Goal: Task Accomplishment & Management: Manage account settings

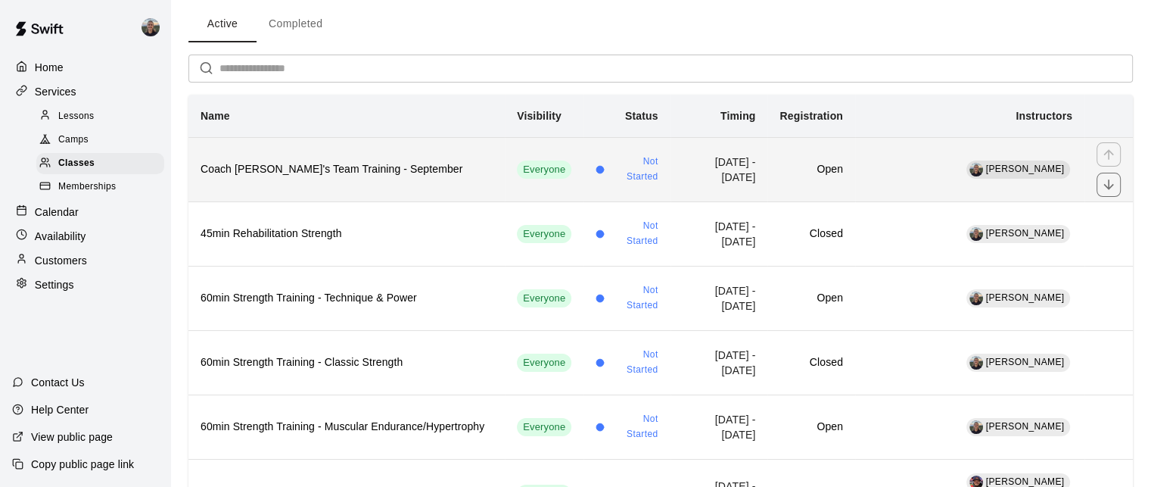
scroll to position [227, 0]
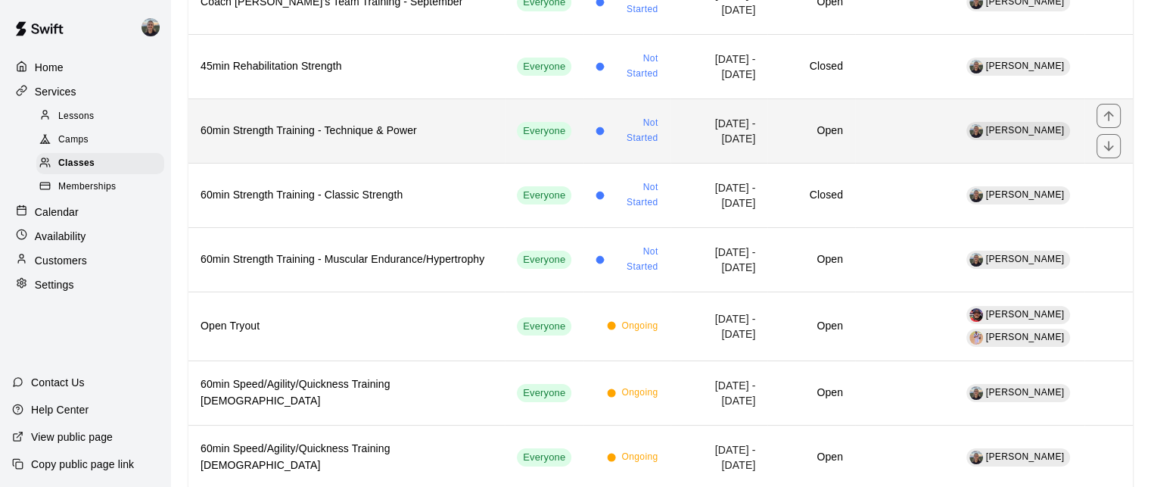
click at [360, 134] on h6 "60min Strength Training - Technique & Power" at bounding box center [347, 131] width 292 height 17
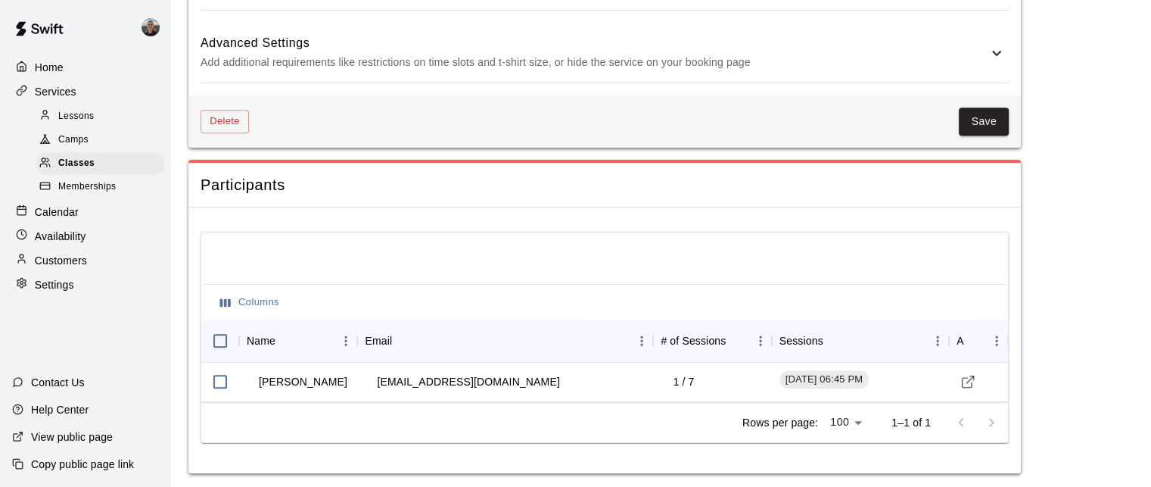
scroll to position [1266, 0]
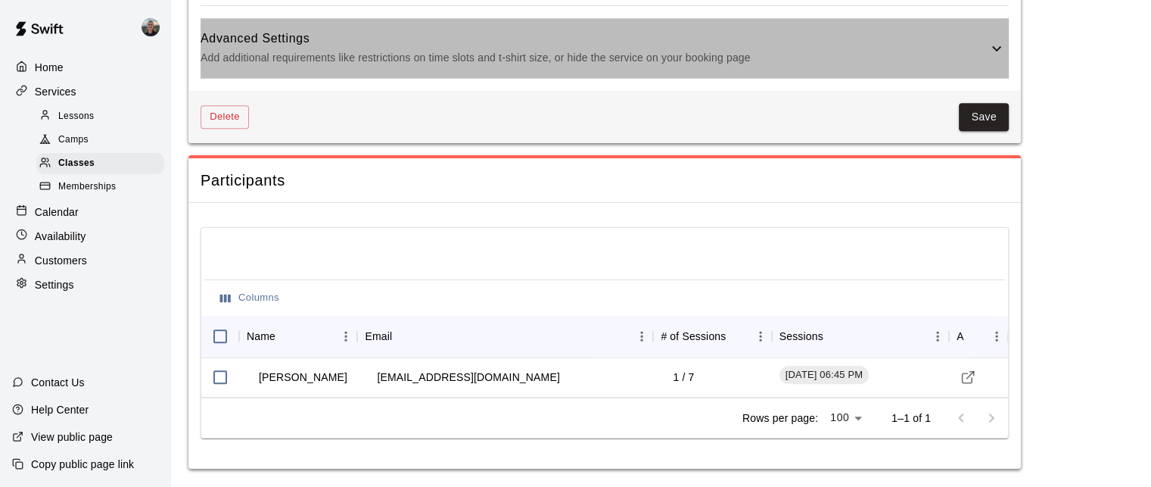
click at [693, 58] on p "Add additional requirements like restrictions on time slots and t-shirt size, o…" at bounding box center [594, 57] width 787 height 19
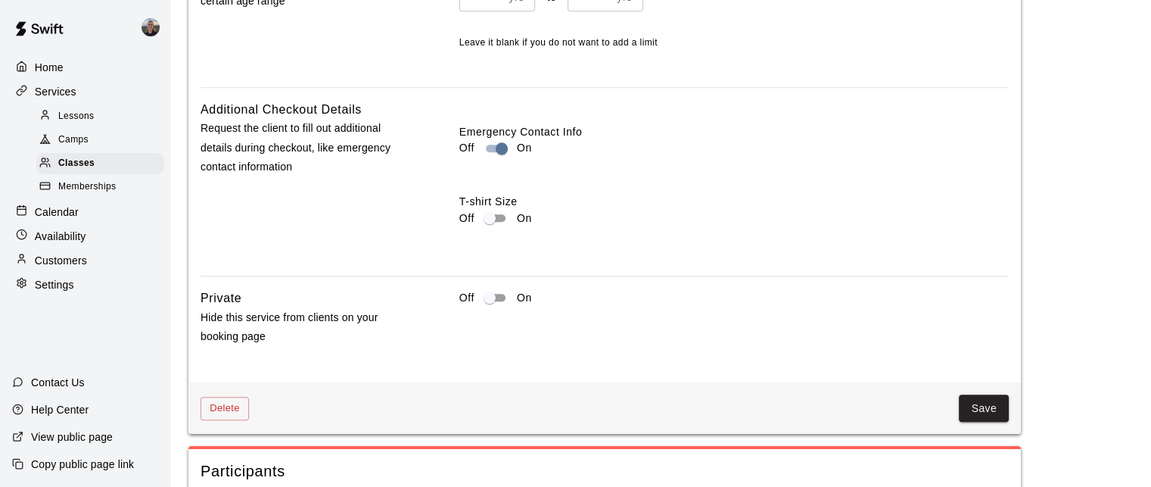
scroll to position [1530, 0]
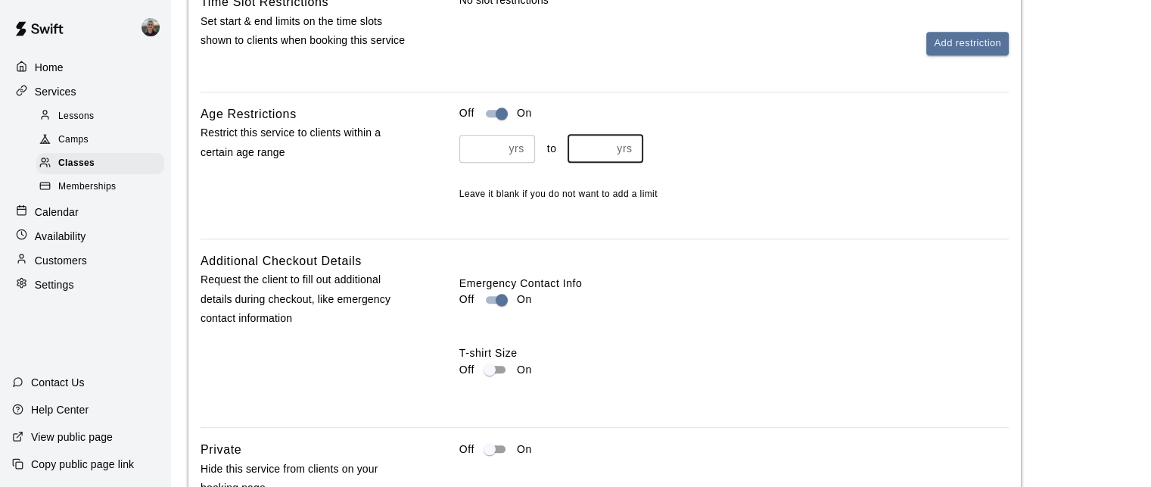
click at [594, 163] on input "**" at bounding box center [590, 149] width 44 height 28
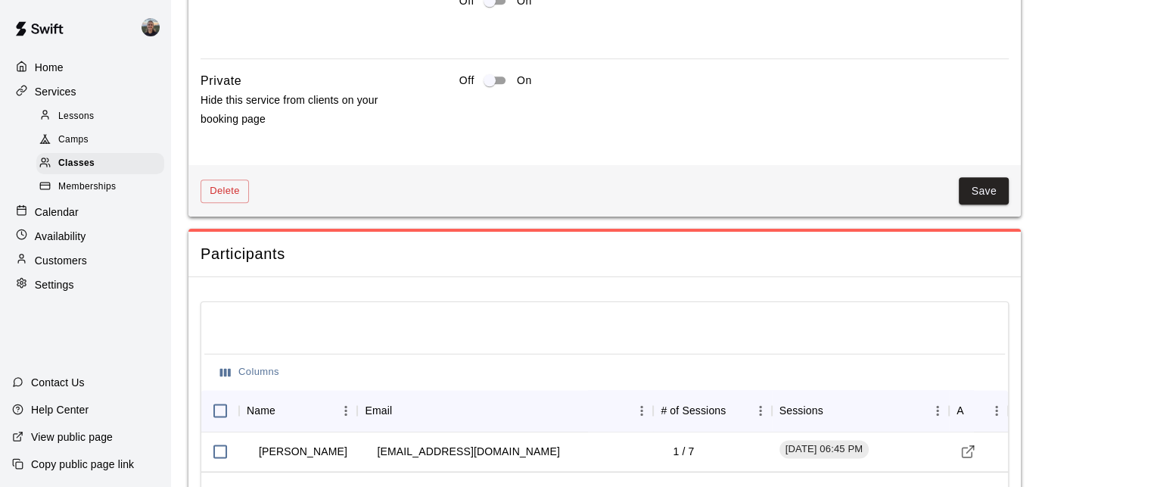
scroll to position [1984, 0]
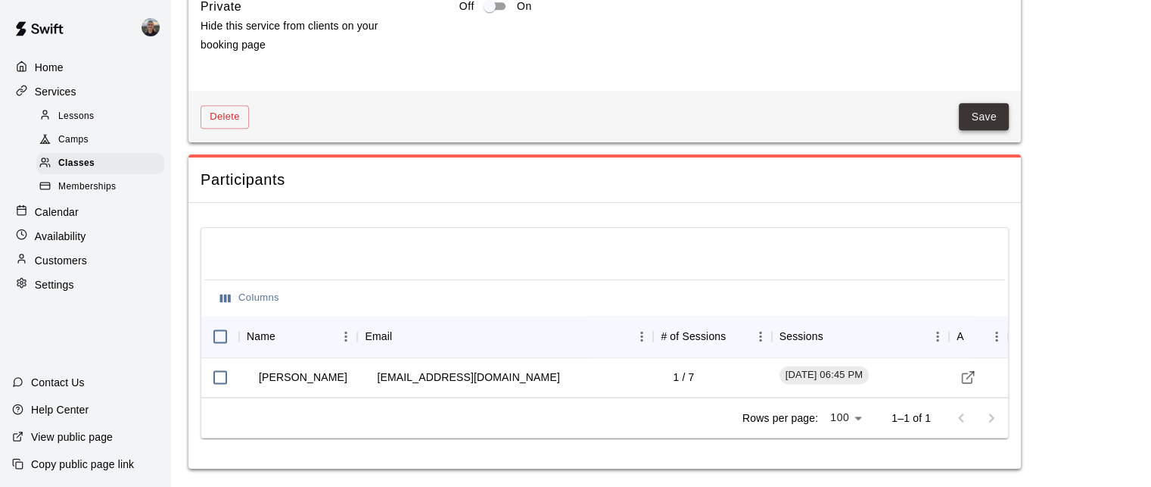
type input "**"
click at [966, 120] on button "Save" at bounding box center [984, 117] width 50 height 28
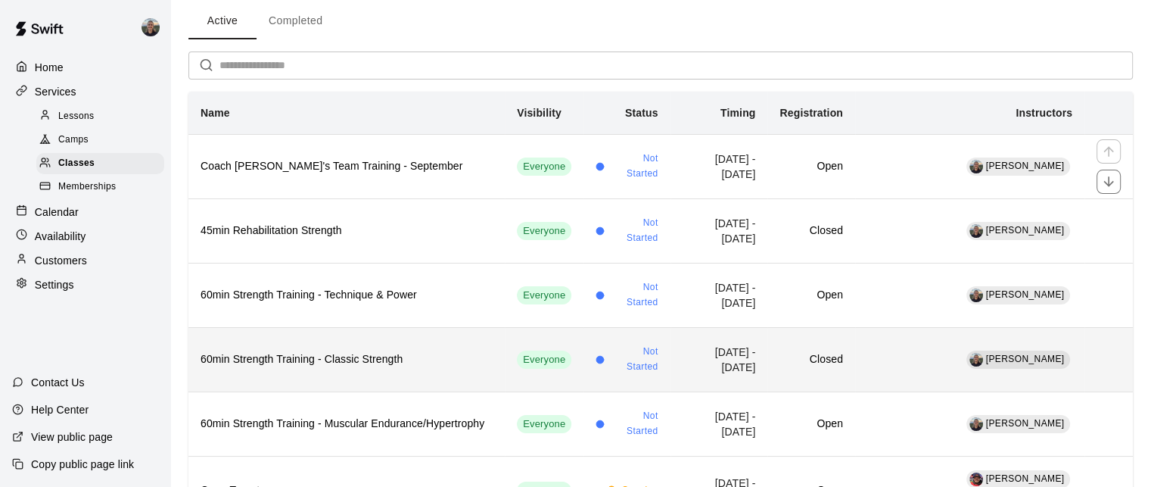
scroll to position [151, 0]
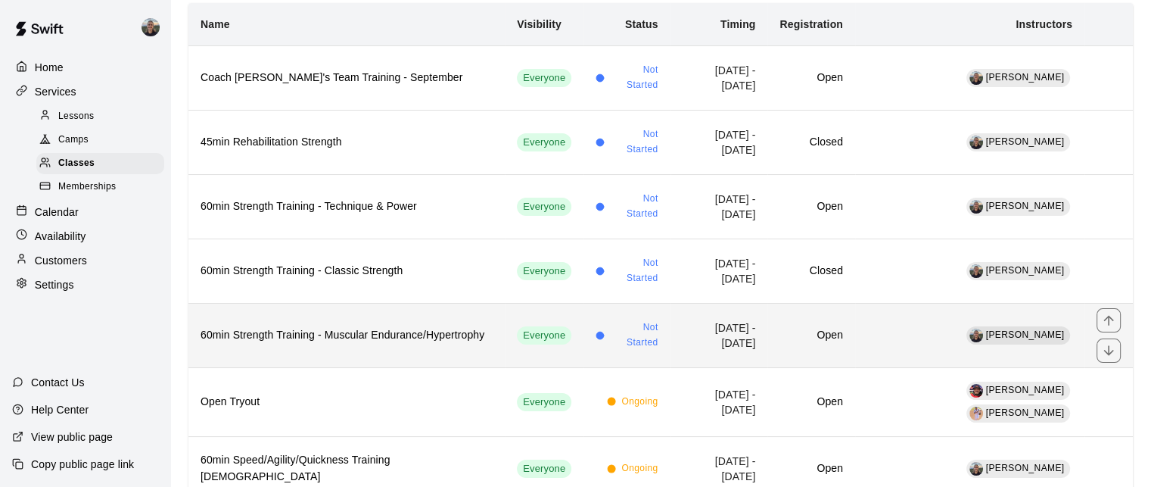
click at [328, 327] on h6 "60min Strength Training - Muscular Endurance/Hypertrophy" at bounding box center [347, 335] width 292 height 17
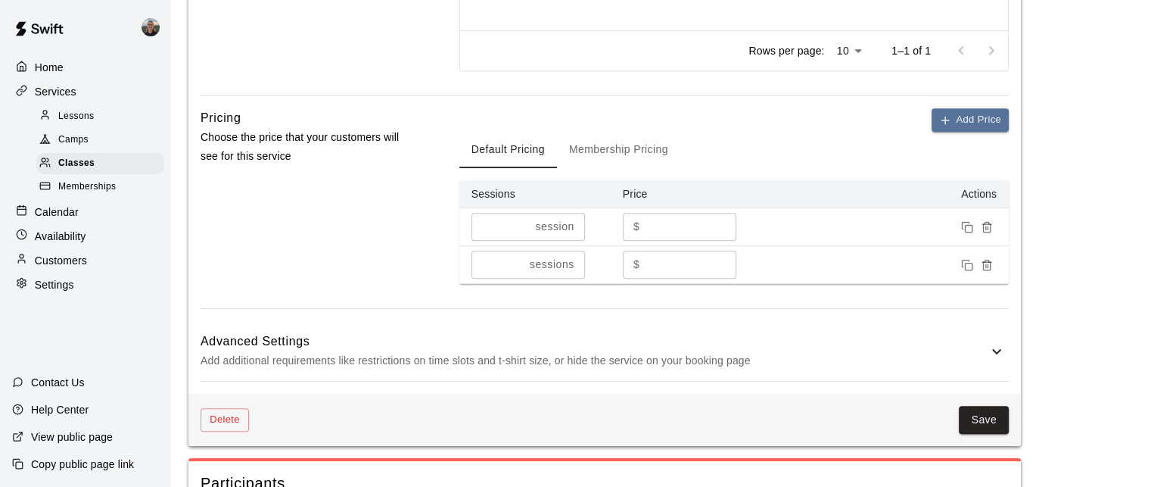
scroll to position [1266, 0]
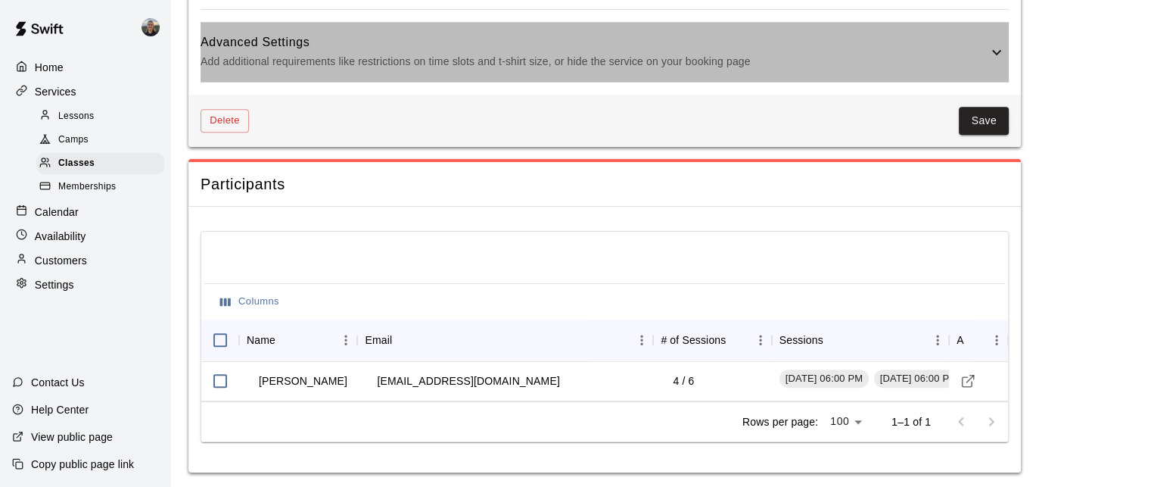
click at [915, 76] on div "Advanced Settings Add additional requirements like restrictions on time slots a…" at bounding box center [605, 52] width 808 height 60
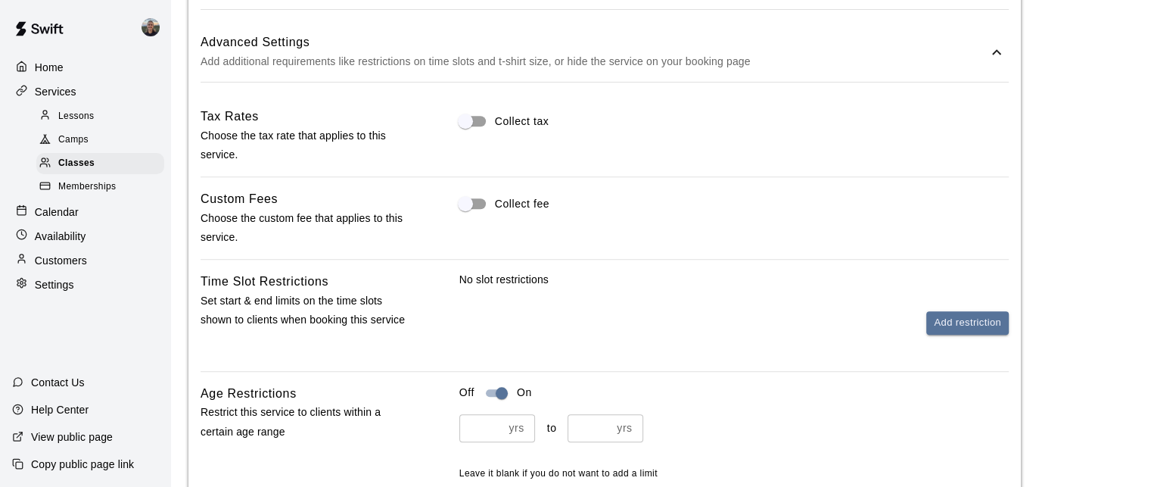
scroll to position [1568, 0]
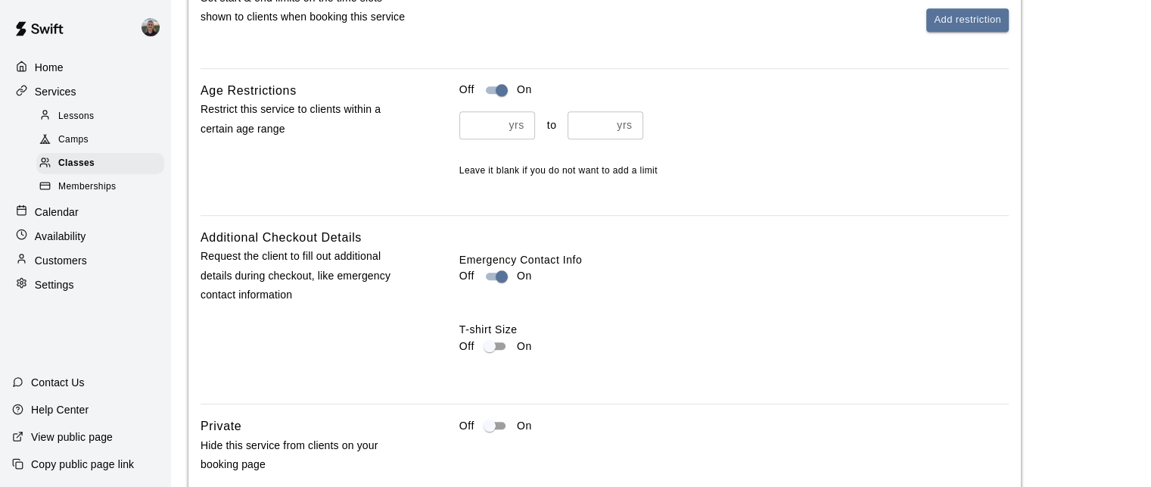
click at [598, 124] on input "**" at bounding box center [590, 125] width 44 height 28
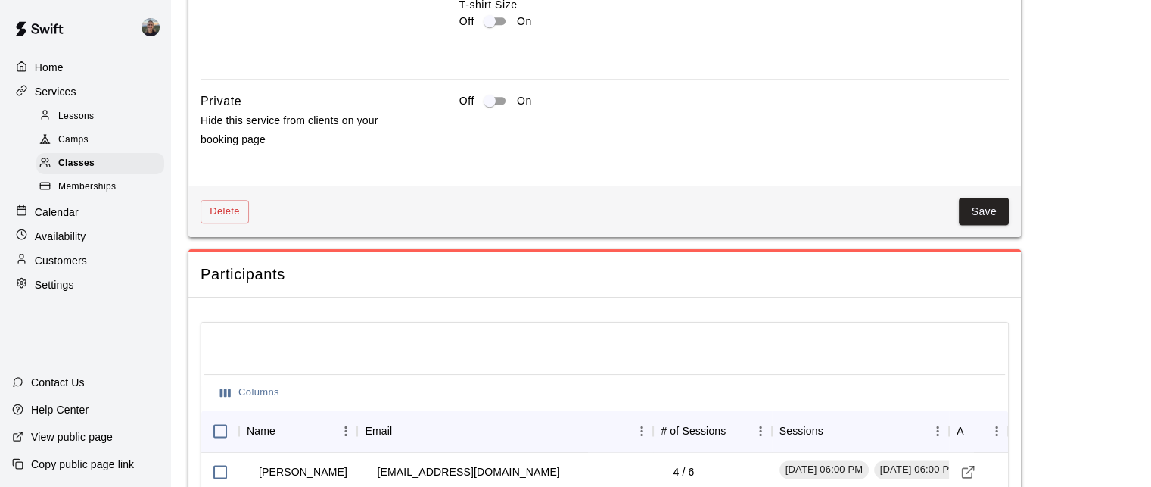
scroll to position [1984, 0]
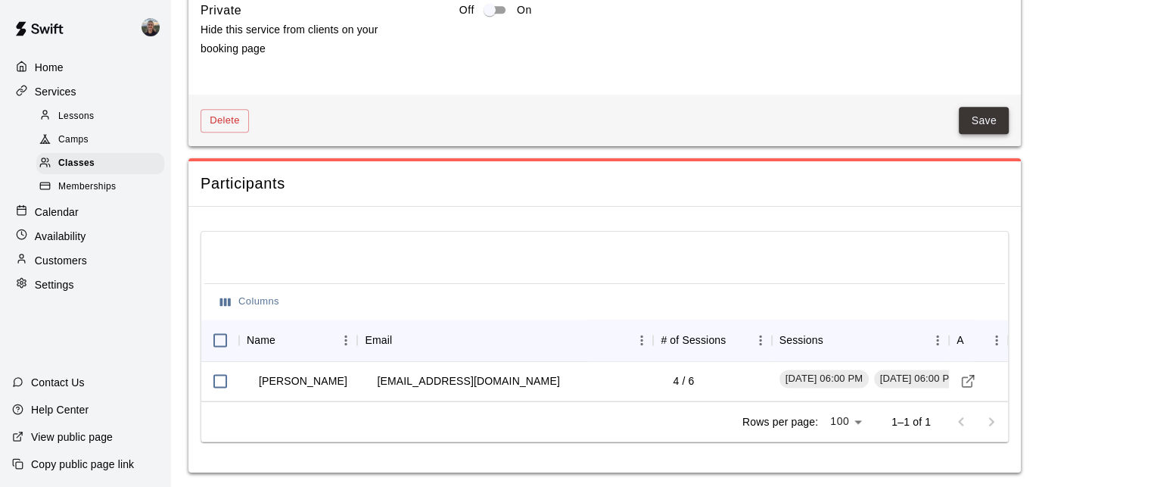
type input "**"
click at [993, 114] on button "Save" at bounding box center [984, 121] width 50 height 28
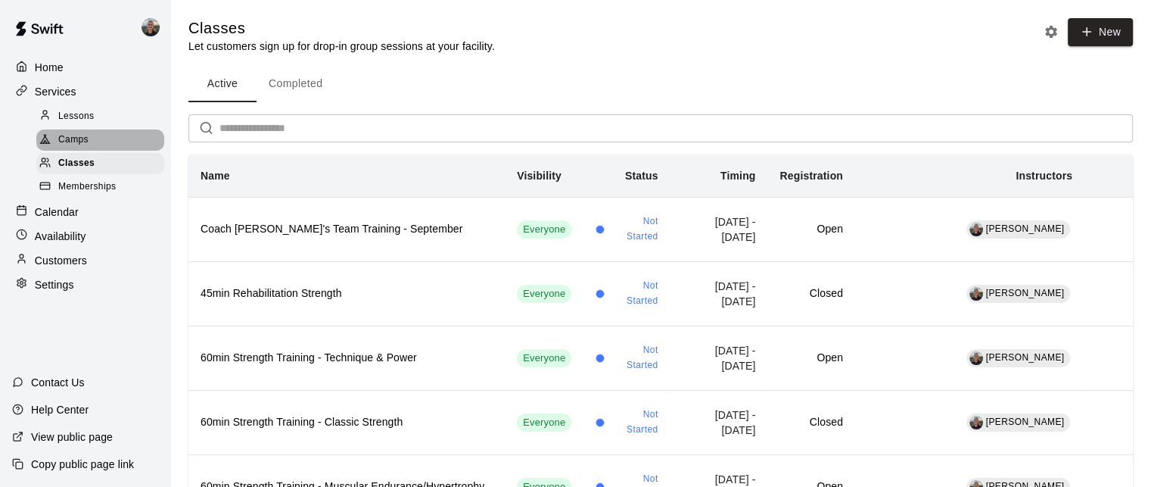
click at [88, 136] on span "Camps" at bounding box center [73, 139] width 30 height 15
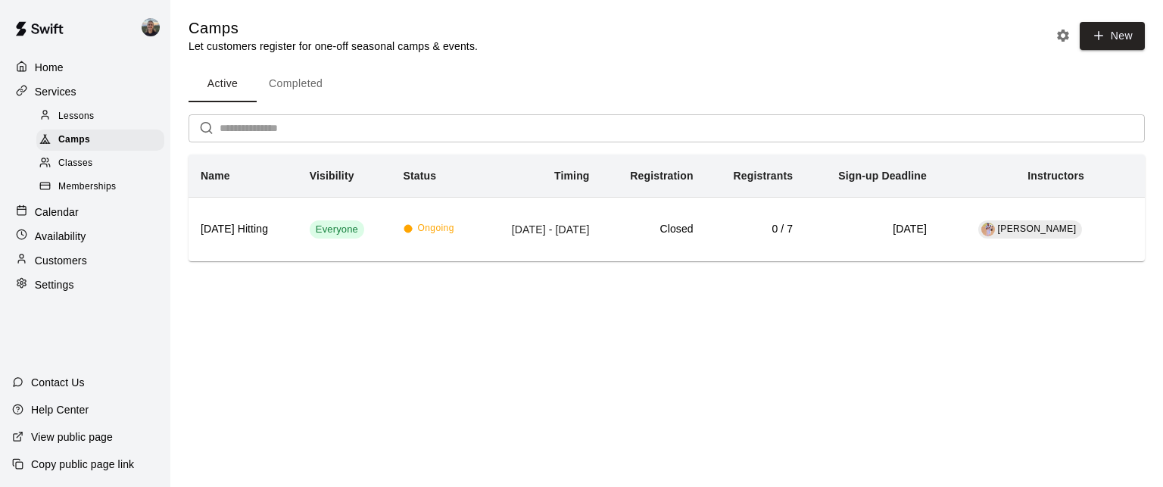
click at [111, 114] on div "Lessons" at bounding box center [100, 116] width 128 height 21
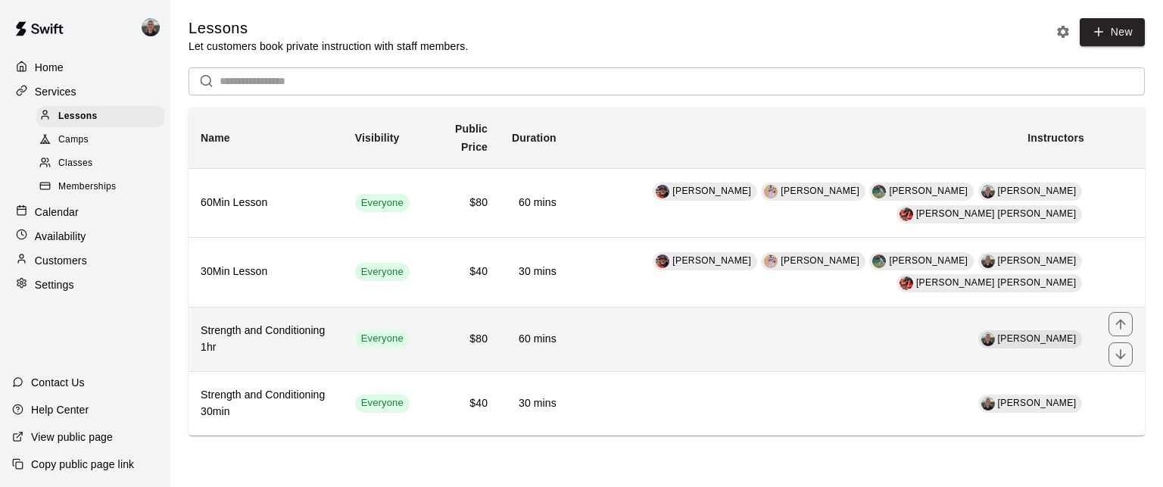
click at [319, 307] on th "Strength and Conditioning 1hr" at bounding box center [265, 339] width 154 height 64
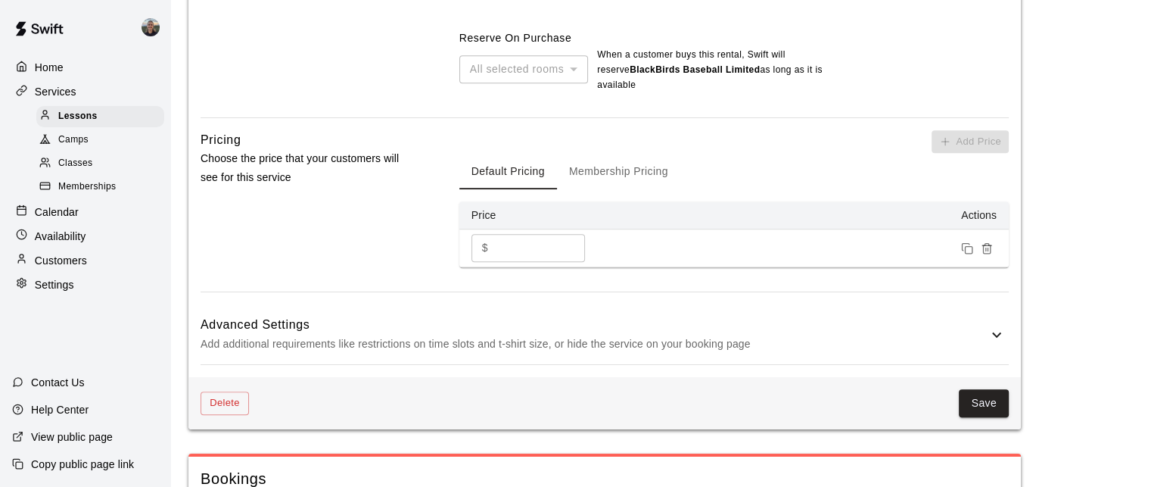
scroll to position [984, 0]
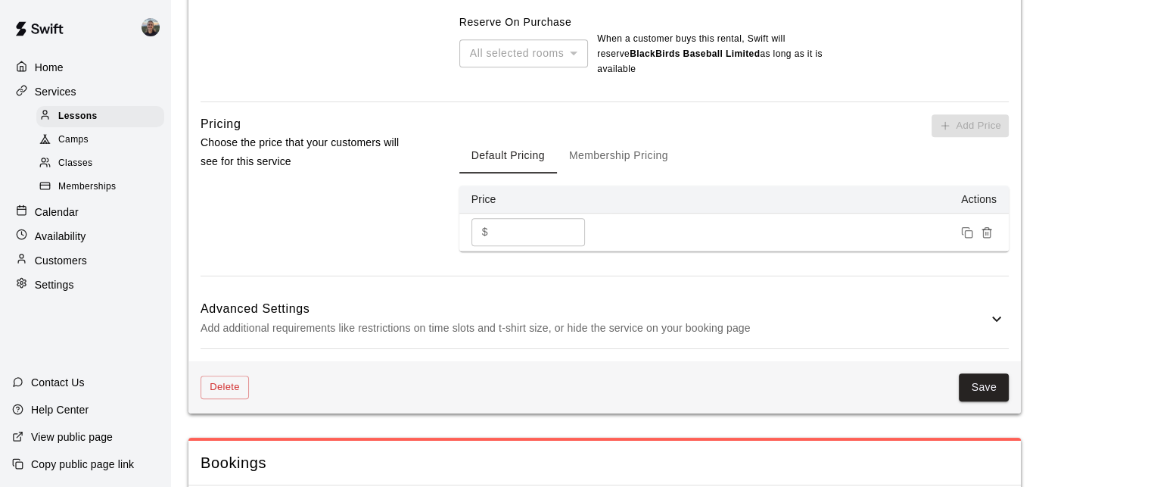
click at [626, 146] on button "Membership Pricing" at bounding box center [618, 155] width 123 height 36
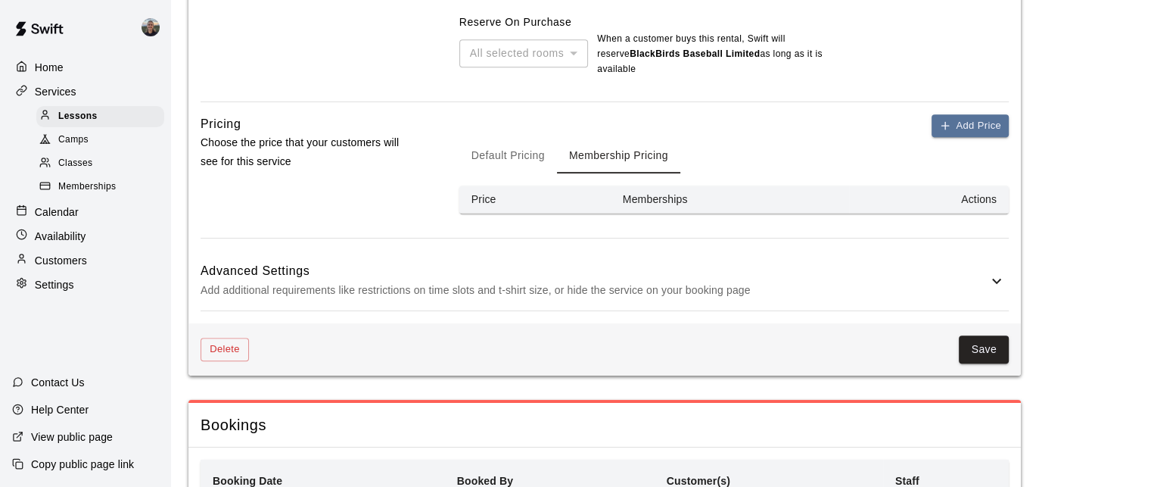
click at [511, 139] on button "Default Pricing" at bounding box center [508, 155] width 98 height 36
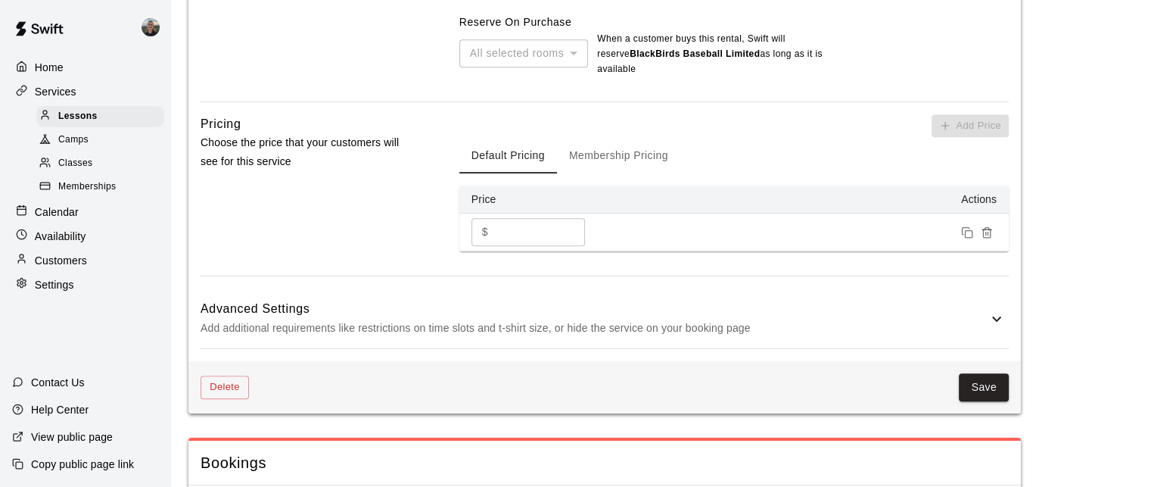
click at [633, 149] on button "Membership Pricing" at bounding box center [618, 155] width 123 height 36
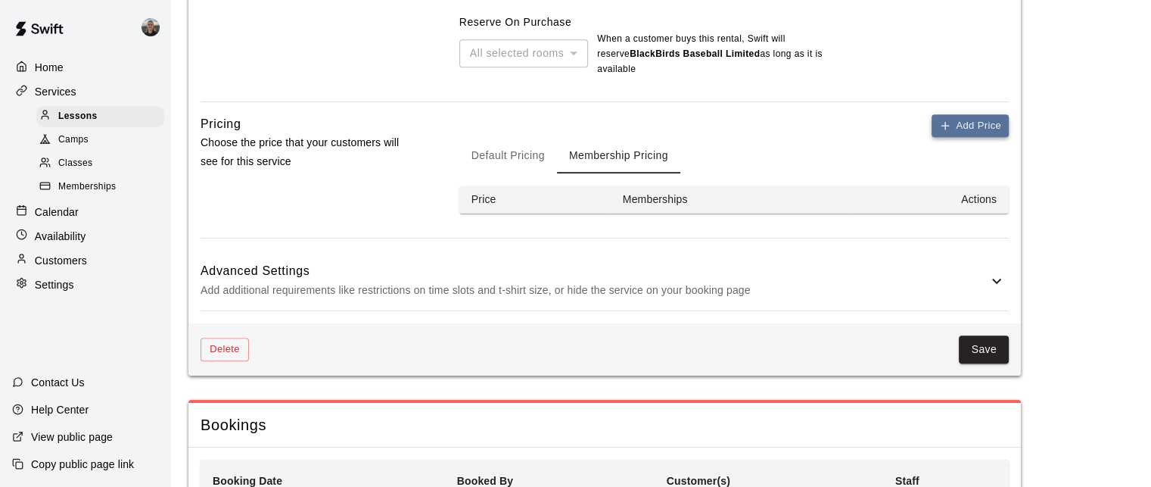
click at [957, 114] on button "Add Price" at bounding box center [970, 125] width 77 height 23
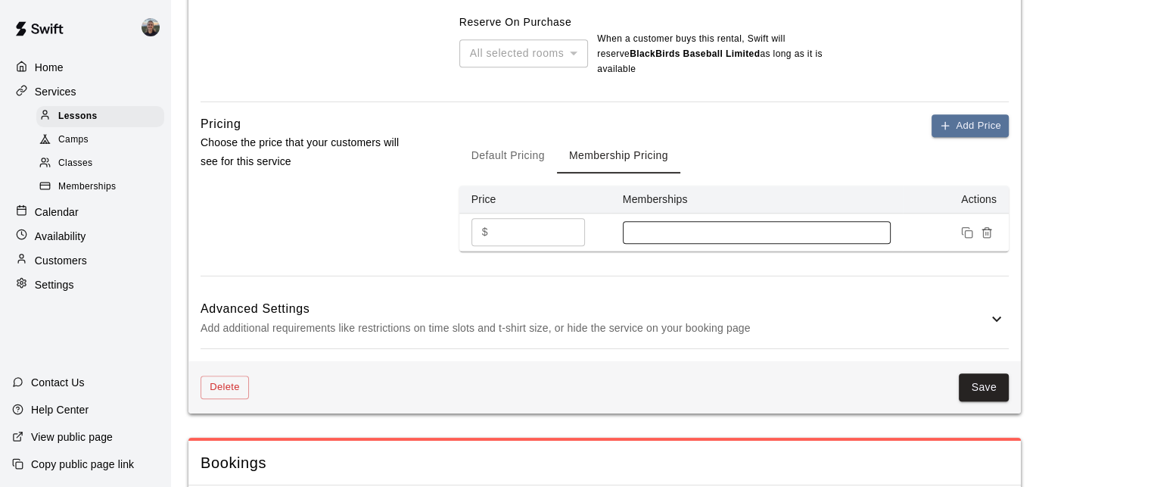
click at [681, 226] on div at bounding box center [757, 232] width 268 height 23
click at [332, 250] on div "Pricing Choose the price that your customers will see for this service" at bounding box center [306, 195] width 210 height 162
click at [404, 319] on p "Add additional requirements like restrictions on time slots and t-shirt size, o…" at bounding box center [594, 328] width 787 height 19
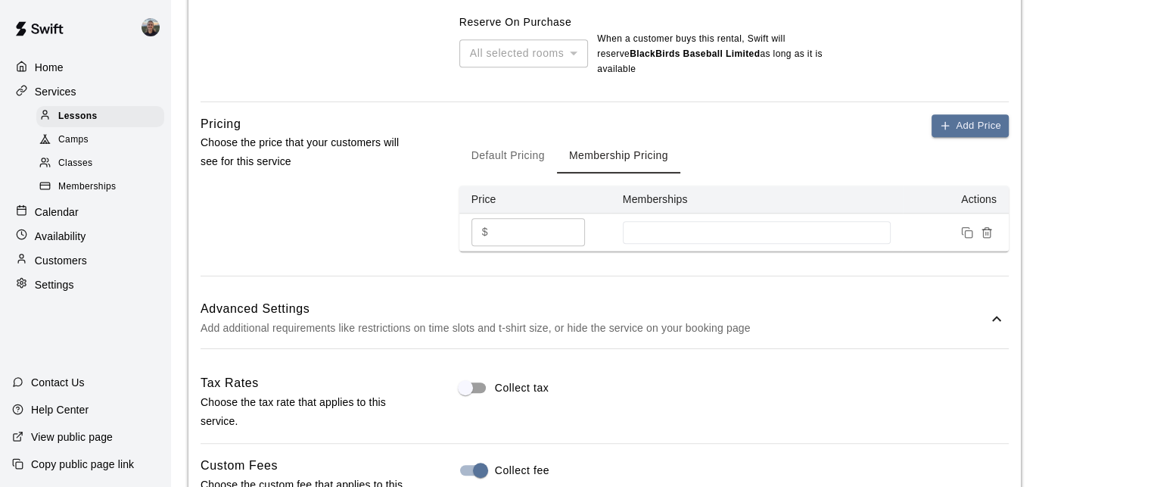
scroll to position [1211, 0]
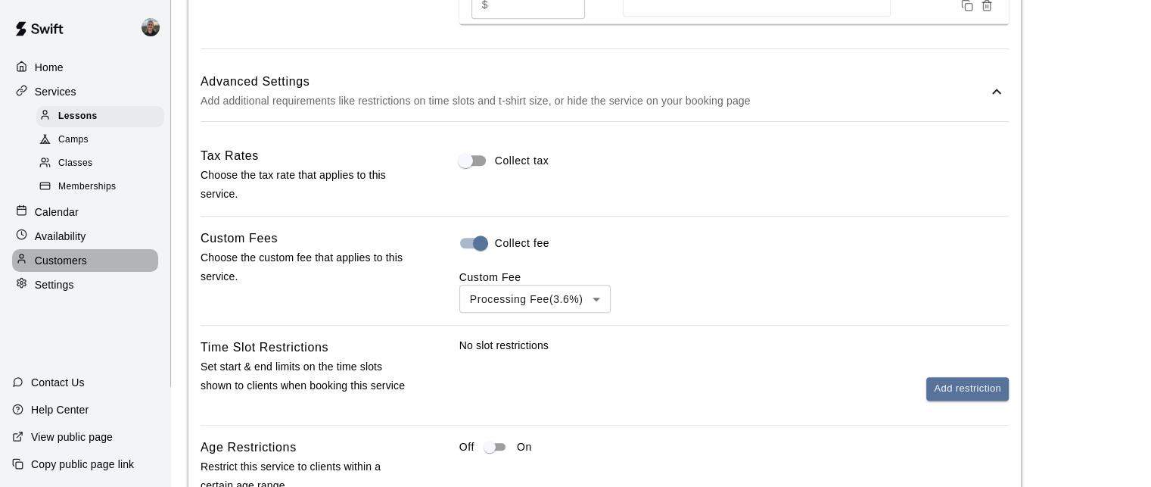
click at [53, 268] on p "Customers" at bounding box center [61, 260] width 52 height 15
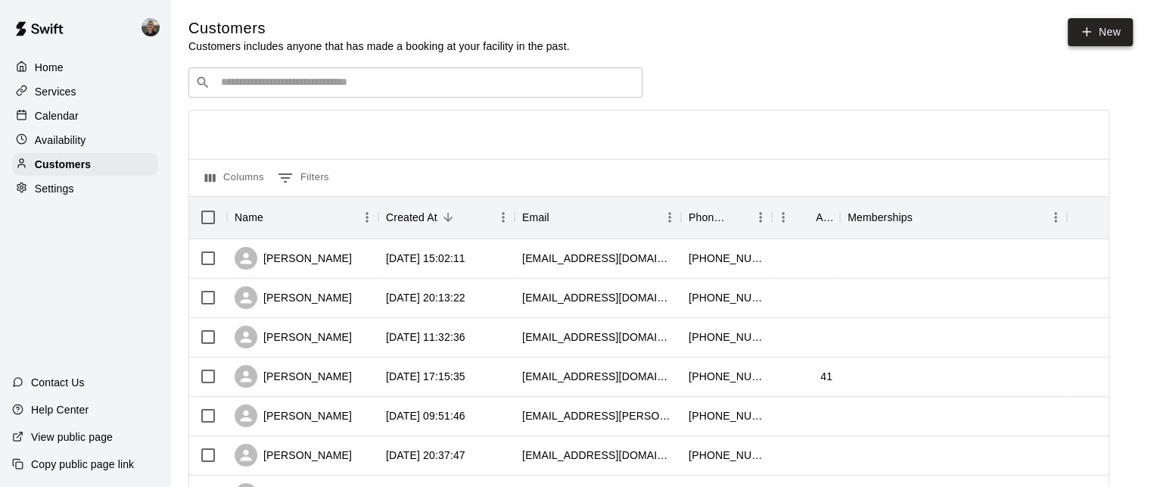
click at [1101, 30] on link "New" at bounding box center [1100, 32] width 65 height 28
select select "**"
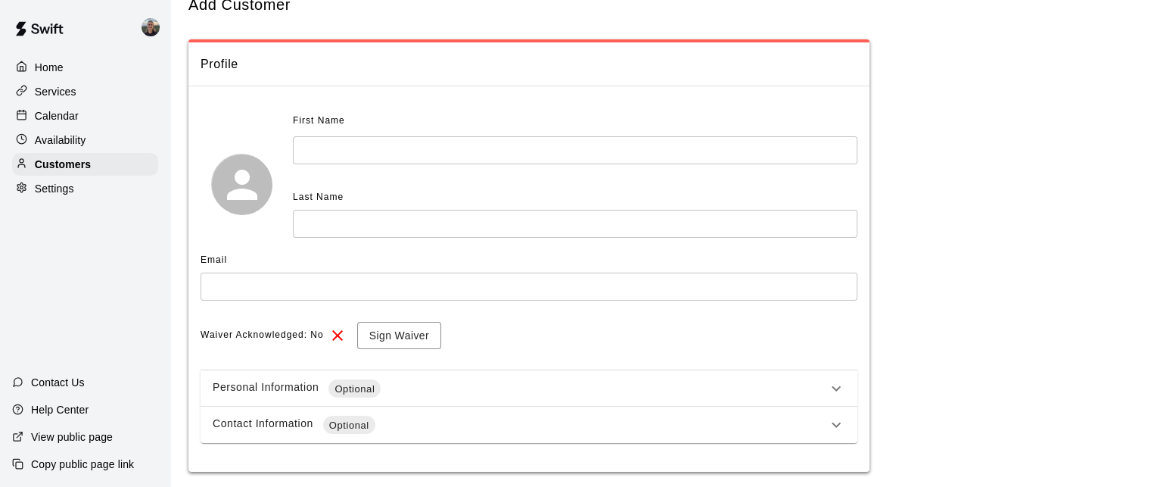
scroll to position [91, 0]
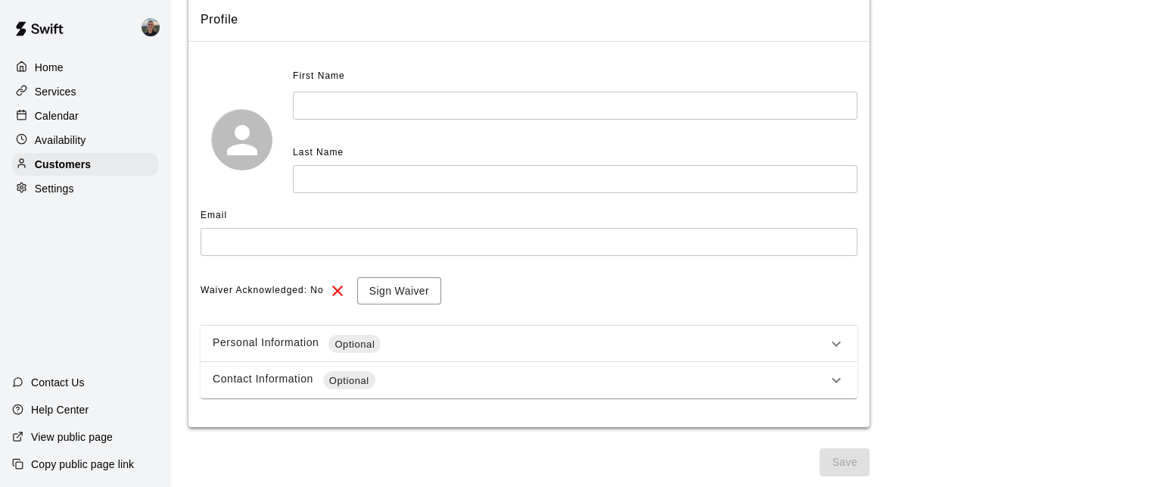
click at [543, 346] on div "Personal Information Optional" at bounding box center [520, 344] width 615 height 18
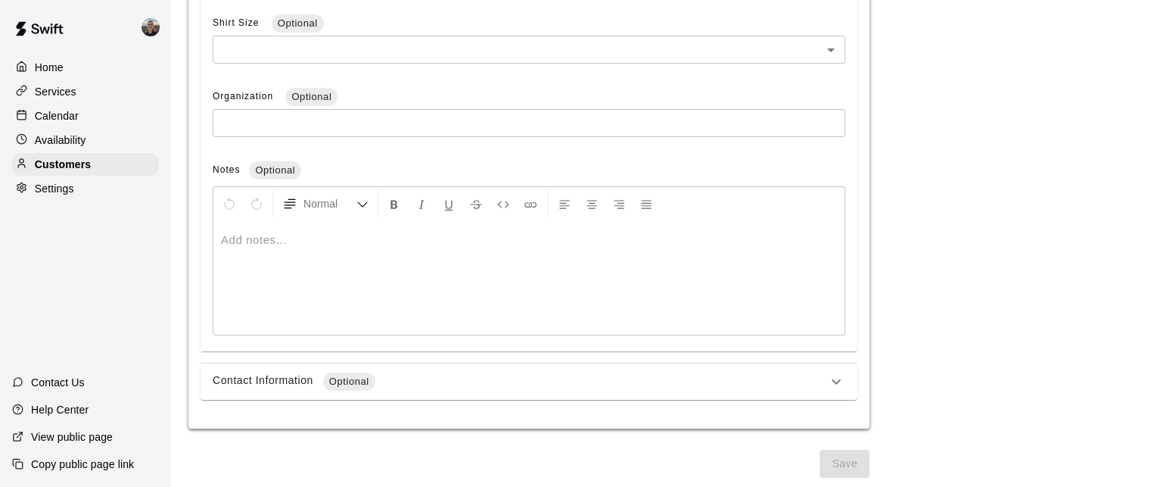
scroll to position [632, 0]
click at [472, 387] on div "Contact Information Optional" at bounding box center [520, 380] width 615 height 18
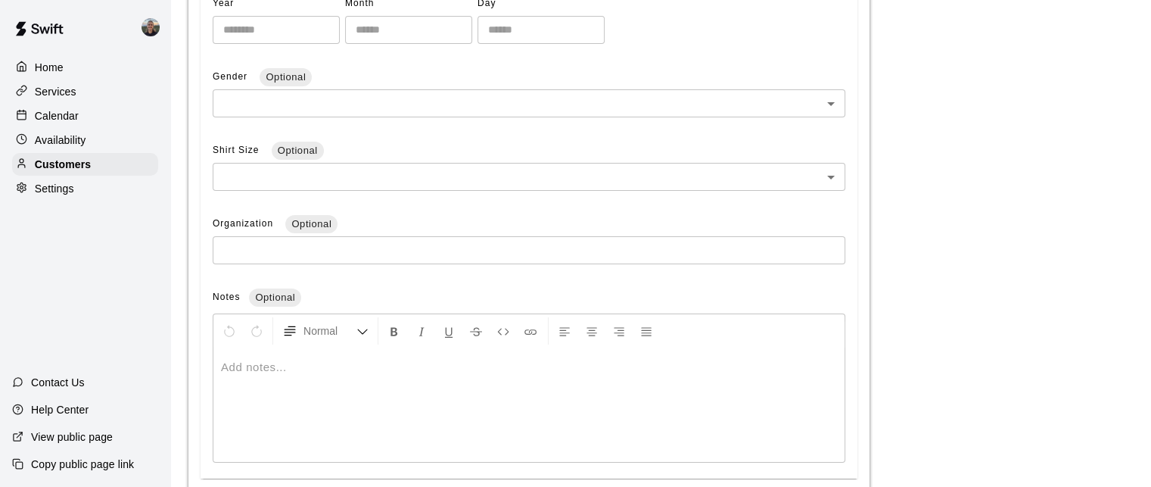
scroll to position [0, 0]
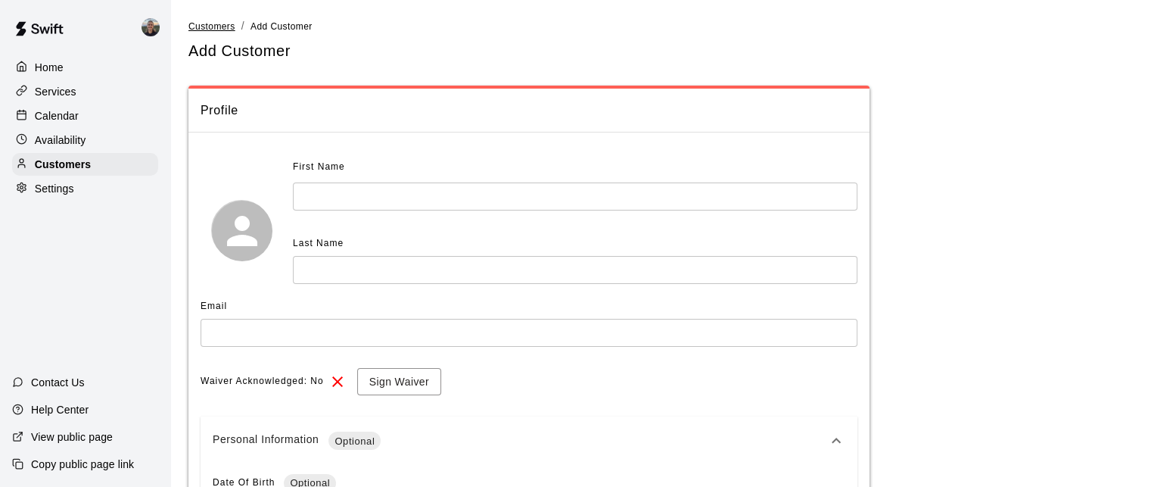
click at [214, 27] on span "Customers" at bounding box center [211, 26] width 47 height 11
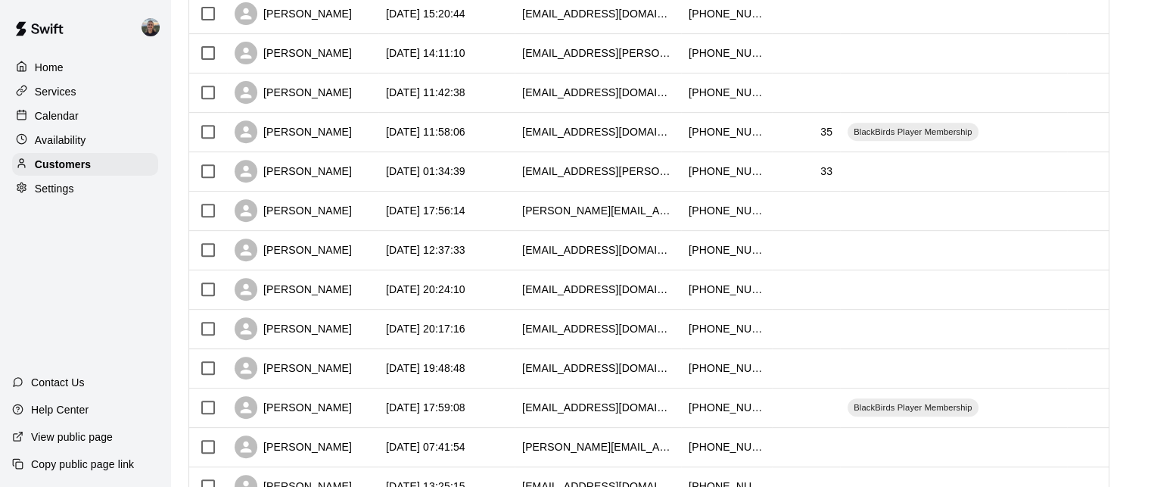
scroll to position [821, 0]
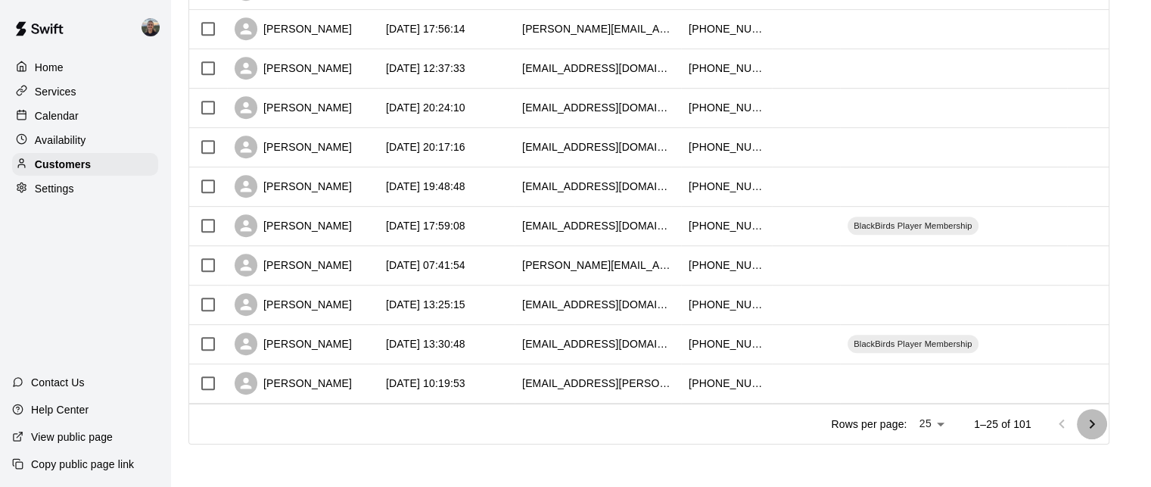
click at [1097, 422] on icon "Go to next page" at bounding box center [1092, 424] width 18 height 18
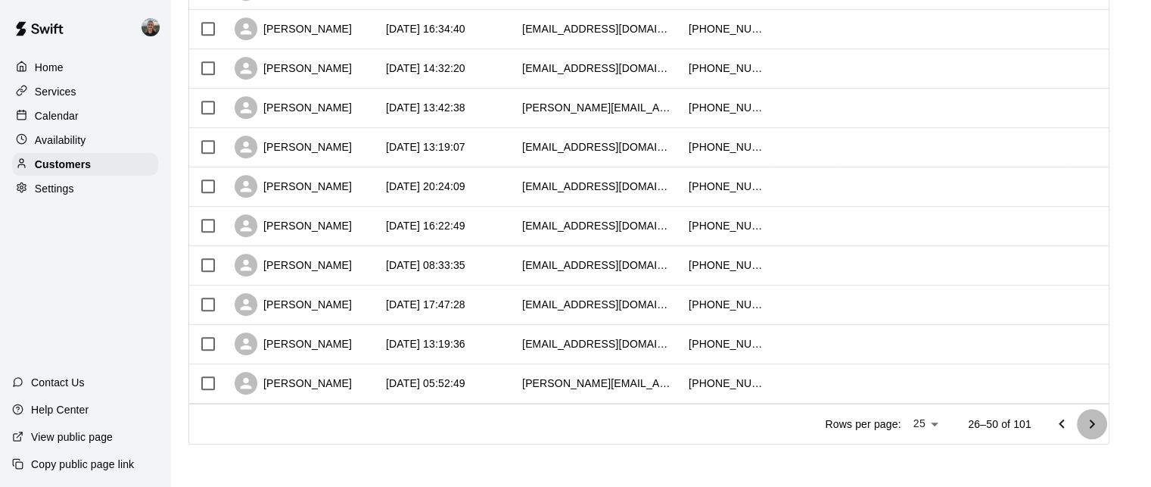
click at [1097, 422] on icon "Go to next page" at bounding box center [1092, 424] width 18 height 18
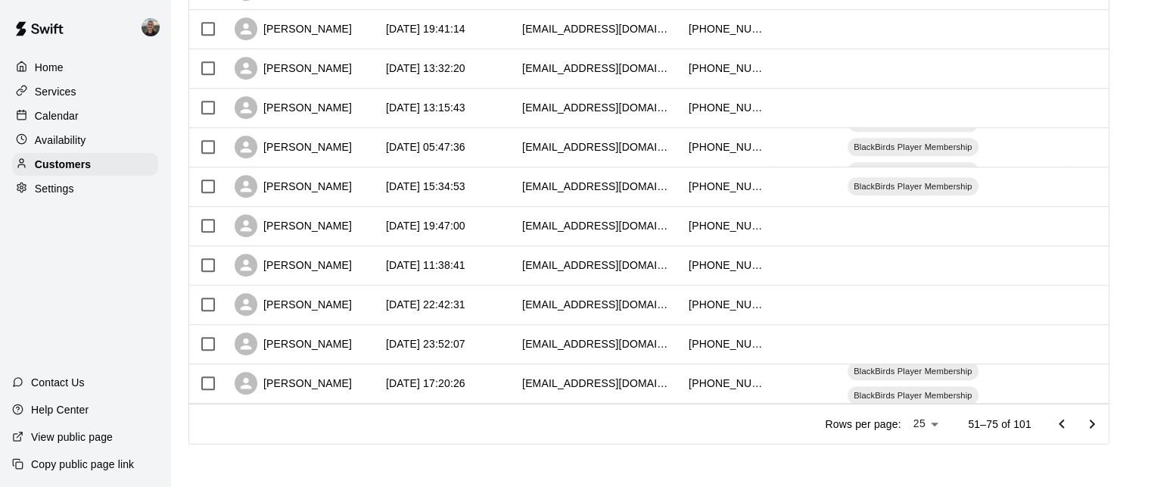
click at [1097, 422] on icon "Go to next page" at bounding box center [1092, 424] width 18 height 18
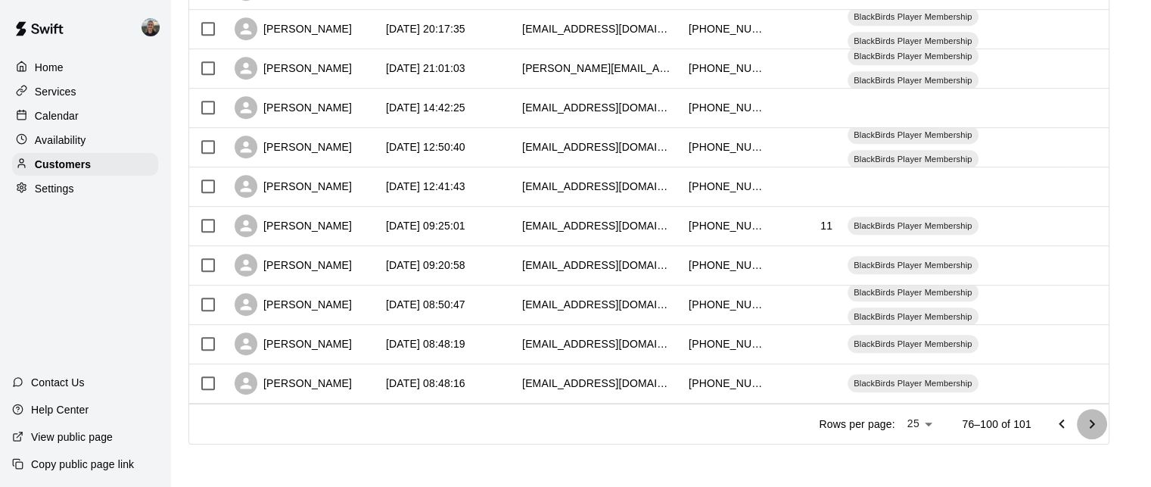
click at [1101, 425] on icon "Go to next page" at bounding box center [1092, 424] width 18 height 18
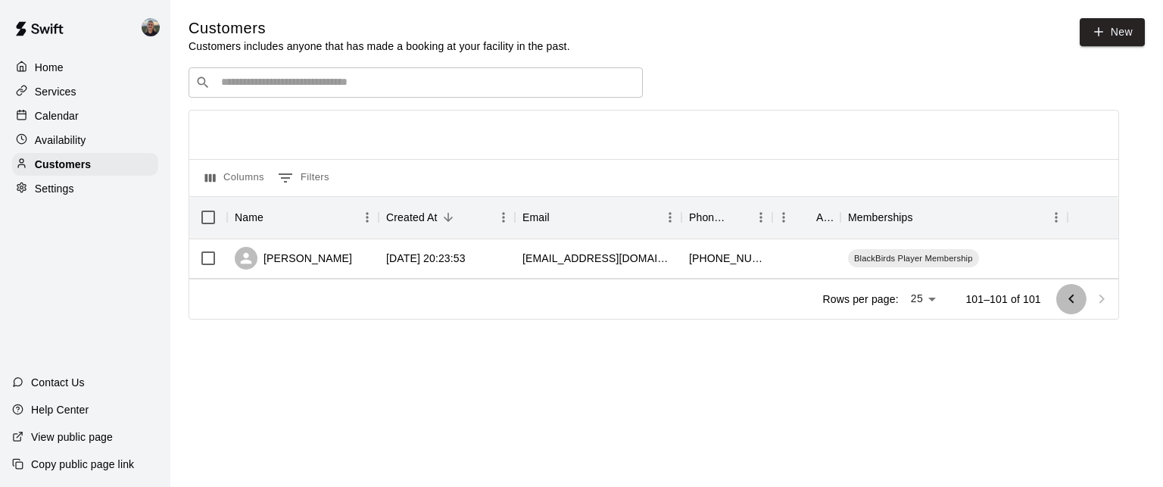
click at [1067, 302] on icon "Go to previous page" at bounding box center [1071, 299] width 18 height 18
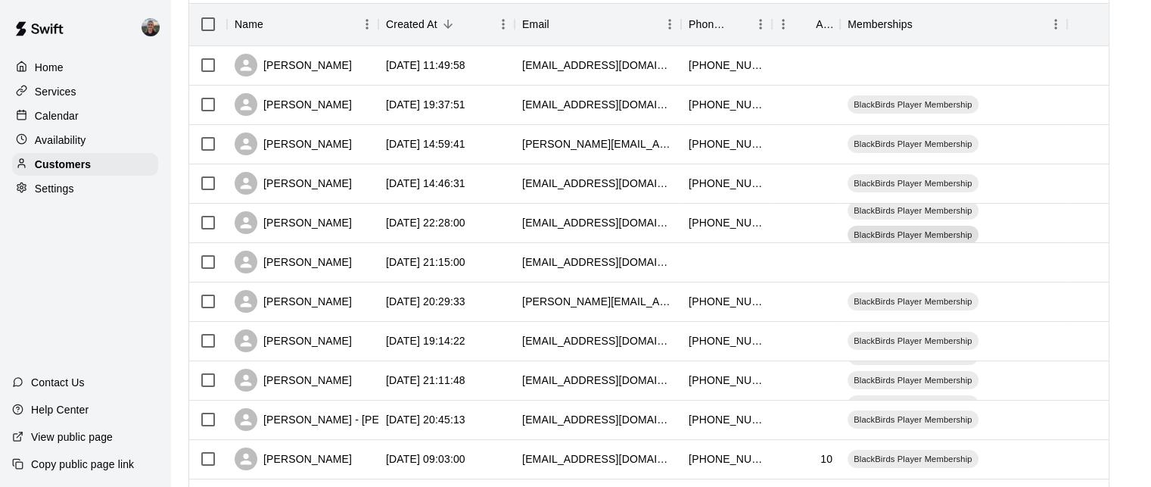
scroll to position [378, 0]
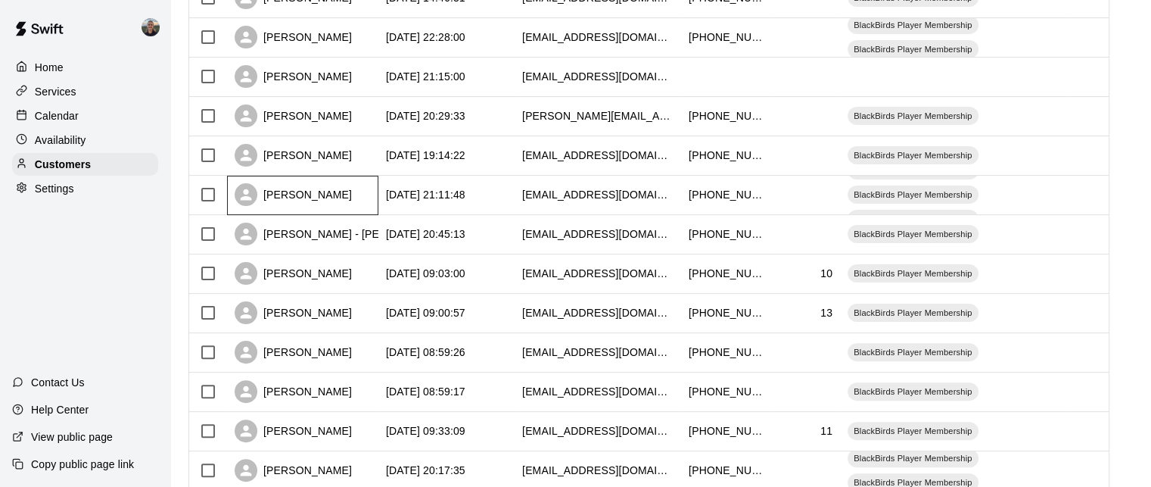
click at [307, 202] on div "[PERSON_NAME]" at bounding box center [293, 194] width 117 height 23
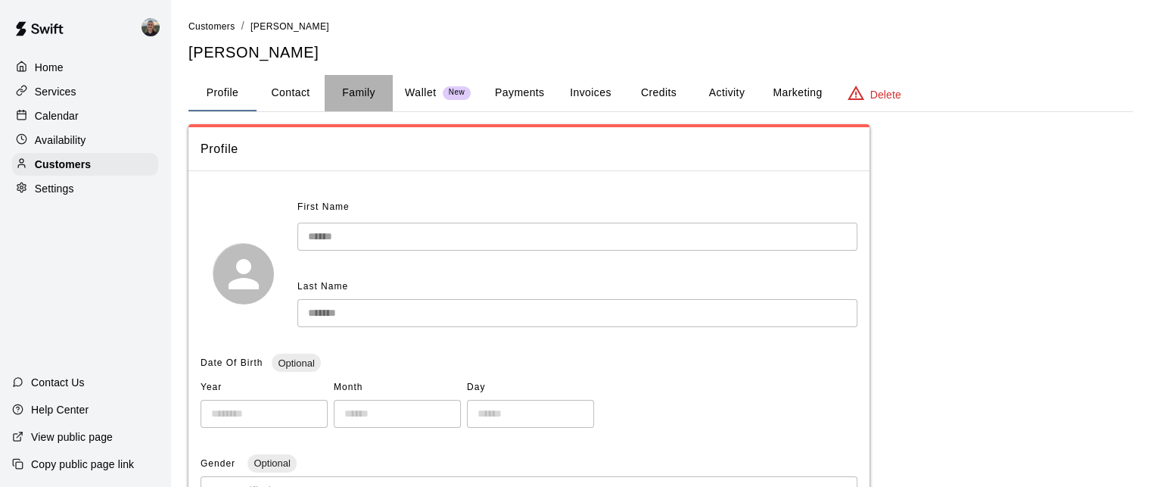
click at [362, 76] on button "Family" at bounding box center [359, 93] width 68 height 36
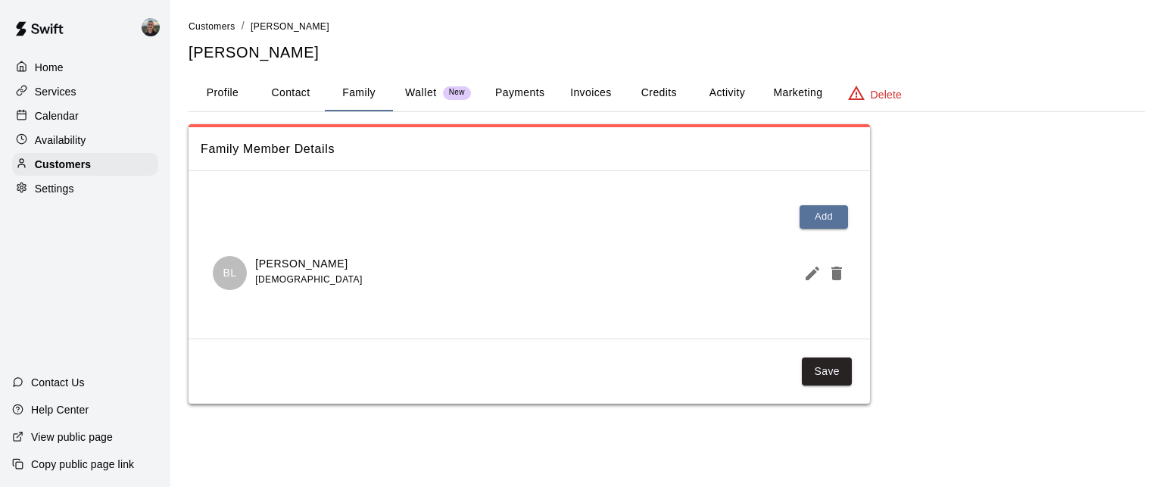
click at [216, 87] on button "Profile" at bounding box center [222, 93] width 68 height 36
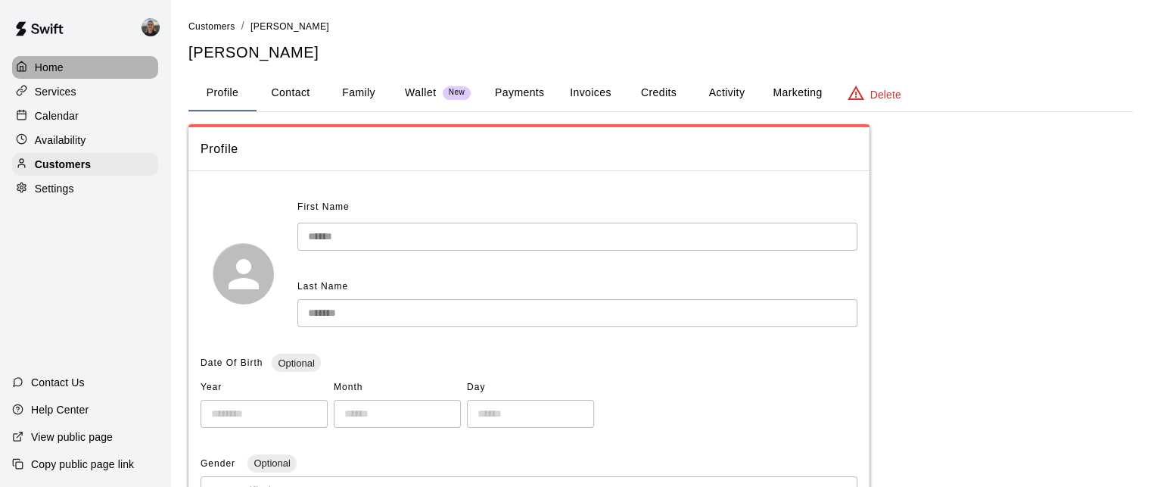
click at [62, 71] on p "Home" at bounding box center [49, 67] width 29 height 15
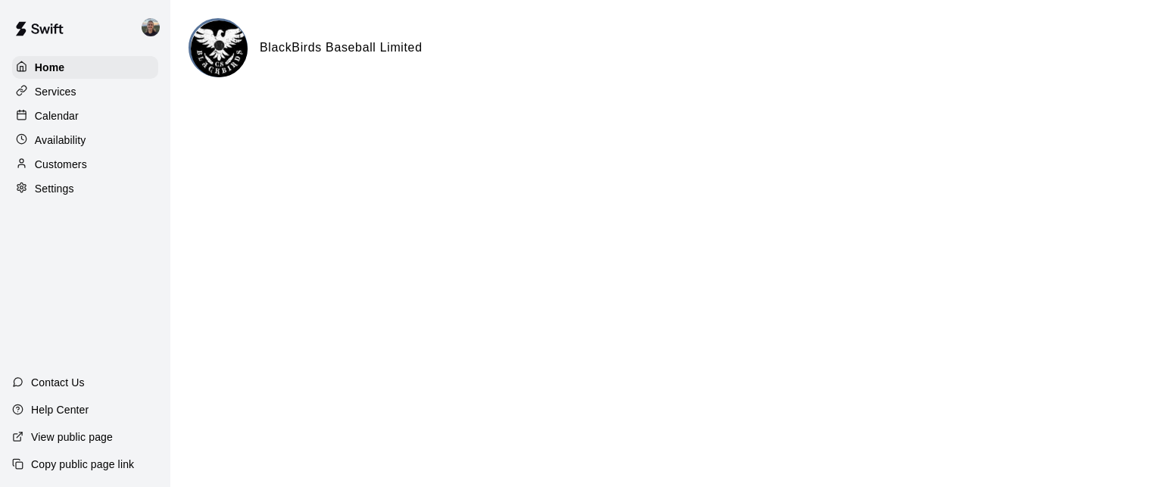
click at [94, 444] on div "View public page" at bounding box center [62, 436] width 125 height 27
click at [67, 85] on div "Services" at bounding box center [85, 91] width 146 height 23
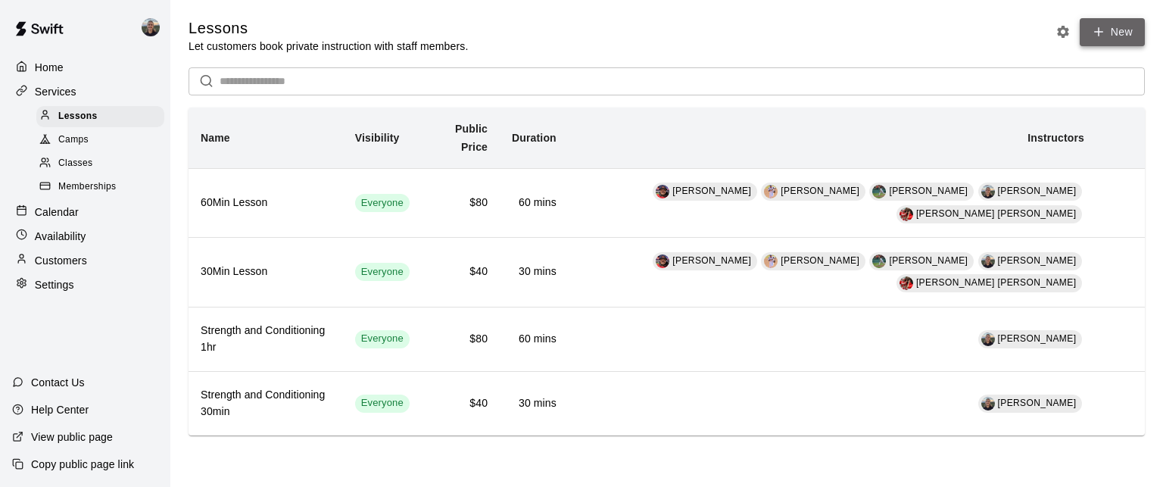
click at [1097, 27] on icon at bounding box center [1099, 32] width 14 height 14
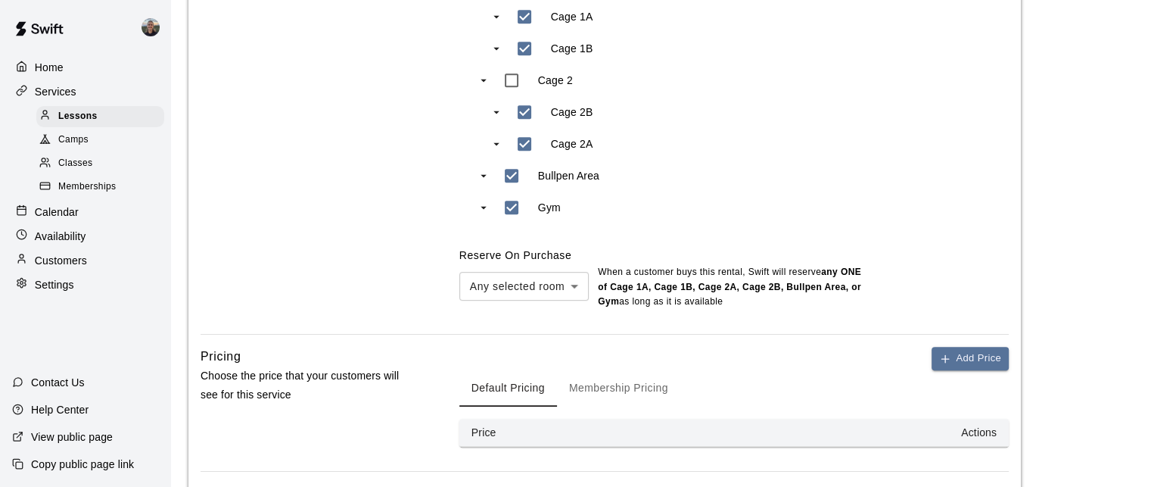
scroll to position [757, 0]
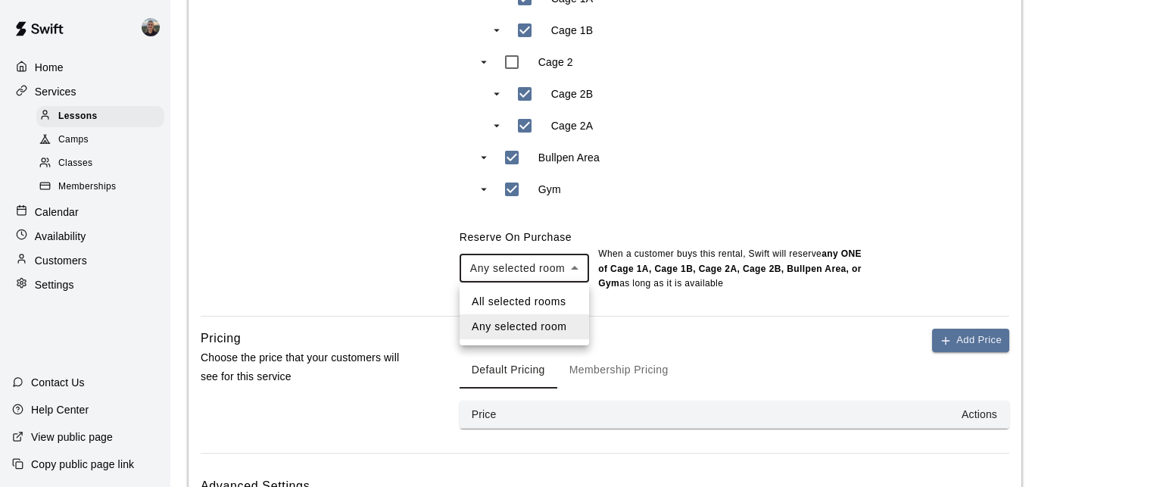
click at [378, 237] on div at bounding box center [581, 243] width 1163 height 487
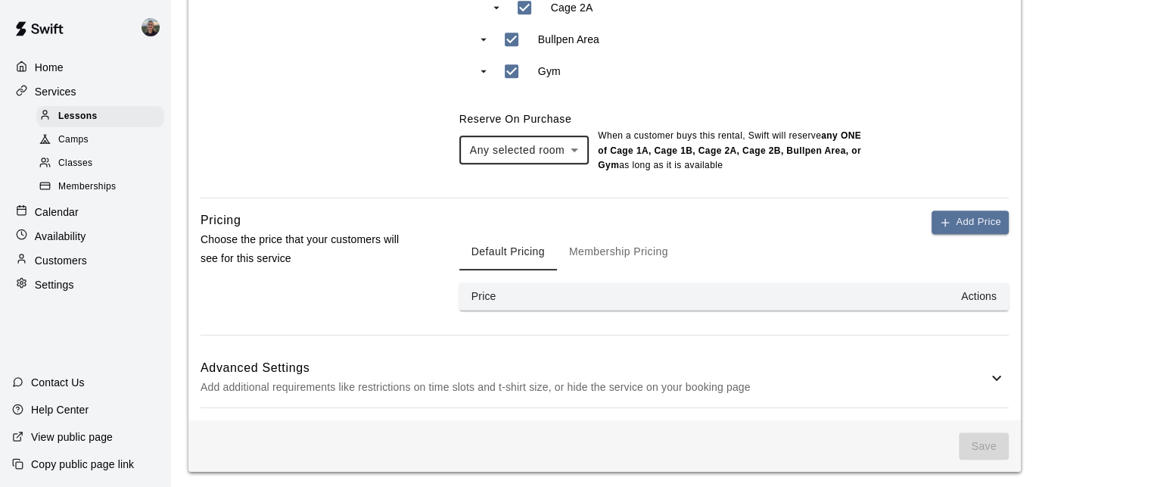
scroll to position [879, 0]
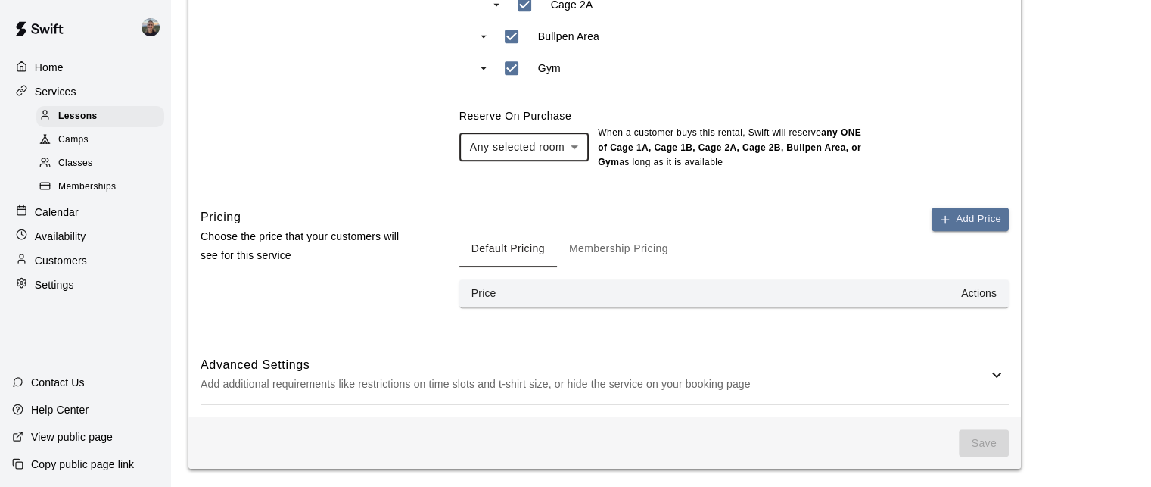
click at [427, 359] on h6 "Advanced Settings" at bounding box center [594, 365] width 787 height 20
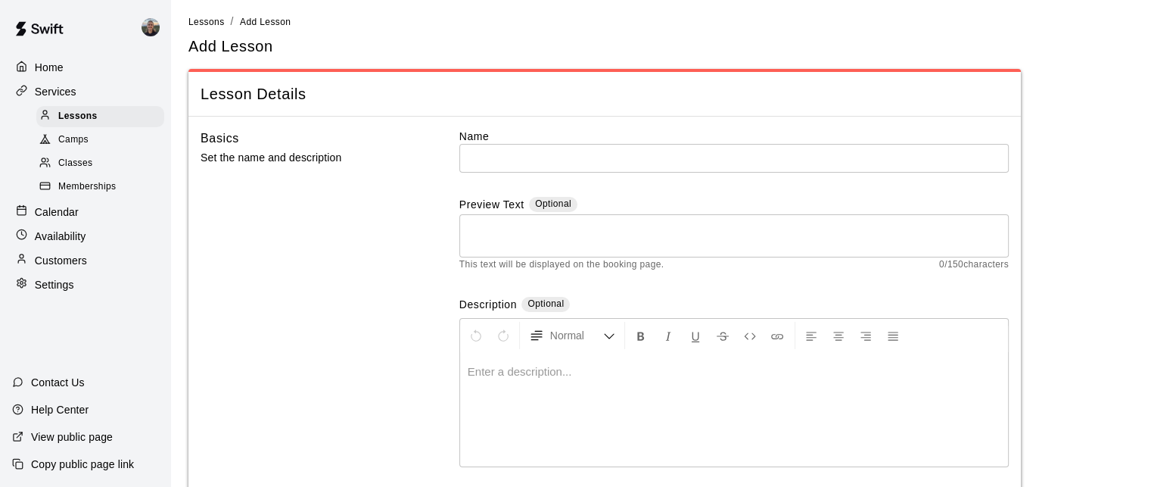
scroll to position [0, 0]
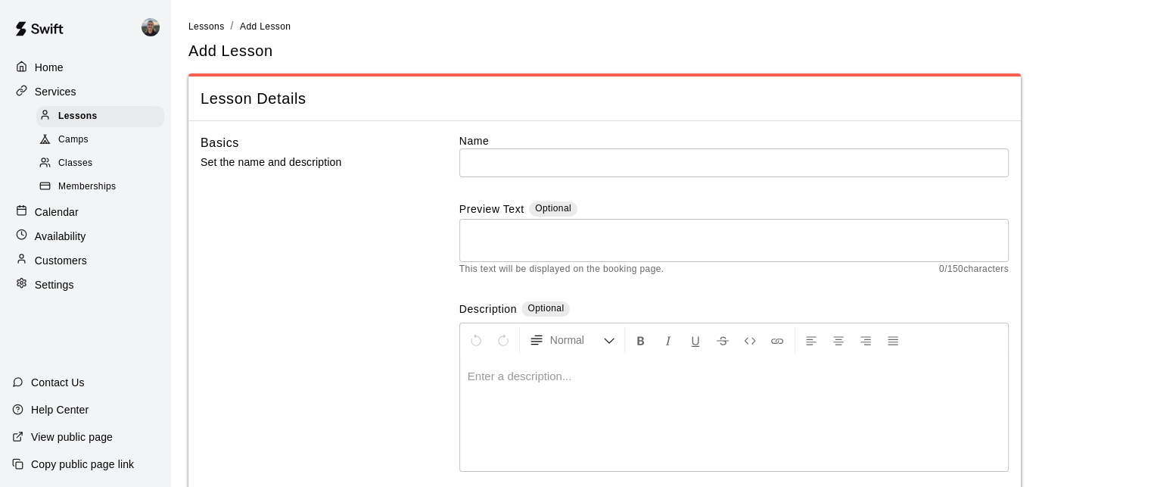
click at [74, 165] on span "Classes" at bounding box center [75, 163] width 34 height 15
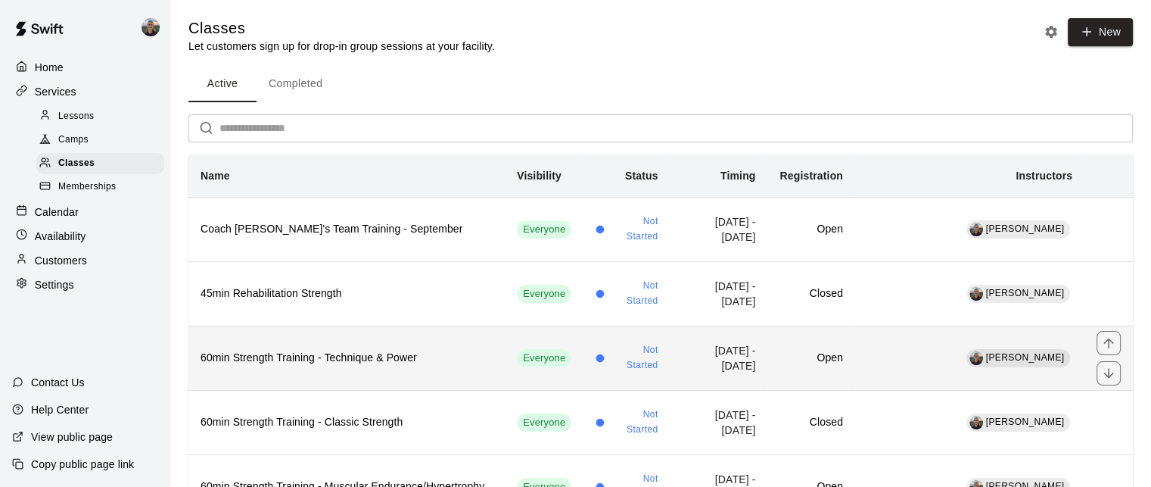
click at [336, 351] on h6 "60min Strength Training - Technique & Power" at bounding box center [347, 358] width 292 height 17
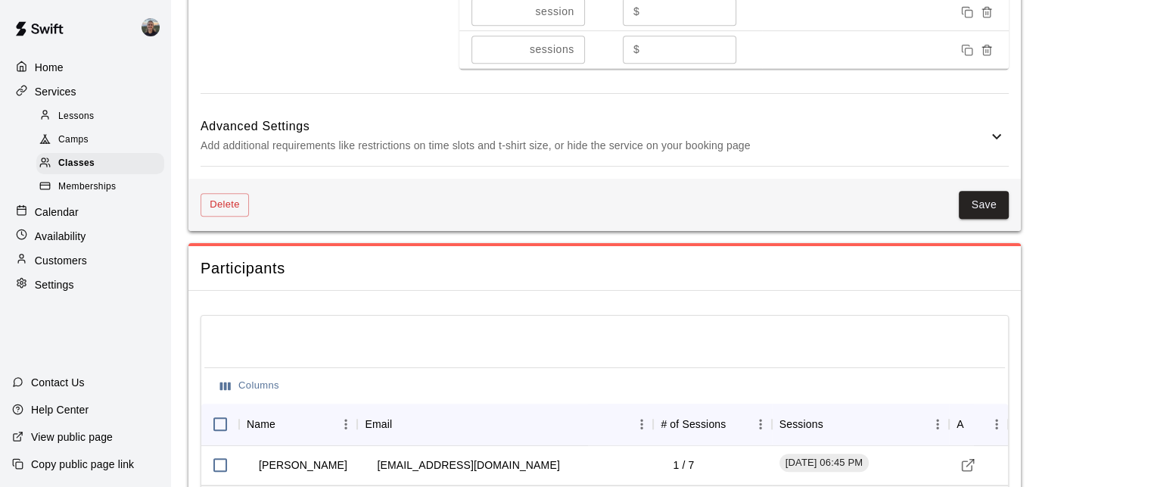
scroll to position [1190, 0]
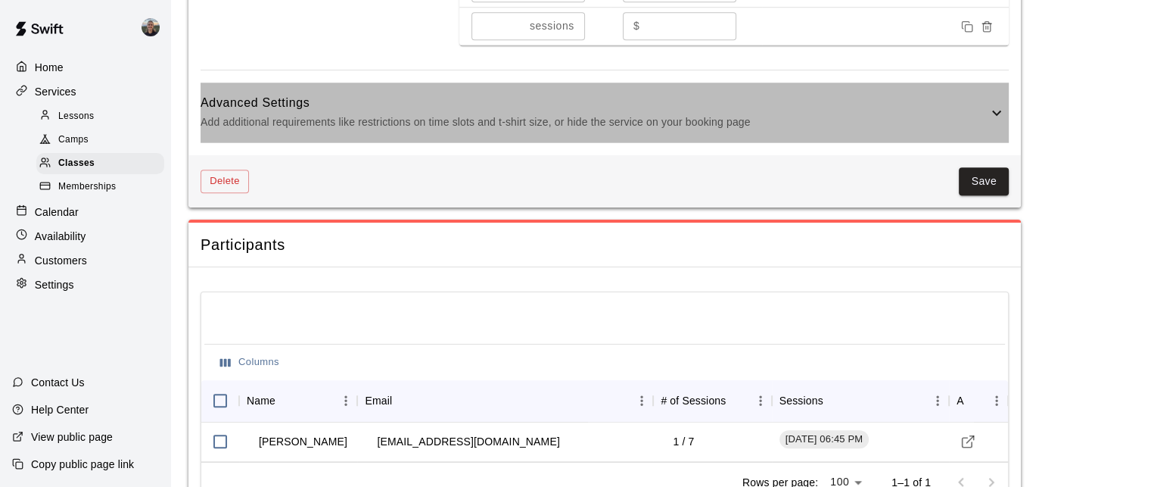
click at [651, 126] on p "Add additional requirements like restrictions on time slots and t-shirt size, o…" at bounding box center [594, 122] width 787 height 19
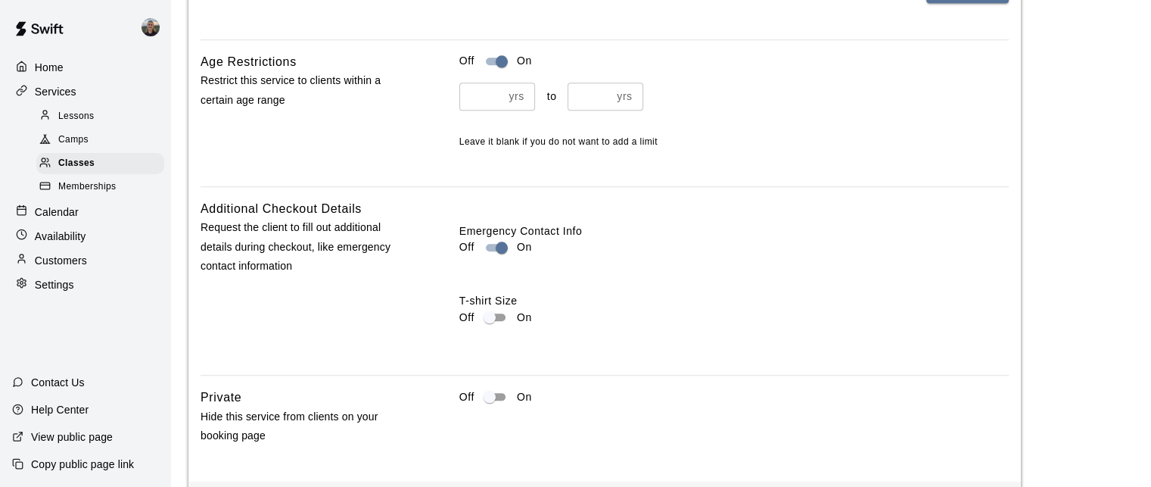
scroll to position [1568, 0]
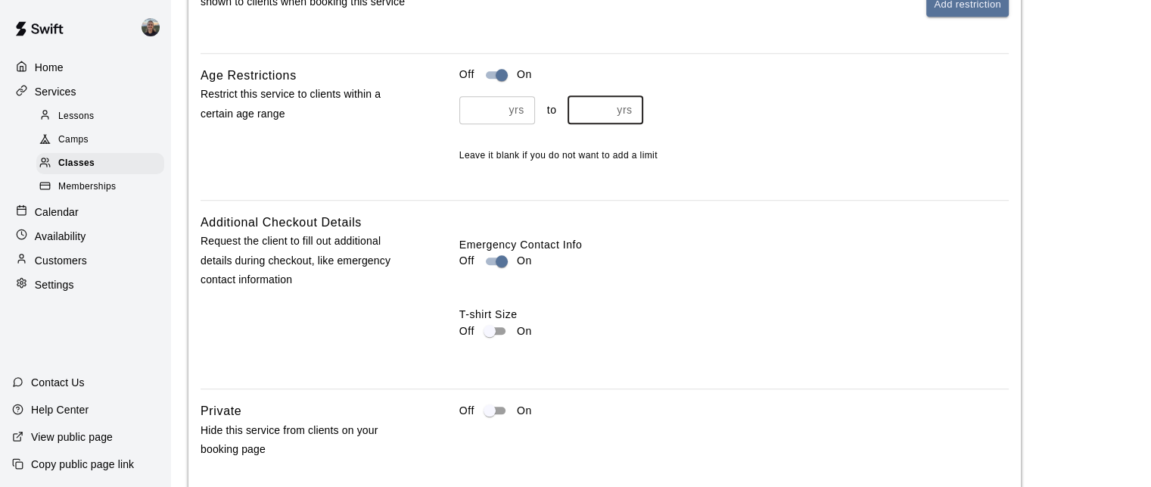
click at [599, 123] on input "**" at bounding box center [590, 110] width 44 height 28
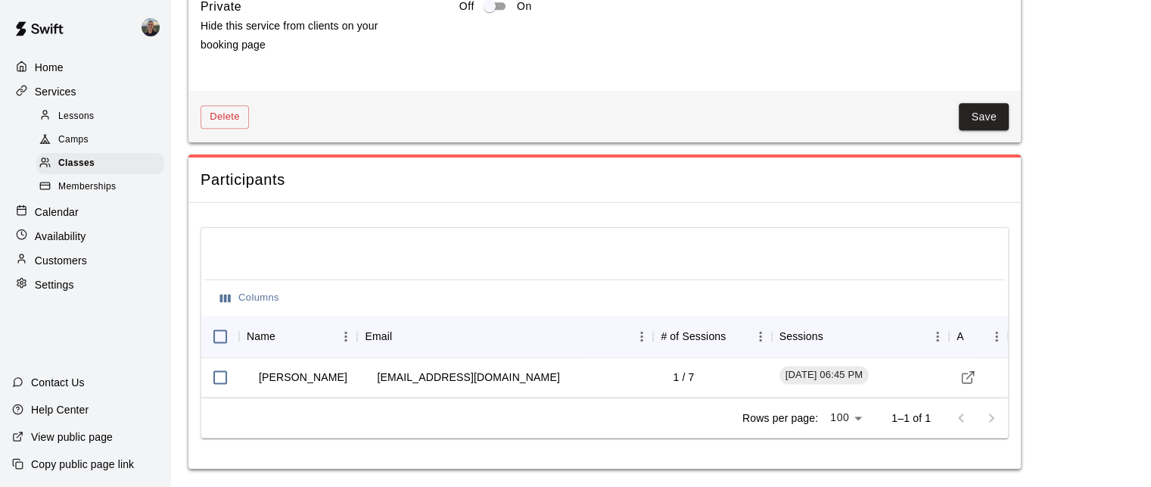
scroll to position [1984, 0]
type input "**"
click at [978, 125] on button "Save" at bounding box center [984, 117] width 50 height 28
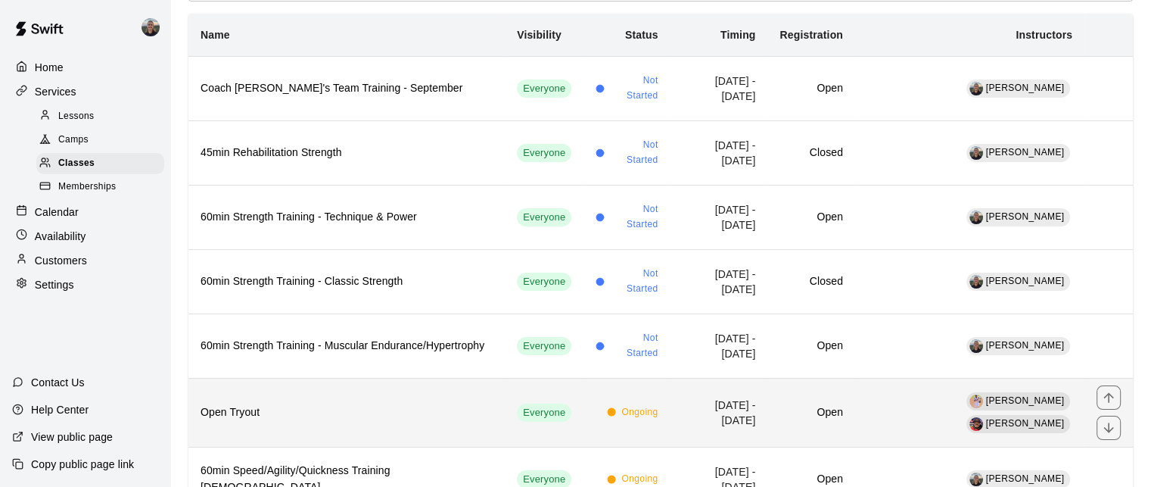
scroll to position [151, 0]
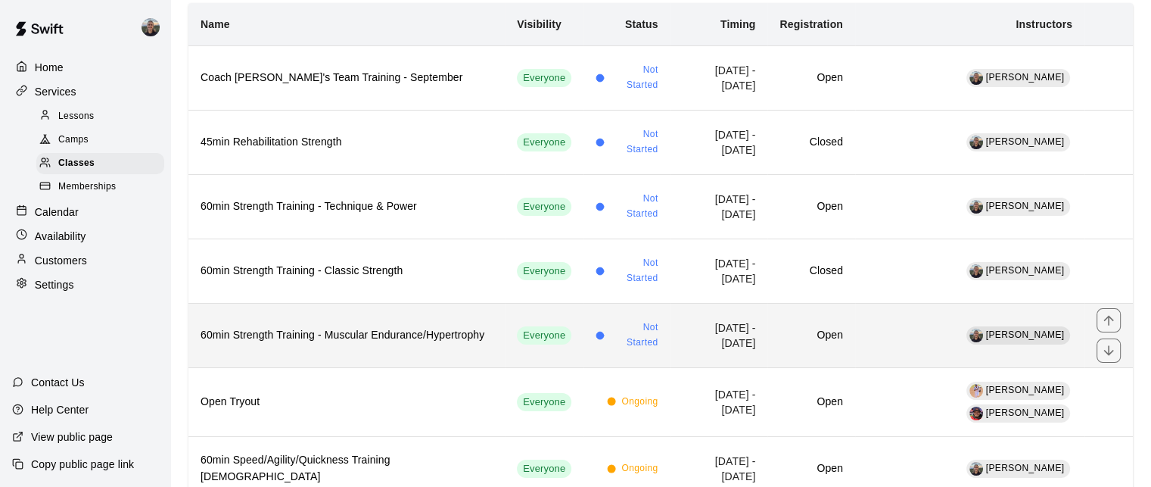
click at [313, 330] on h6 "60min Strength Training - Muscular Endurance/Hypertrophy" at bounding box center [347, 335] width 292 height 17
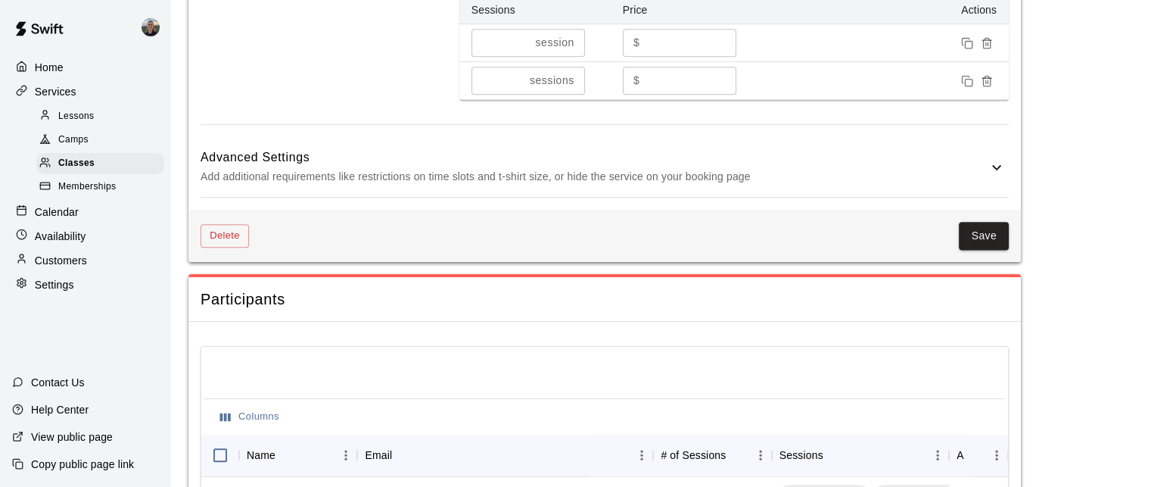
scroll to position [1266, 0]
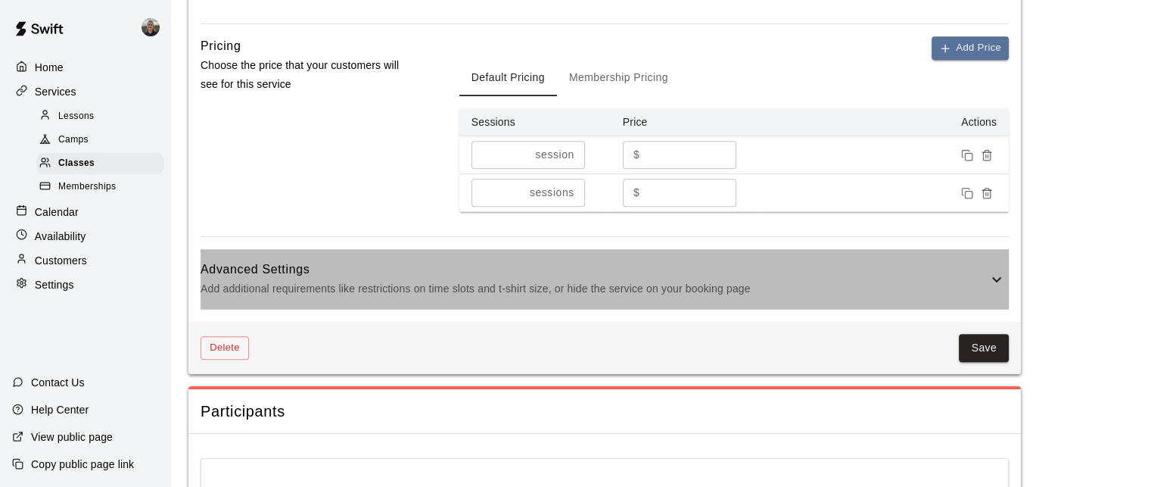
click at [624, 263] on h6 "Advanced Settings" at bounding box center [594, 270] width 787 height 20
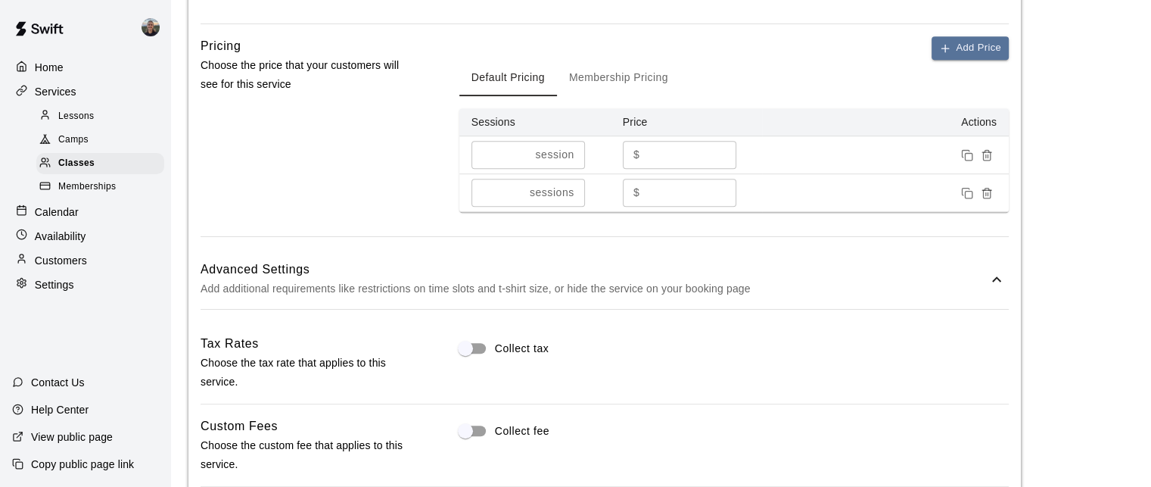
scroll to position [1493, 0]
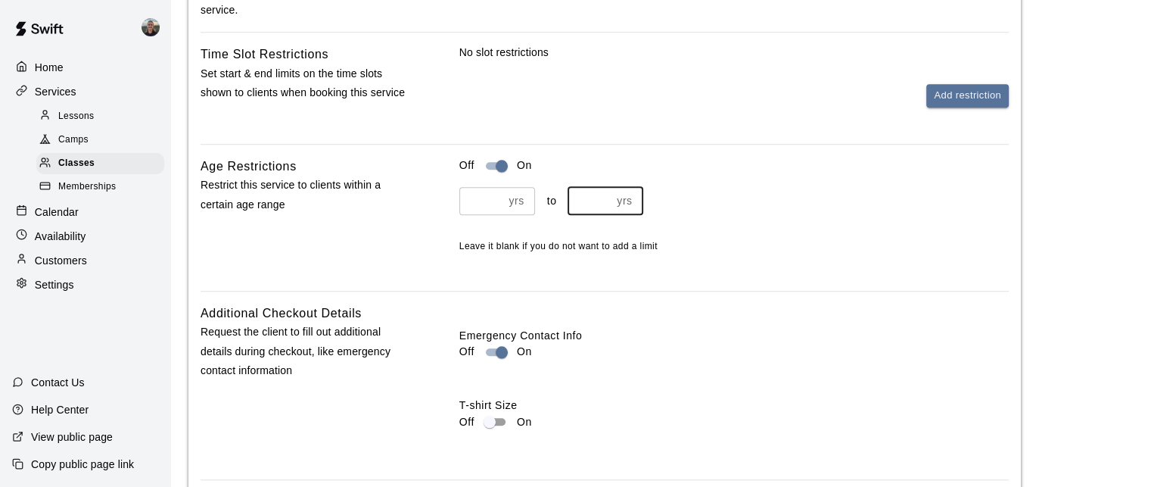
click at [597, 202] on input "**" at bounding box center [590, 201] width 44 height 28
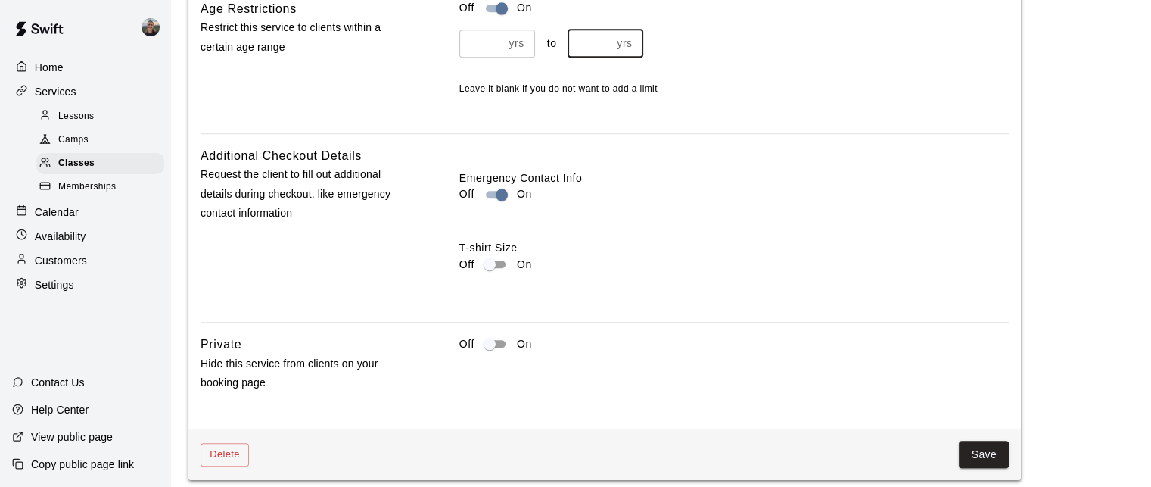
scroll to position [1947, 0]
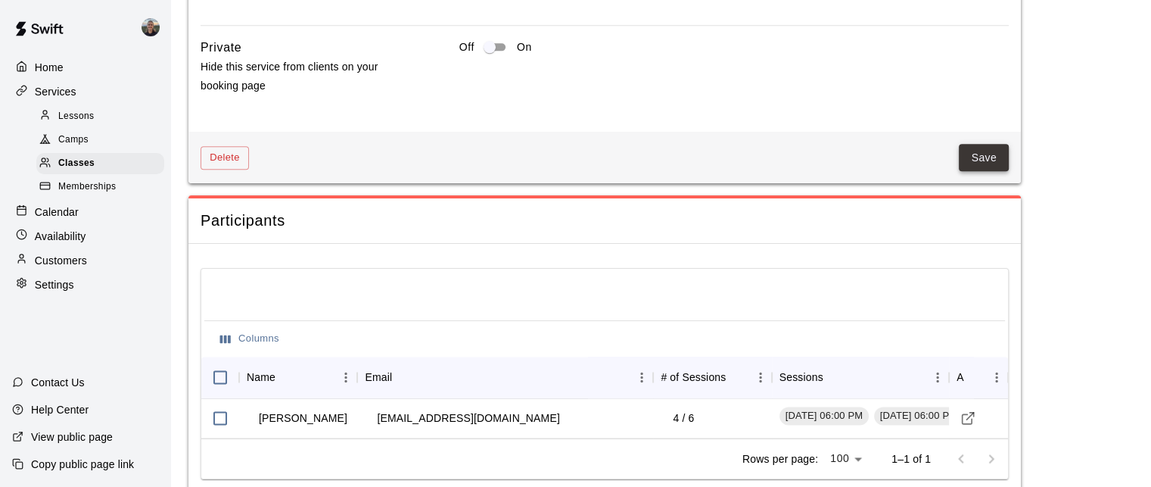
type input "**"
drag, startPoint x: 1005, startPoint y: 148, endPoint x: 994, endPoint y: 154, distance: 12.2
click at [1003, 148] on button "Save" at bounding box center [984, 158] width 50 height 28
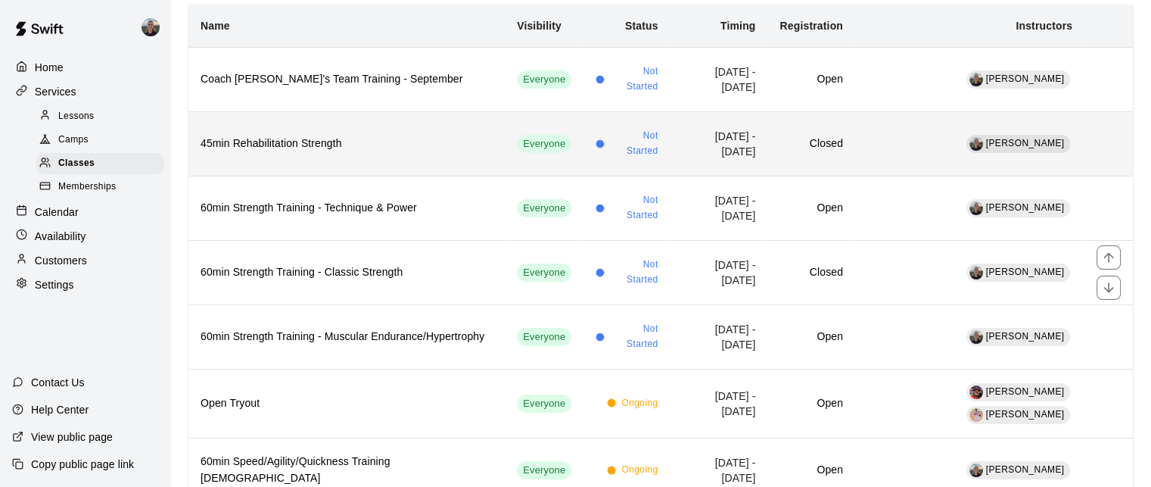
scroll to position [151, 0]
click at [276, 145] on h6 "45min Rehabilitation Strength" at bounding box center [347, 142] width 292 height 17
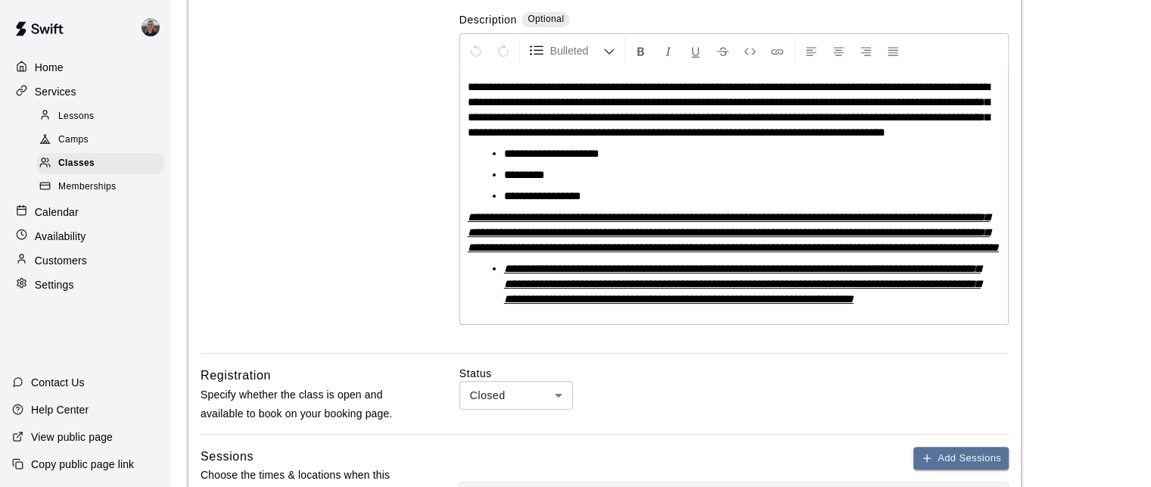
scroll to position [303, 0]
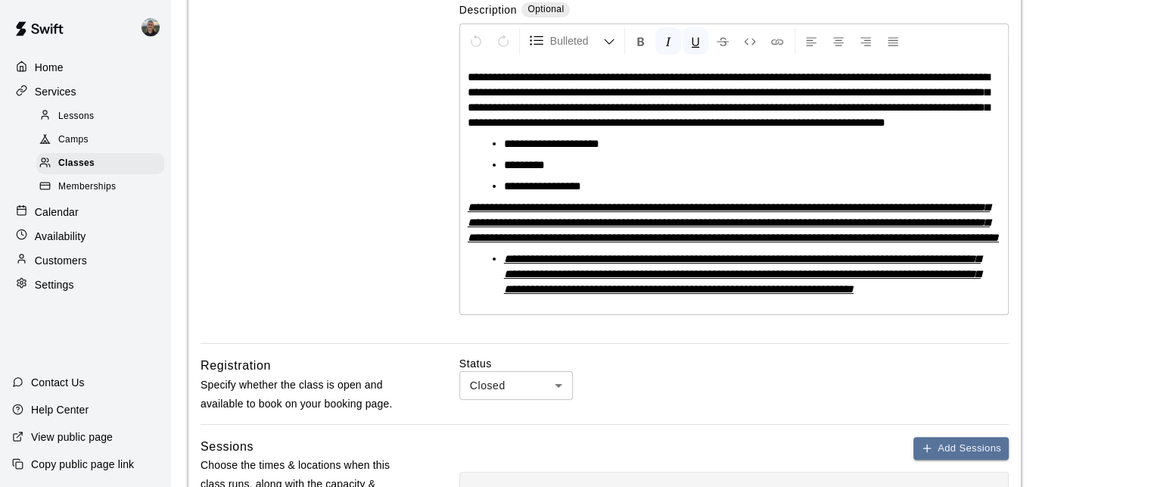
click at [603, 297] on li "**********" at bounding box center [740, 273] width 472 height 45
click at [602, 297] on li "**********" at bounding box center [740, 273] width 472 height 45
click at [584, 294] on em "**********" at bounding box center [742, 274] width 477 height 42
click at [591, 294] on em "**********" at bounding box center [742, 274] width 477 height 42
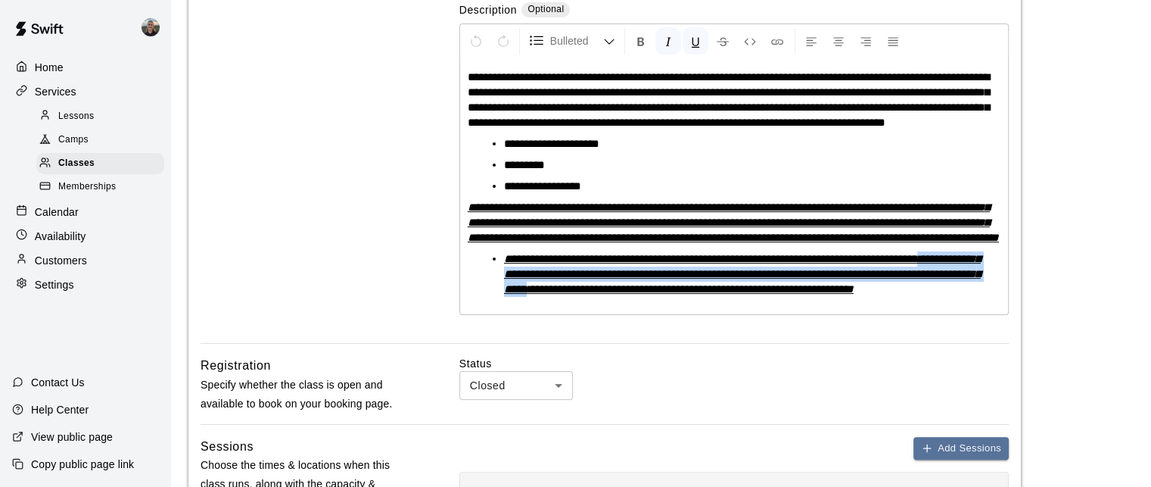
drag, startPoint x: 646, startPoint y: 313, endPoint x: 481, endPoint y: 299, distance: 166.4
click at [481, 297] on ul "**********" at bounding box center [740, 273] width 521 height 45
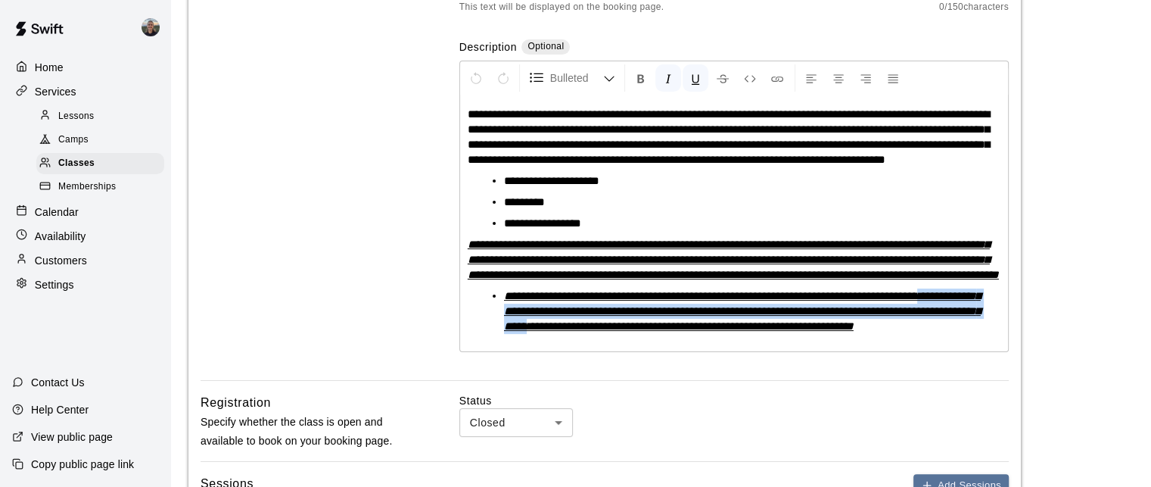
click at [481, 298] on div "**********" at bounding box center [734, 223] width 548 height 256
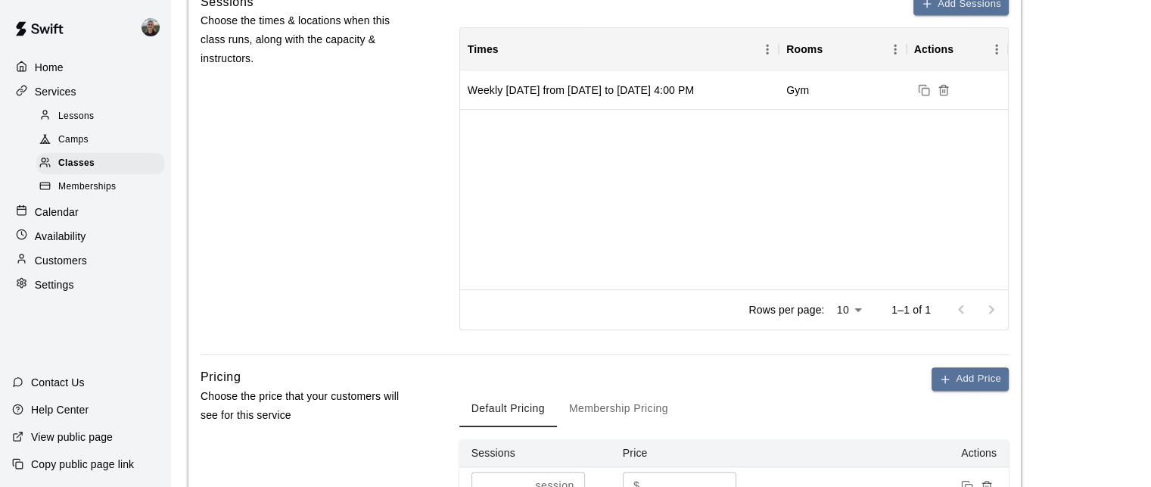
scroll to position [1135, 0]
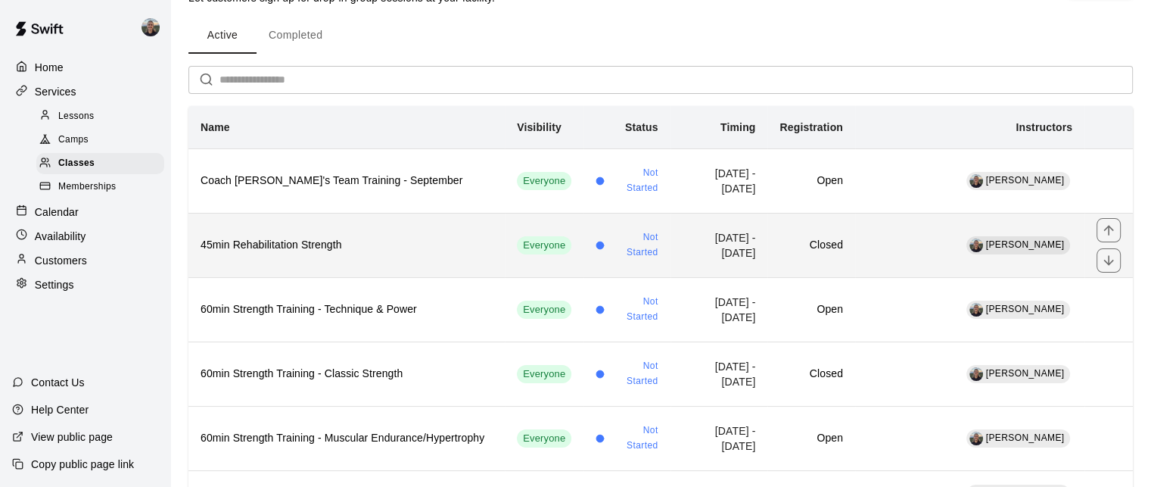
scroll to position [76, 0]
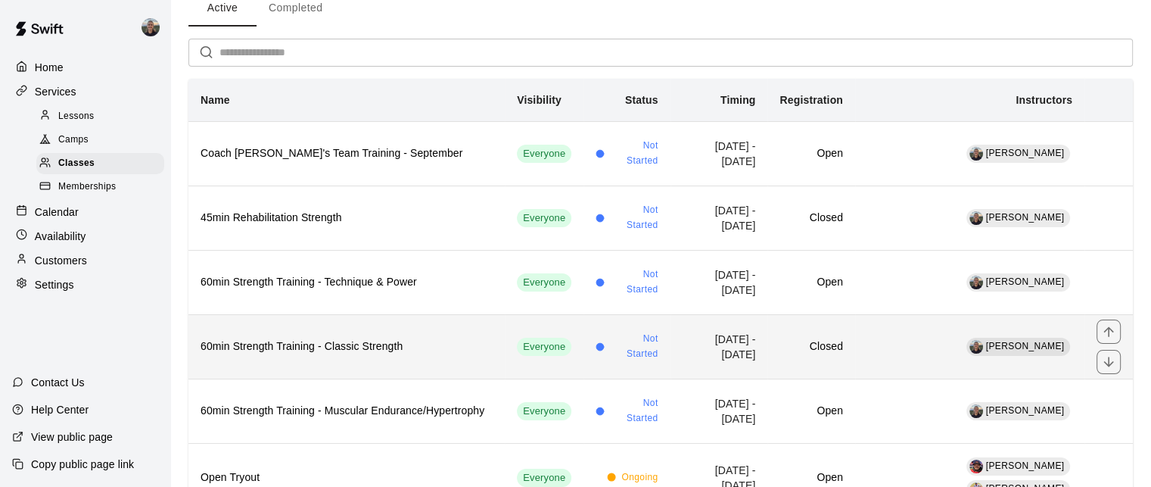
click at [372, 344] on h6 "60min Strength Training - Classic Strength" at bounding box center [347, 346] width 292 height 17
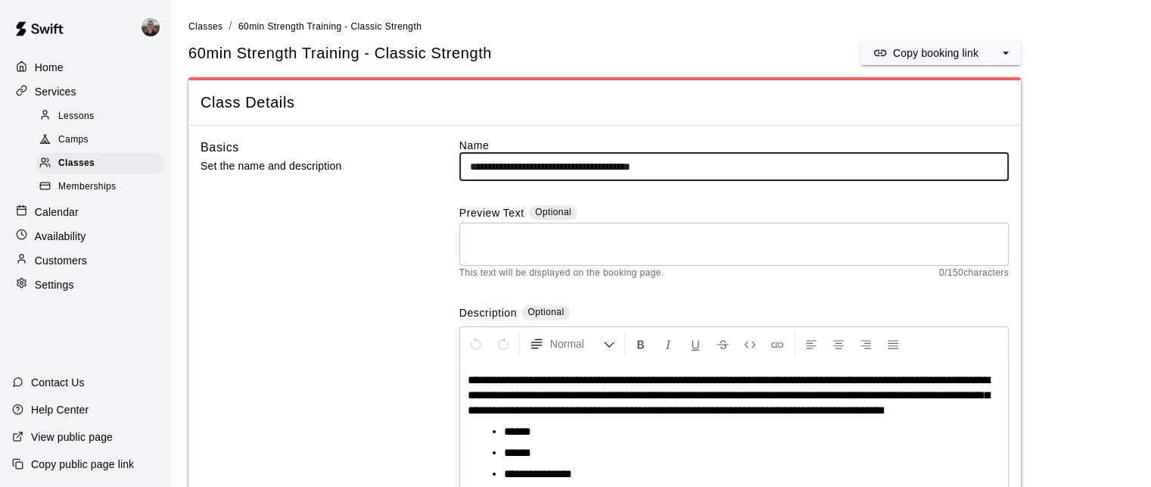
drag, startPoint x: 699, startPoint y: 165, endPoint x: 606, endPoint y: 166, distance: 93.9
click at [606, 166] on input "**********" at bounding box center [734, 167] width 550 height 28
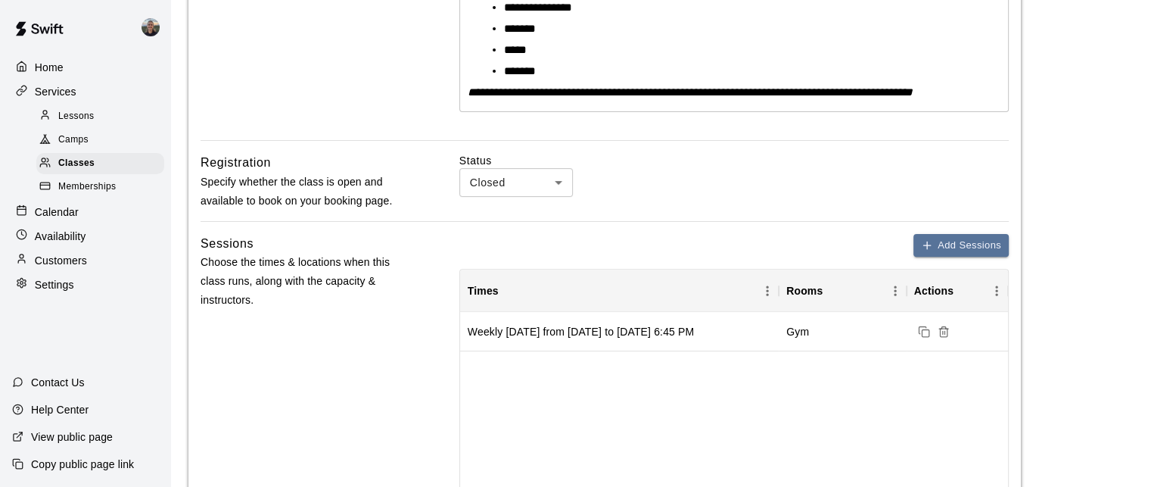
scroll to position [530, 0]
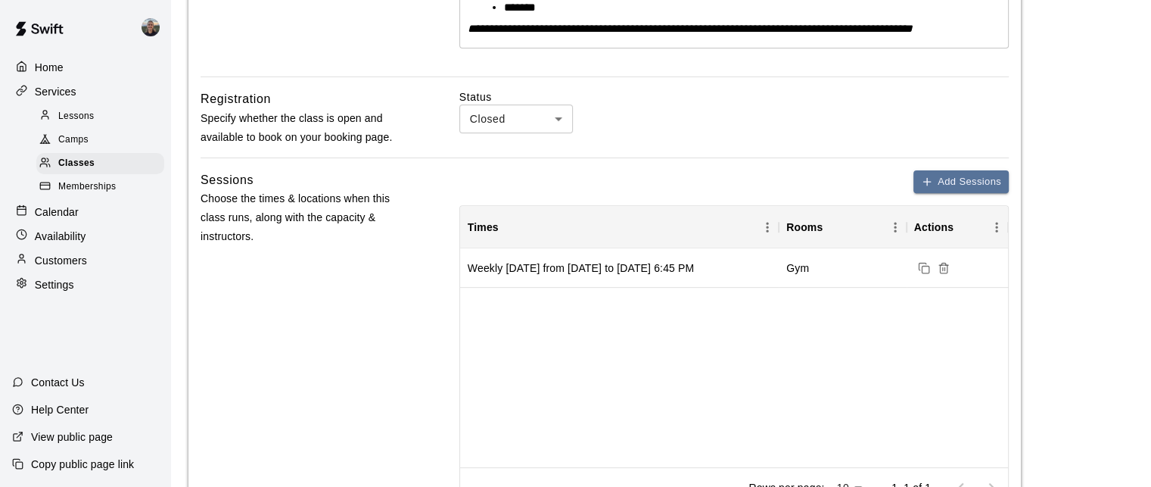
type input "**********"
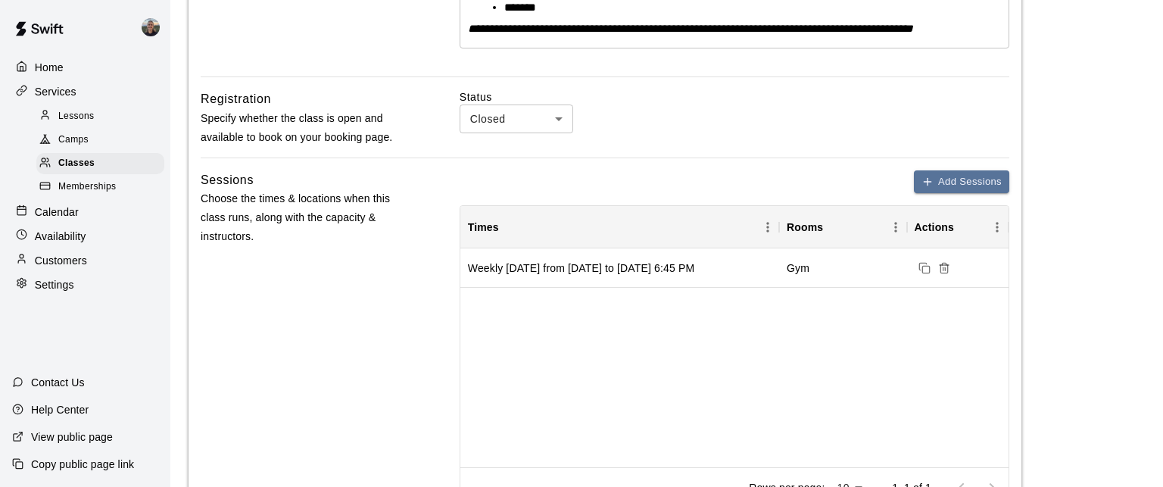
click at [503, 124] on body "**********" at bounding box center [581, 329] width 1163 height 1718
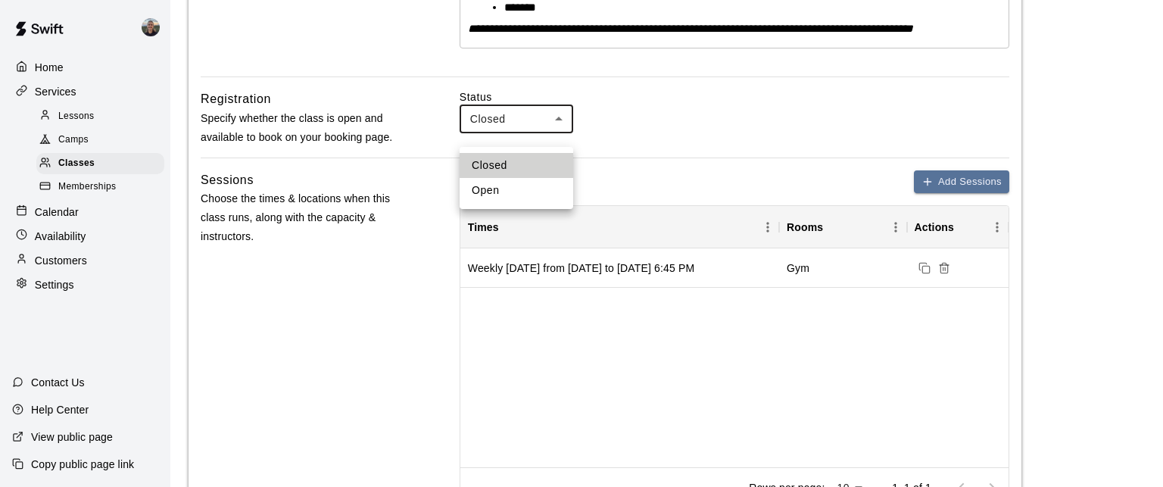
click at [516, 190] on li "Open" at bounding box center [516, 190] width 114 height 25
type input "****"
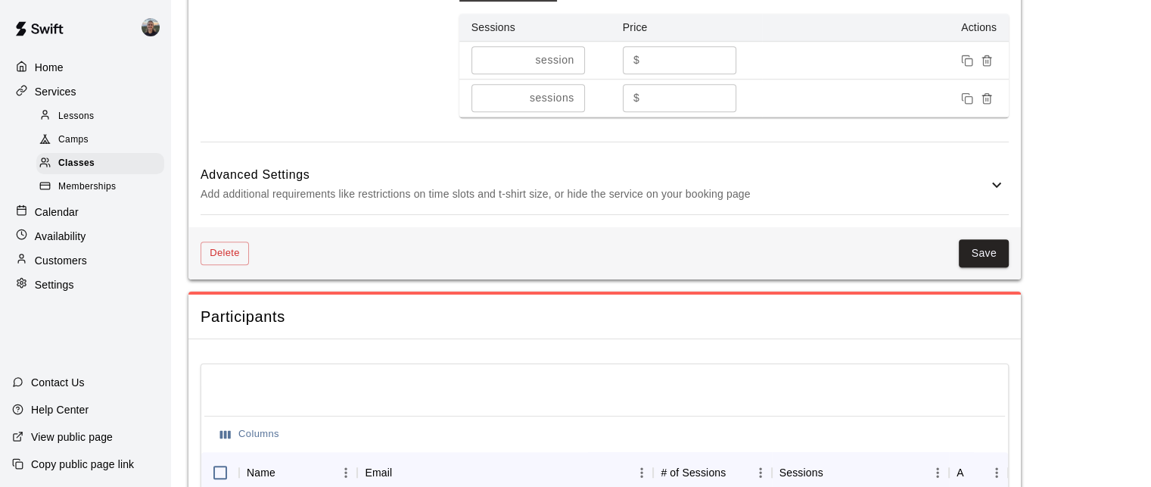
scroll to position [1135, 0]
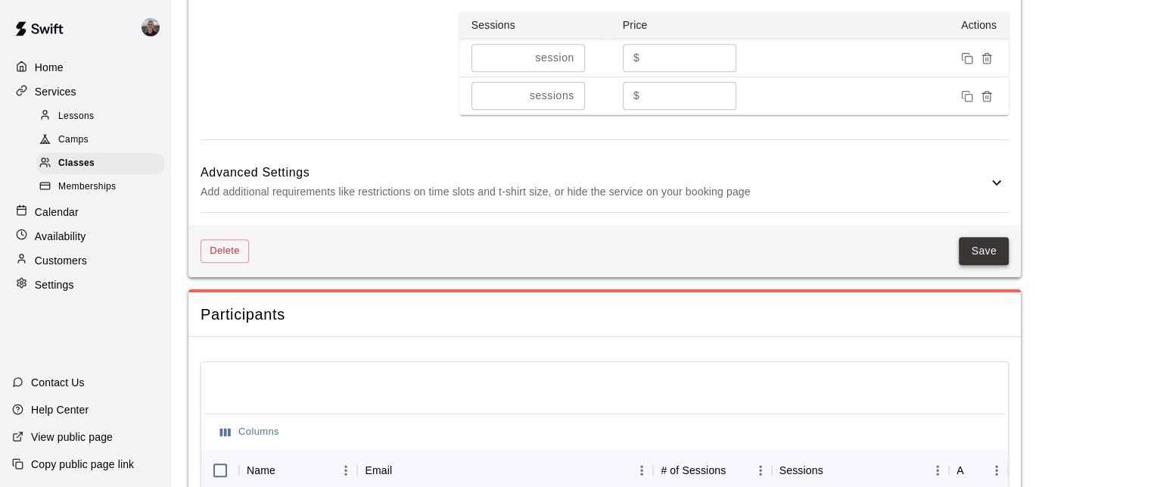
click at [986, 263] on button "Save" at bounding box center [984, 251] width 50 height 28
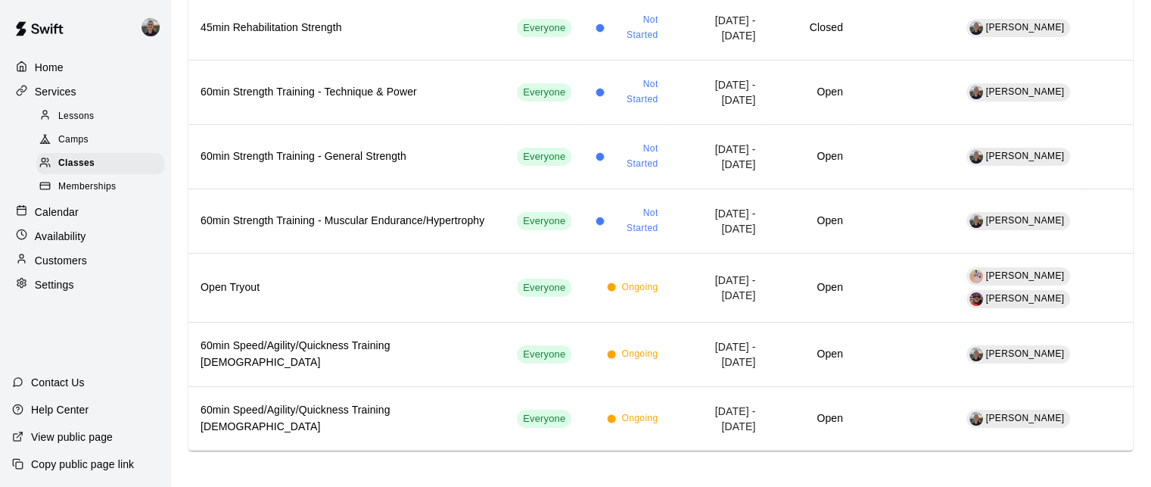
scroll to position [266, 0]
click at [84, 123] on span "Lessons" at bounding box center [76, 116] width 36 height 15
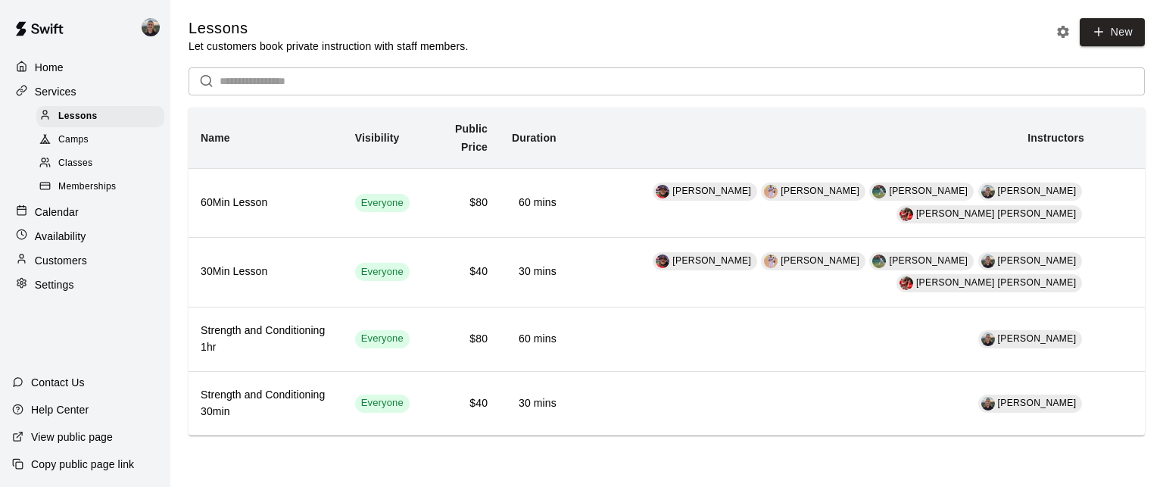
click at [73, 217] on p "Calendar" at bounding box center [57, 211] width 44 height 15
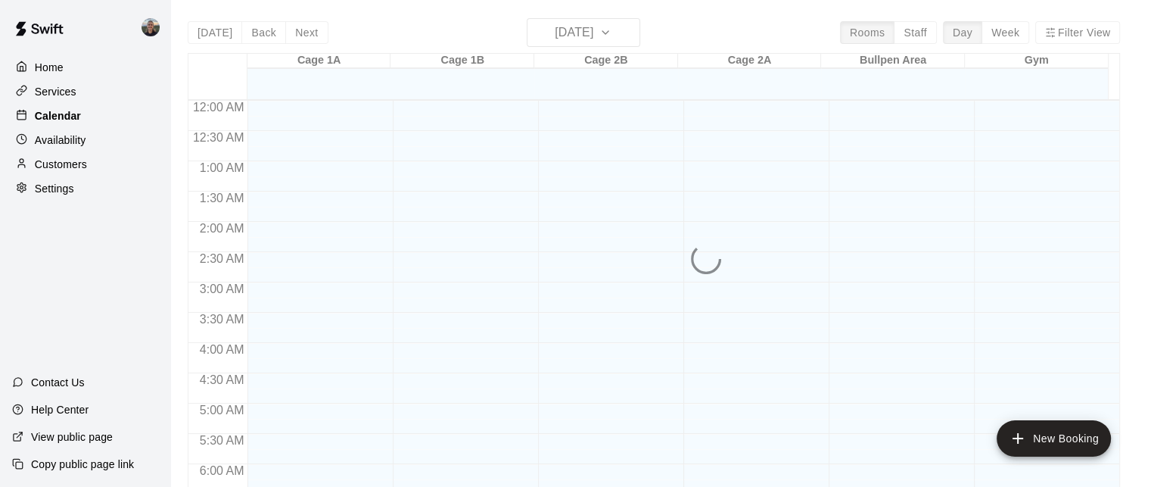
scroll to position [1003, 0]
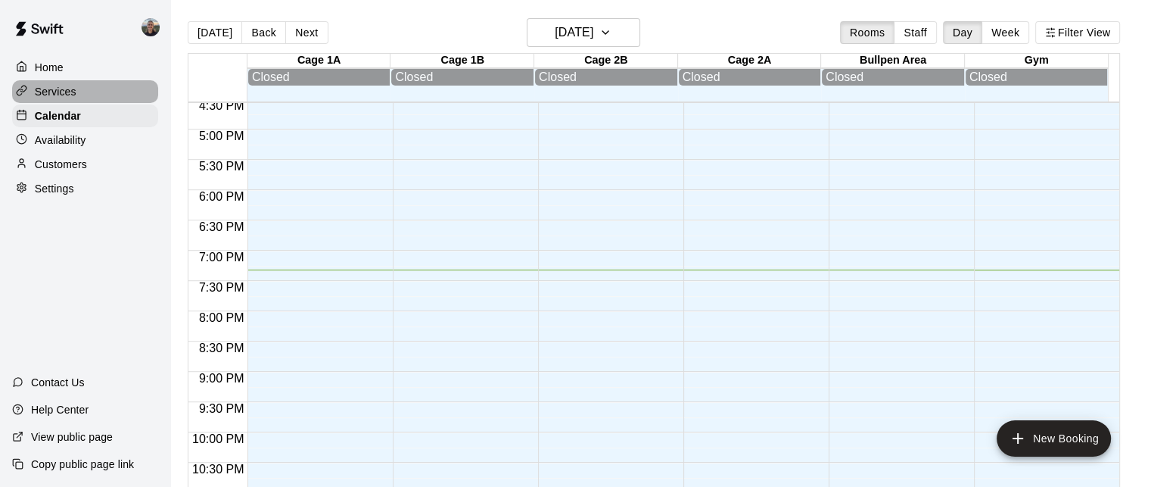
click at [85, 89] on div "Services" at bounding box center [85, 91] width 146 height 23
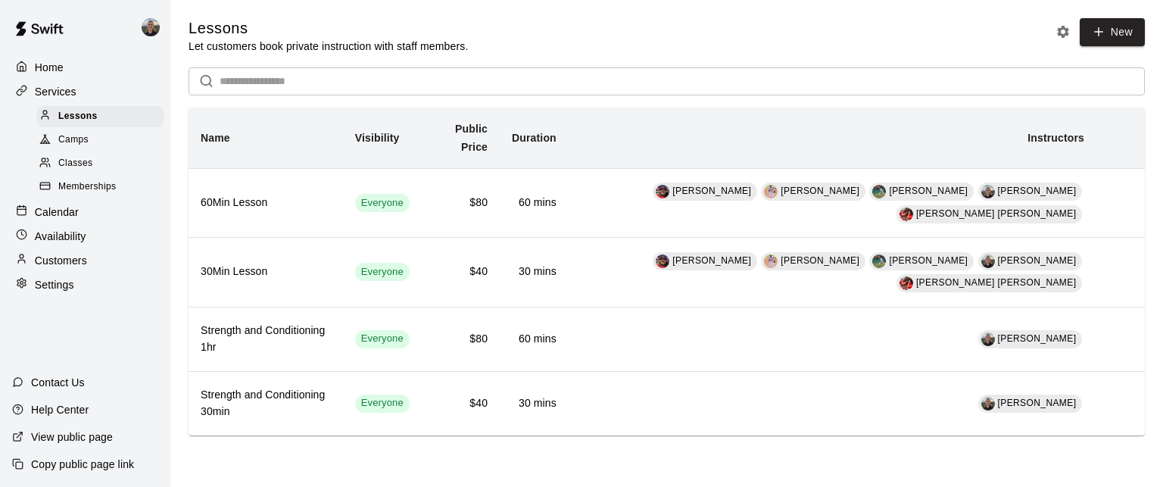
click at [85, 166] on span "Classes" at bounding box center [75, 163] width 34 height 15
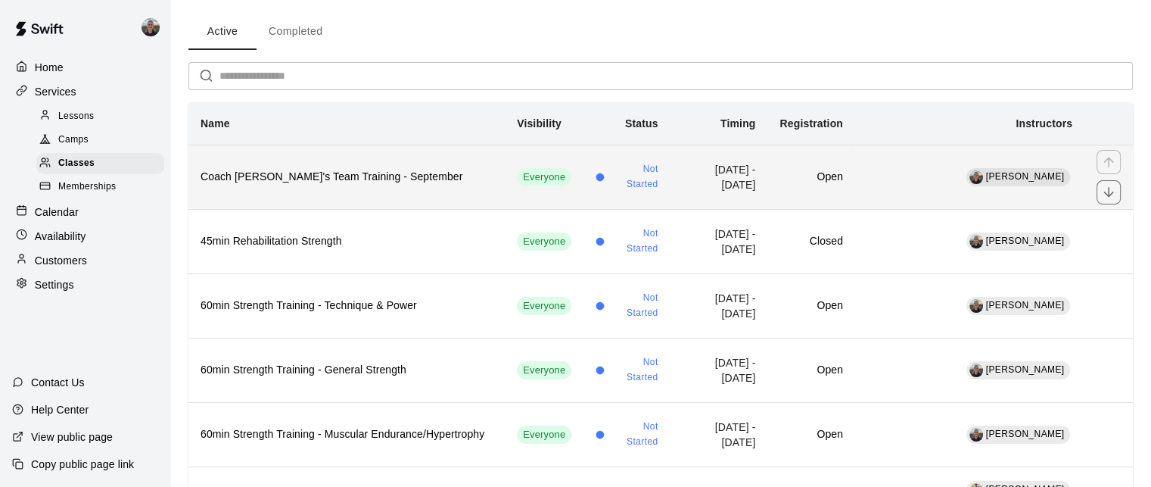
scroll to position [76, 0]
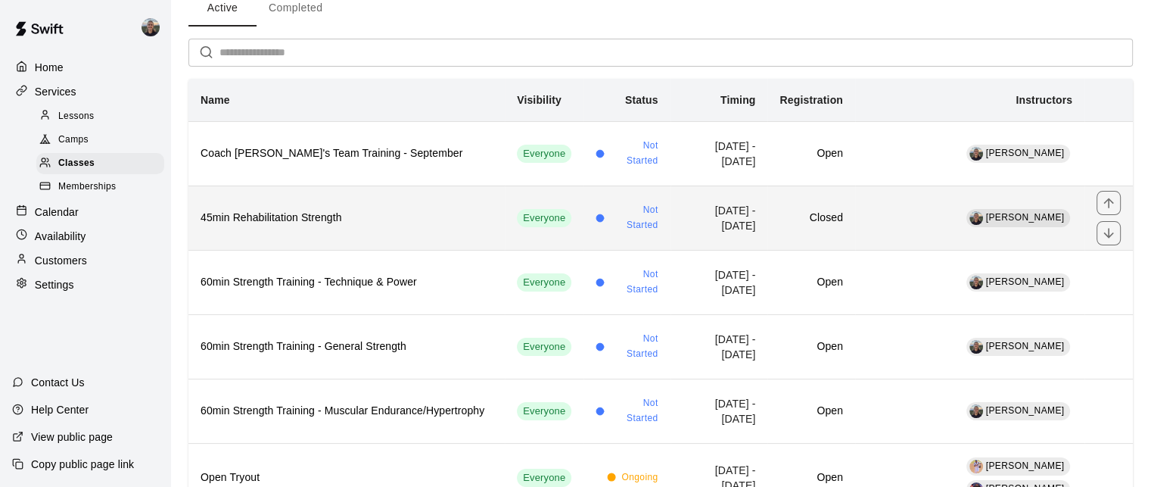
click at [332, 226] on th "45min Rehabilitation Strength" at bounding box center [346, 217] width 316 height 64
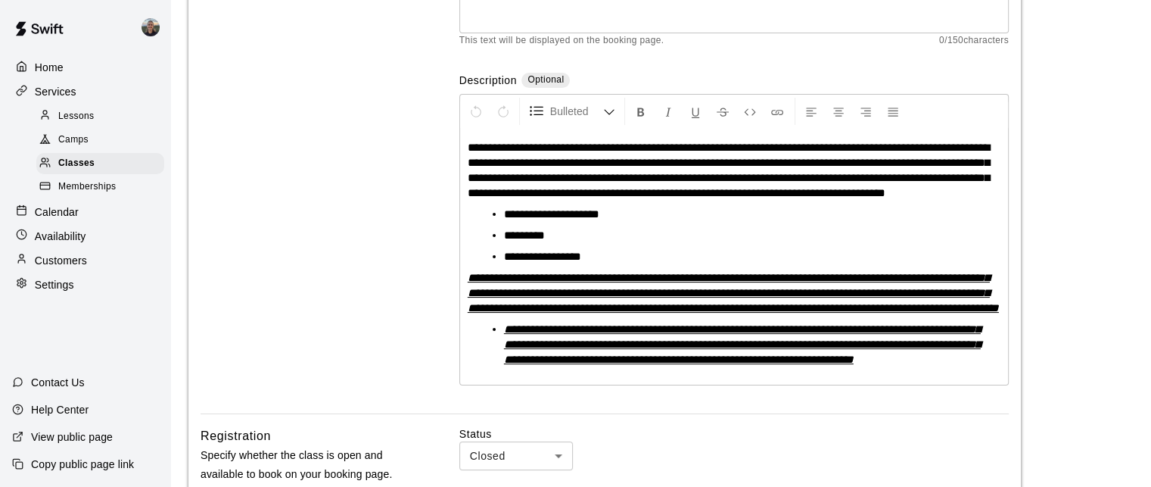
scroll to position [227, 0]
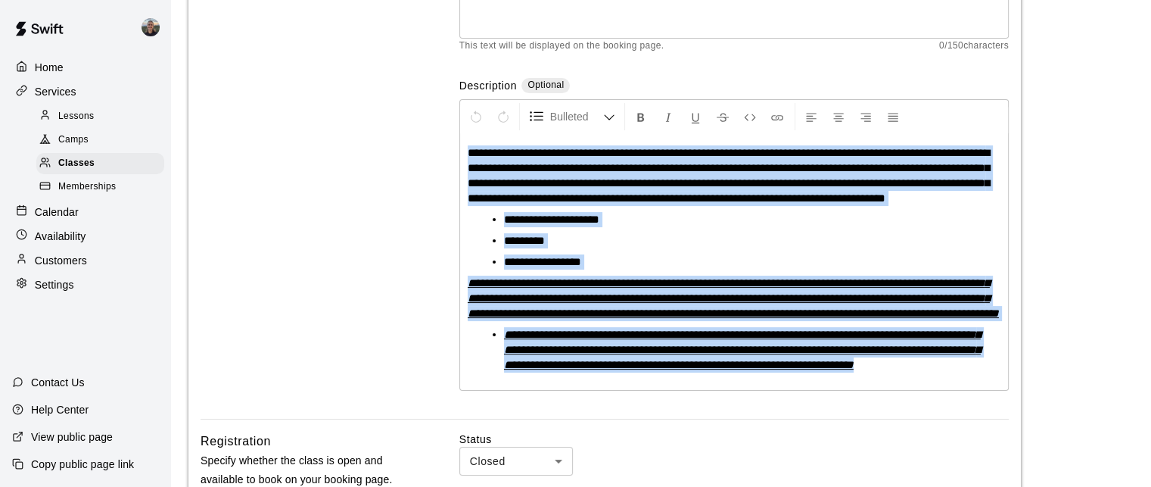
drag, startPoint x: 613, startPoint y: 414, endPoint x: 467, endPoint y: 146, distance: 305.2
click at [467, 146] on div "**********" at bounding box center [734, 262] width 548 height 256
copy div "**********"
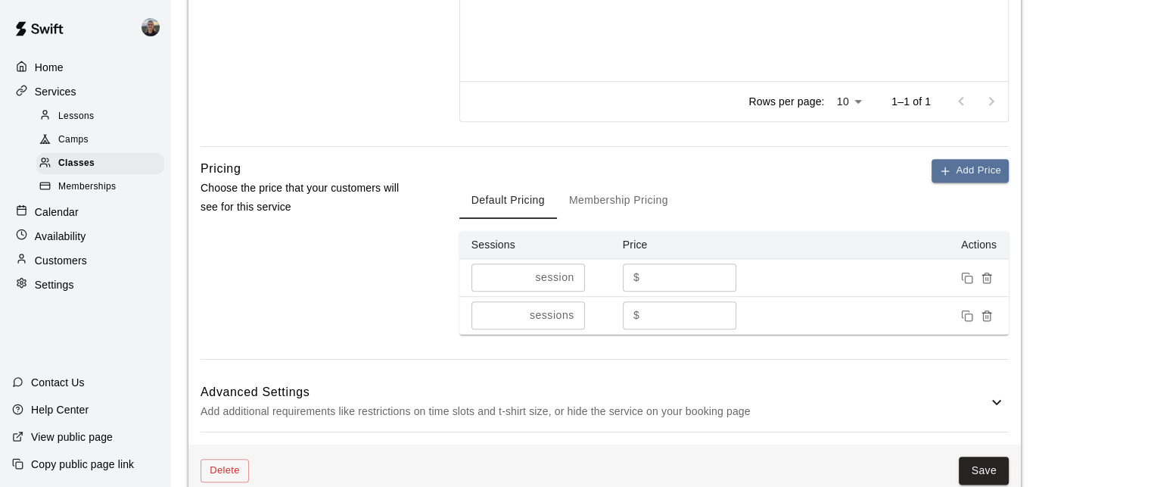
scroll to position [1324, 0]
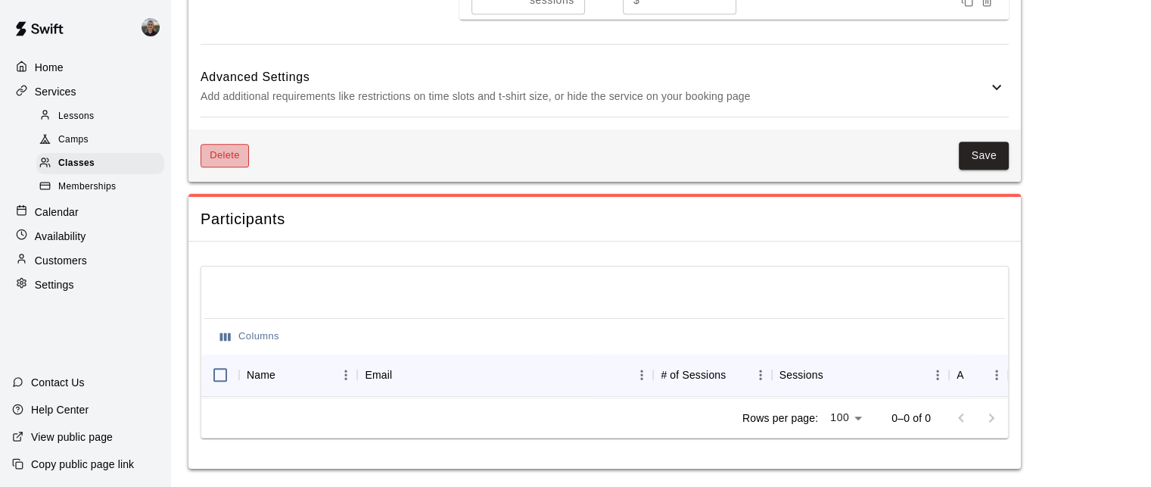
click at [216, 144] on button "Delete" at bounding box center [225, 155] width 48 height 23
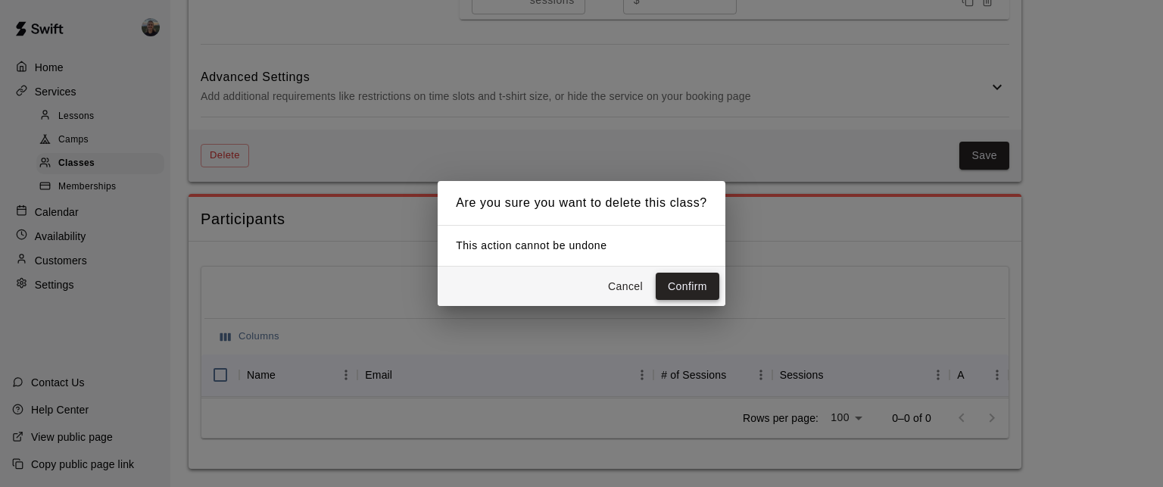
click at [684, 279] on button "Confirm" at bounding box center [688, 287] width 64 height 28
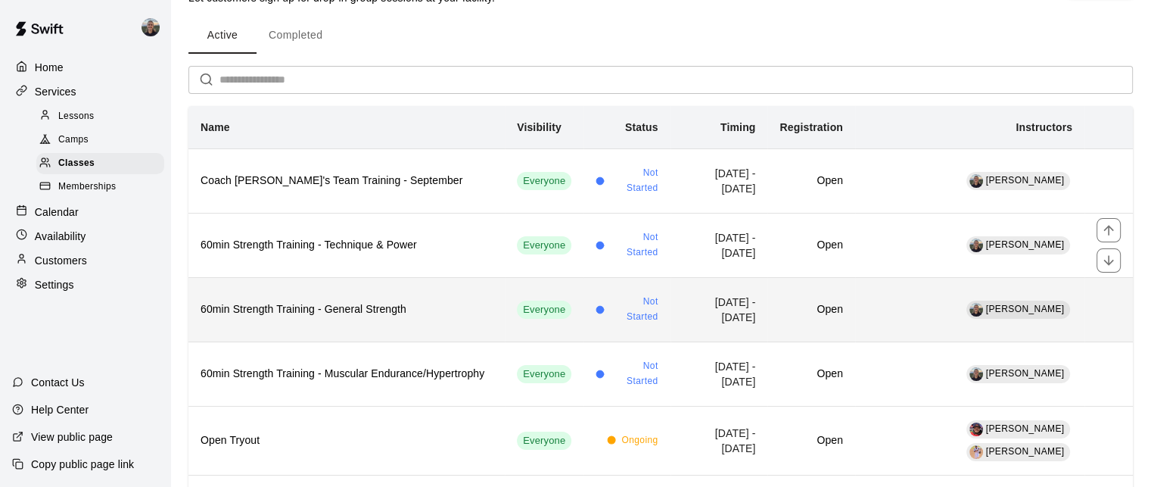
scroll to position [76, 0]
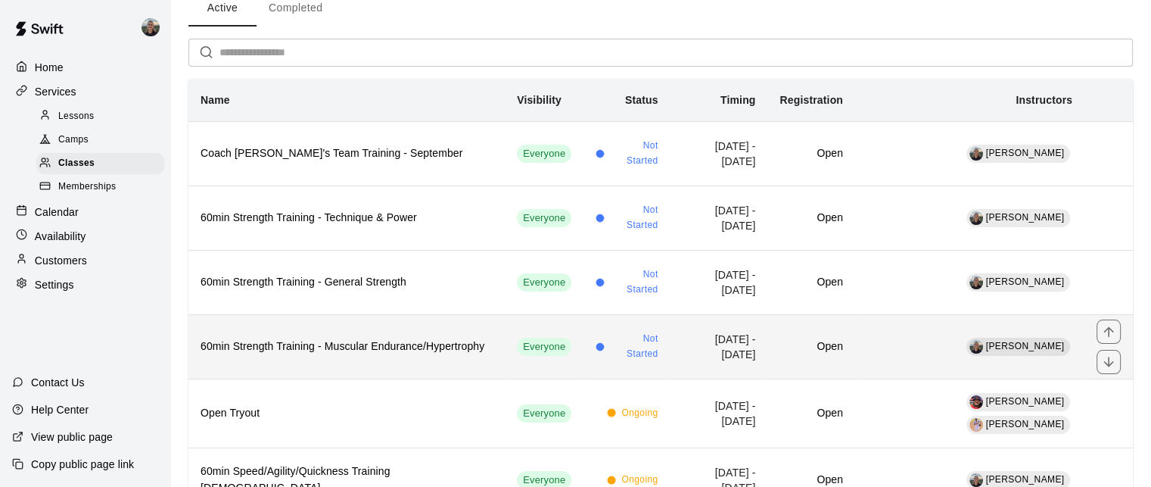
click at [299, 344] on h6 "60min Strength Training - Muscular Endurance/Hypertrophy" at bounding box center [347, 346] width 292 height 17
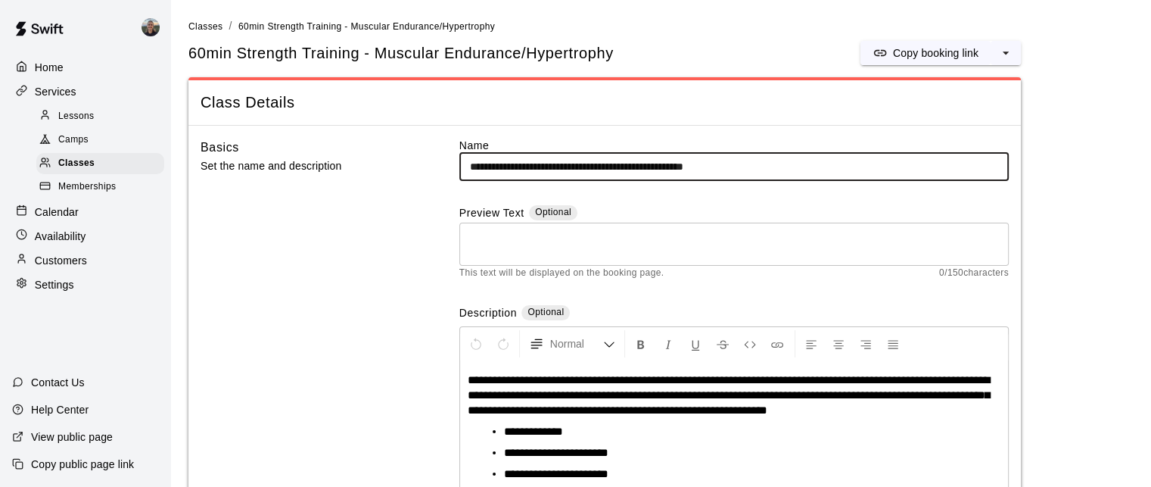
drag, startPoint x: 787, startPoint y: 161, endPoint x: 651, endPoint y: 169, distance: 135.7
click at [651, 169] on input "**********" at bounding box center [734, 167] width 550 height 28
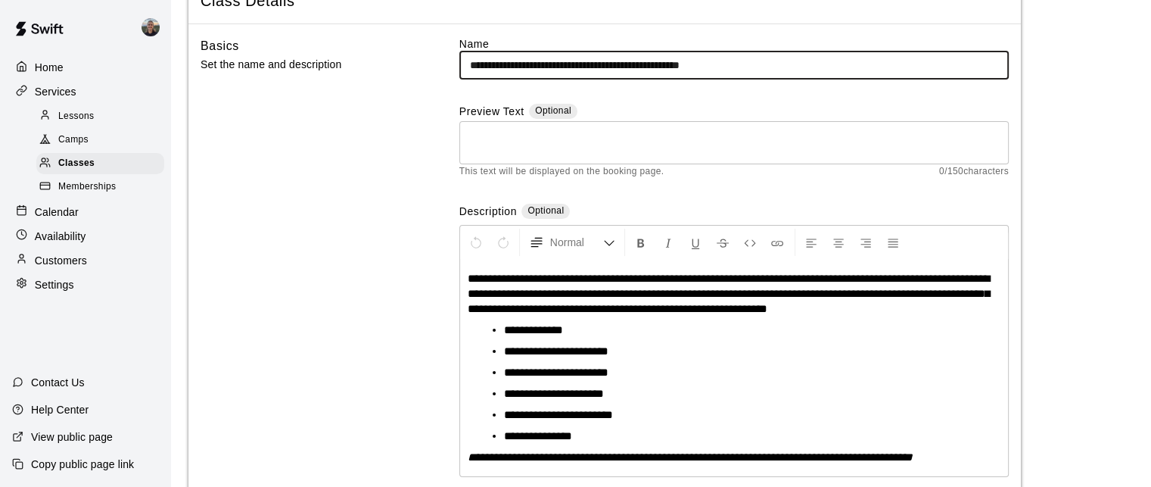
scroll to position [227, 0]
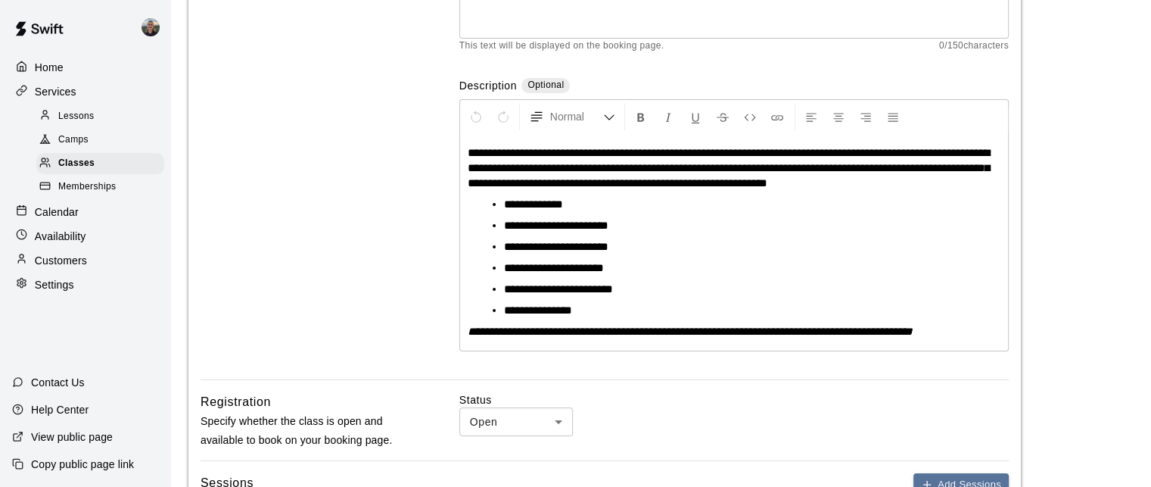
click at [805, 152] on span "**********" at bounding box center [729, 168] width 522 height 42
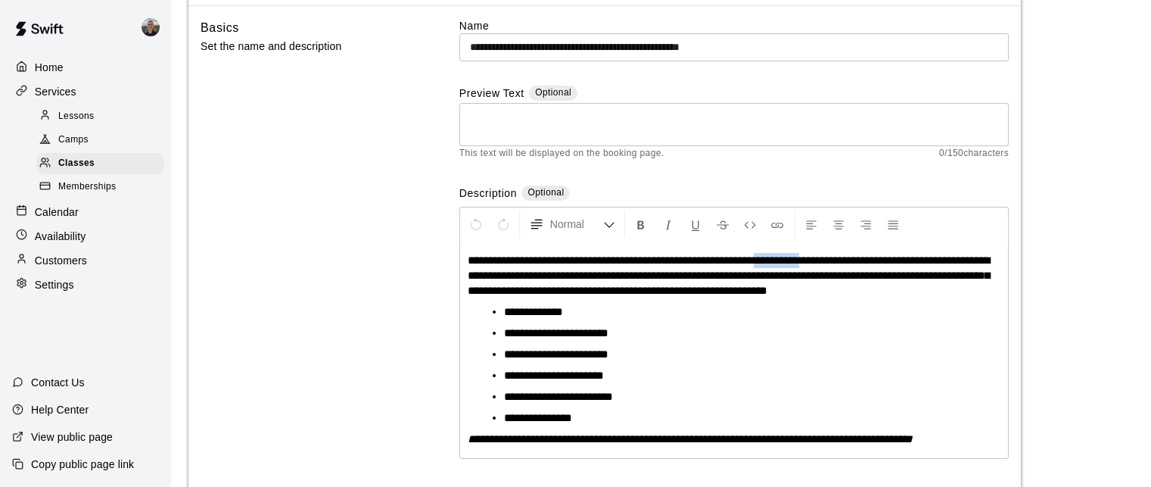
scroll to position [0, 0]
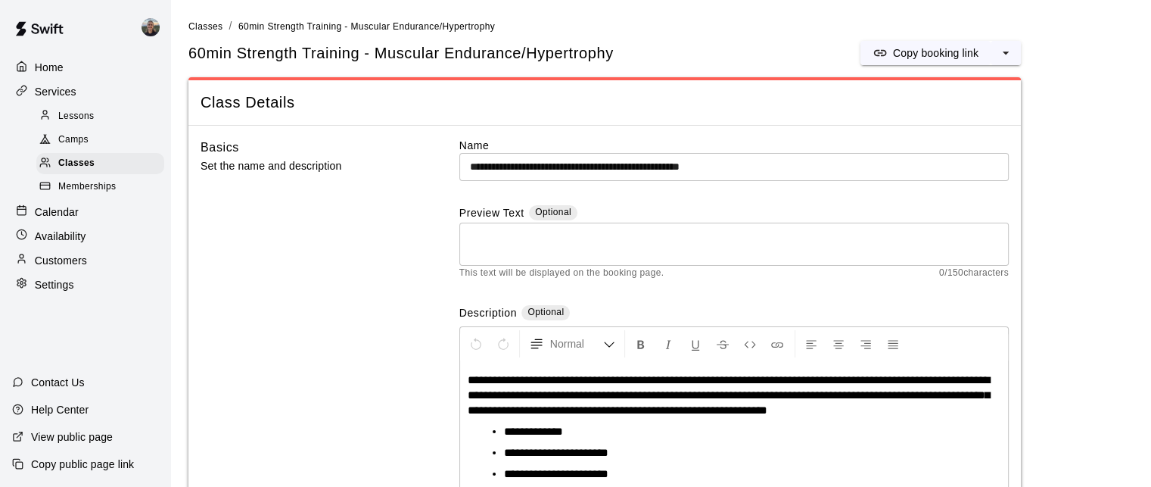
click at [674, 167] on input "**********" at bounding box center [734, 167] width 550 height 28
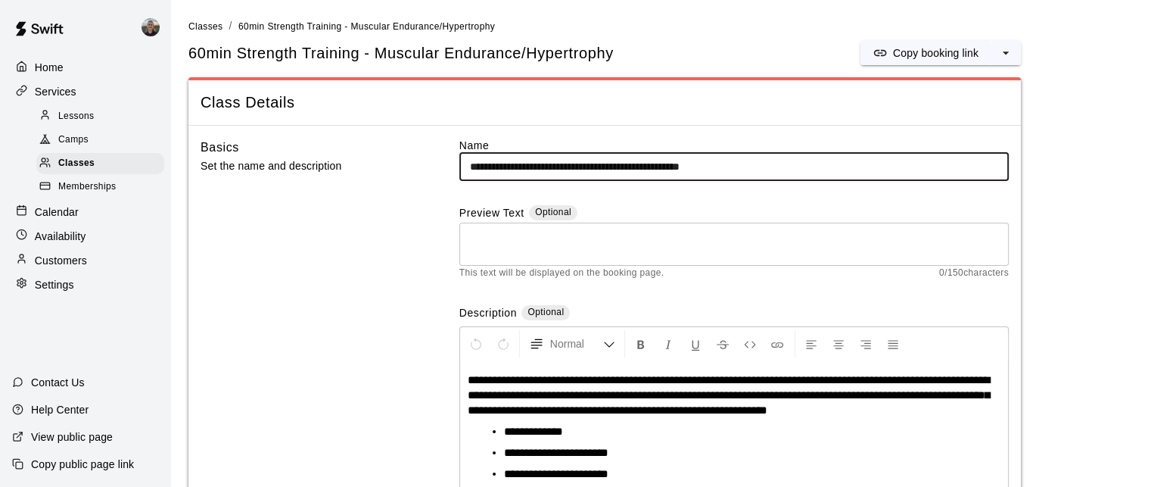
click at [674, 167] on input "**********" at bounding box center [734, 167] width 550 height 28
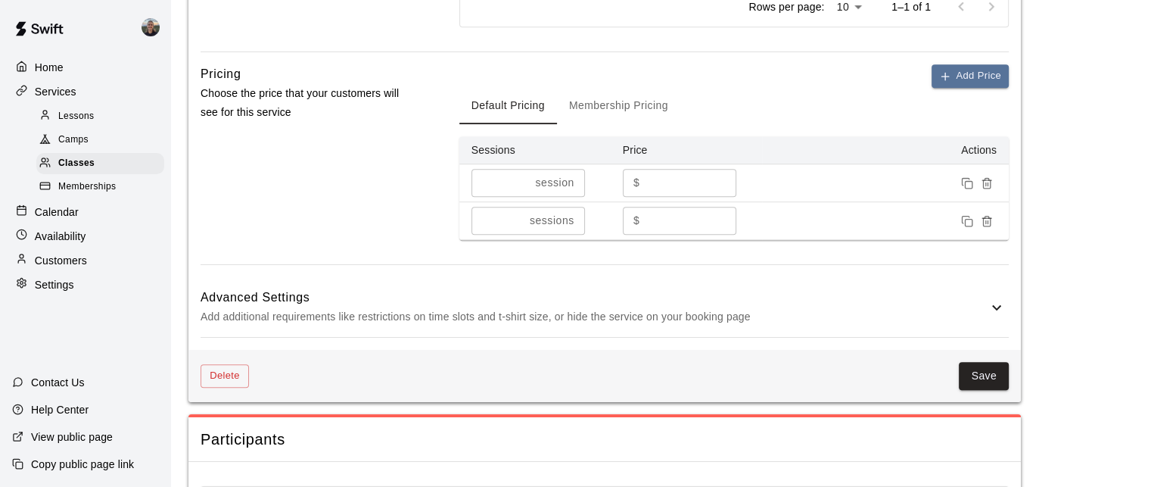
scroll to position [984, 0]
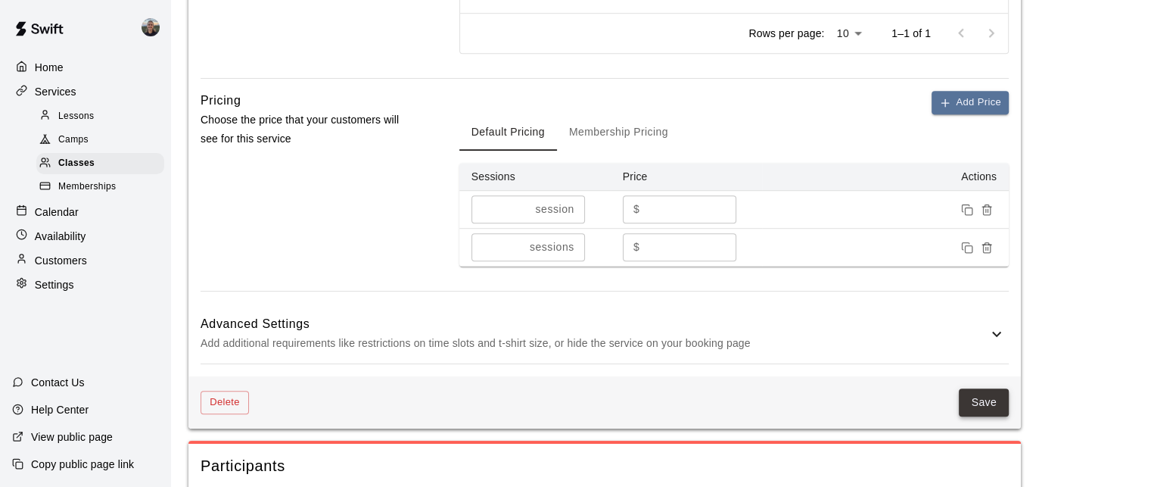
type input "**********"
click at [982, 399] on button "Save" at bounding box center [984, 402] width 50 height 28
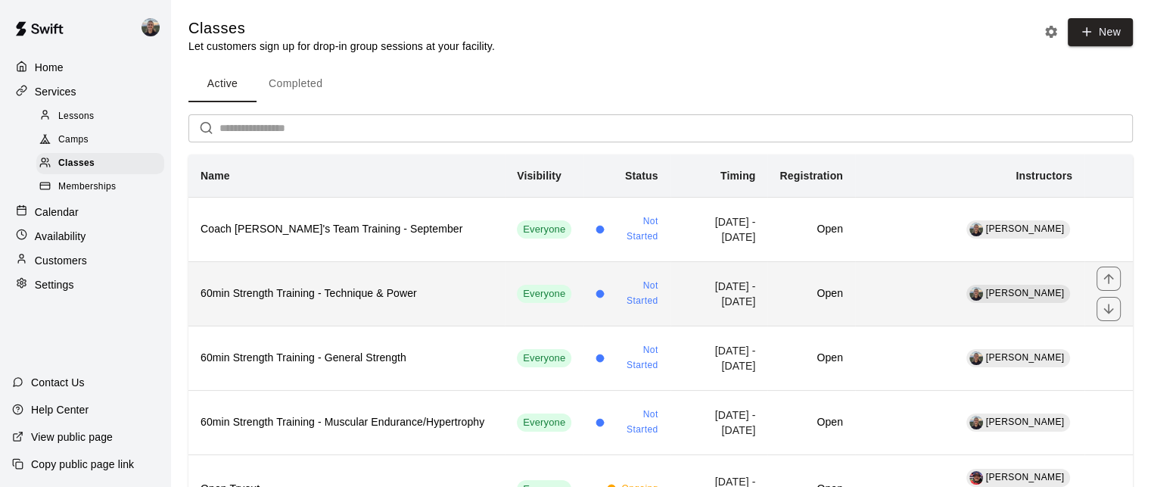
click at [382, 298] on h6 "60min Strength Training - Technique & Power" at bounding box center [347, 293] width 292 height 17
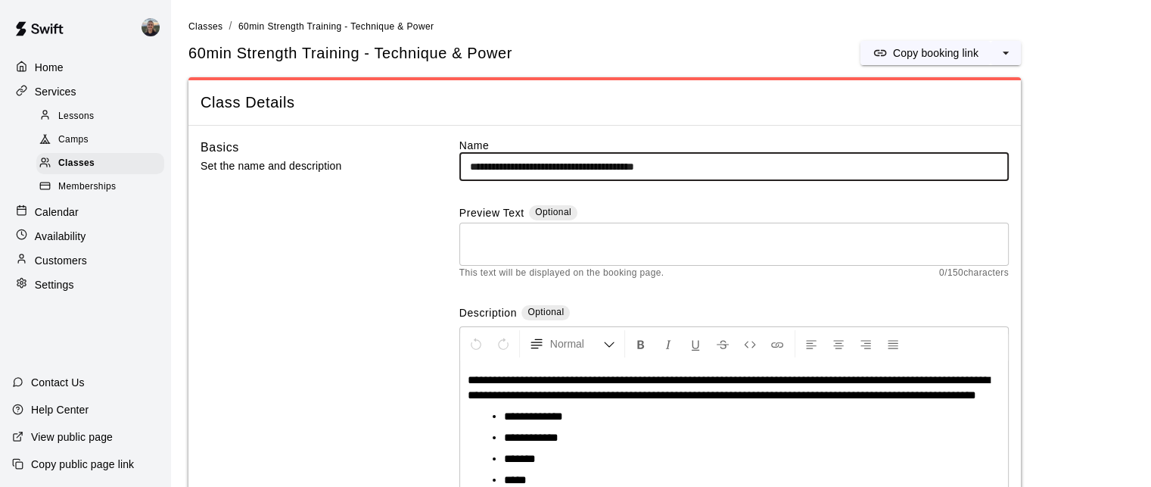
click at [654, 166] on input "**********" at bounding box center [734, 167] width 550 height 28
type input "**********"
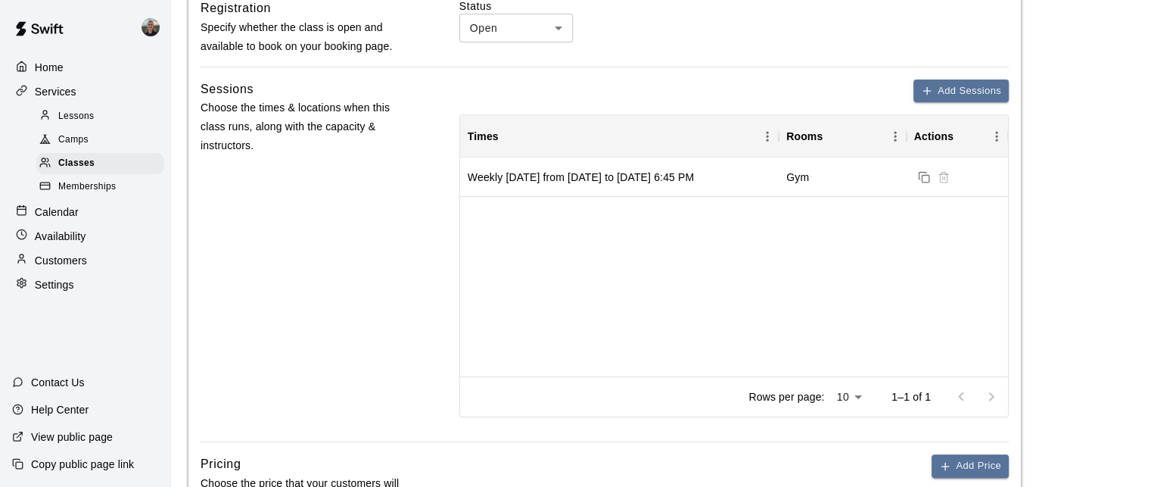
scroll to position [1135, 0]
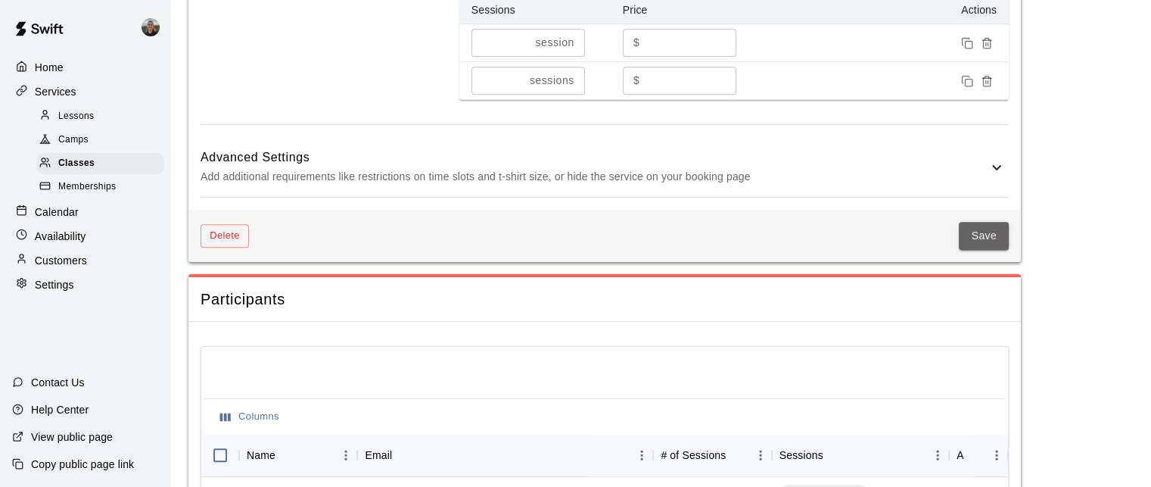
click at [966, 241] on button "Save" at bounding box center [984, 236] width 50 height 28
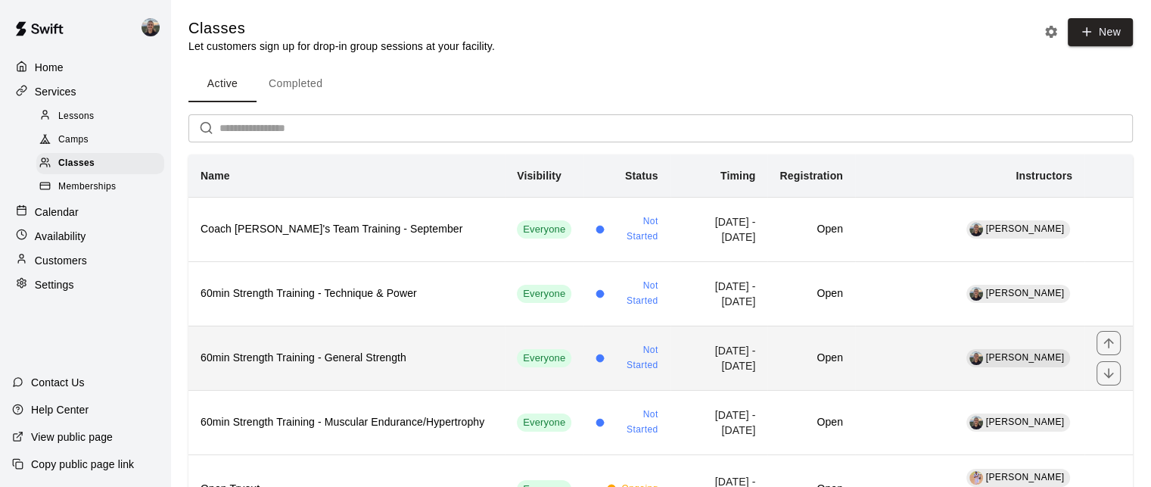
click at [407, 361] on h6 "60min Strength Training - General Strength" at bounding box center [347, 358] width 292 height 17
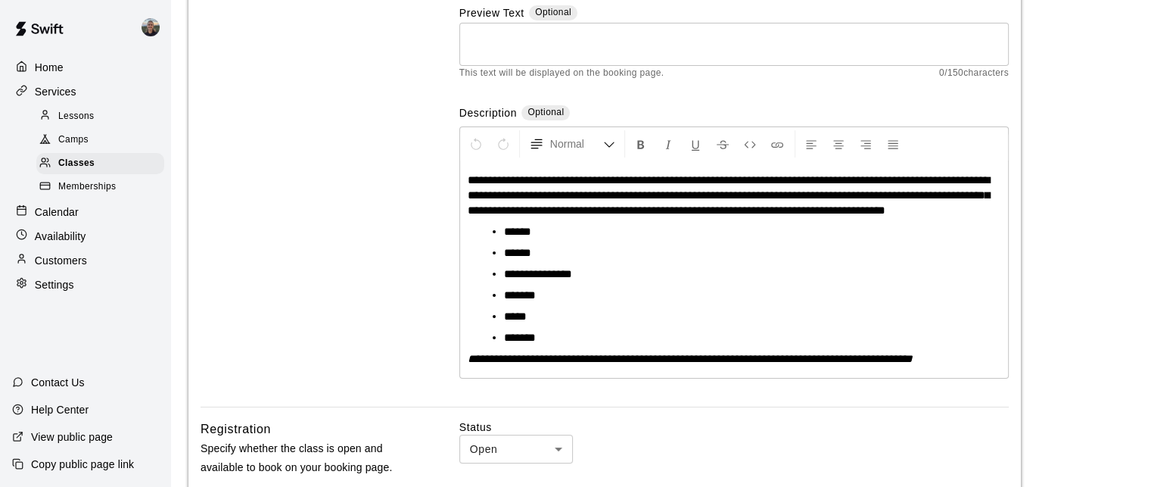
scroll to position [227, 0]
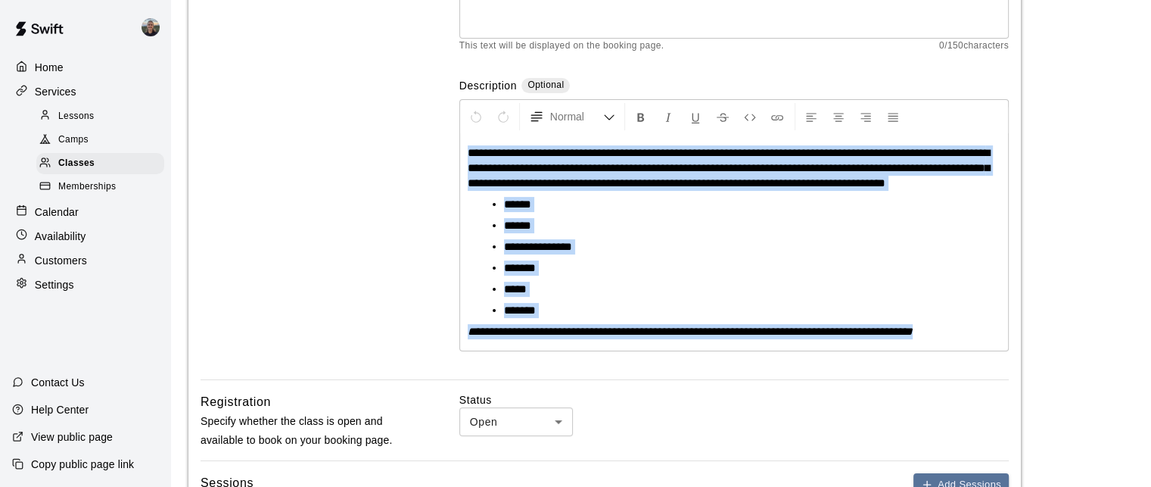
drag, startPoint x: 466, startPoint y: 151, endPoint x: 969, endPoint y: 341, distance: 537.6
click at [969, 341] on div "**********" at bounding box center [734, 242] width 548 height 216
copy div "**********"
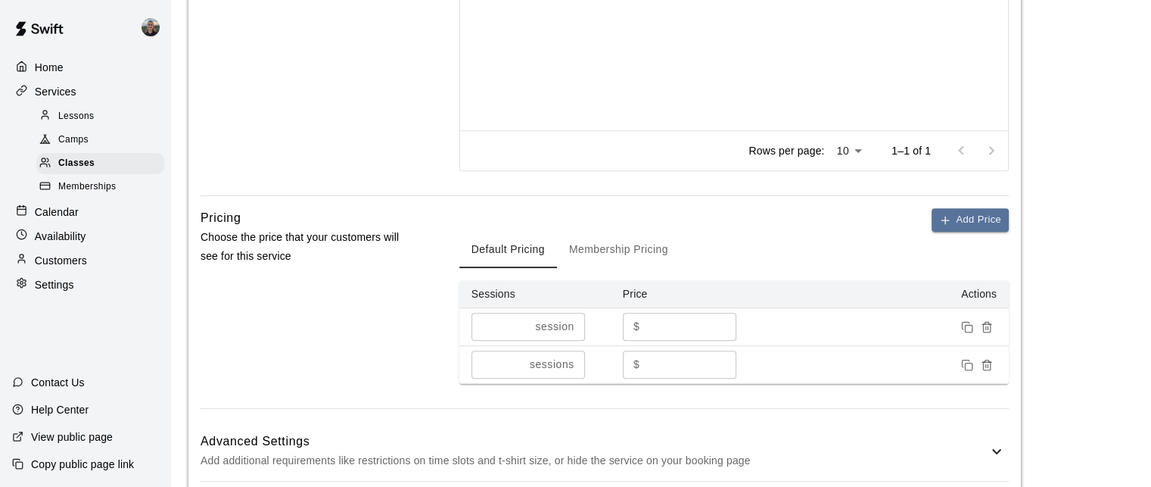
scroll to position [1254, 0]
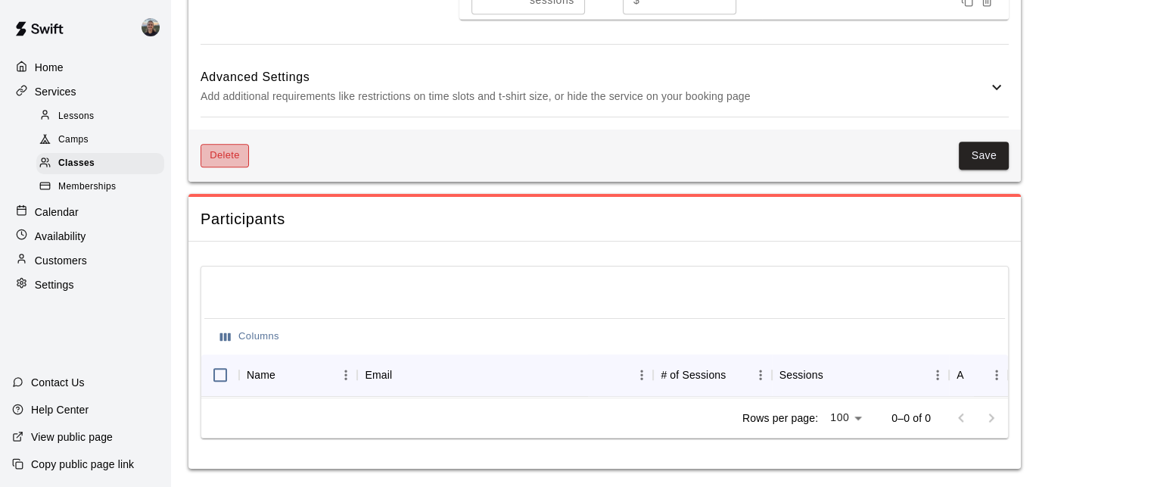
click at [223, 144] on button "Delete" at bounding box center [225, 155] width 48 height 23
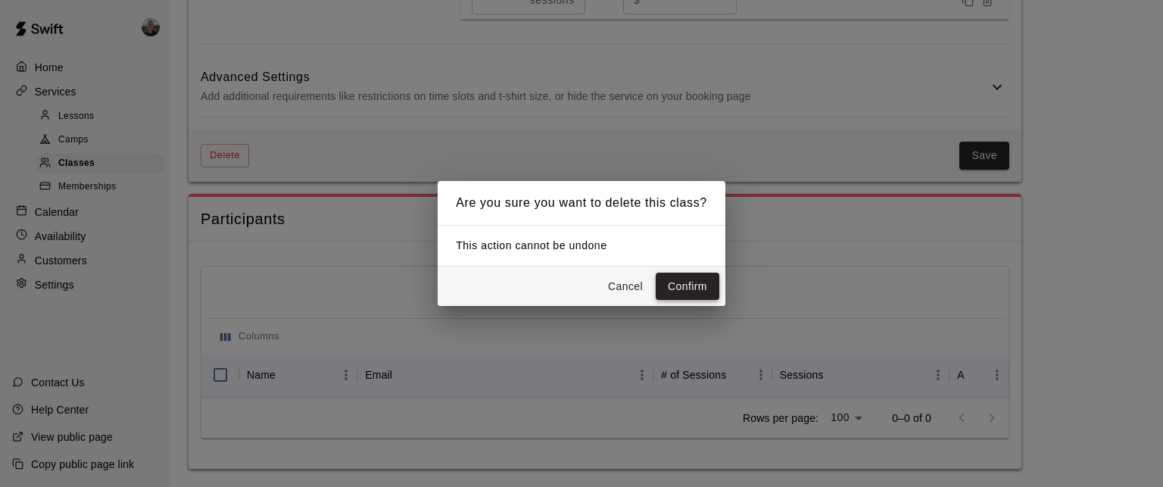
click at [700, 293] on button "Confirm" at bounding box center [688, 287] width 64 height 28
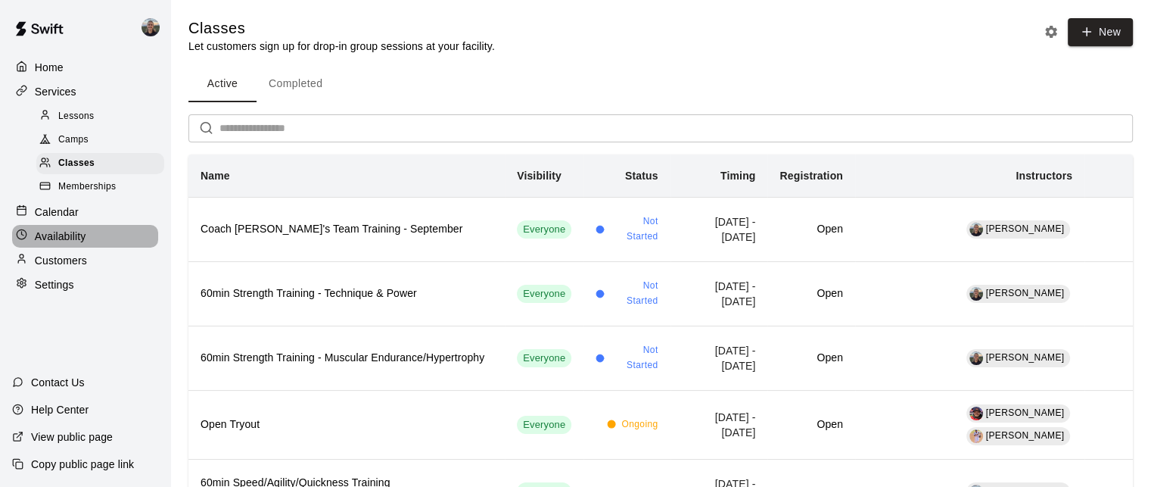
click at [74, 244] on p "Availability" at bounding box center [60, 236] width 51 height 15
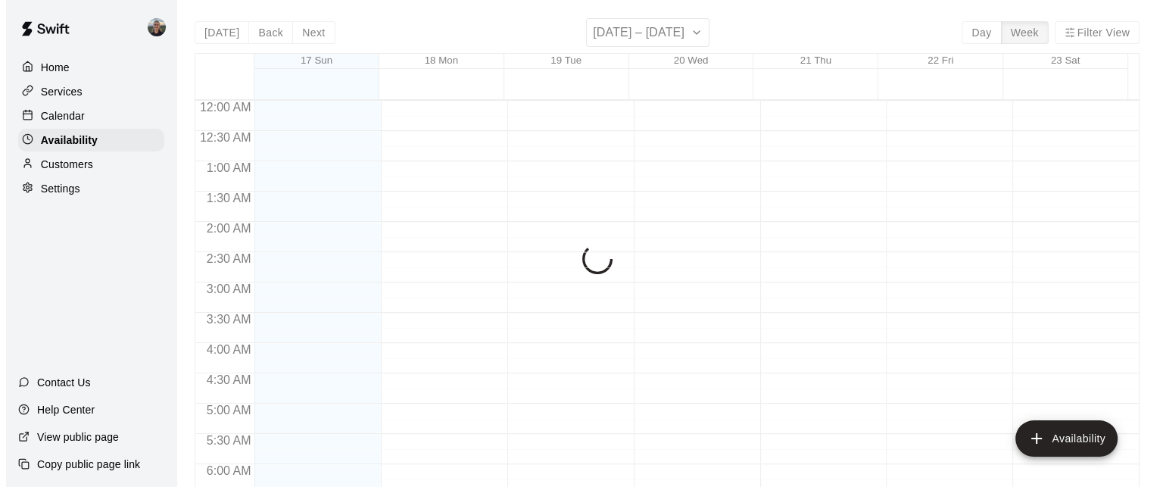
scroll to position [1048, 0]
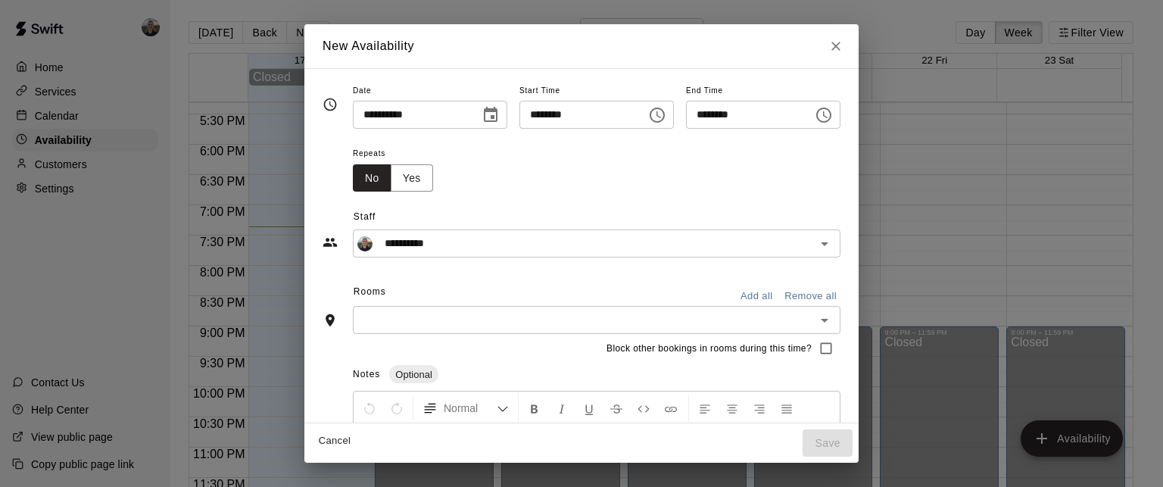
click at [833, 113] on icon "Choose time, selected time is 7:00 PM" at bounding box center [824, 115] width 18 height 18
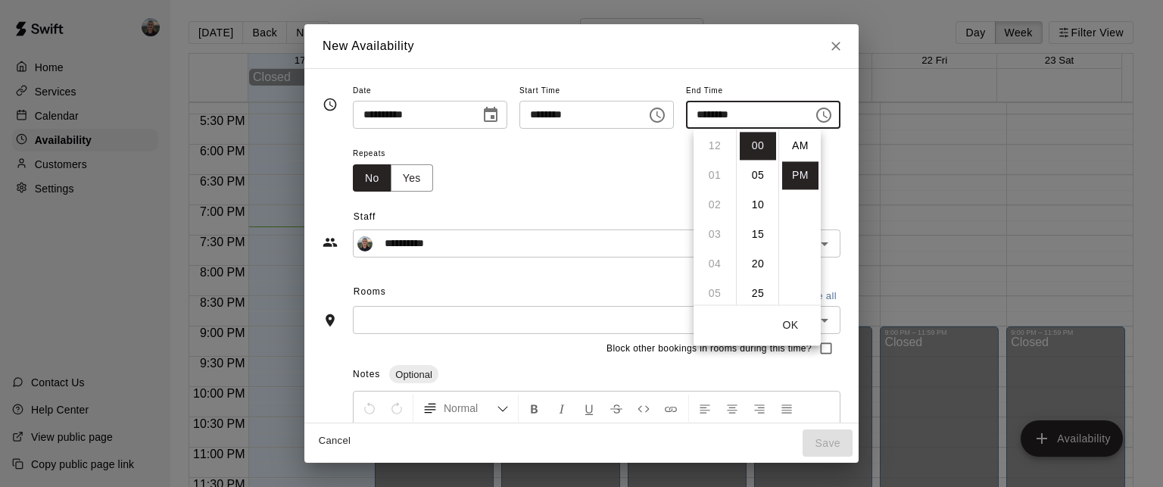
scroll to position [27, 0]
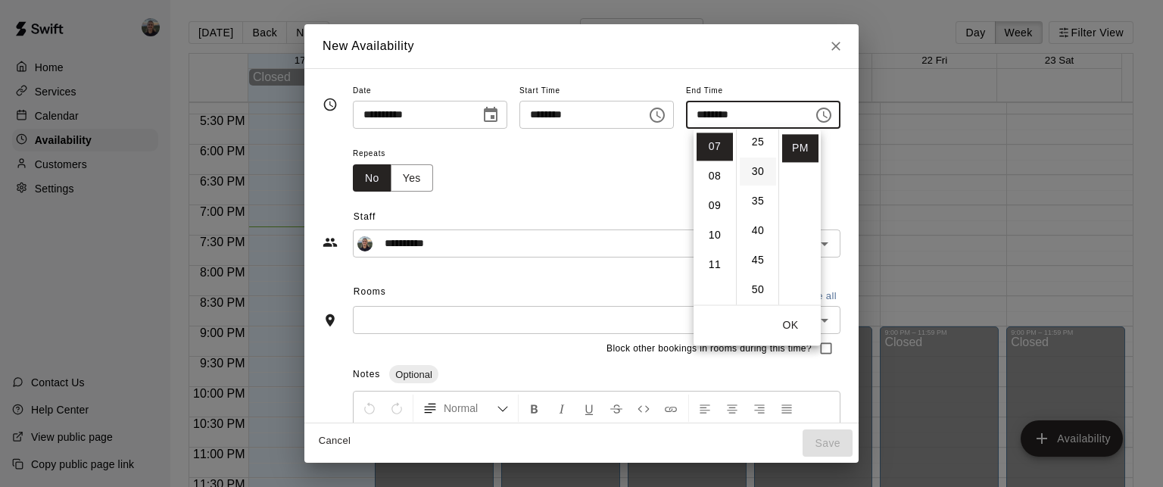
click at [755, 168] on li "30" at bounding box center [758, 171] width 36 height 28
type input "********"
click at [526, 178] on div "Repeats No Yes" at bounding box center [596, 168] width 487 height 48
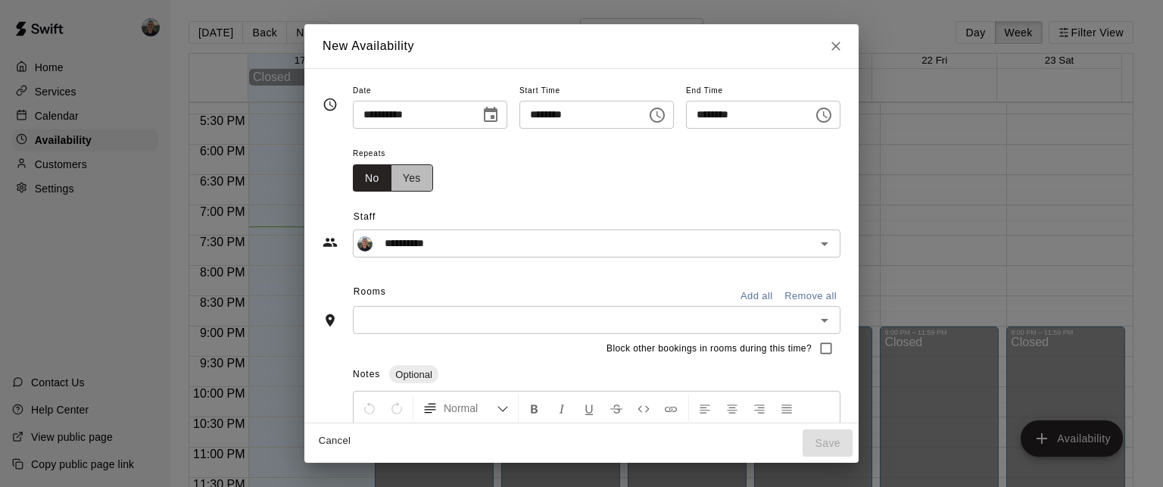
click at [391, 176] on button "Yes" at bounding box center [412, 178] width 42 height 28
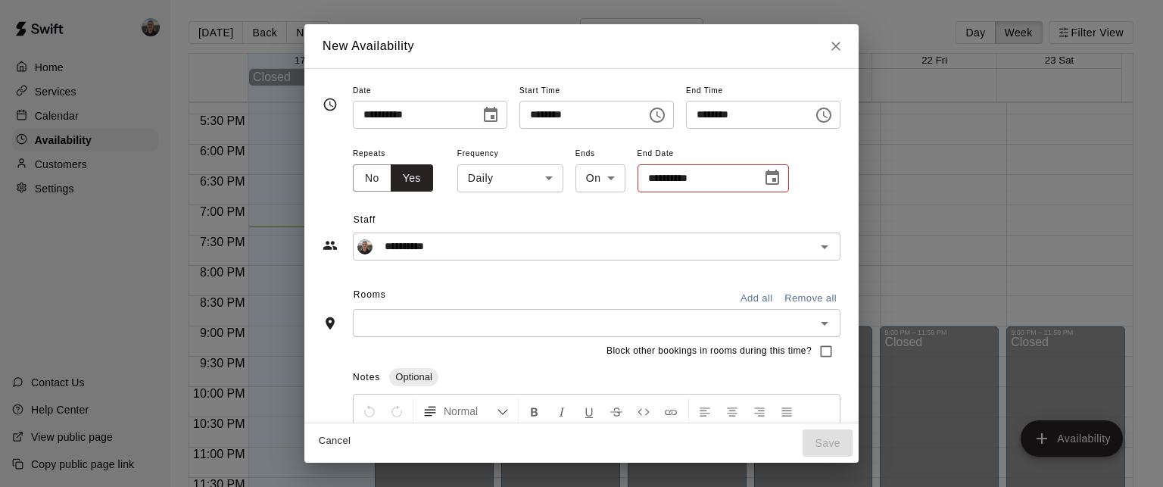
click at [484, 175] on body "Home Services Calendar Availability Customers Settings Contact Us Help Center V…" at bounding box center [581, 255] width 1163 height 511
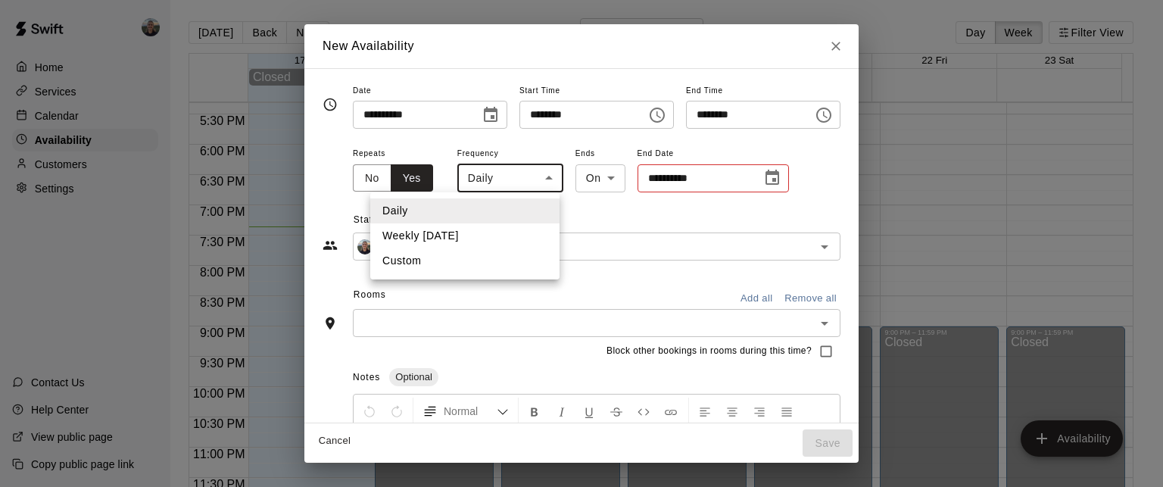
click at [483, 238] on li "Weekly [DATE]" at bounding box center [464, 235] width 189 height 25
type input "******"
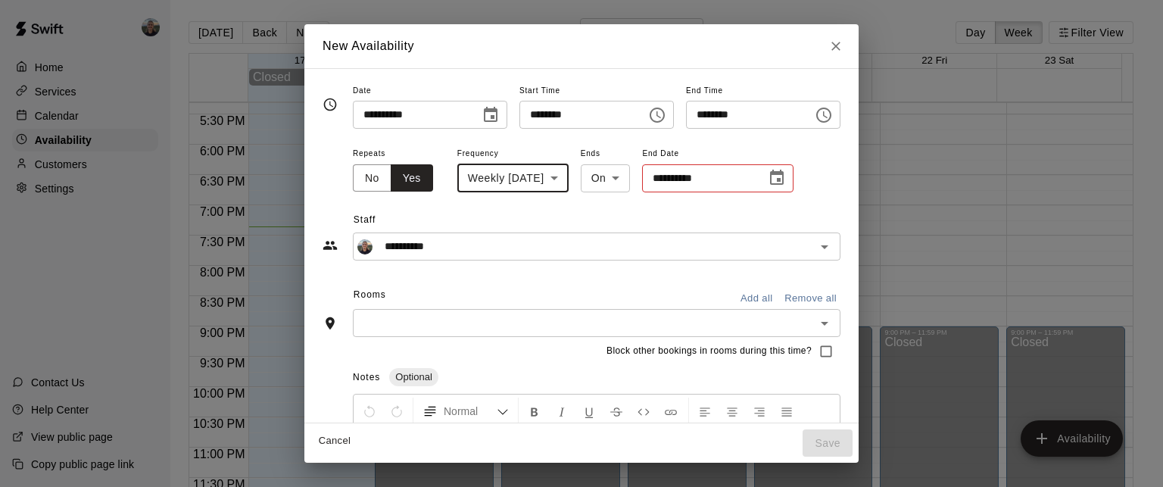
click at [678, 176] on input "**********" at bounding box center [699, 178] width 114 height 28
click at [763, 181] on button "Choose date" at bounding box center [777, 178] width 30 height 30
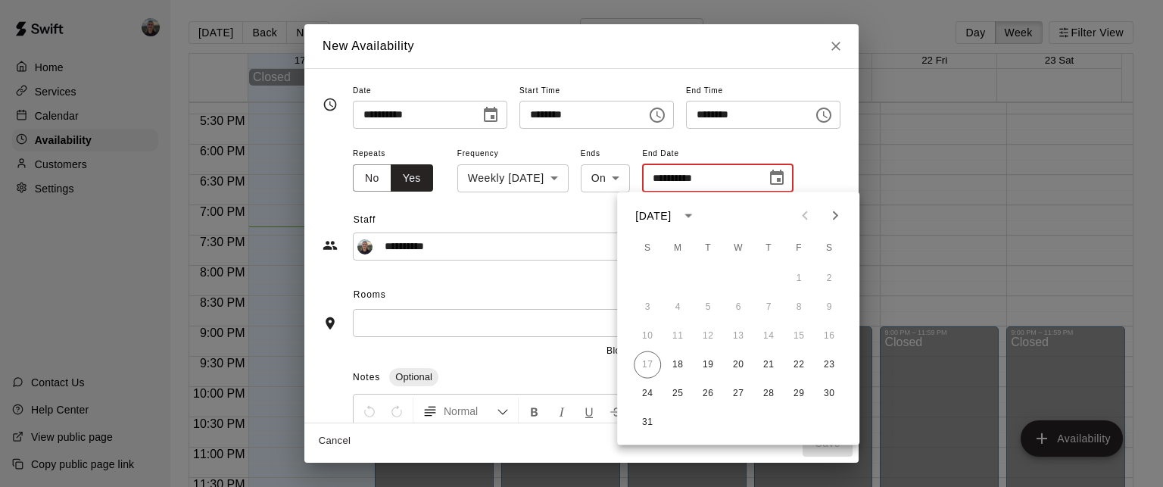
click at [839, 219] on icon "Next month" at bounding box center [835, 216] width 18 height 18
click at [678, 390] on button "29" at bounding box center [677, 393] width 27 height 27
type input "**********"
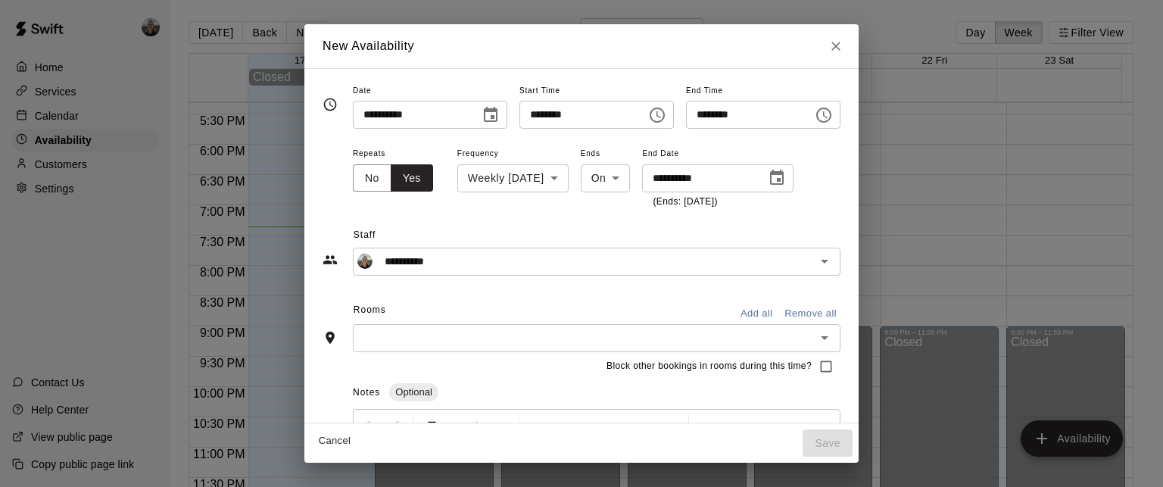
scroll to position [151, 0]
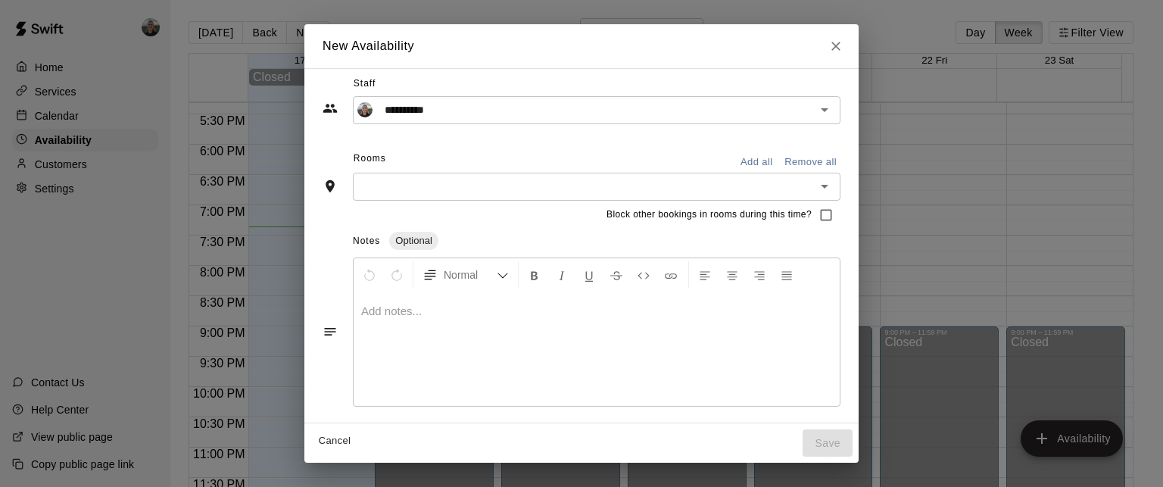
click at [450, 188] on input "text" at bounding box center [583, 186] width 453 height 19
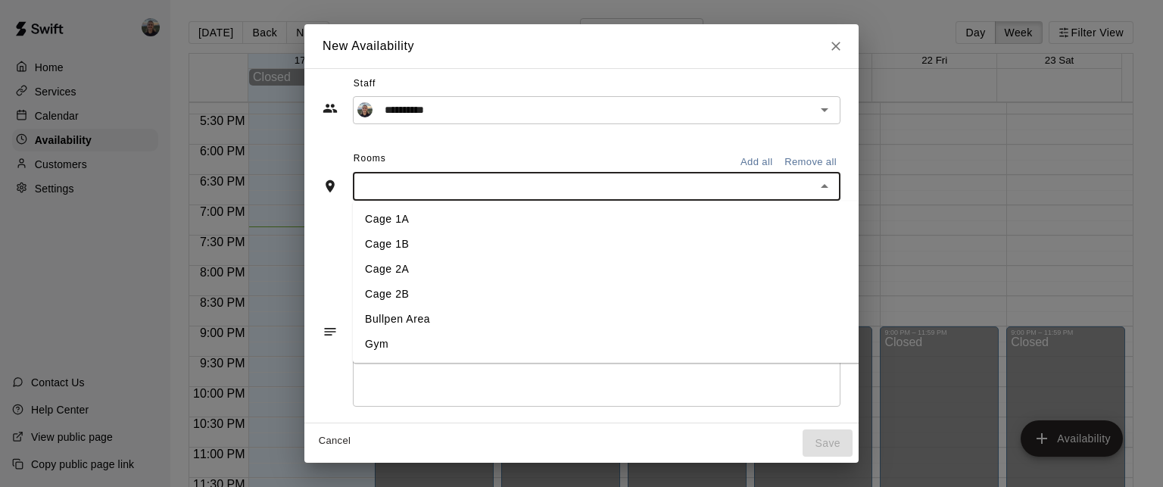
click at [378, 335] on li "Gym" at bounding box center [635, 344] width 565 height 25
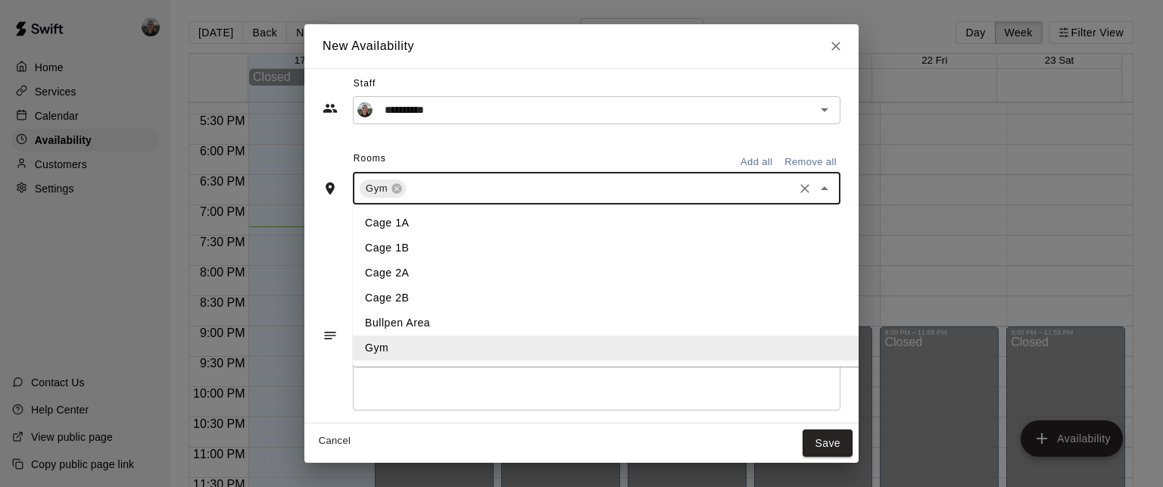
click at [408, 191] on input "text" at bounding box center [599, 188] width 383 height 19
click at [412, 320] on li "Bullpen Area" at bounding box center [635, 322] width 565 height 25
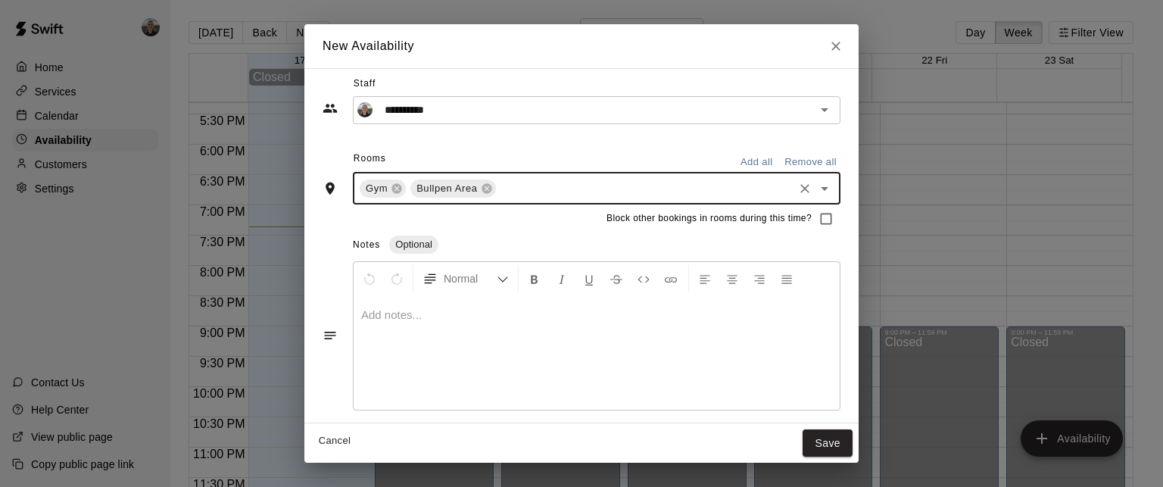
click at [436, 315] on p at bounding box center [596, 314] width 471 height 15
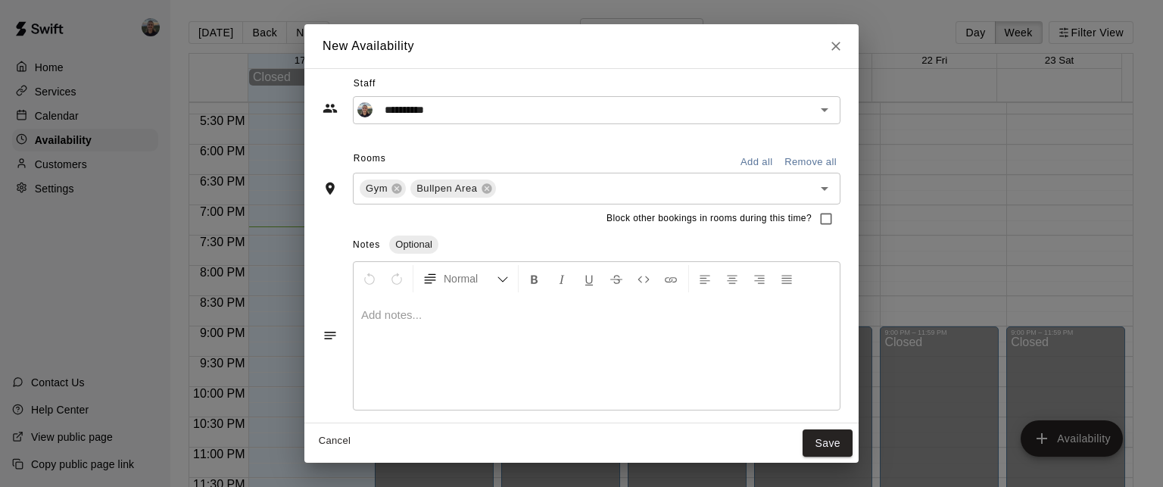
click at [433, 323] on div at bounding box center [597, 353] width 486 height 114
click at [361, 314] on p at bounding box center [596, 314] width 471 height 15
click at [463, 343] on div at bounding box center [597, 353] width 486 height 114
click at [441, 340] on div at bounding box center [597, 353] width 486 height 114
click at [416, 269] on button "Normal" at bounding box center [465, 278] width 98 height 27
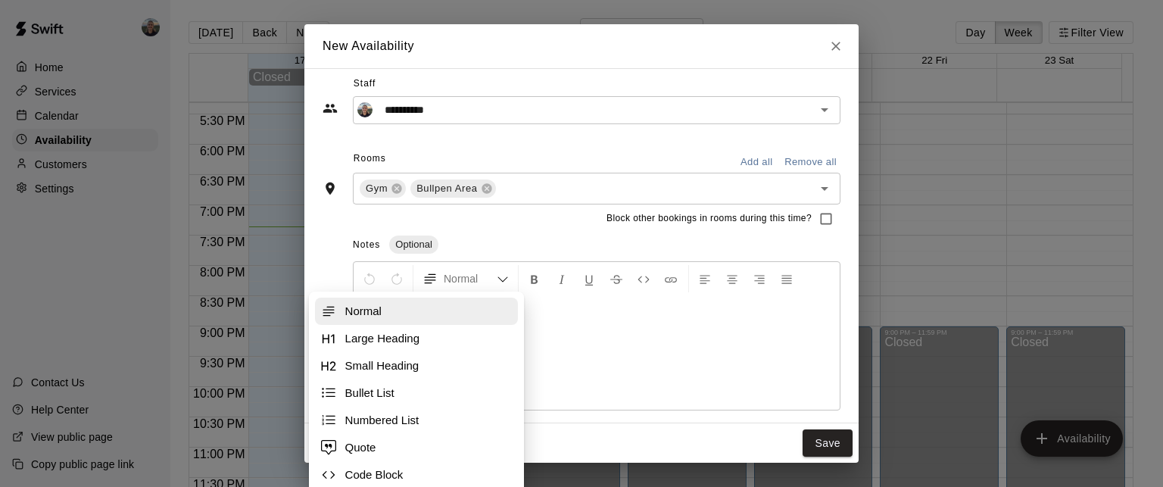
click at [442, 316] on span "Normal" at bounding box center [420, 311] width 151 height 15
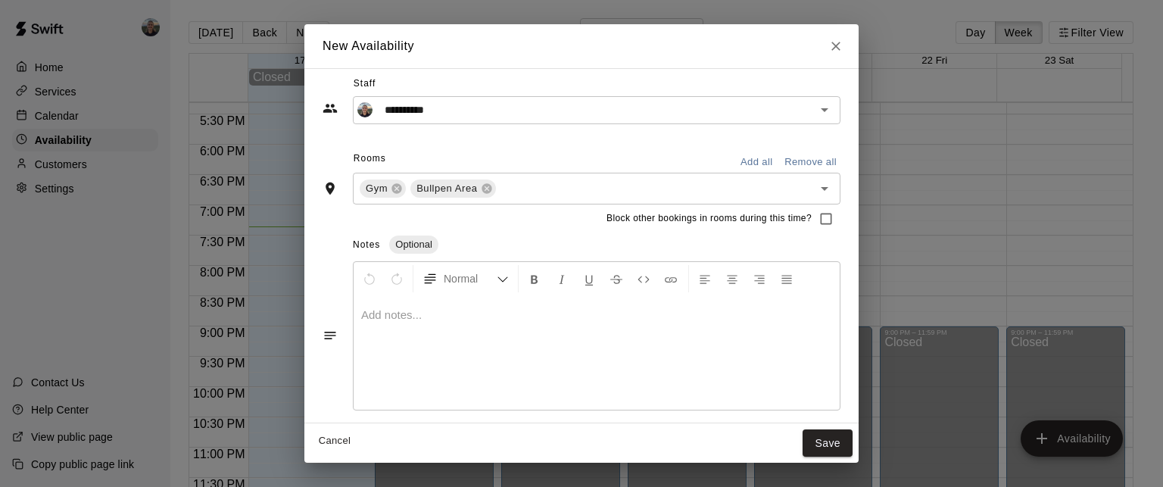
click at [463, 316] on p at bounding box center [596, 314] width 471 height 15
click at [361, 316] on p at bounding box center [596, 314] width 471 height 15
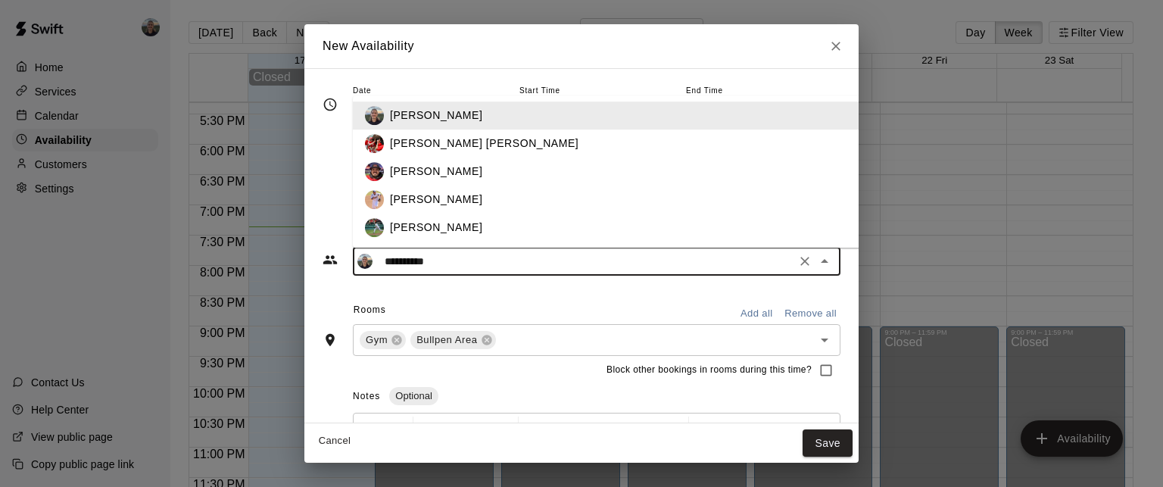
click at [391, 269] on input "**********" at bounding box center [584, 261] width 413 height 19
click at [394, 113] on div "[PERSON_NAME]" at bounding box center [648, 115] width 516 height 16
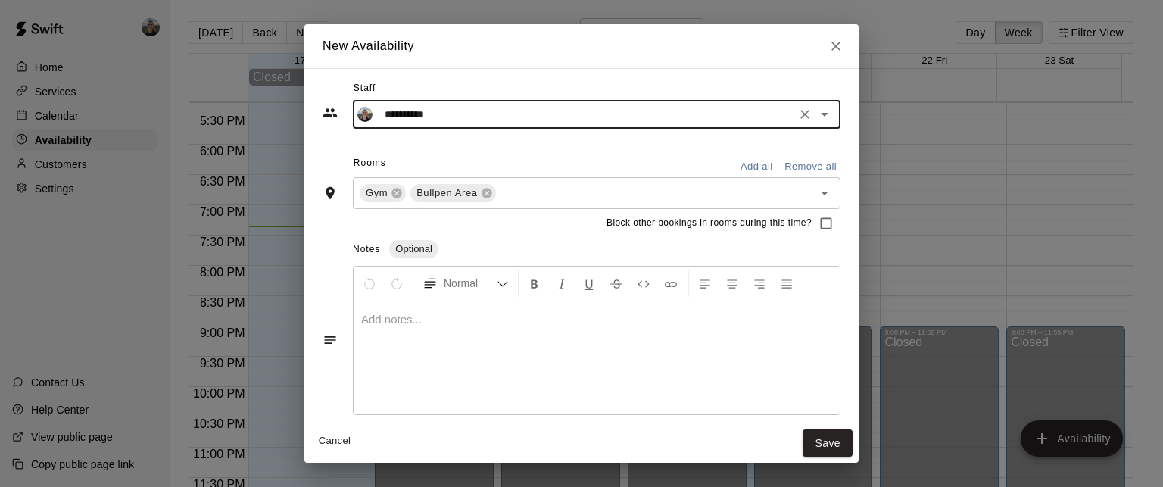
scroll to position [154, 0]
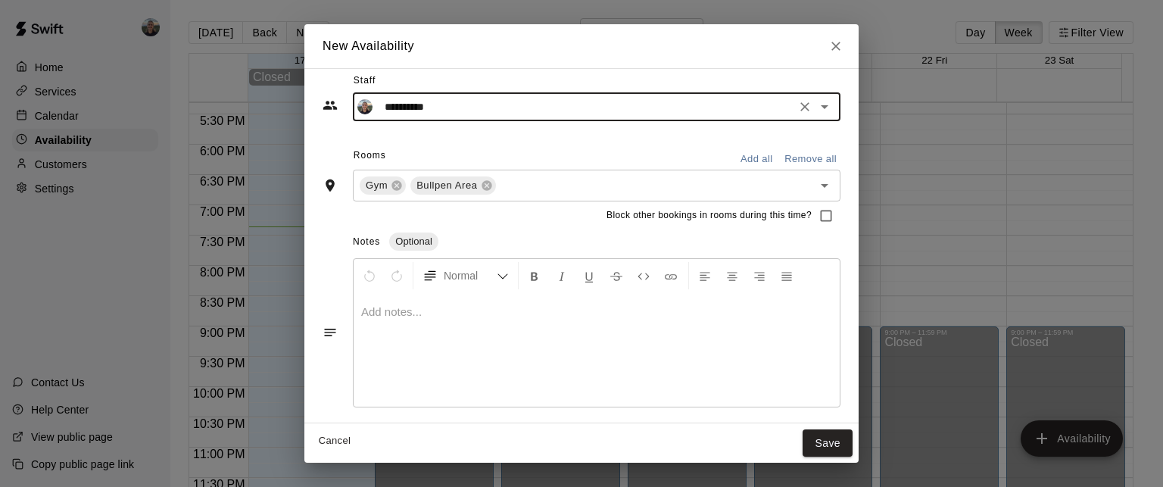
click at [396, 319] on div at bounding box center [597, 350] width 486 height 114
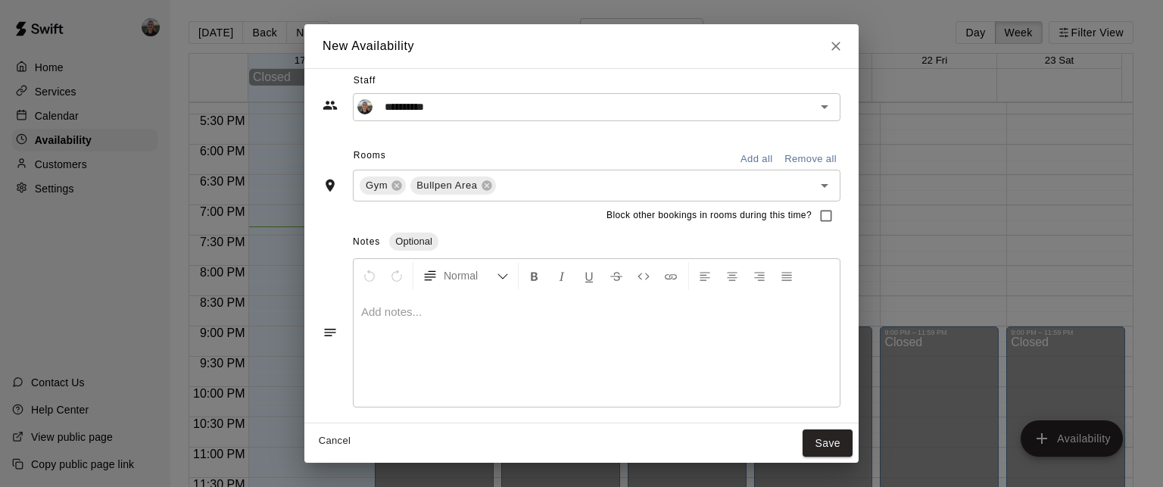
click at [361, 309] on p at bounding box center [596, 311] width 471 height 15
click at [325, 332] on icon "Notes" at bounding box center [330, 333] width 11 height 8
click at [375, 331] on div at bounding box center [597, 350] width 486 height 114
drag, startPoint x: 891, startPoint y: 451, endPoint x: 876, endPoint y: 447, distance: 15.6
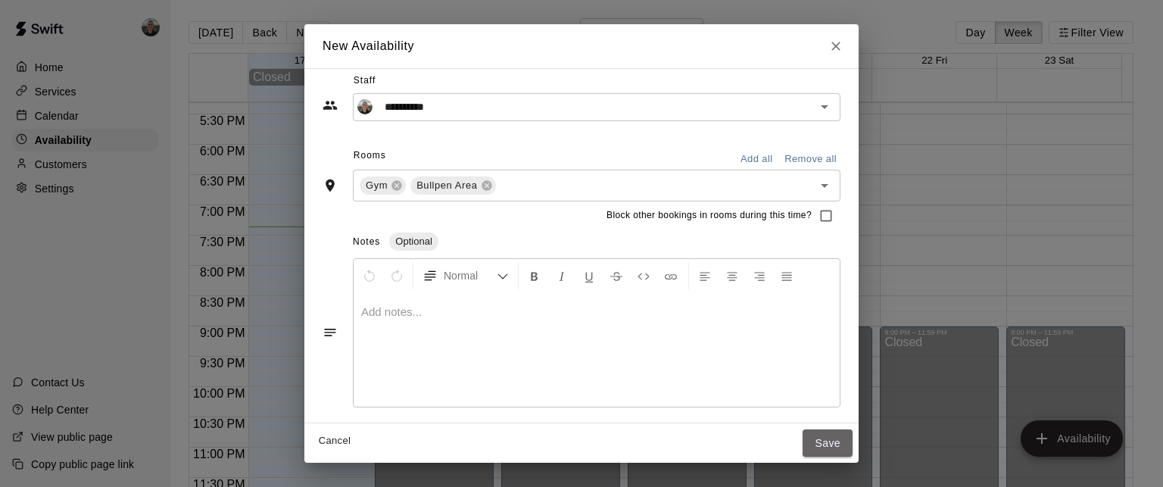
click at [852, 450] on button "Save" at bounding box center [827, 443] width 50 height 28
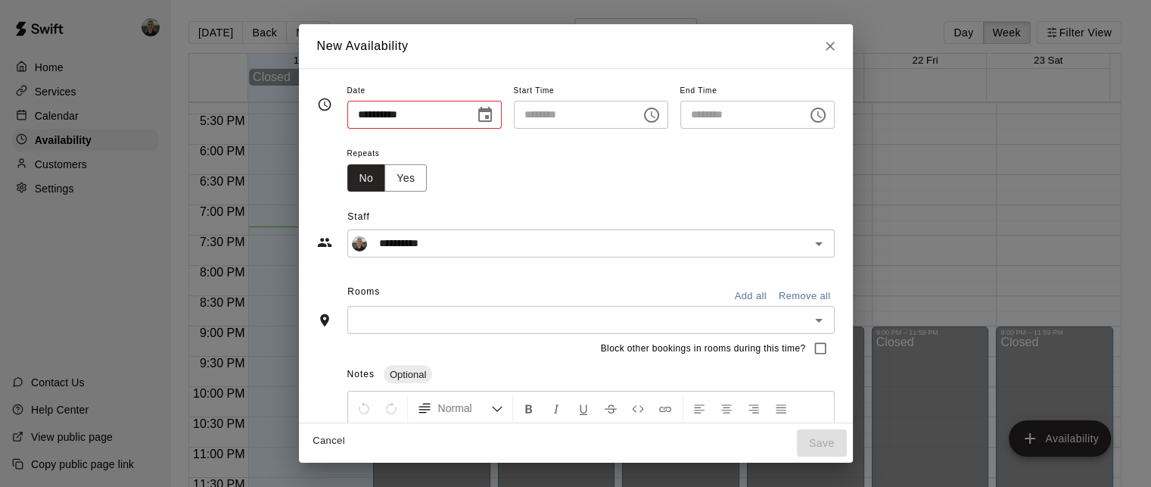
type input "**********"
type input "********"
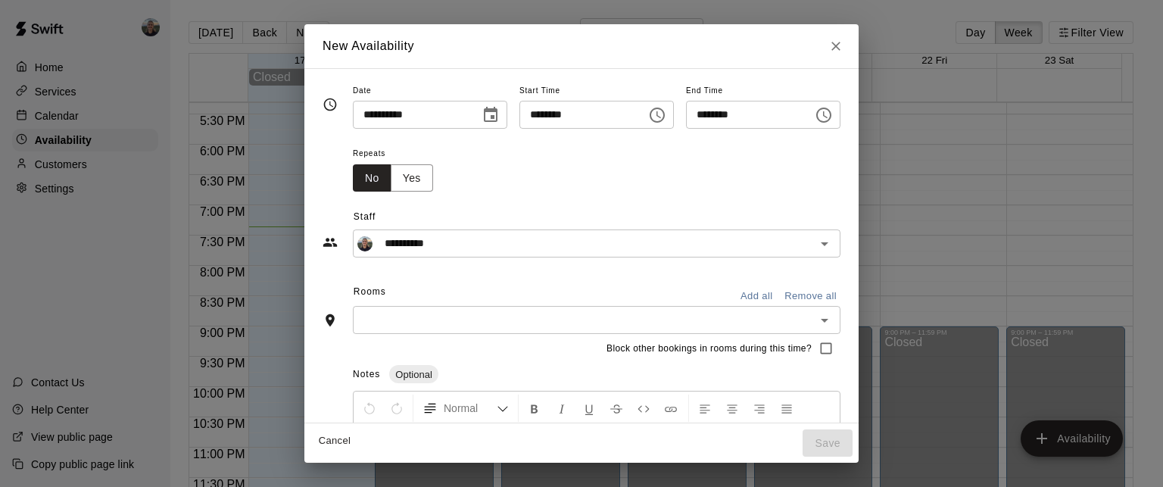
click at [666, 117] on icon "Choose time, selected time is 6:30 PM" at bounding box center [657, 115] width 18 height 18
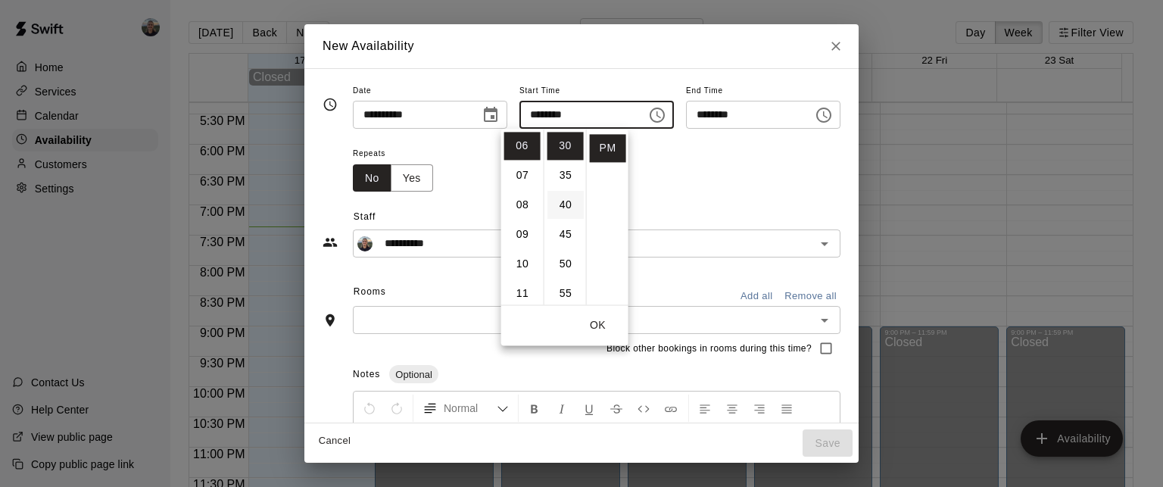
scroll to position [253, 0]
click at [566, 154] on li "45" at bounding box center [565, 159] width 36 height 28
click at [530, 170] on li "07" at bounding box center [522, 175] width 36 height 28
type input "********"
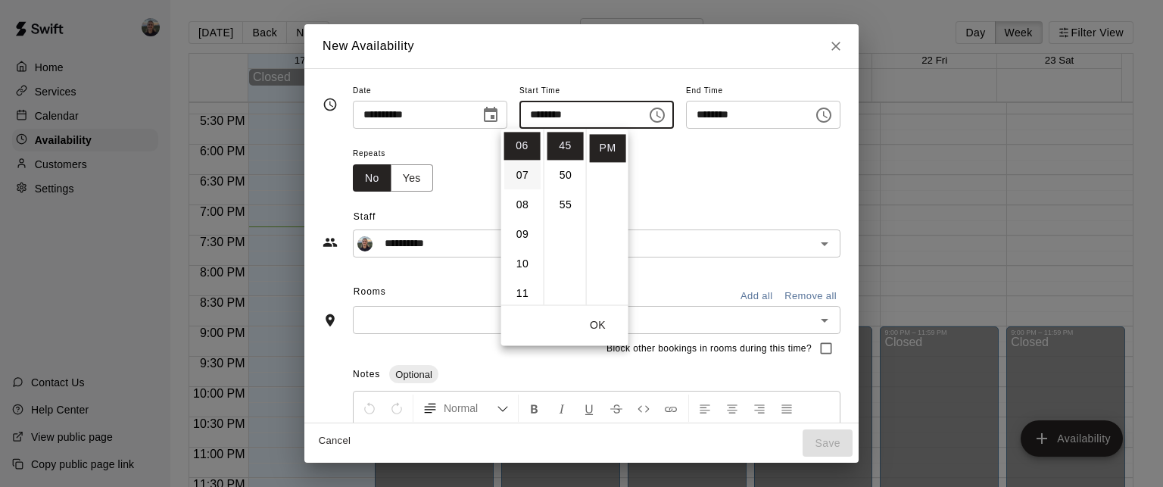
type input "********"
click at [519, 192] on li "06" at bounding box center [522, 193] width 36 height 28
type input "********"
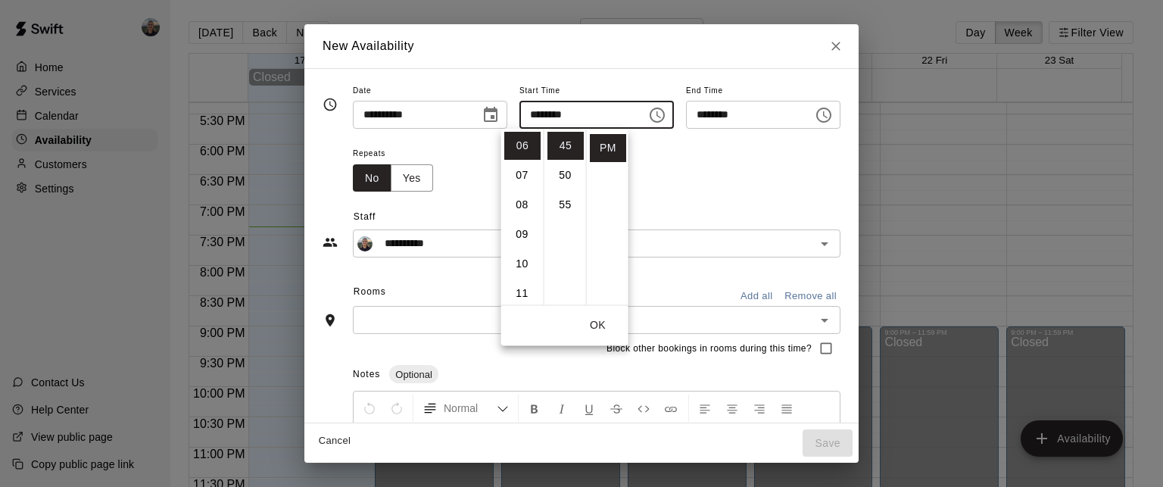
click at [765, 111] on input "********" at bounding box center [744, 115] width 117 height 28
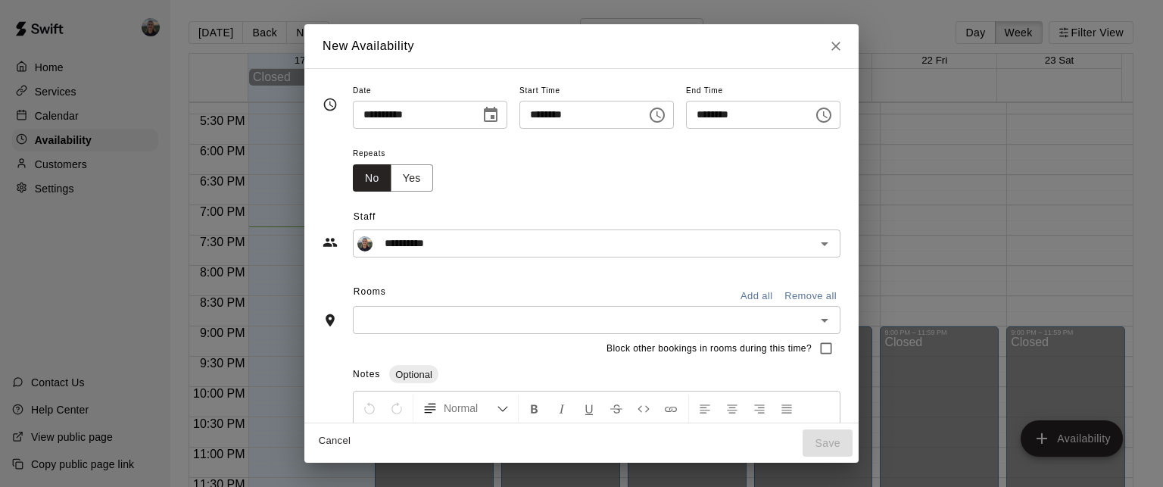
click at [725, 113] on input "********" at bounding box center [744, 115] width 117 height 28
click at [839, 111] on button "Choose time, selected time is 8:15 PM" at bounding box center [823, 115] width 30 height 30
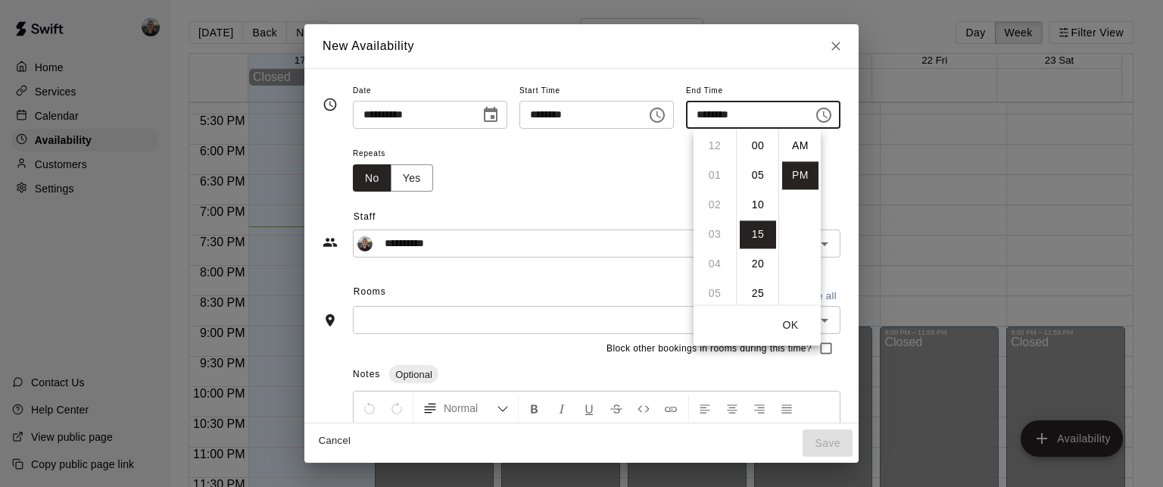
scroll to position [27, 0]
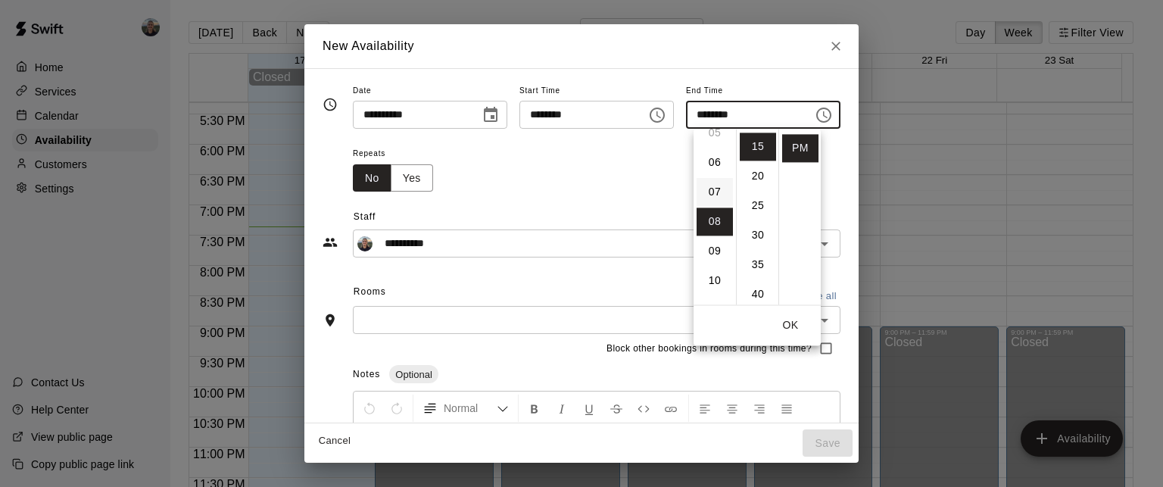
click at [712, 191] on li "07" at bounding box center [714, 192] width 36 height 28
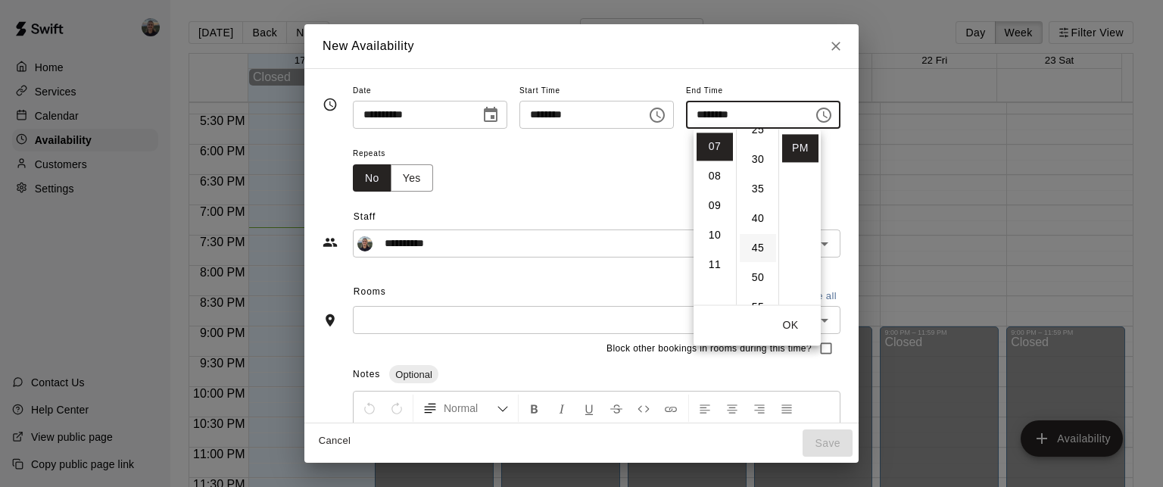
click at [753, 238] on li "45" at bounding box center [758, 248] width 36 height 28
type input "********"
click at [628, 196] on div "**********" at bounding box center [581, 225] width 518 height 66
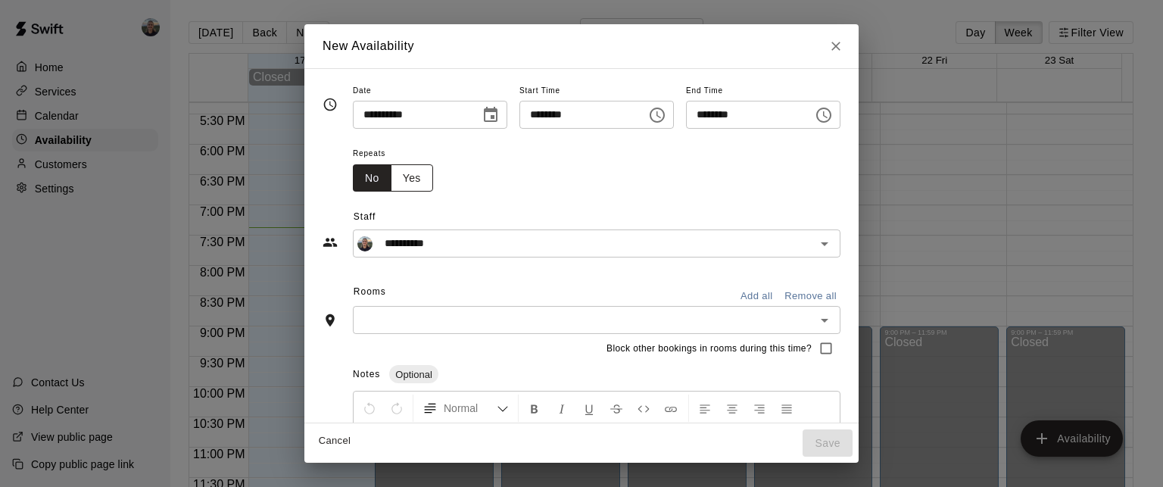
click at [391, 181] on button "Yes" at bounding box center [412, 178] width 42 height 28
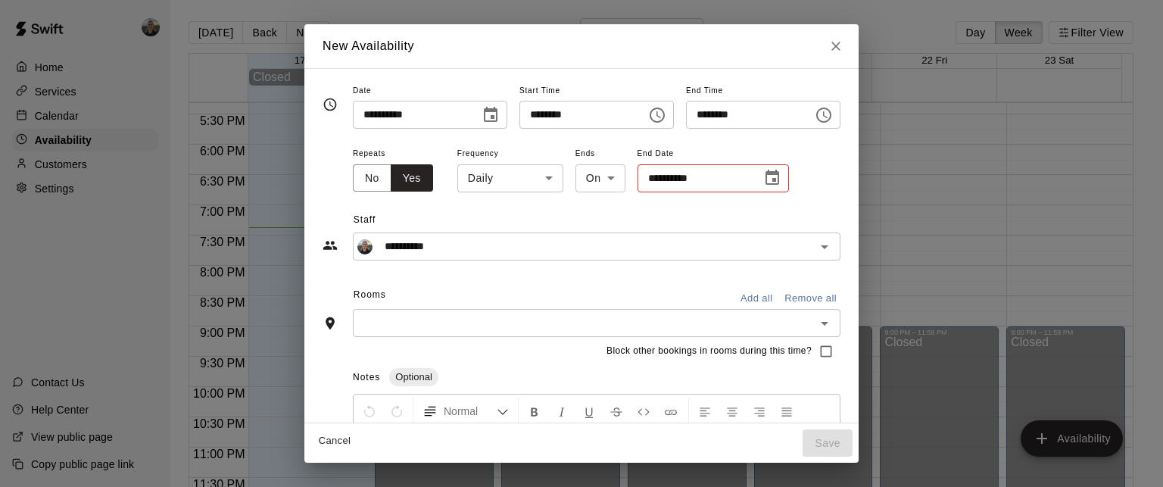
click at [495, 177] on body "Home Services Calendar Availability Customers Settings Contact Us Help Center V…" at bounding box center [581, 255] width 1163 height 511
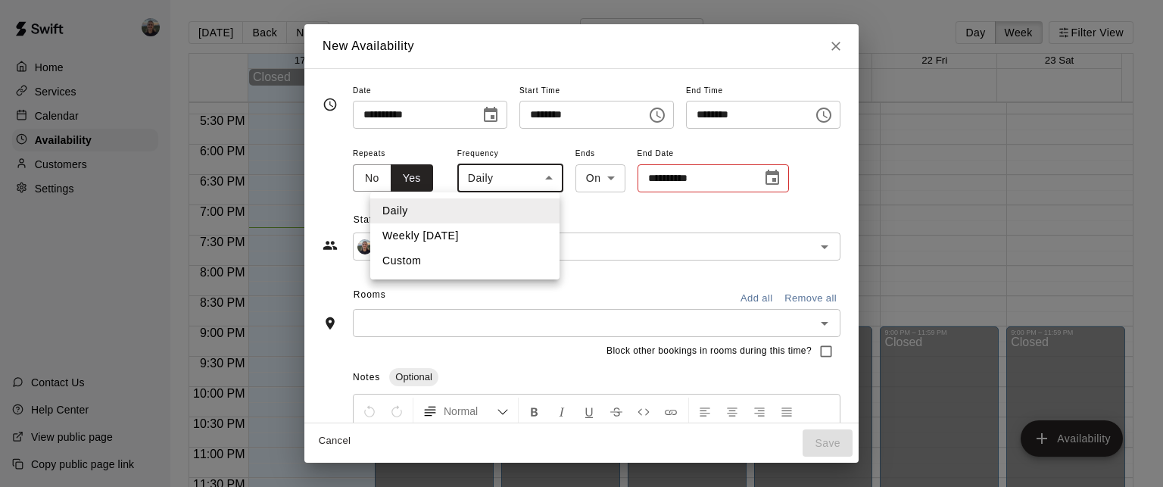
click at [487, 244] on li "Weekly [DATE]" at bounding box center [464, 235] width 189 height 25
type input "******"
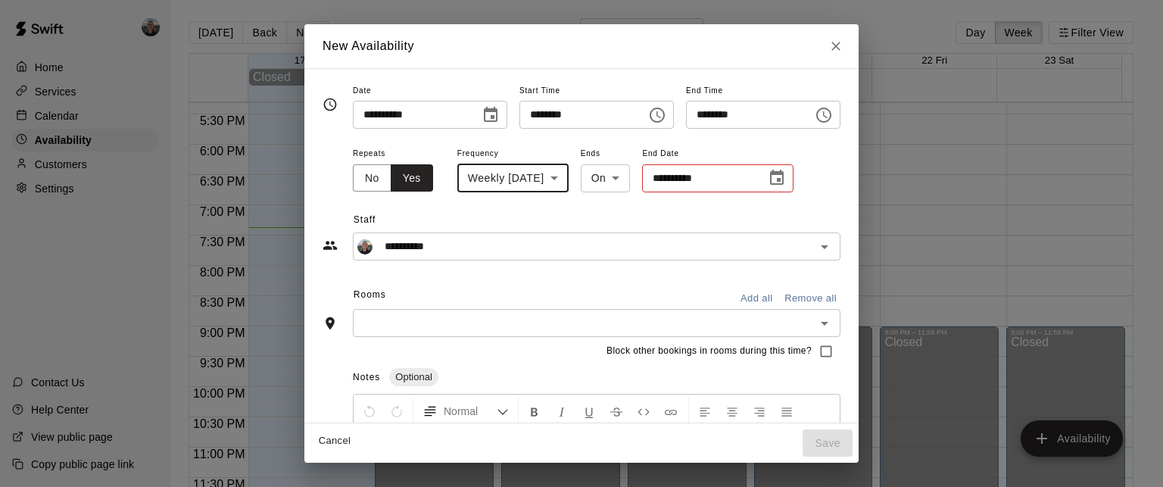
click at [481, 114] on icon "Choose date, selected date is Aug 20, 2025" at bounding box center [490, 115] width 18 height 18
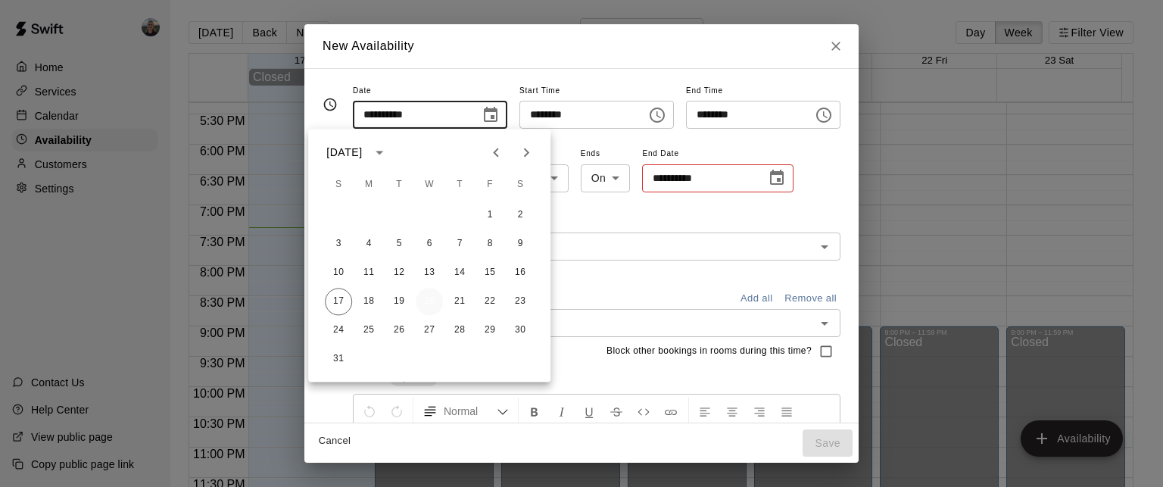
click at [427, 302] on button "20" at bounding box center [429, 301] width 27 height 27
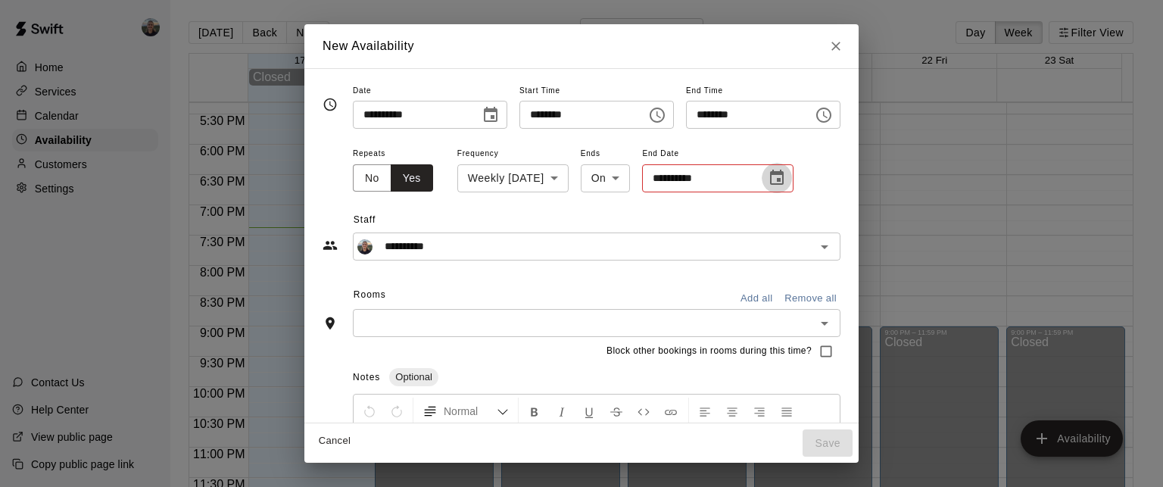
click at [773, 178] on icon "Choose date" at bounding box center [777, 178] width 18 height 18
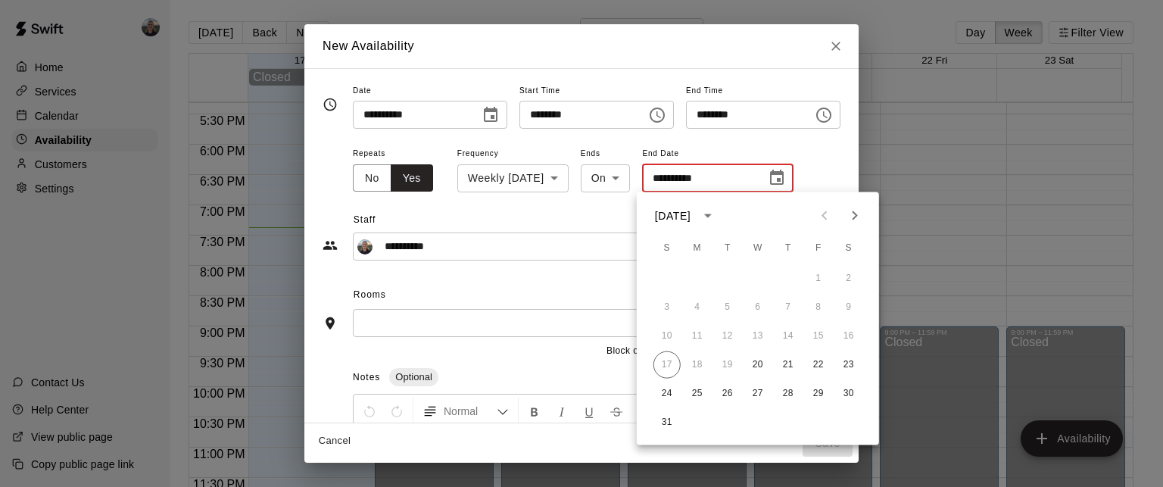
click at [852, 213] on icon "Next month" at bounding box center [855, 216] width 18 height 18
click at [760, 369] on button "24" at bounding box center [757, 364] width 27 height 27
type input "**********"
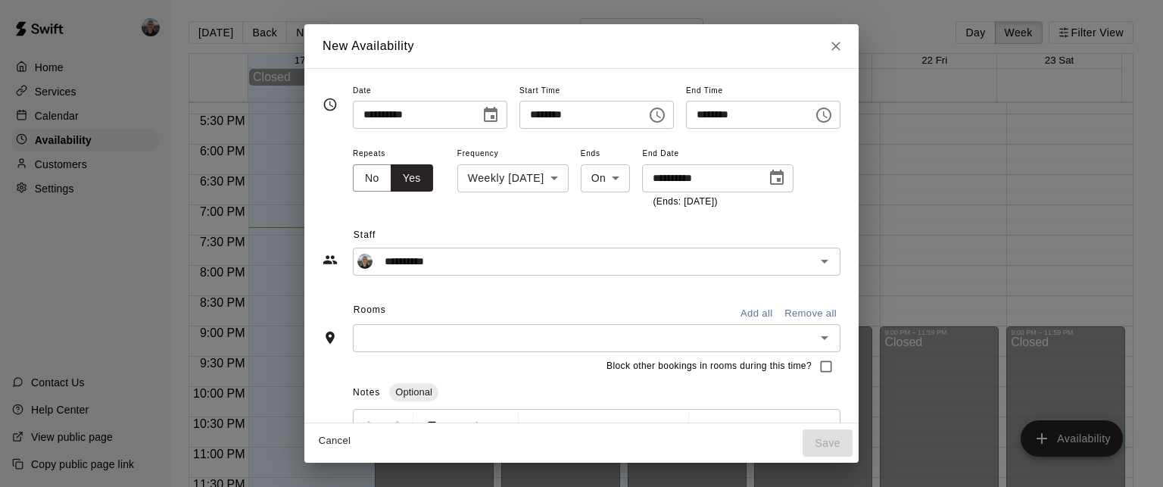
scroll to position [76, 0]
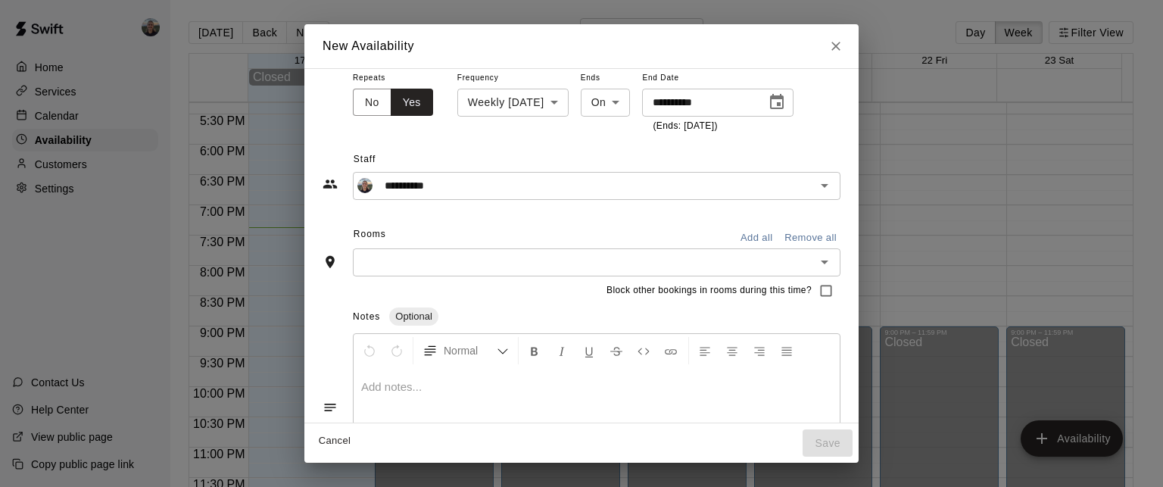
click at [450, 263] on input "text" at bounding box center [583, 262] width 453 height 19
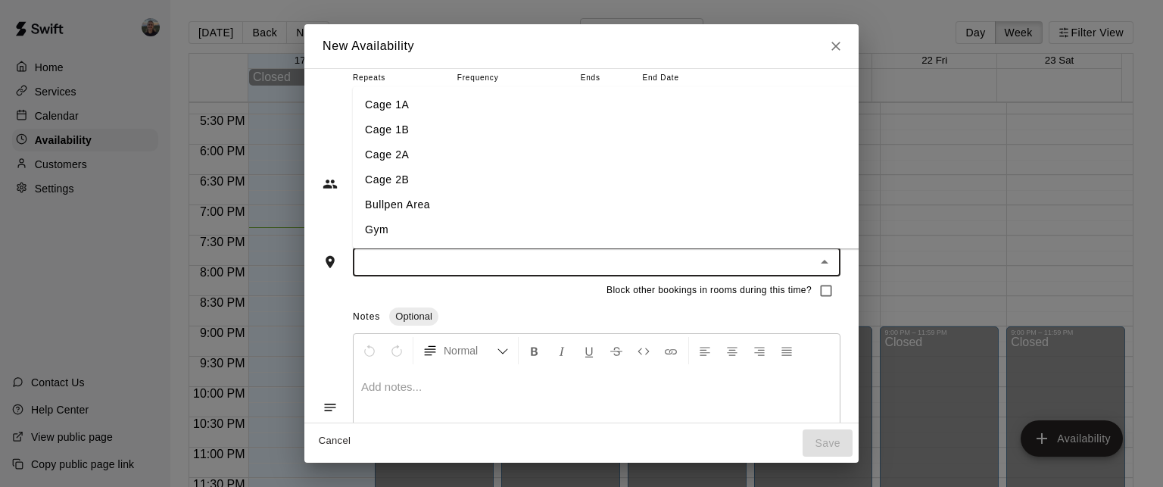
click at [371, 230] on li "Gym" at bounding box center [635, 229] width 565 height 25
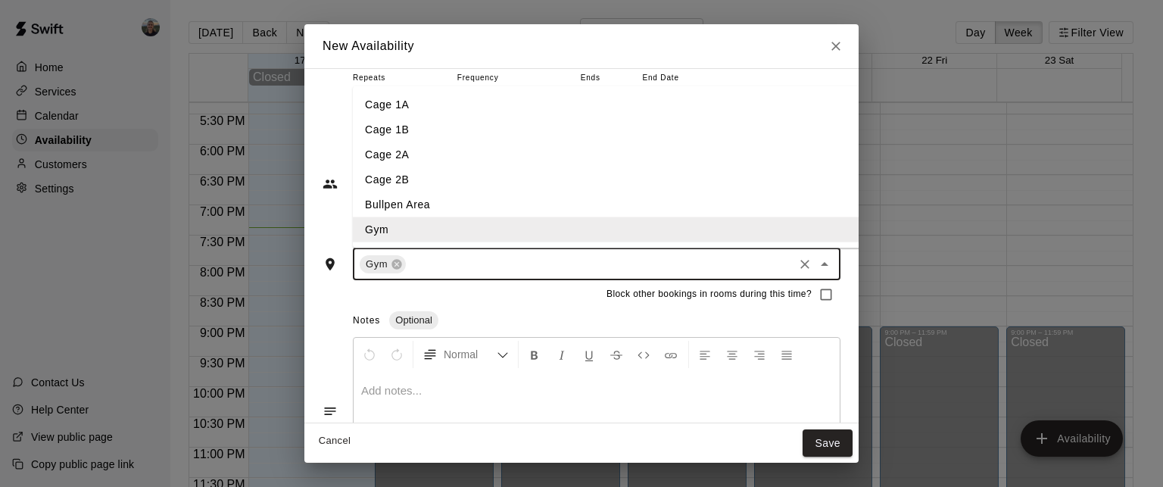
click at [413, 266] on input "text" at bounding box center [599, 263] width 383 height 19
click at [400, 203] on li "Bullpen Area" at bounding box center [635, 204] width 565 height 25
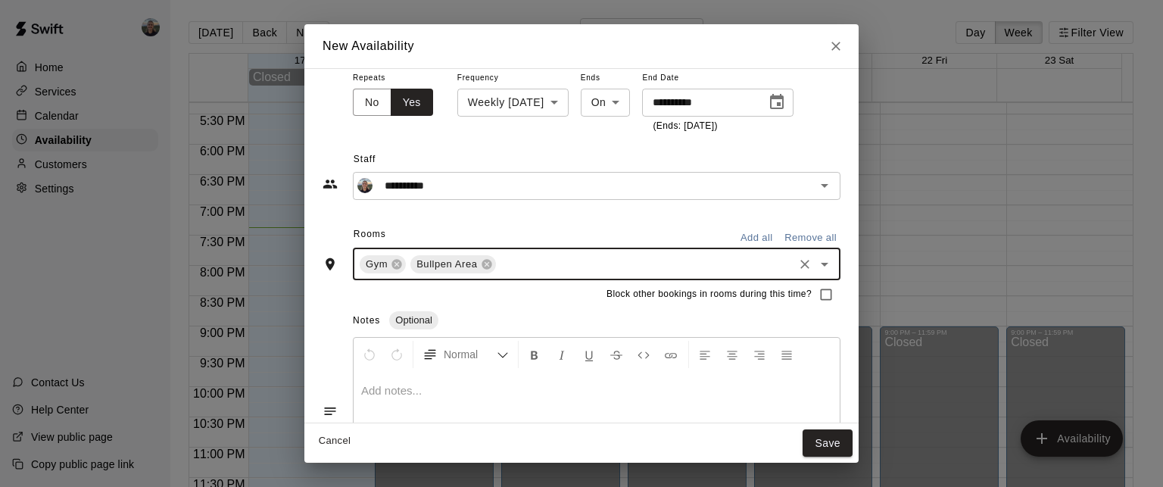
scroll to position [154, 0]
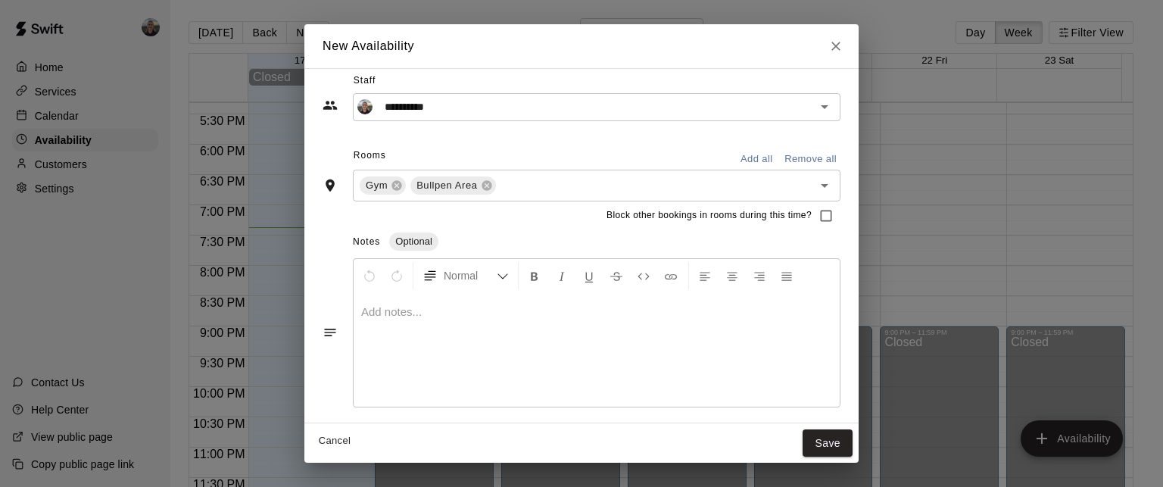
click at [439, 319] on div at bounding box center [597, 350] width 486 height 114
click at [852, 431] on button "Save" at bounding box center [827, 443] width 50 height 28
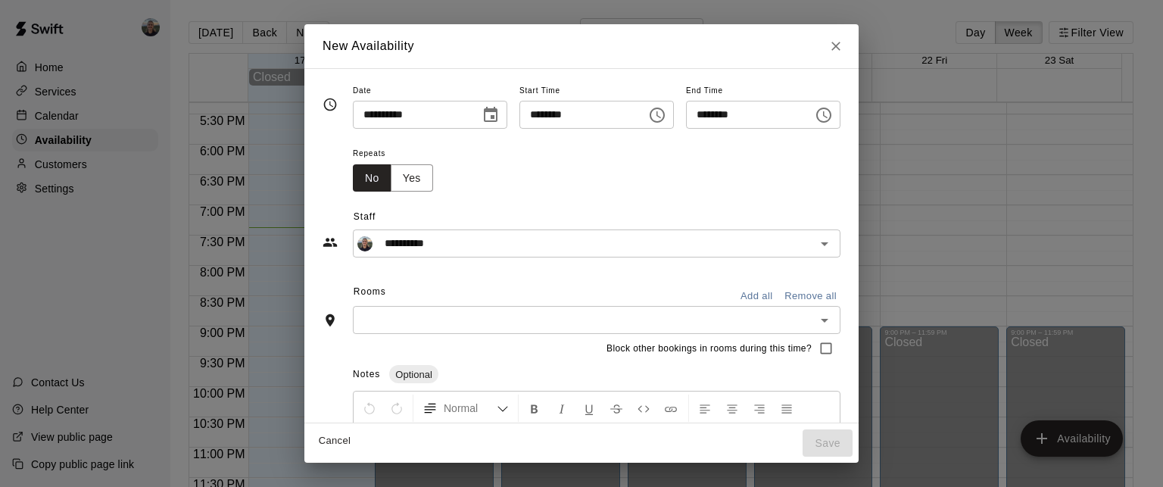
click at [481, 119] on icon "Choose date, selected date is Aug 23, 2025" at bounding box center [490, 115] width 18 height 18
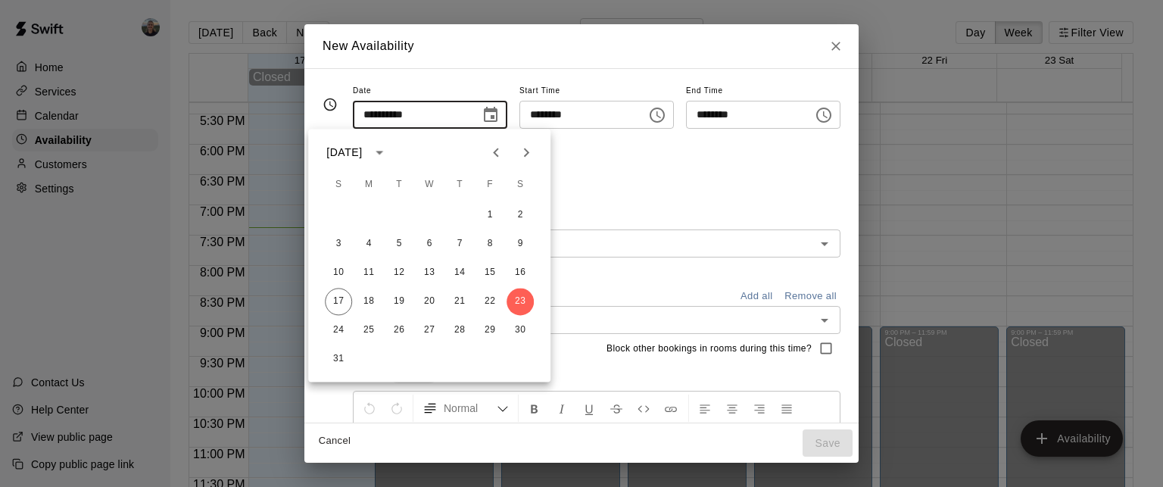
click at [666, 116] on icon "Choose time, selected time is 6:45 PM" at bounding box center [657, 115] width 18 height 18
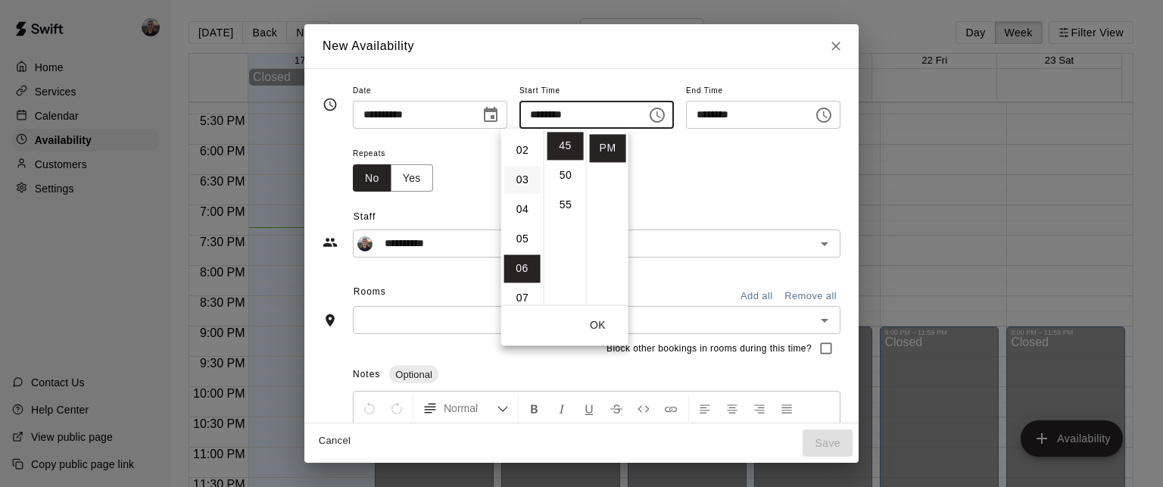
scroll to position [26, 0]
click at [522, 208] on li "03" at bounding box center [522, 209] width 36 height 28
type input "********"
click at [604, 326] on button "OK" at bounding box center [598, 325] width 48 height 28
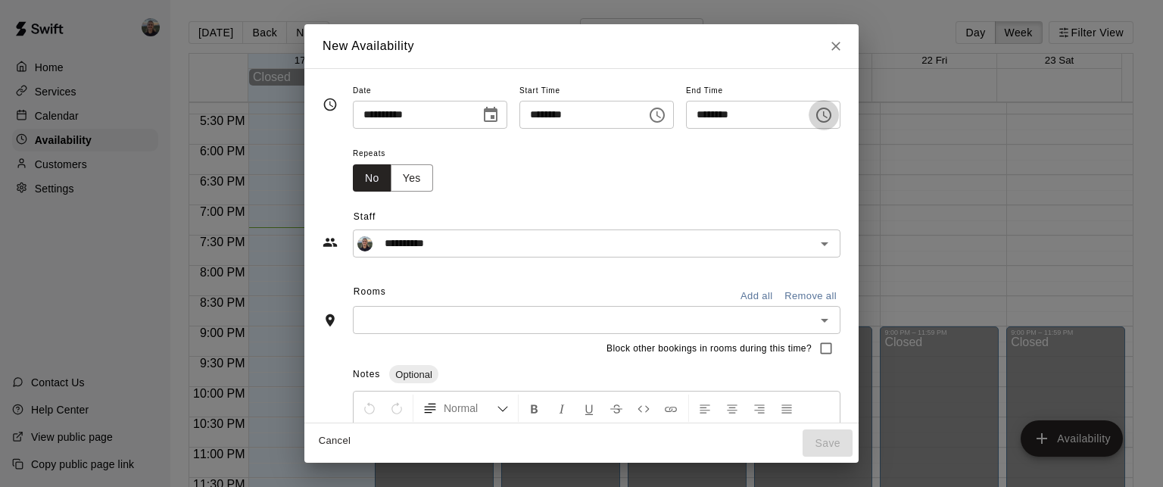
click at [833, 117] on icon "Choose time, selected time is 7:15 PM" at bounding box center [824, 115] width 18 height 18
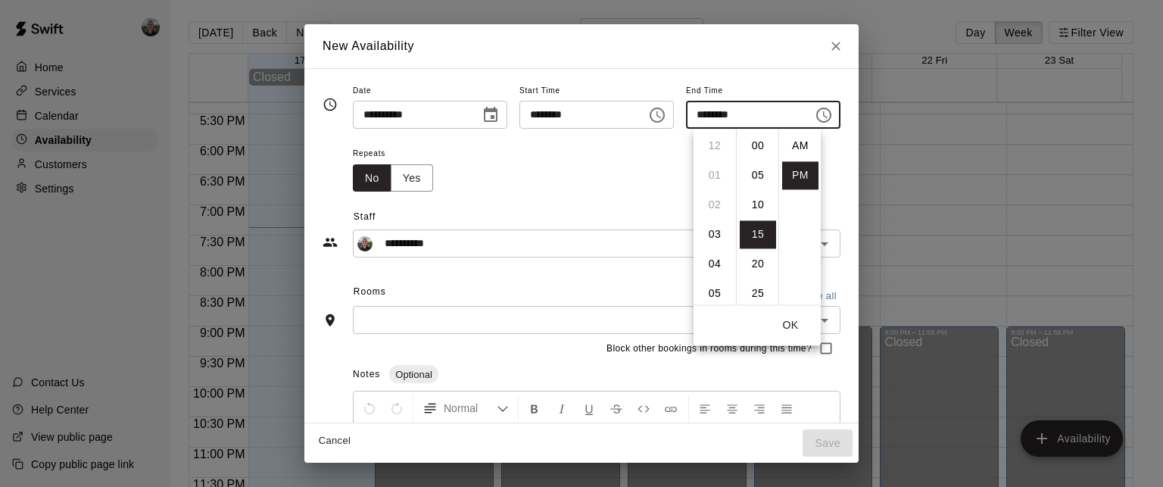
scroll to position [27, 0]
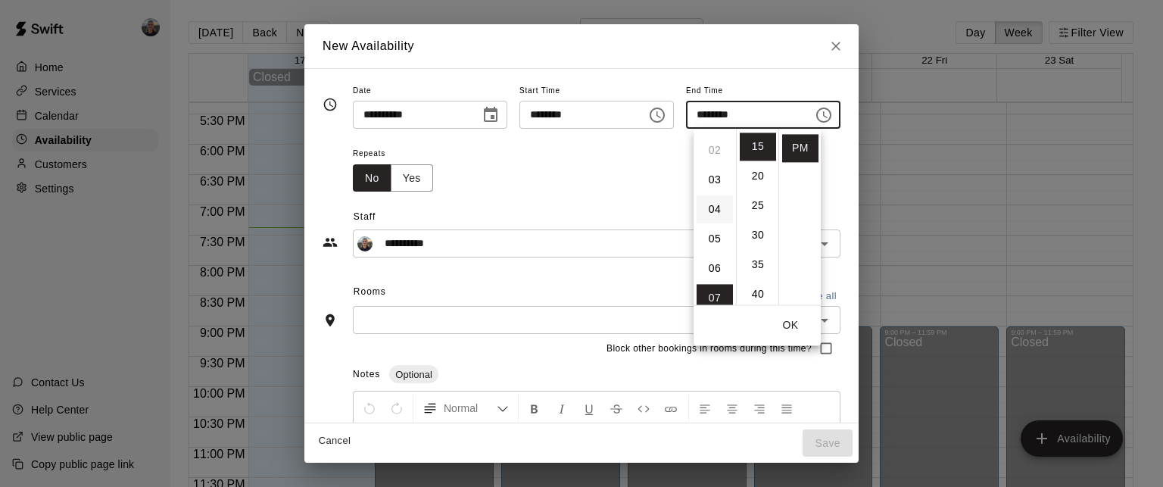
click at [711, 206] on li "04" at bounding box center [714, 209] width 36 height 28
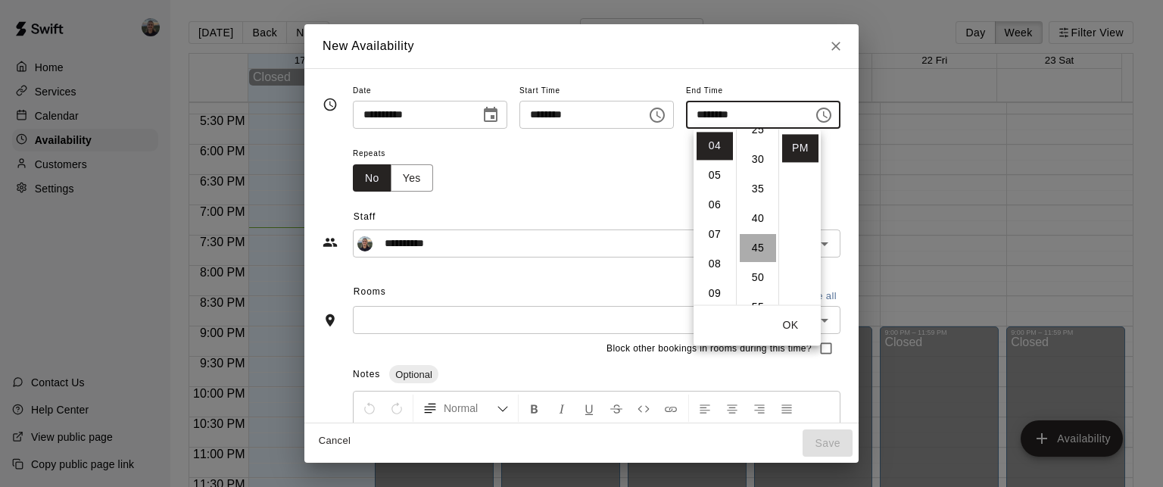
click at [754, 248] on li "45" at bounding box center [758, 248] width 36 height 28
type input "********"
click at [622, 196] on div "**********" at bounding box center [581, 225] width 518 height 66
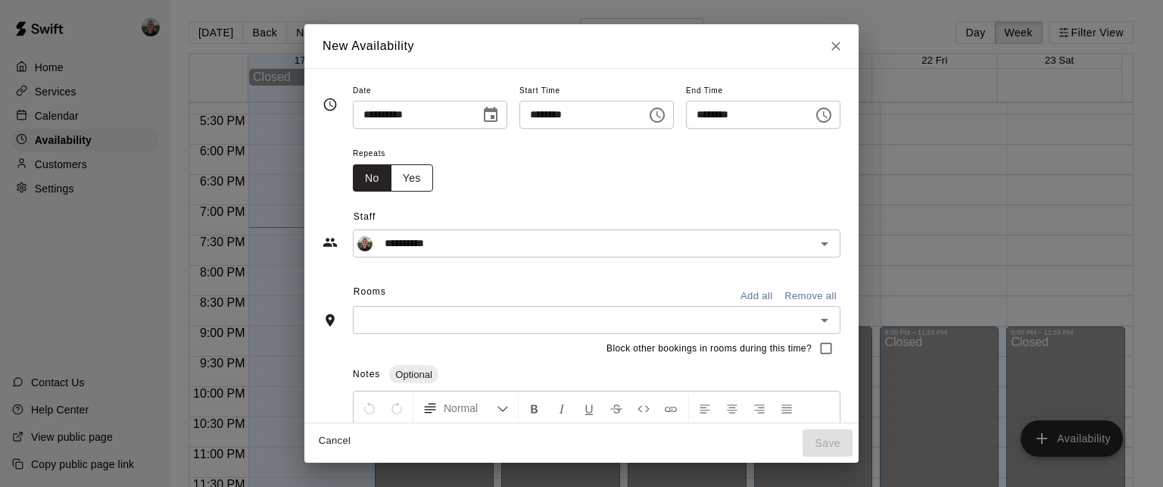
click at [391, 179] on button "Yes" at bounding box center [412, 178] width 42 height 28
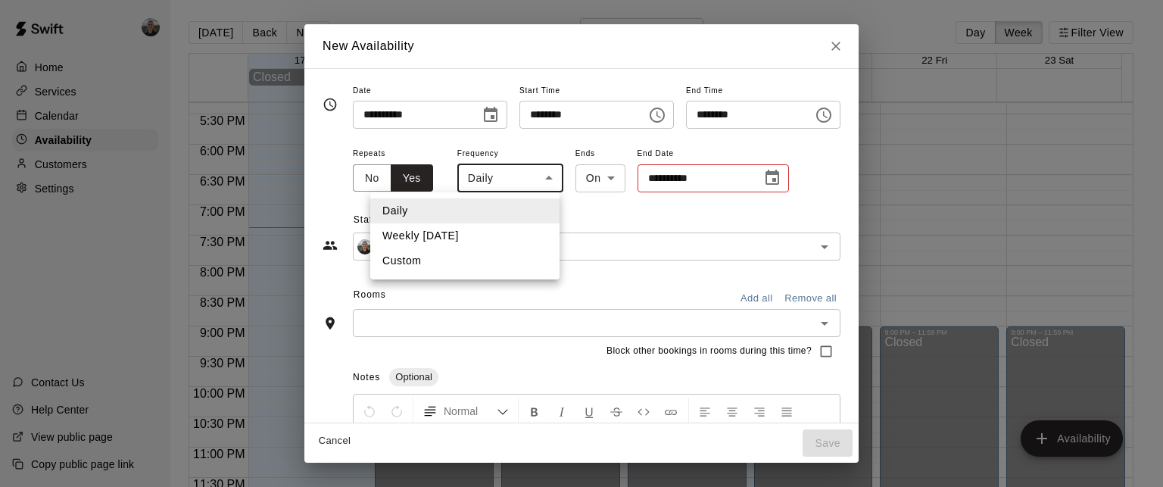
click at [500, 180] on body "Home Services Calendar Availability Customers Settings Contact Us Help Center V…" at bounding box center [581, 255] width 1163 height 511
click at [497, 229] on li "Weekly [DATE]" at bounding box center [464, 235] width 189 height 25
type input "******"
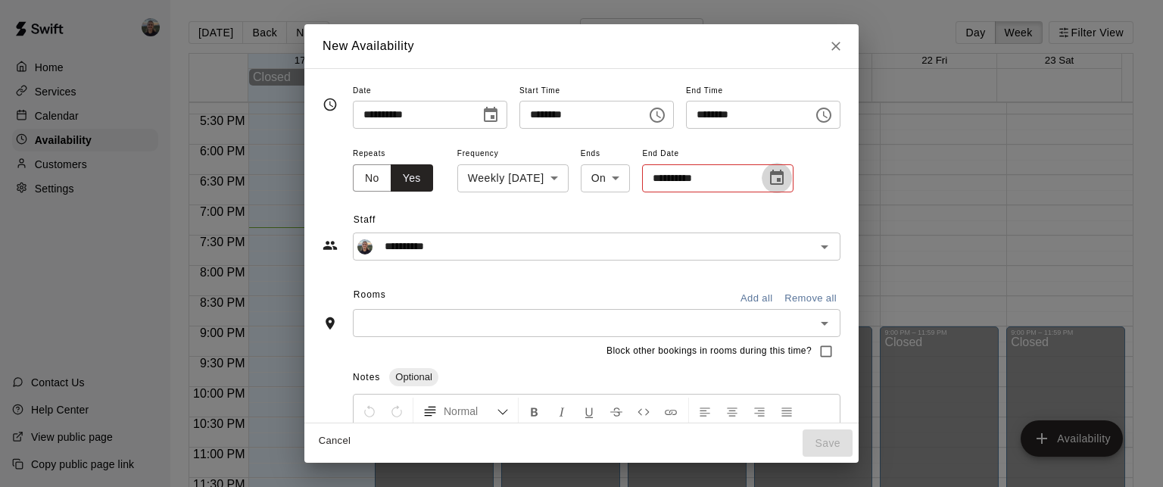
click at [767, 182] on button "Choose date" at bounding box center [777, 178] width 30 height 30
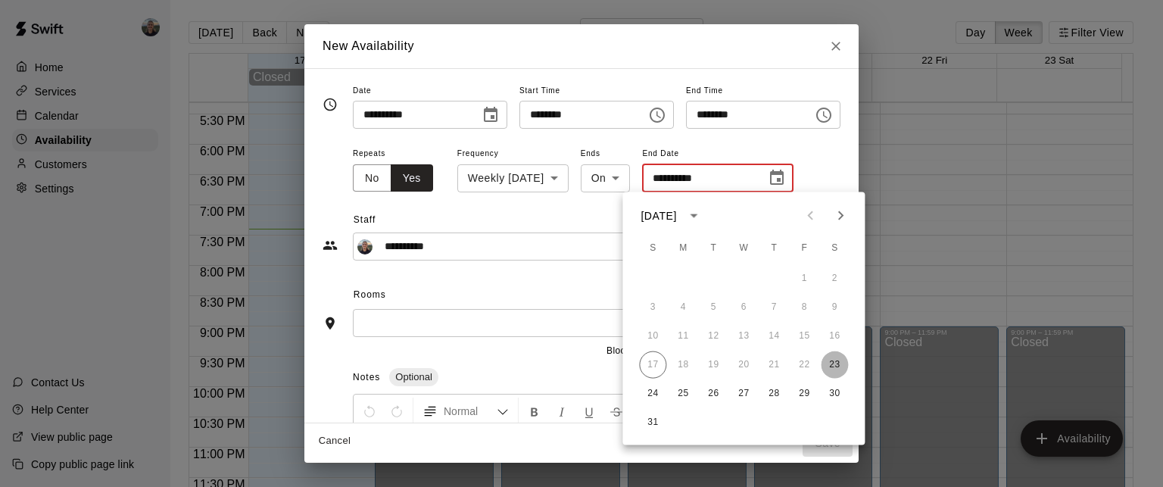
click at [831, 368] on button "23" at bounding box center [834, 364] width 27 height 27
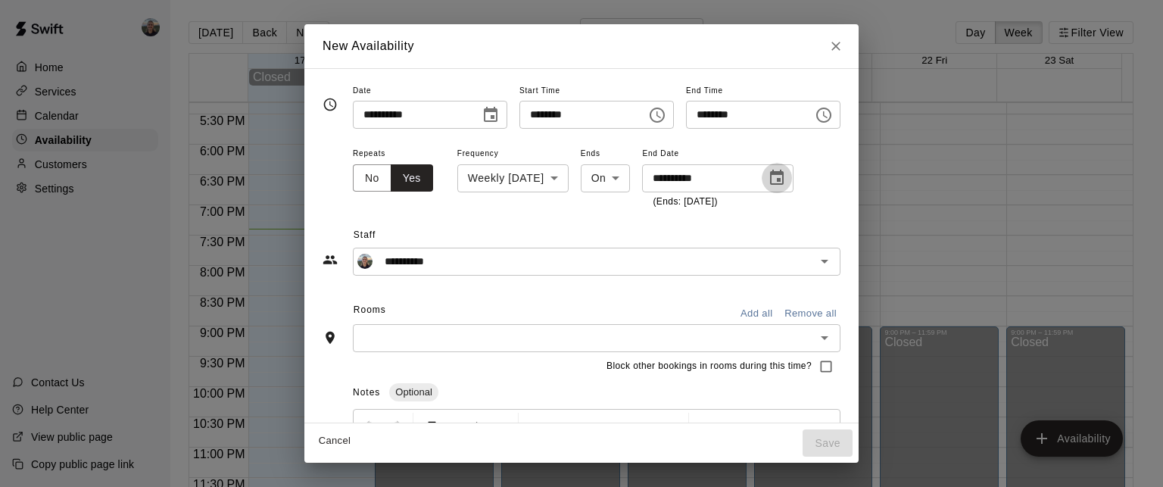
click at [768, 182] on icon "Choose date, selected date is Aug 23, 2025" at bounding box center [777, 178] width 18 height 18
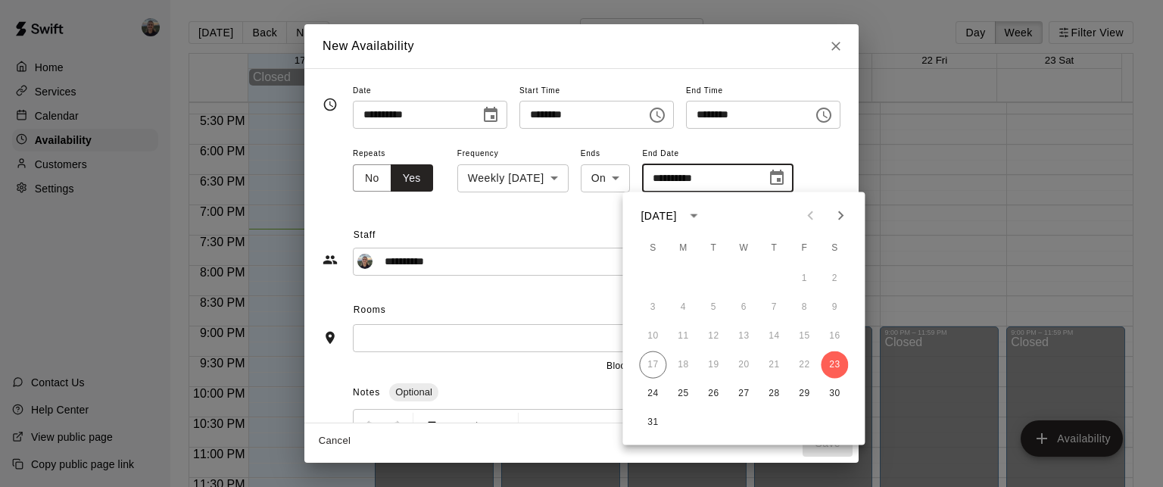
click at [838, 213] on icon "Next month" at bounding box center [840, 216] width 18 height 18
click at [827, 362] on button "27" at bounding box center [834, 364] width 27 height 27
type input "**********"
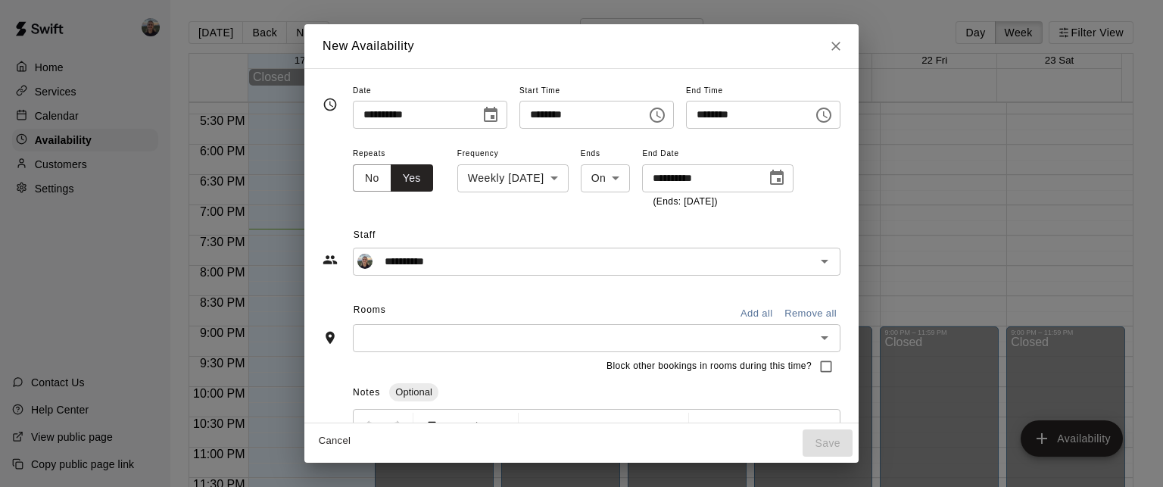
click at [409, 334] on input "text" at bounding box center [583, 338] width 453 height 19
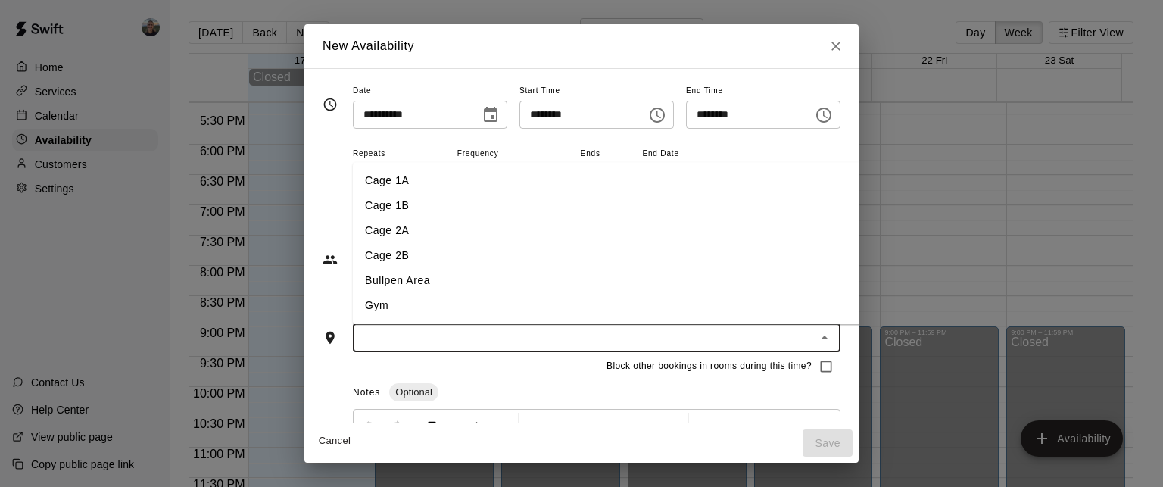
click at [377, 304] on li "Gym" at bounding box center [635, 305] width 565 height 25
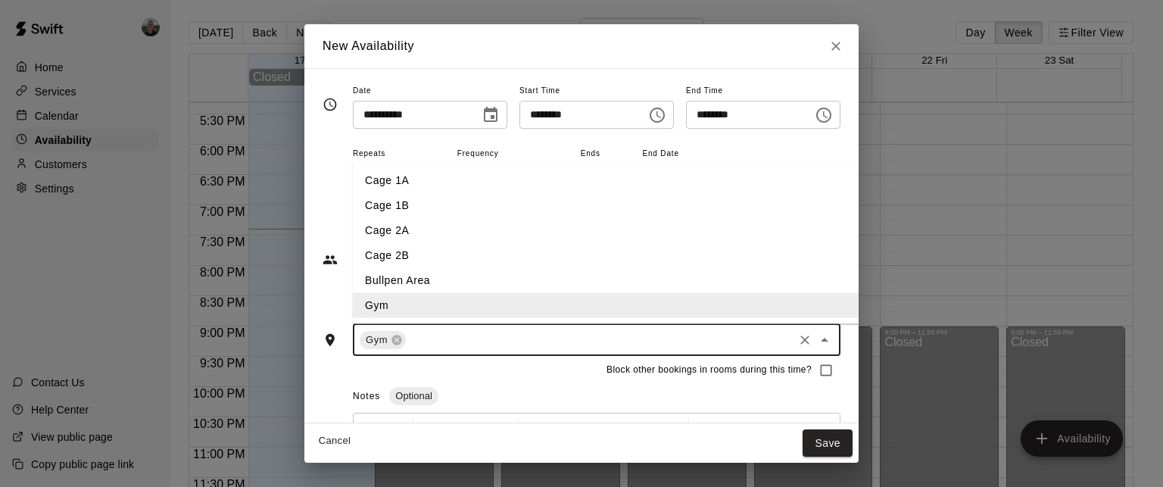
click at [412, 337] on input "text" at bounding box center [599, 339] width 383 height 19
click at [398, 279] on li "Bullpen Area" at bounding box center [635, 279] width 565 height 25
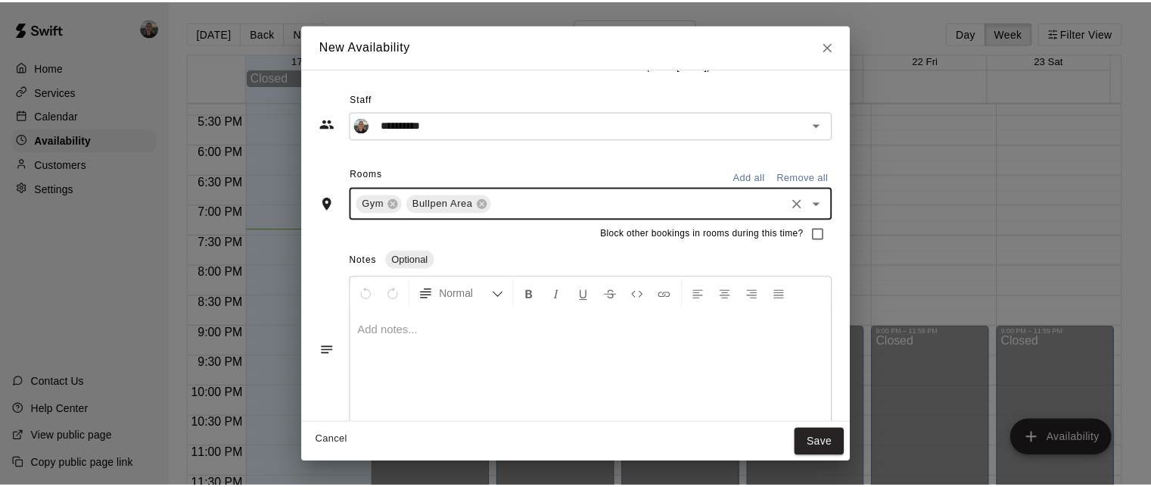
scroll to position [154, 0]
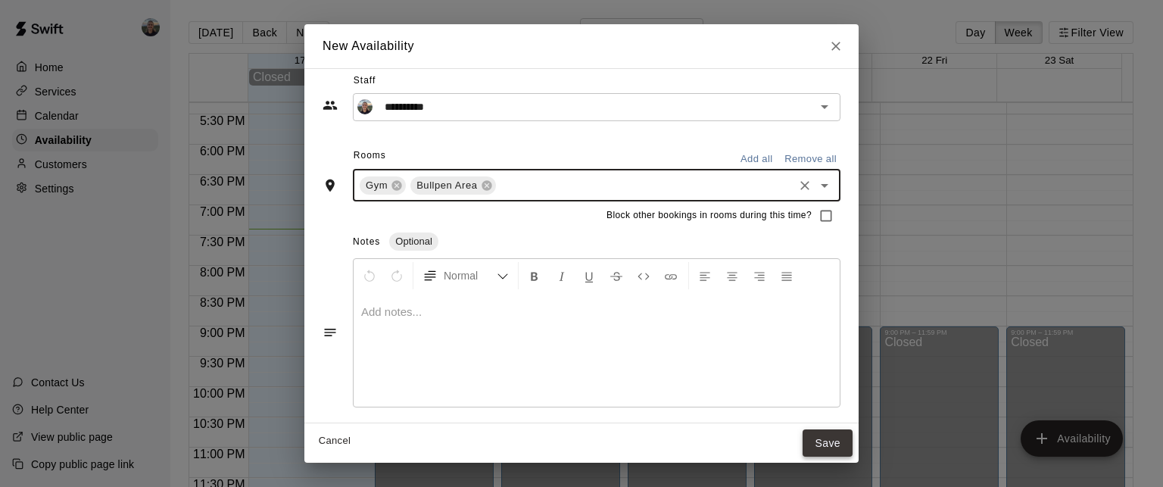
click at [852, 432] on button "Save" at bounding box center [827, 443] width 50 height 28
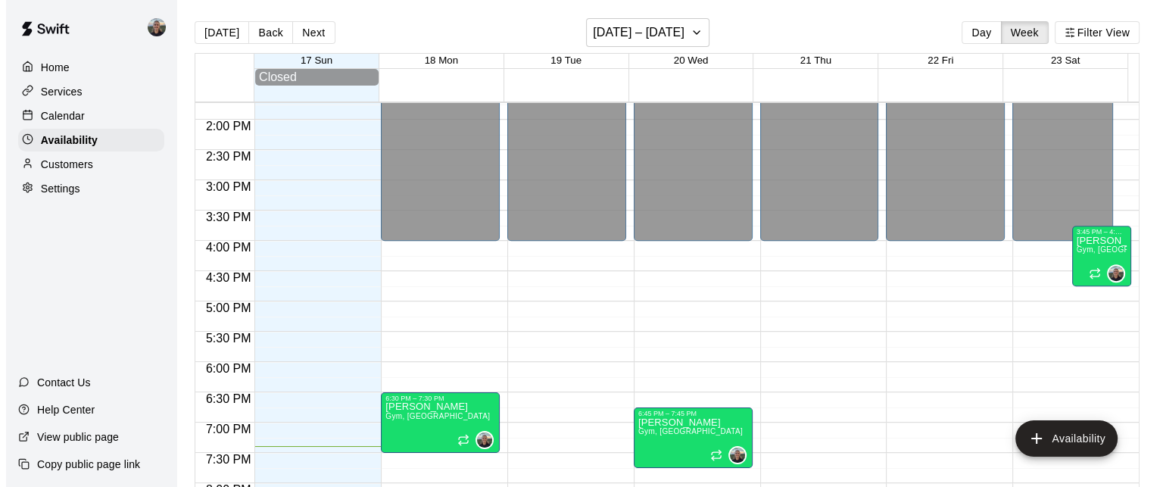
scroll to position [821, 0]
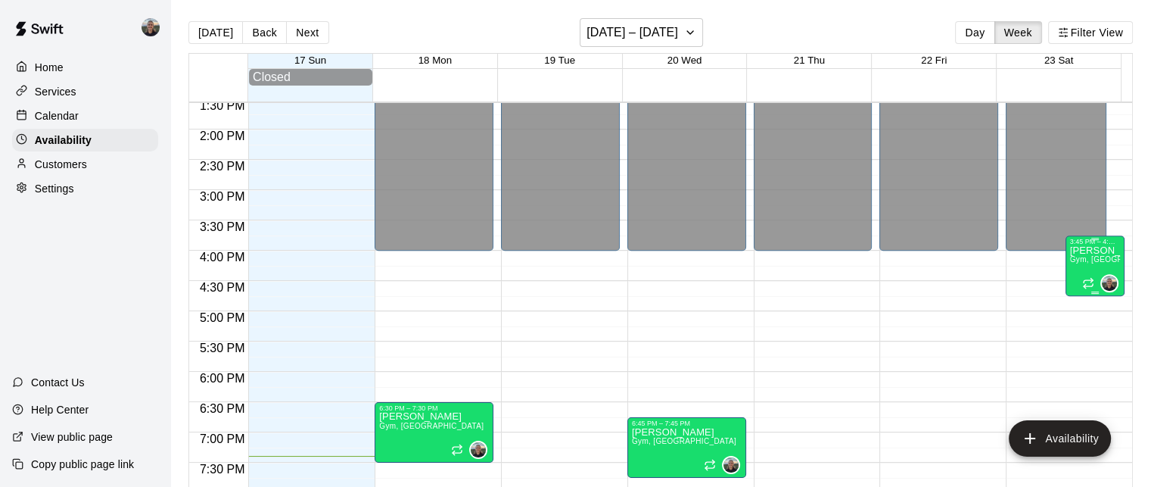
click at [1088, 258] on span "Gym, [GEOGRAPHIC_DATA]" at bounding box center [1122, 259] width 104 height 8
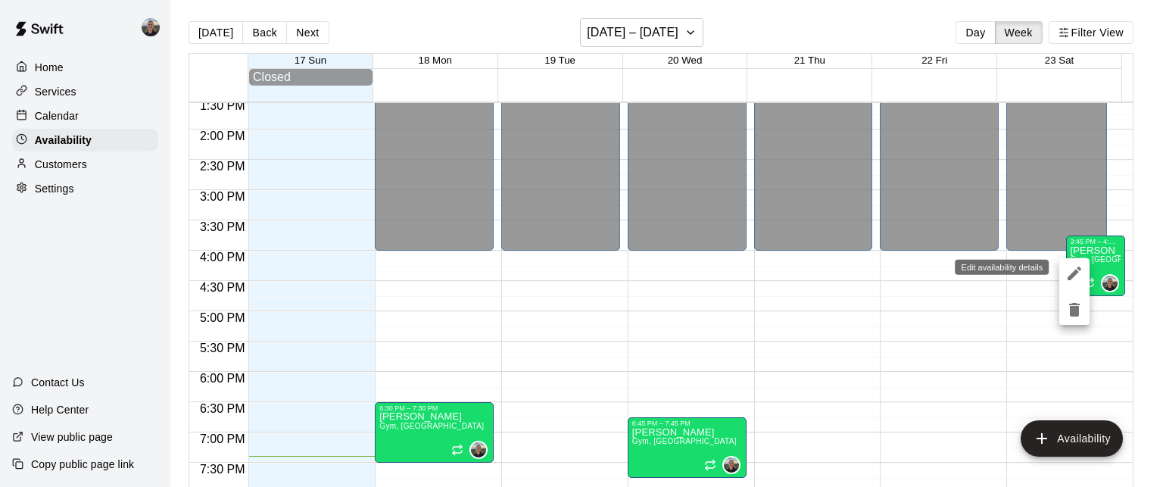
click at [1071, 271] on icon "edit" at bounding box center [1074, 273] width 18 height 18
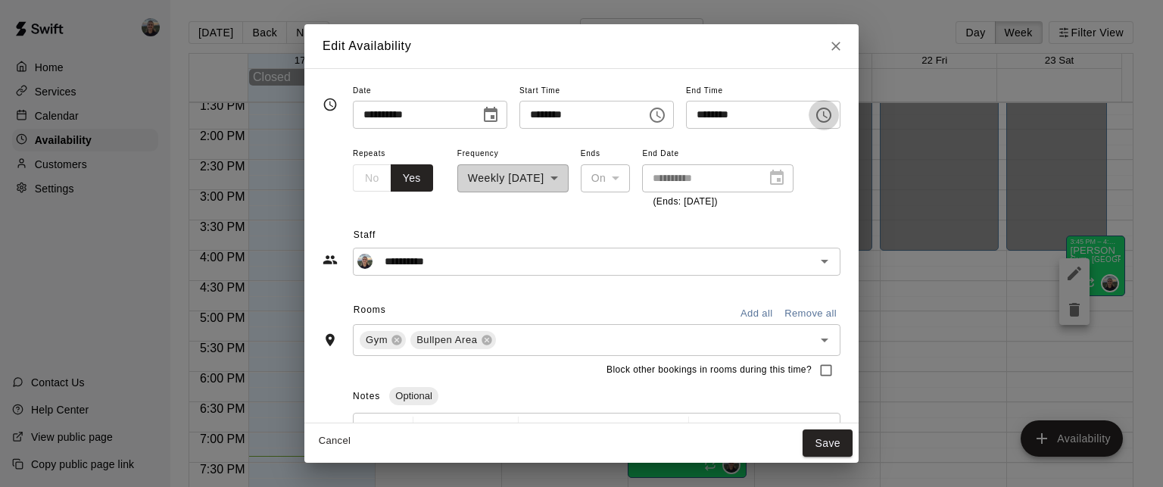
click at [831, 115] on icon "Choose time, selected time is 4:45 PM" at bounding box center [823, 114] width 15 height 15
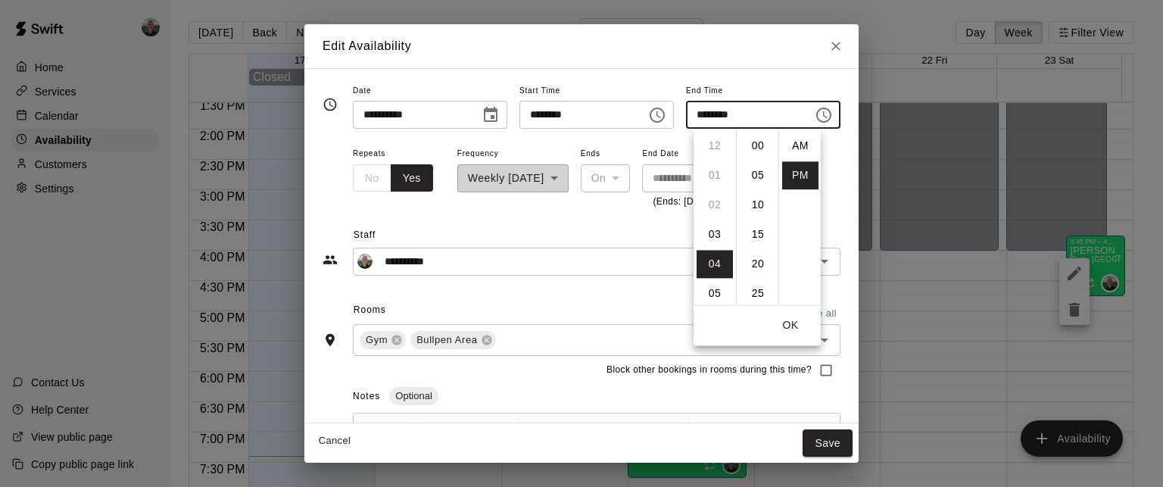
scroll to position [27, 0]
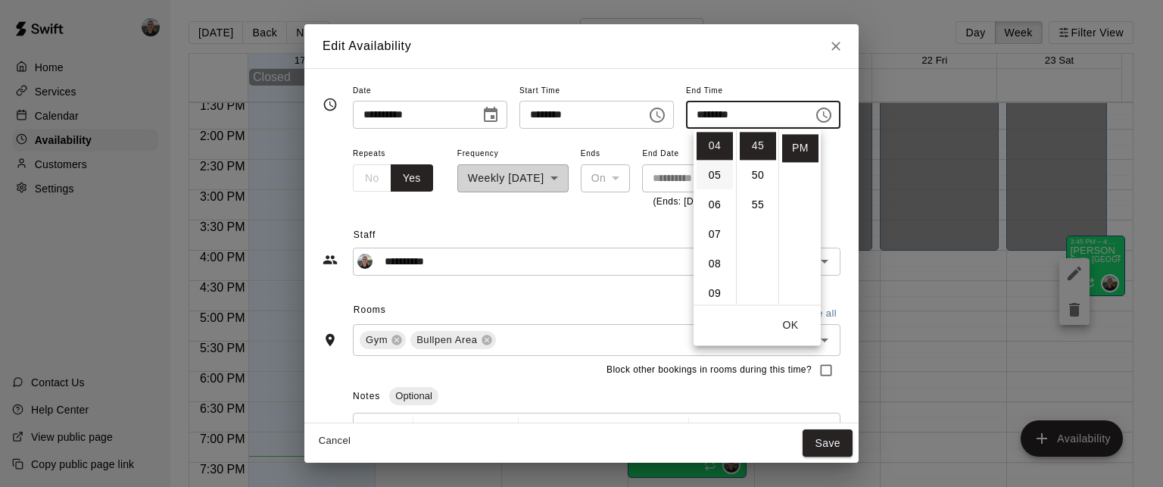
click at [712, 175] on li "05" at bounding box center [714, 175] width 36 height 28
click at [751, 176] on li "50" at bounding box center [758, 175] width 36 height 28
click at [756, 254] on li "30" at bounding box center [758, 255] width 36 height 28
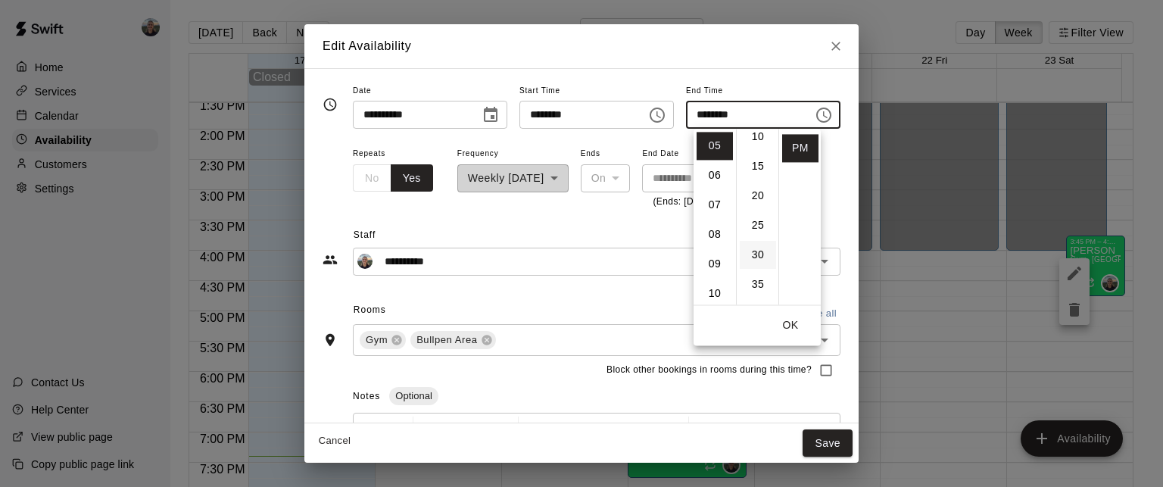
type input "********"
click at [797, 329] on button "OK" at bounding box center [790, 325] width 48 height 28
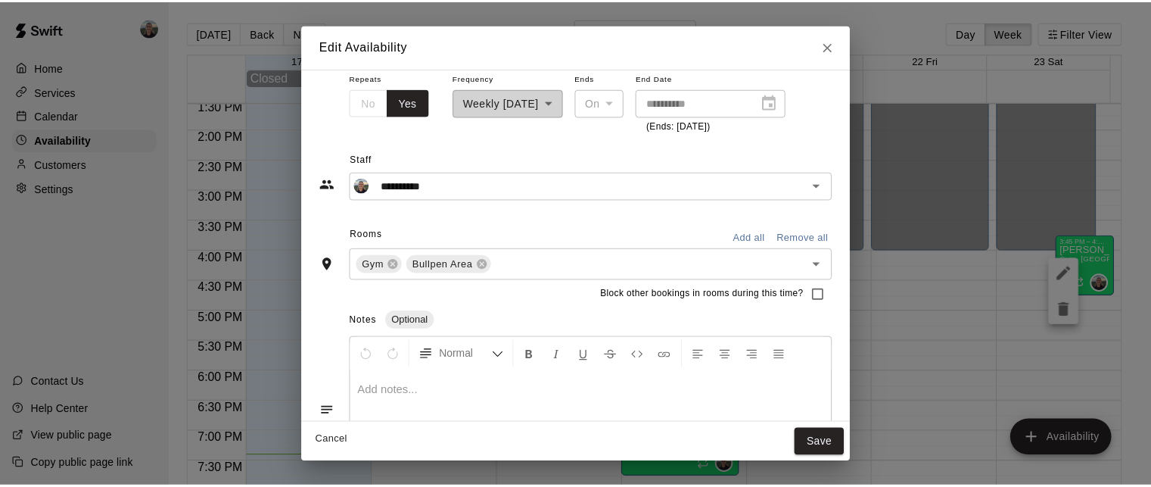
scroll to position [154, 0]
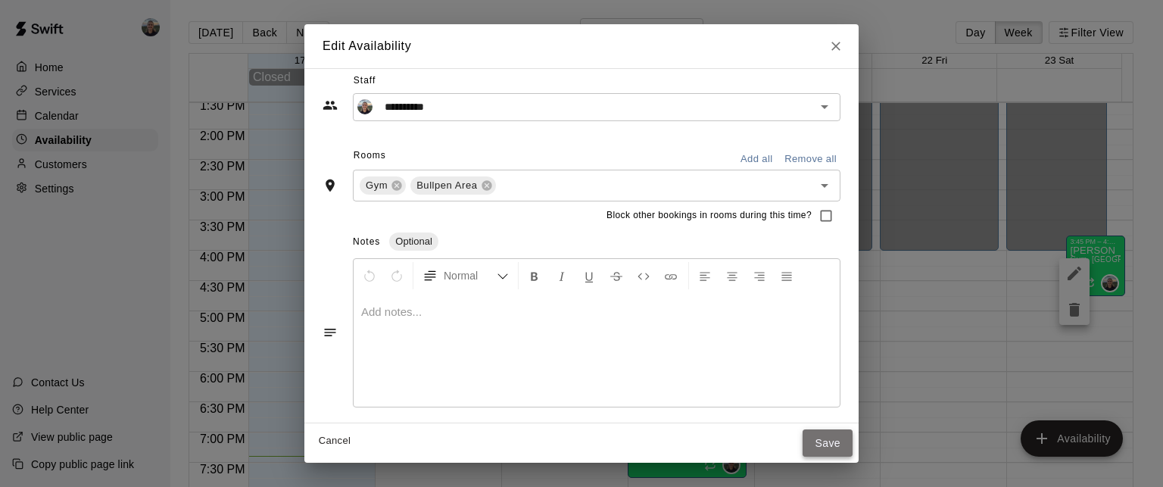
click at [852, 442] on button "Save" at bounding box center [827, 443] width 50 height 28
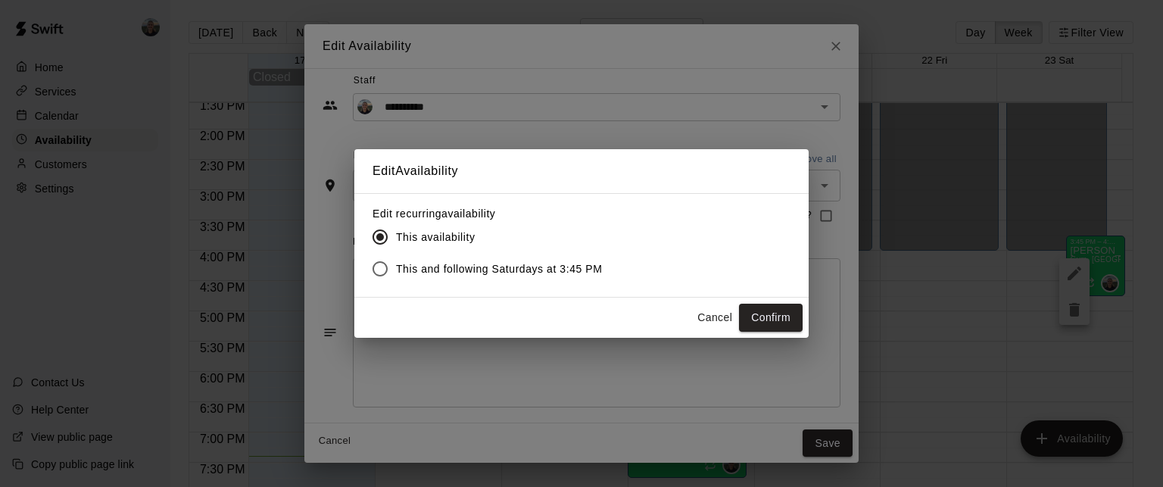
click at [553, 254] on label "This and following Saturdays at 3:45 PM" at bounding box center [483, 269] width 238 height 32
click at [784, 310] on button "Confirm" at bounding box center [771, 318] width 64 height 28
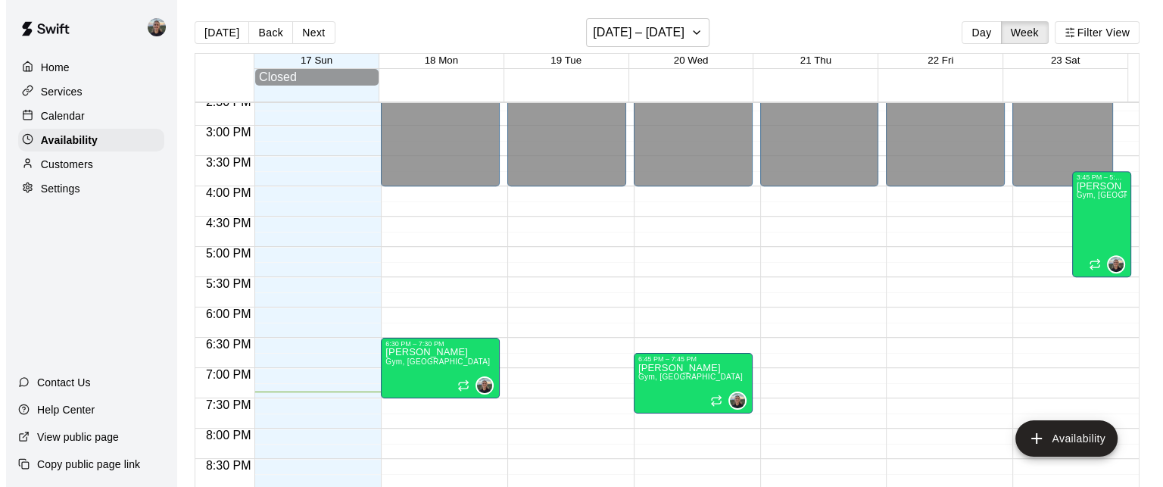
scroll to position [973, 0]
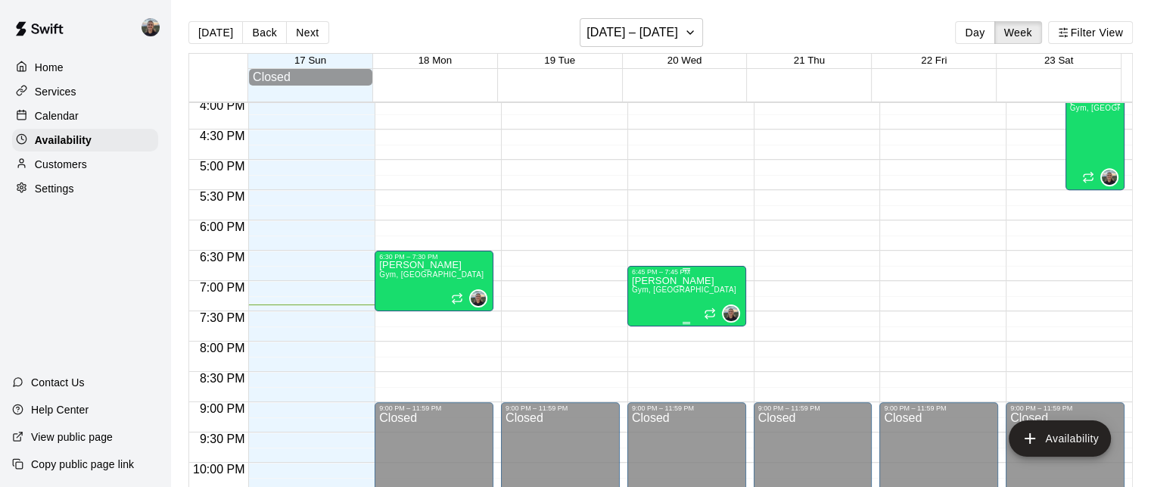
click at [666, 290] on span "Gym, [GEOGRAPHIC_DATA]" at bounding box center [684, 289] width 104 height 8
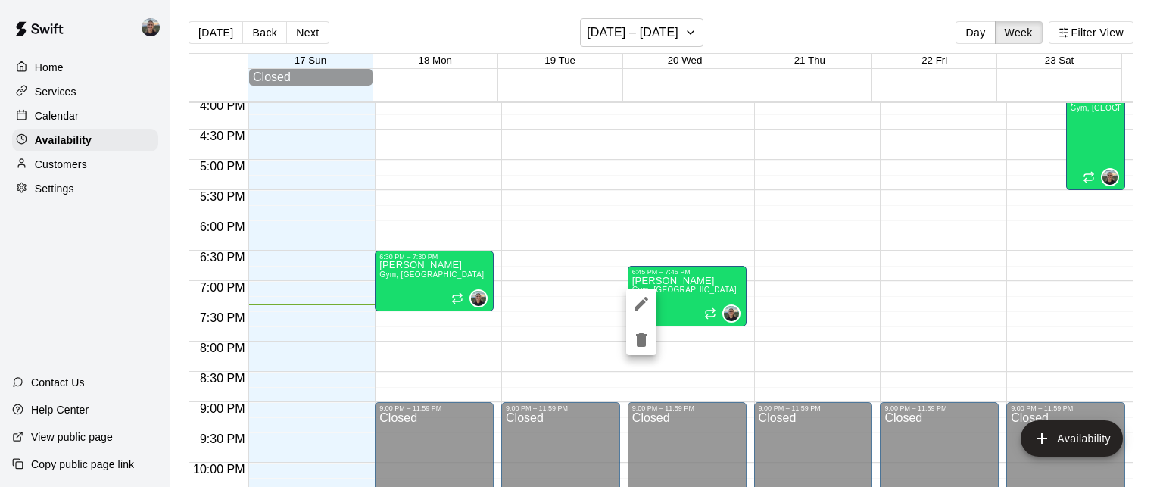
click at [642, 299] on icon "edit" at bounding box center [641, 303] width 18 height 18
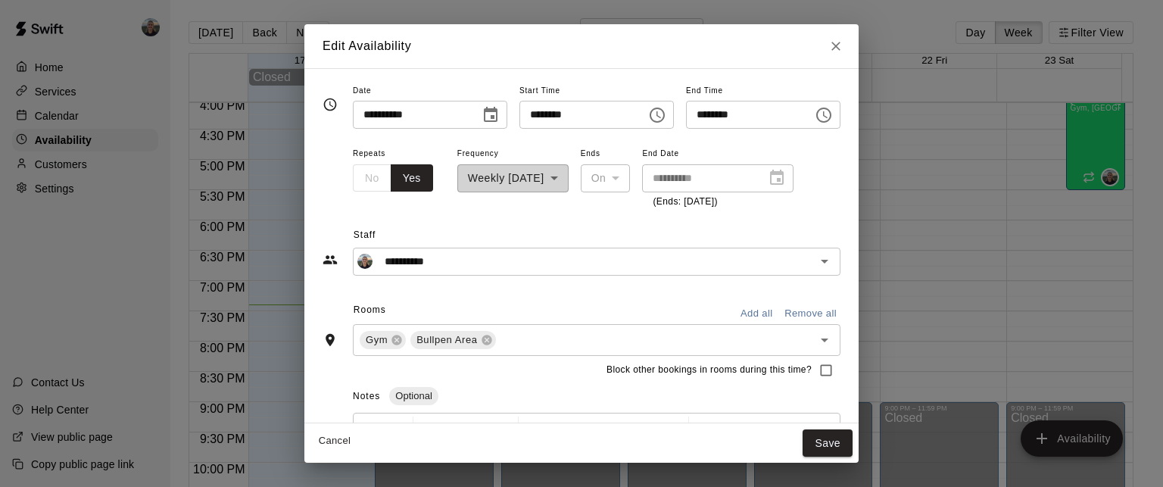
click at [839, 112] on button "Choose time, selected time is 7:45 PM" at bounding box center [823, 115] width 30 height 30
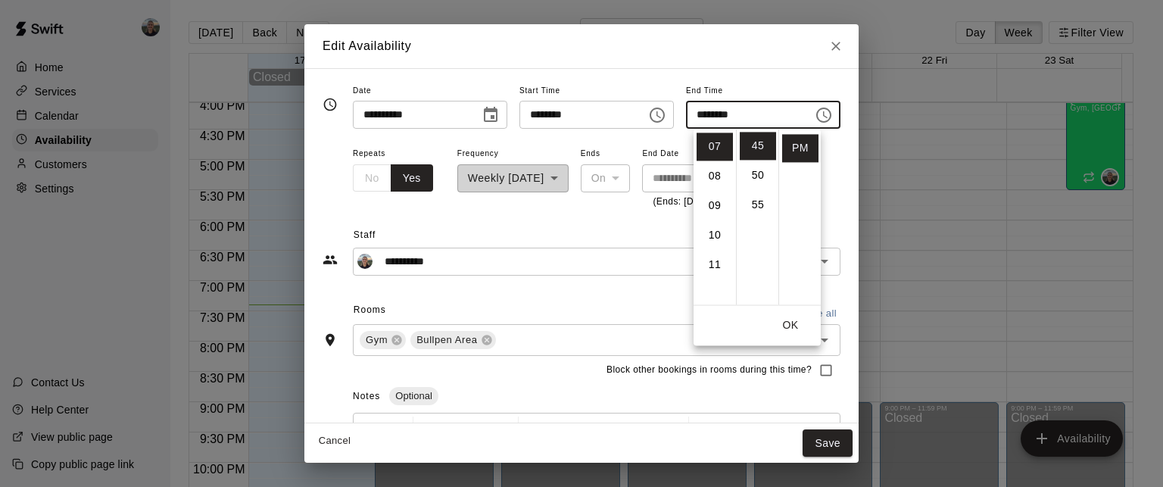
scroll to position [190, 0]
click at [712, 177] on li "08" at bounding box center [714, 176] width 36 height 28
click at [748, 150] on li "00" at bounding box center [758, 146] width 36 height 28
type input "********"
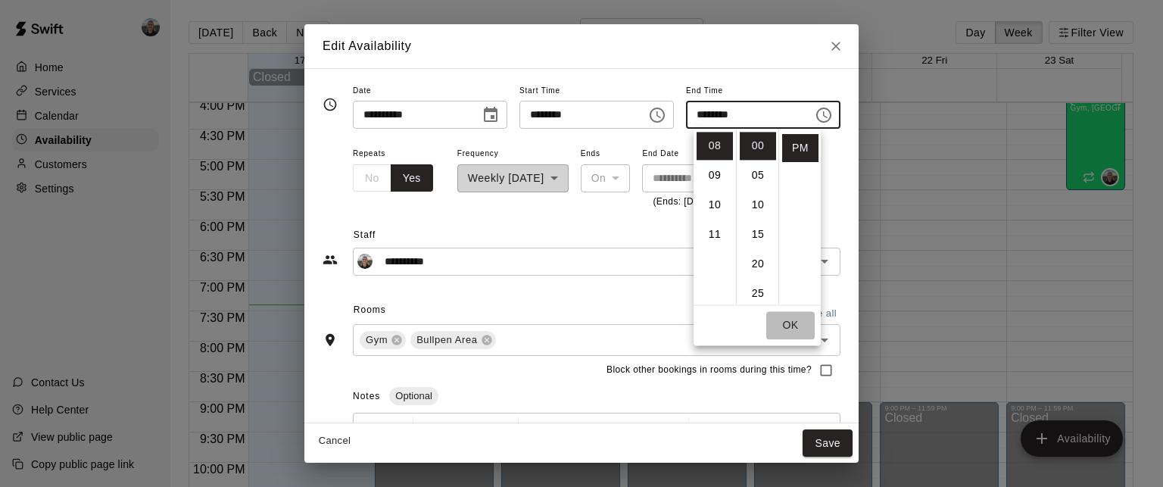
click at [793, 323] on button "OK" at bounding box center [790, 325] width 48 height 28
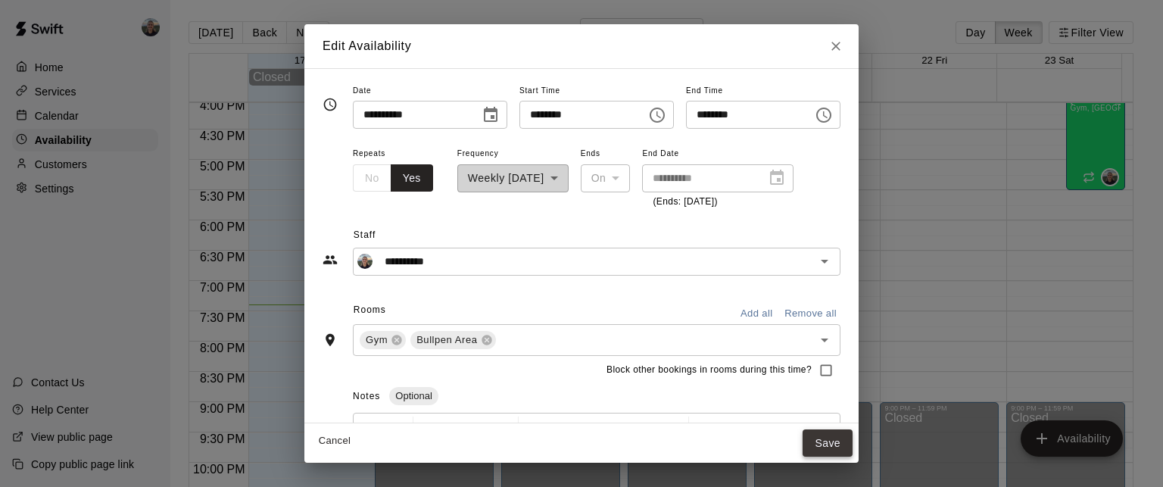
click at [852, 429] on button "Save" at bounding box center [827, 443] width 50 height 28
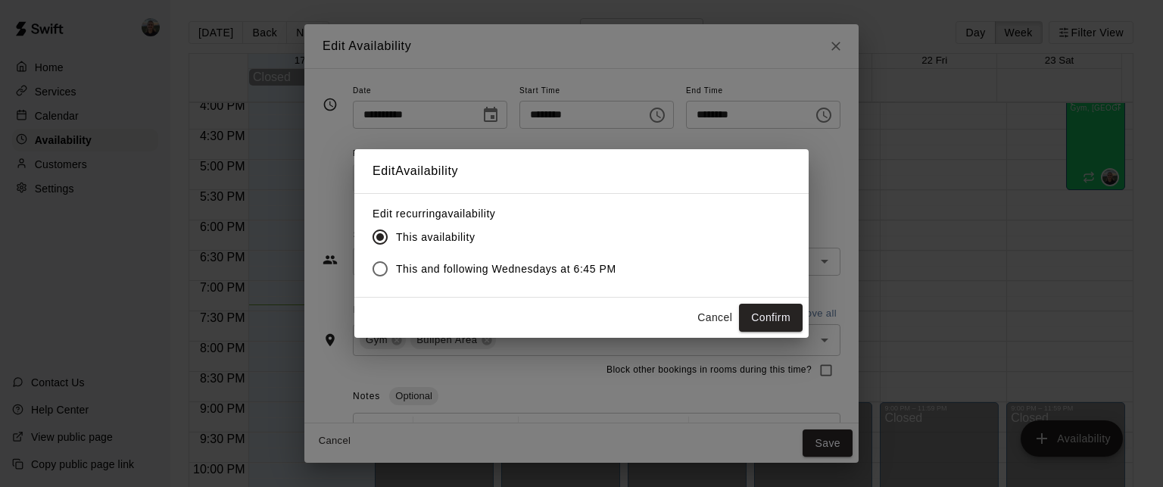
click at [584, 268] on span "This and following Wednesdays at 6:45 PM" at bounding box center [506, 269] width 220 height 16
click at [793, 322] on button "Confirm" at bounding box center [771, 318] width 64 height 28
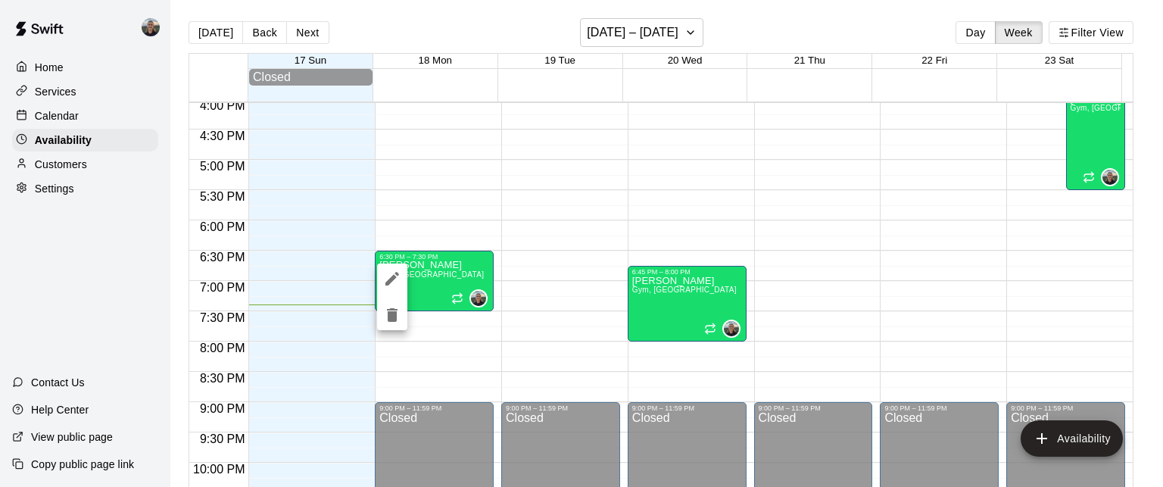
click at [391, 275] on icon "edit" at bounding box center [392, 278] width 18 height 18
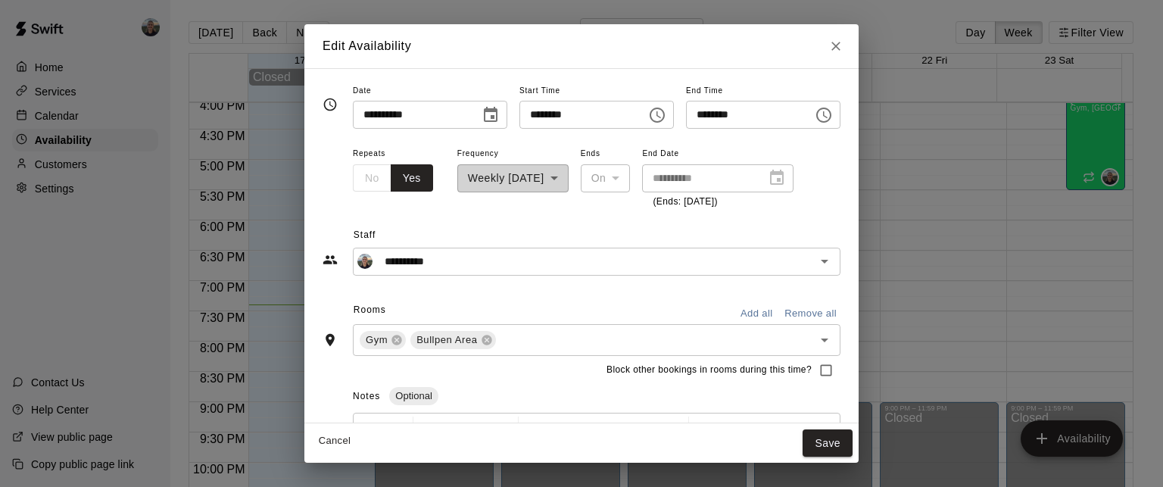
click at [833, 114] on icon "Choose time, selected time is 7:30 PM" at bounding box center [824, 115] width 18 height 18
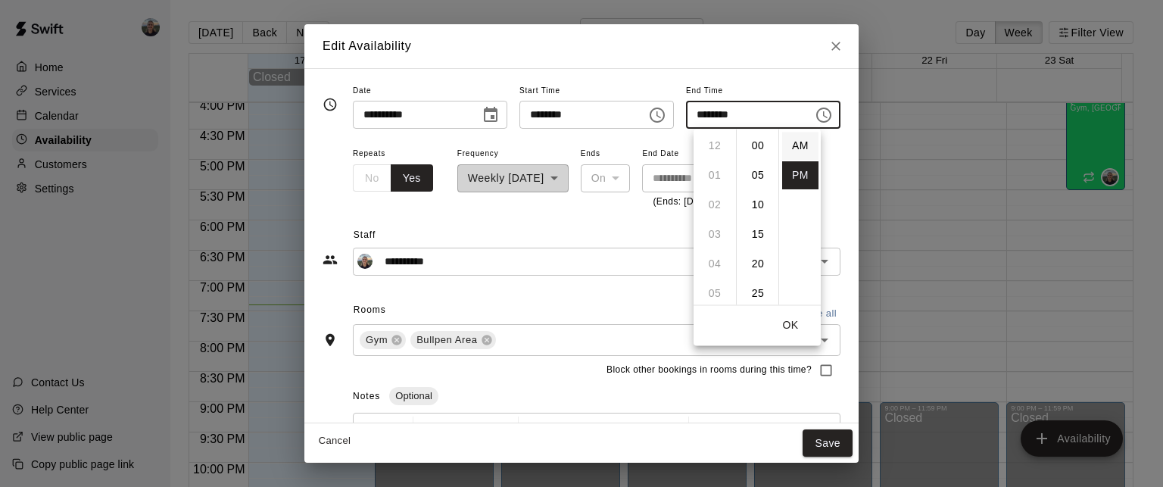
scroll to position [27, 0]
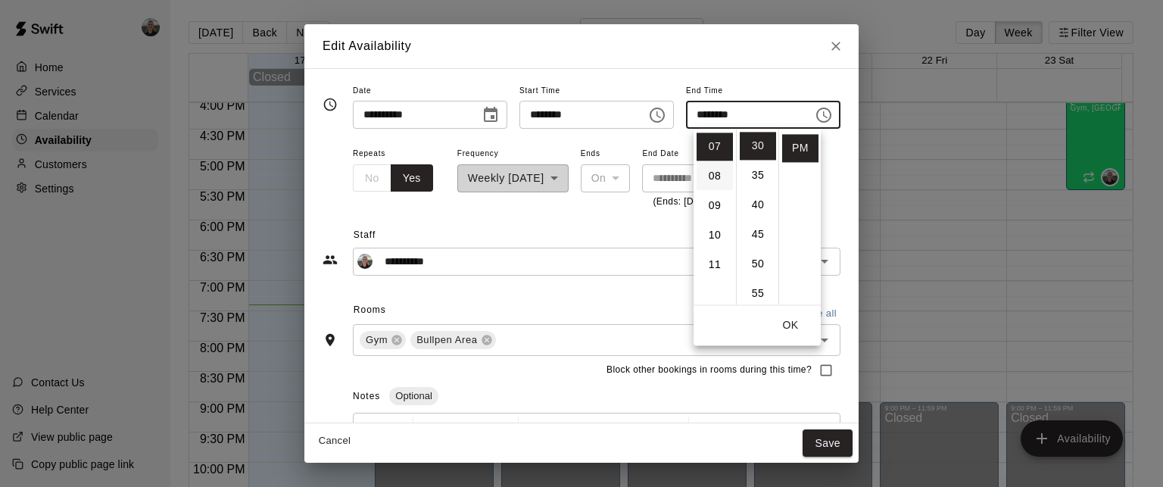
click at [715, 173] on li "08" at bounding box center [714, 176] width 36 height 28
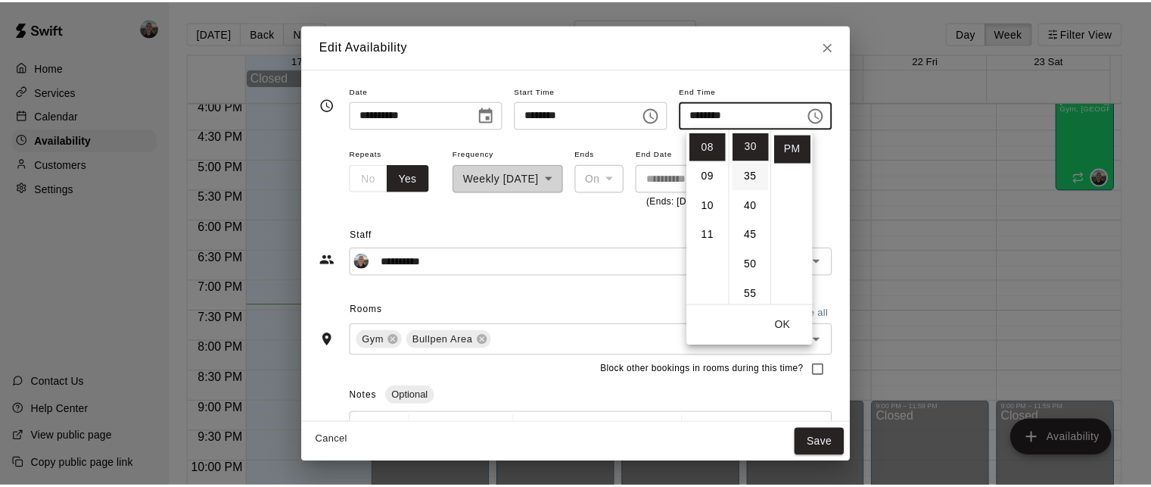
scroll to position [0, 0]
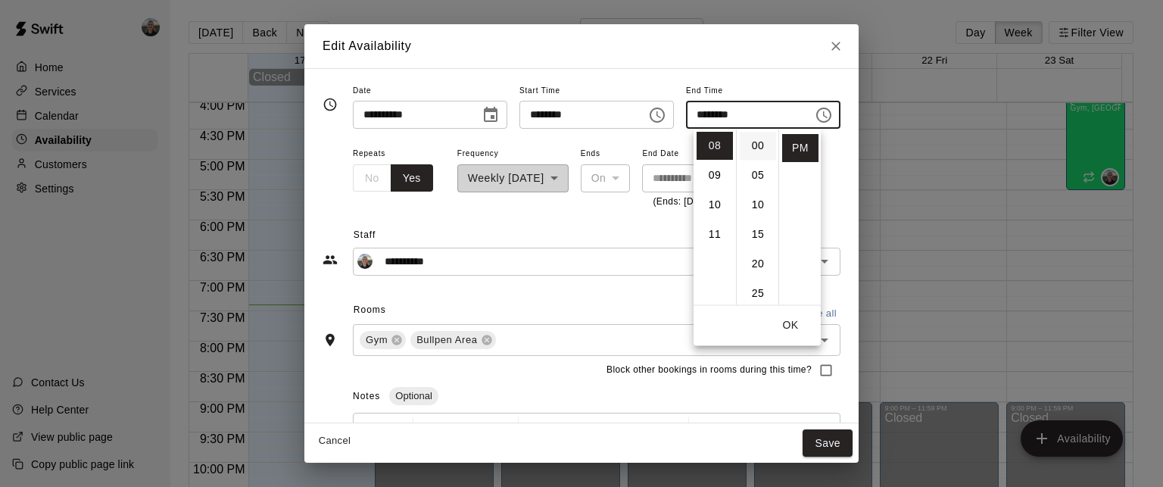
click at [755, 148] on li "00" at bounding box center [758, 146] width 36 height 28
type input "********"
click at [793, 332] on button "OK" at bounding box center [790, 325] width 48 height 28
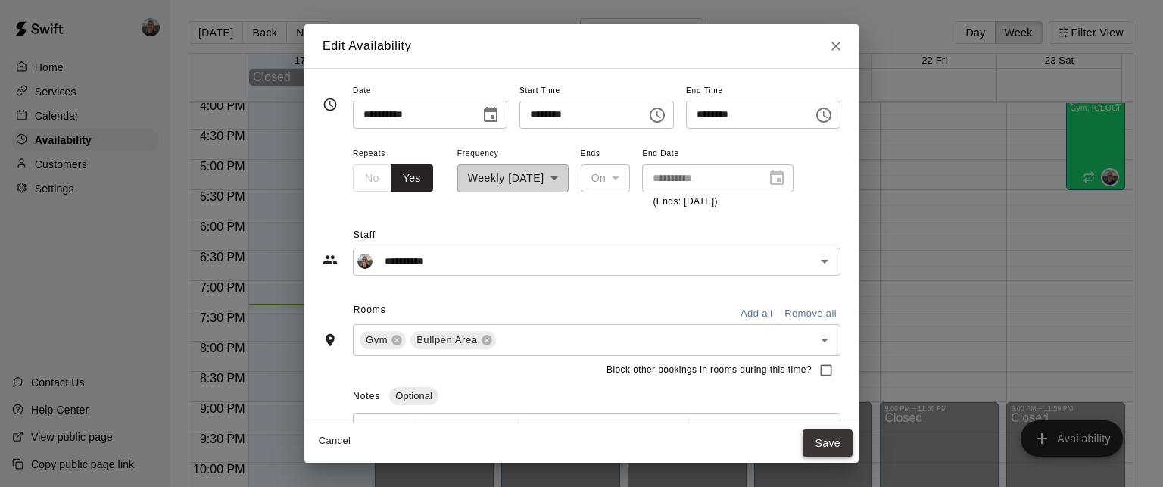
click at [852, 435] on button "Save" at bounding box center [827, 443] width 50 height 28
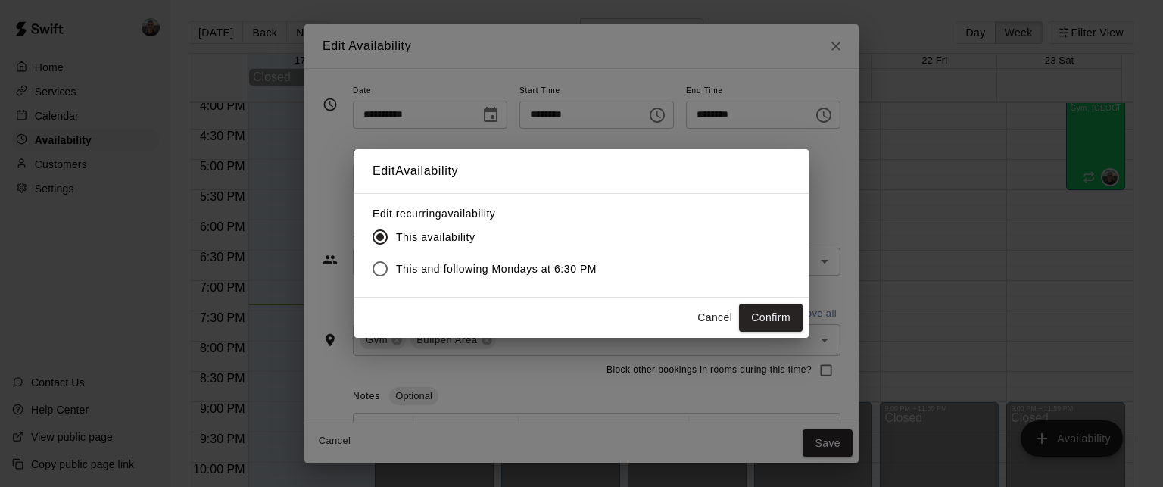
click at [540, 269] on span "This and following Mondays at 6:30 PM" at bounding box center [496, 269] width 201 height 16
click at [776, 319] on button "Confirm" at bounding box center [771, 318] width 64 height 28
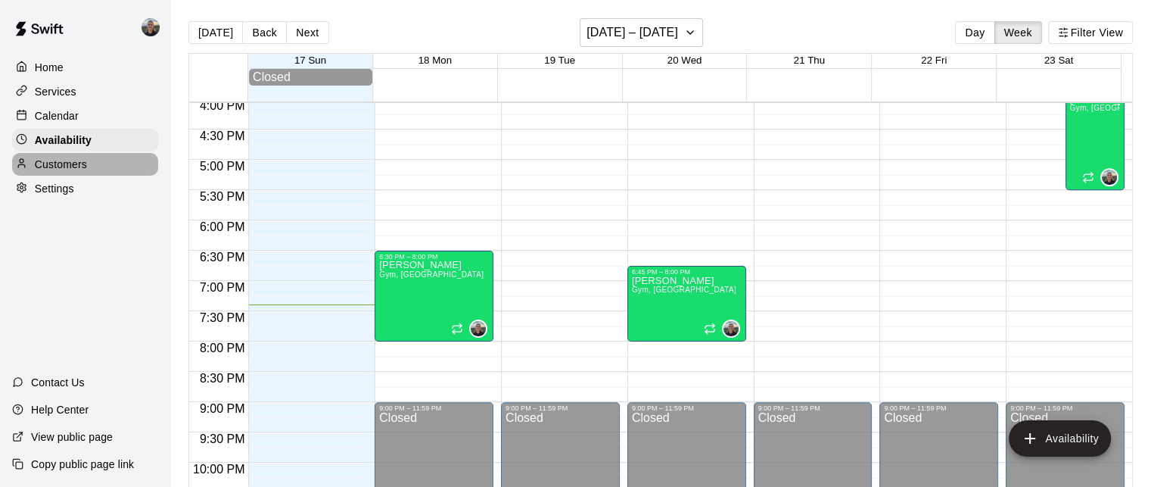
click at [61, 167] on p "Customers" at bounding box center [61, 164] width 52 height 15
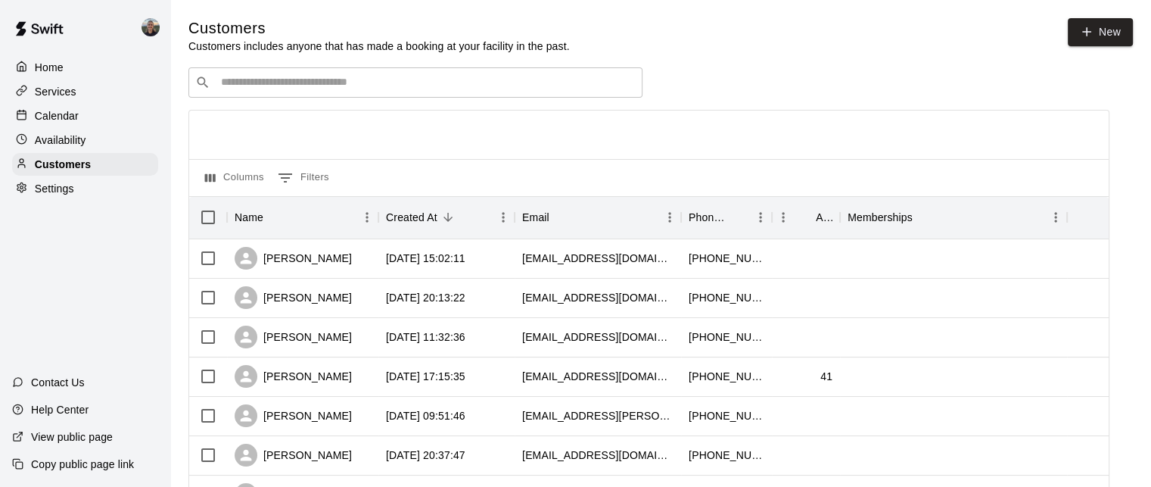
click at [59, 141] on p "Availability" at bounding box center [60, 139] width 51 height 15
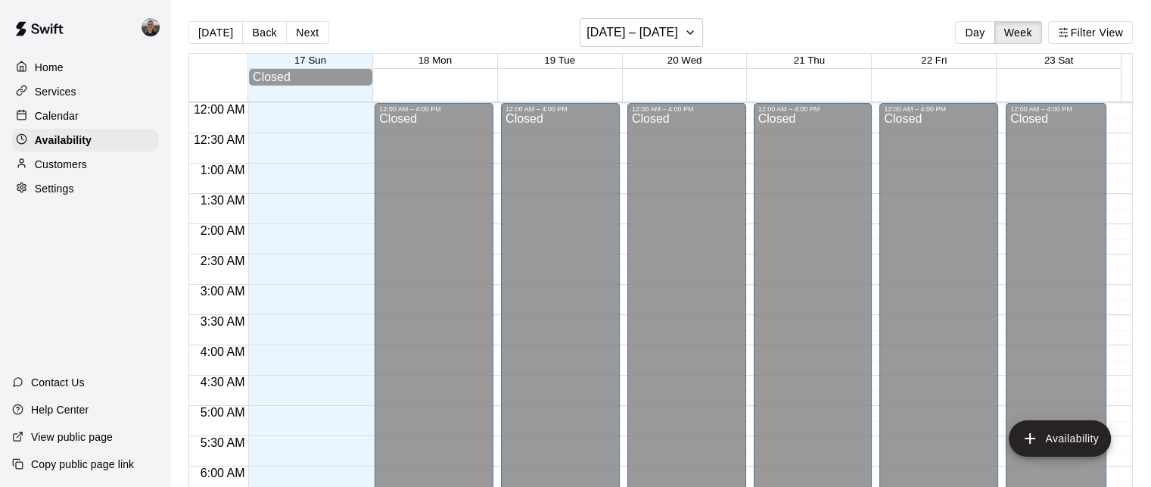
scroll to position [1048, 0]
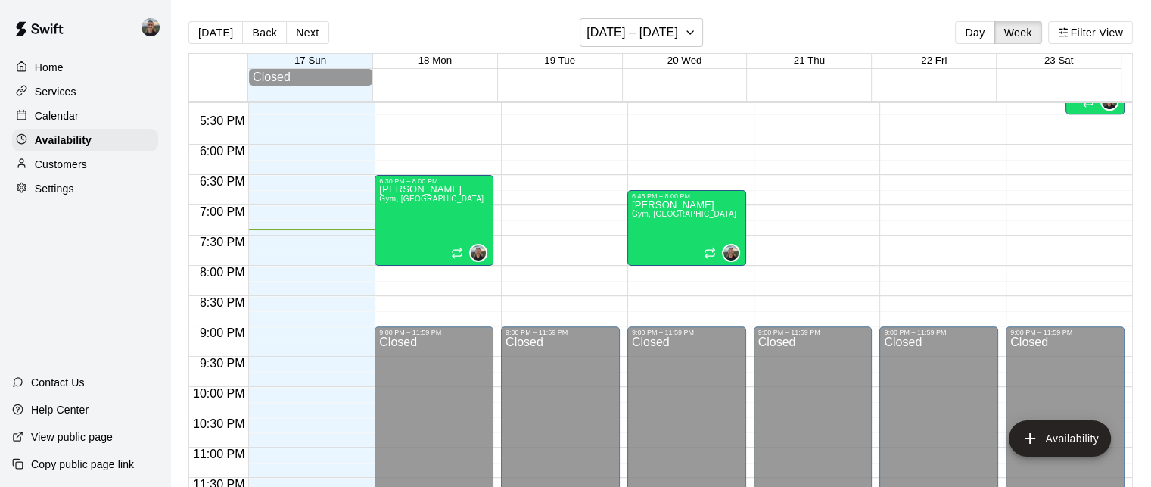
click at [59, 117] on p "Calendar" at bounding box center [57, 115] width 44 height 15
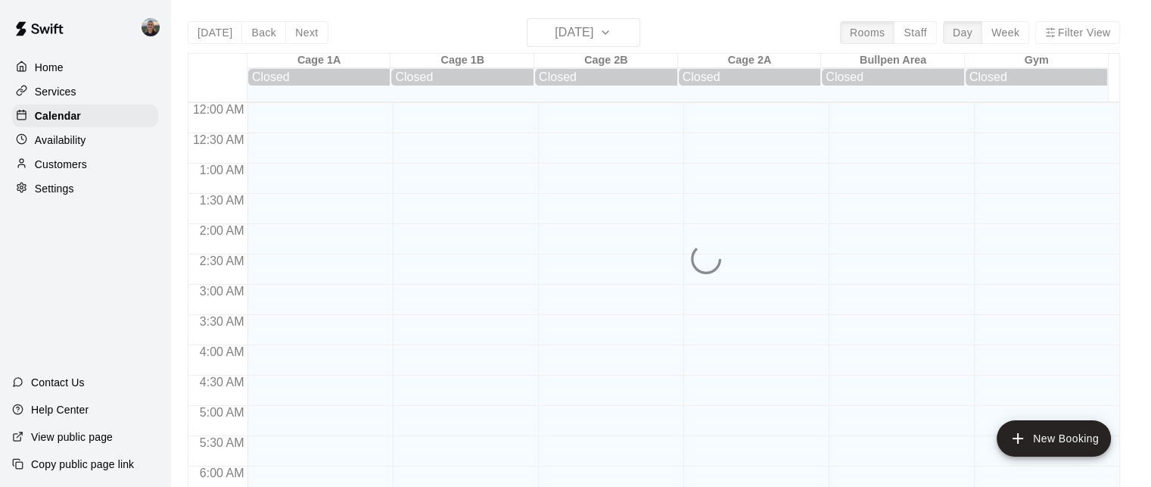
scroll to position [1003, 0]
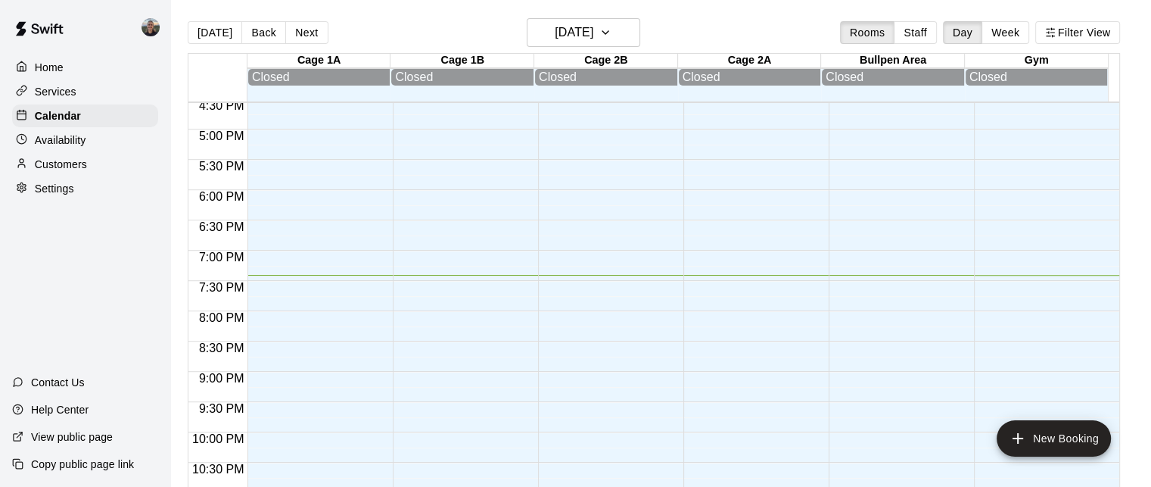
click at [87, 148] on div "Availability" at bounding box center [85, 140] width 146 height 23
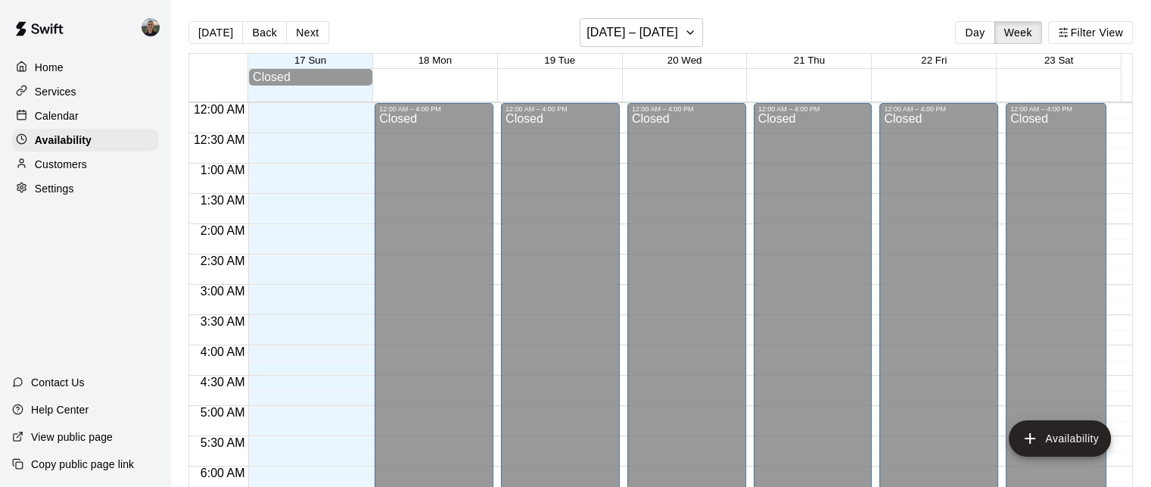
scroll to position [1048, 0]
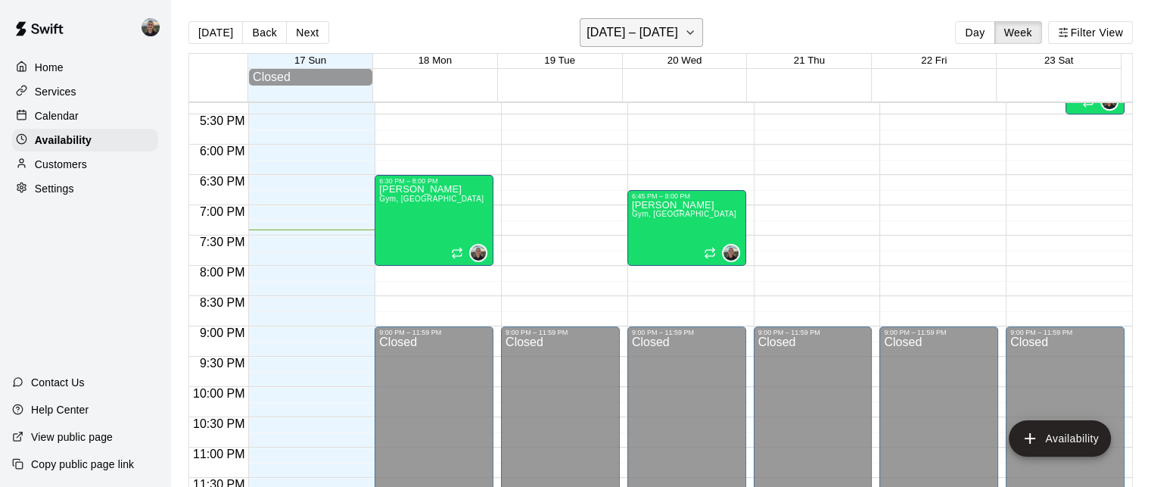
click at [618, 30] on h6 "[DATE] – [DATE]" at bounding box center [633, 32] width 92 height 21
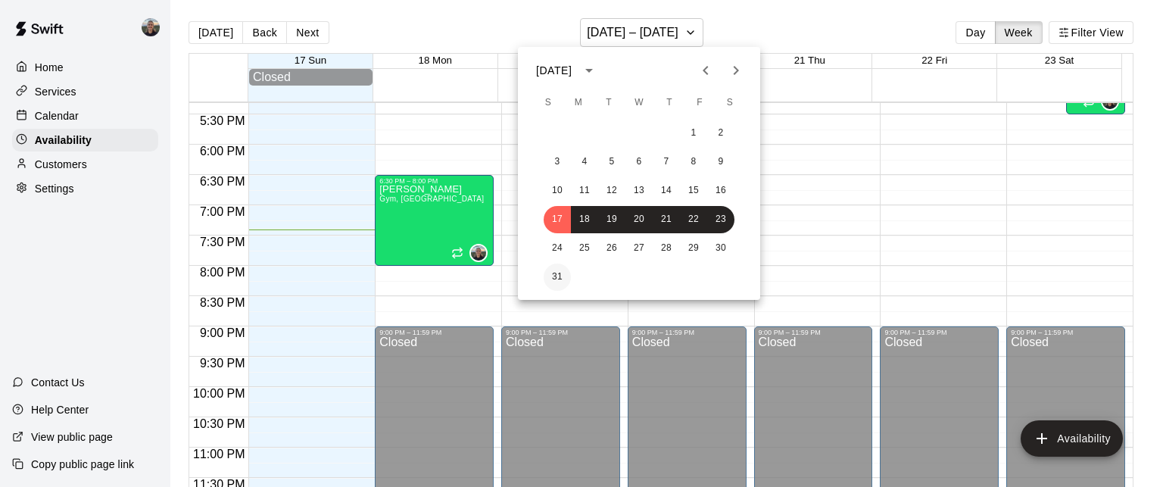
click at [548, 276] on button "31" at bounding box center [557, 276] width 27 height 27
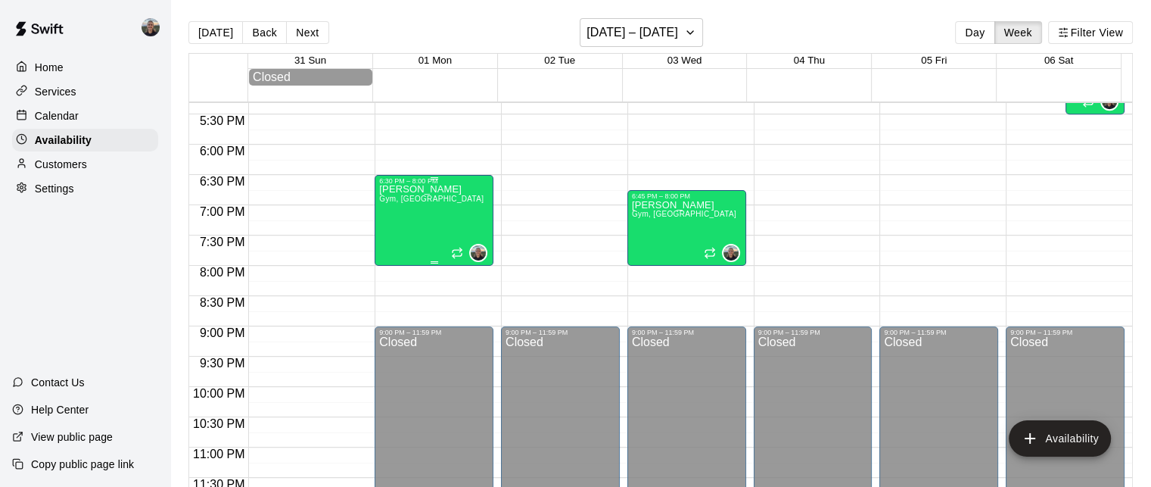
click at [403, 208] on div "[PERSON_NAME] Gym, [GEOGRAPHIC_DATA]" at bounding box center [431, 428] width 104 height 487
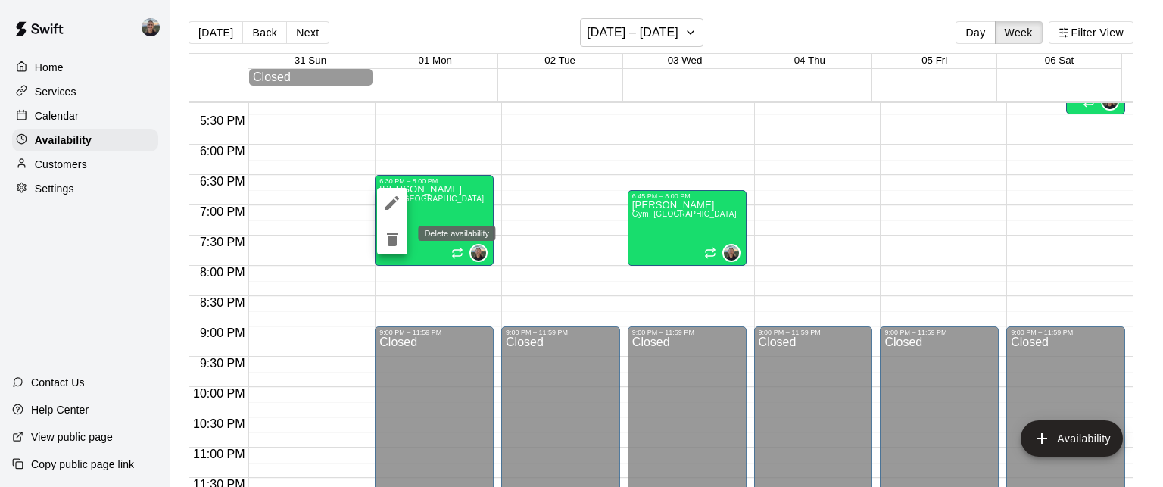
click at [396, 246] on icon "delete" at bounding box center [392, 239] width 18 height 18
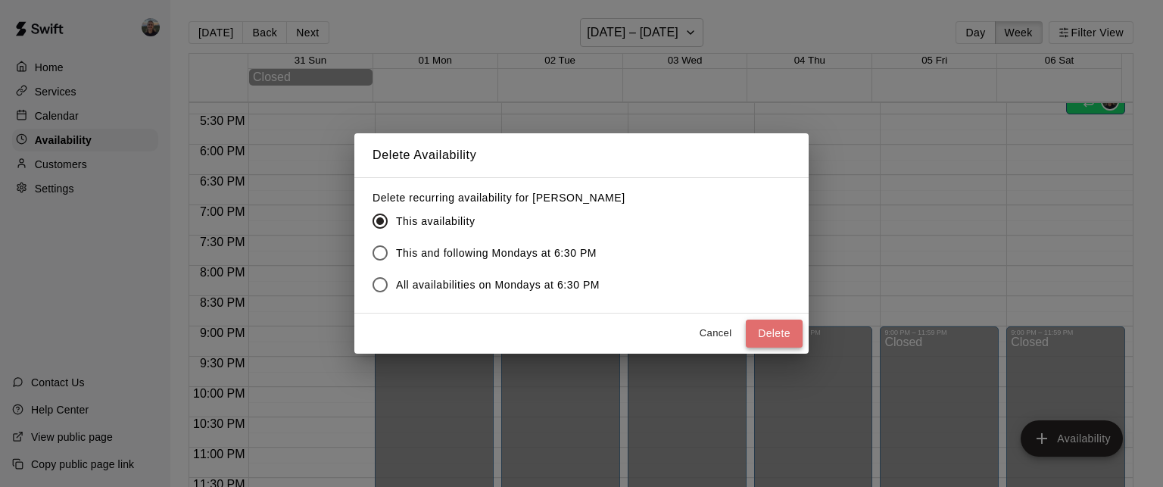
click at [780, 337] on button "Delete" at bounding box center [774, 333] width 57 height 28
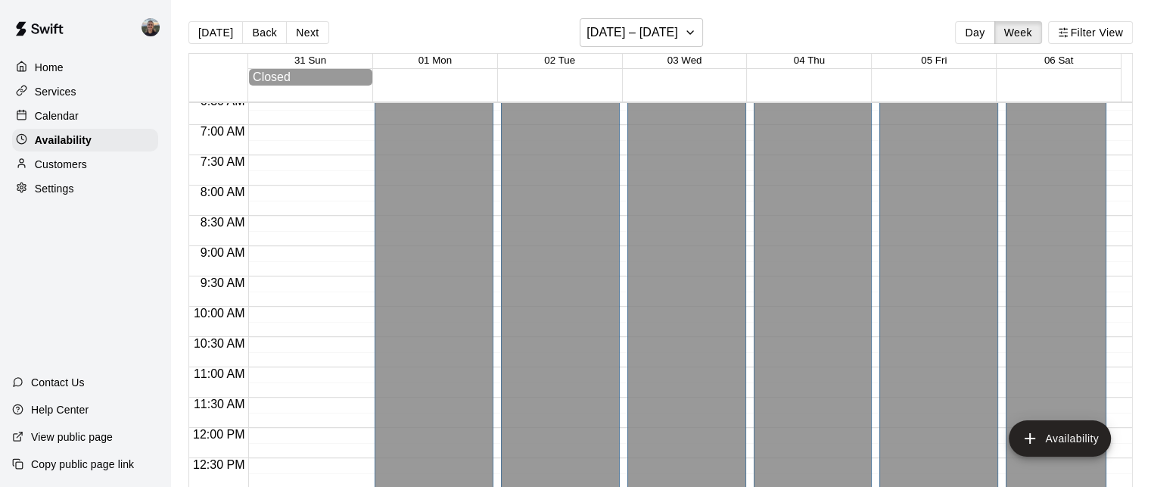
scroll to position [216, 0]
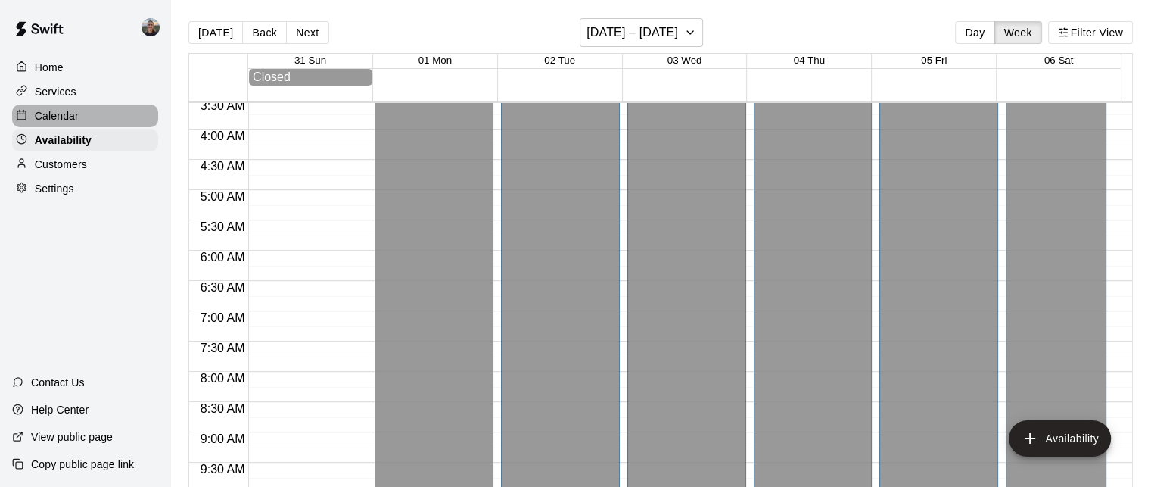
click at [80, 114] on div "Calendar" at bounding box center [85, 115] width 146 height 23
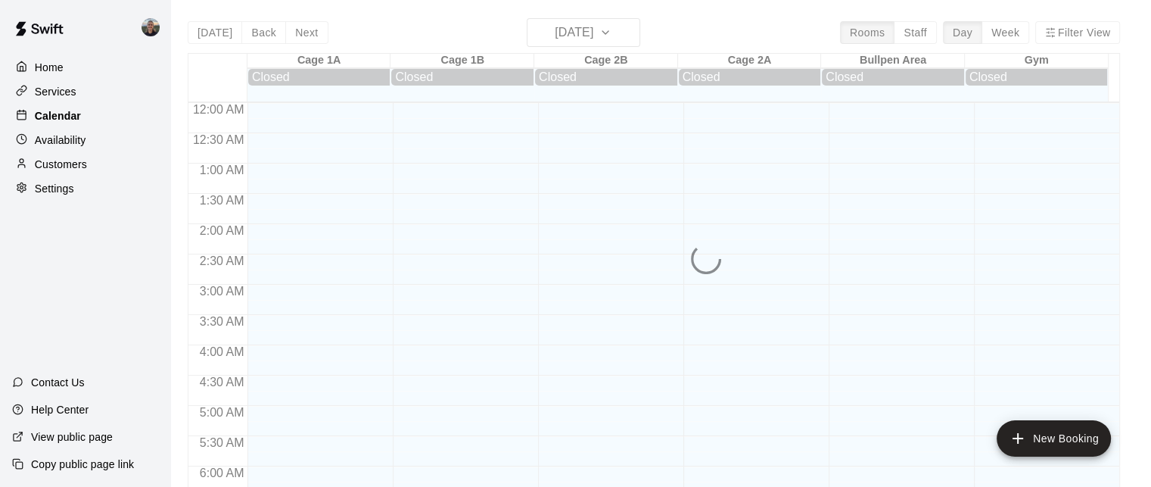
scroll to position [1003, 0]
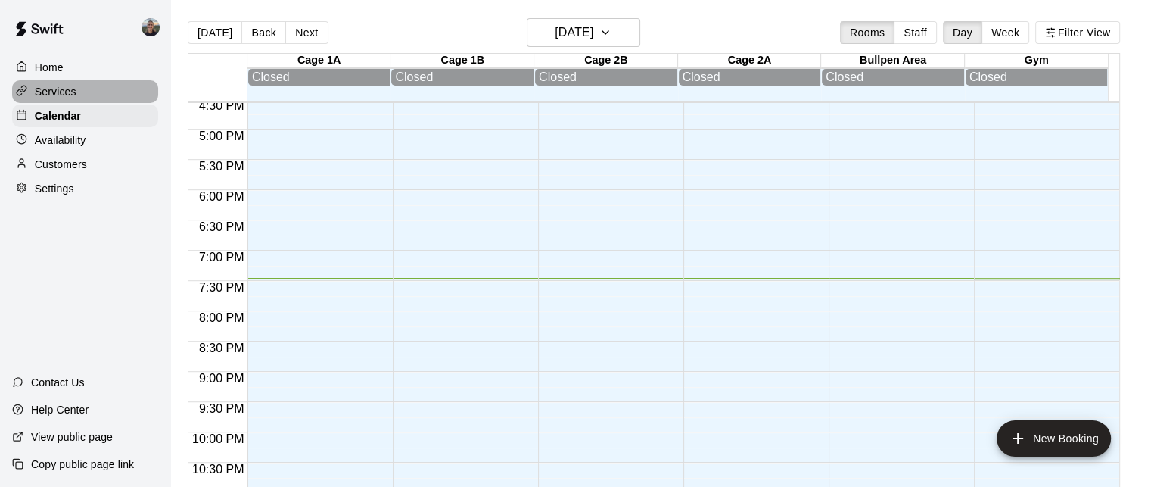
click at [76, 92] on p "Services" at bounding box center [56, 91] width 42 height 15
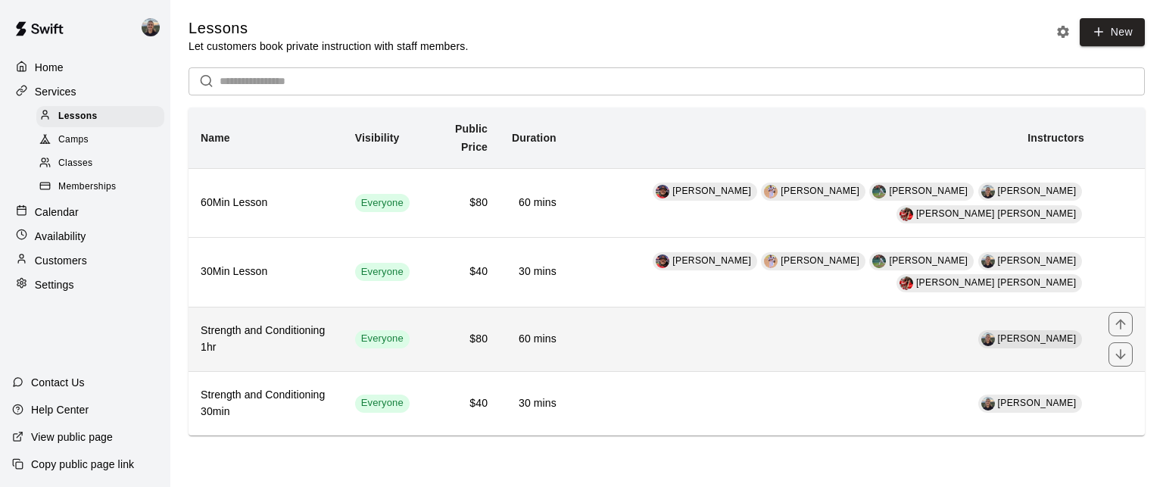
click at [315, 322] on h6 "Strength and Conditioning 1hr" at bounding box center [266, 338] width 130 height 33
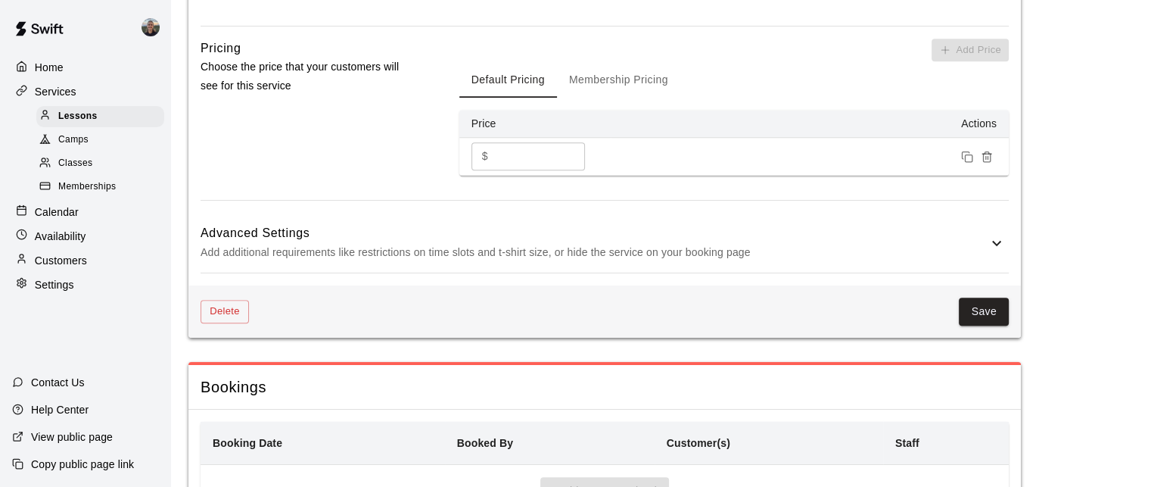
scroll to position [1134, 0]
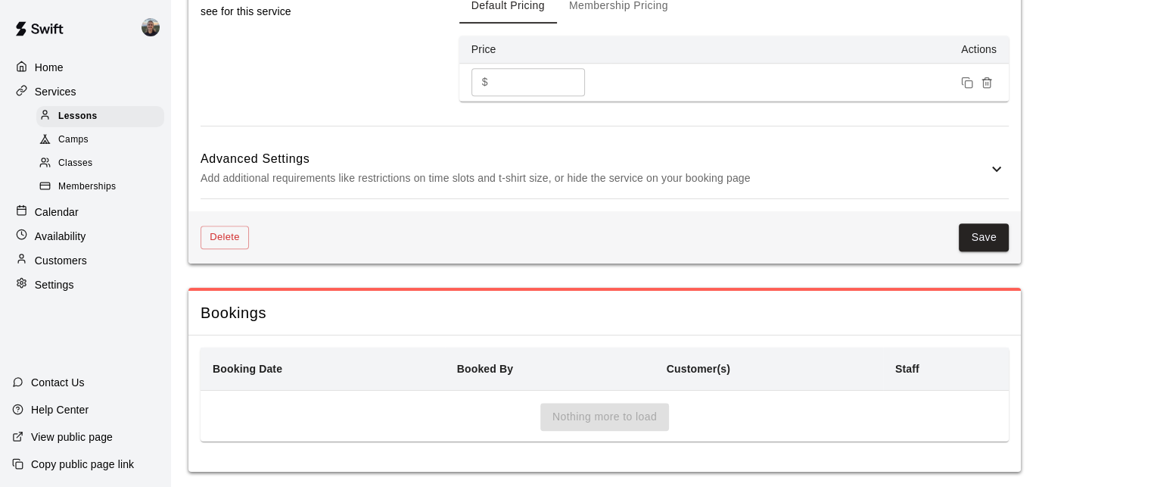
click at [604, 403] on div "Nothing more to load" at bounding box center [605, 422] width 808 height 39
click at [301, 335] on div "Booking Date Booked By Customer(s) Staff Nothing more to load" at bounding box center [604, 403] width 833 height 136
click at [70, 142] on span "Camps" at bounding box center [73, 139] width 30 height 15
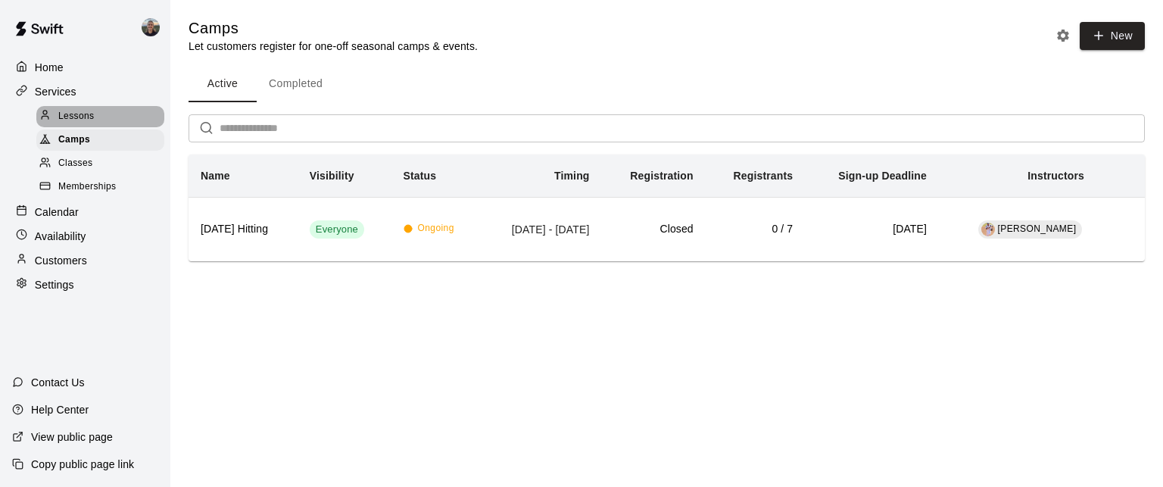
click at [76, 123] on span "Lessons" at bounding box center [76, 116] width 36 height 15
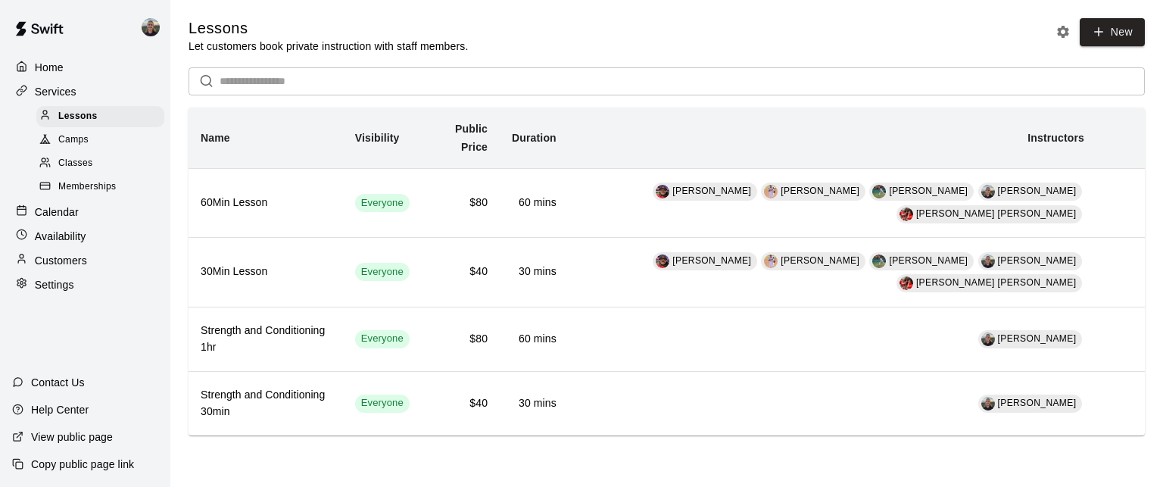
click at [64, 219] on p "Calendar" at bounding box center [57, 211] width 44 height 15
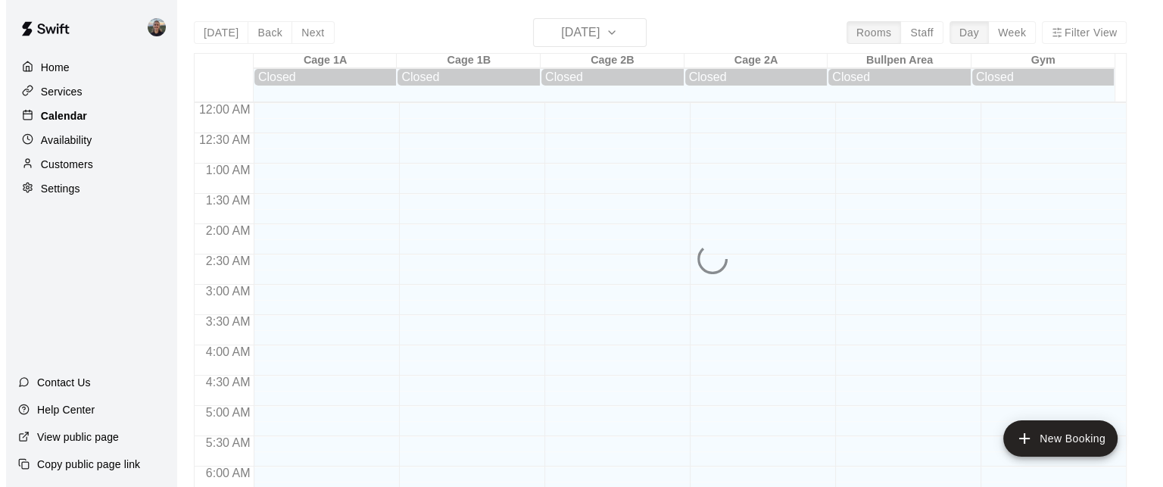
scroll to position [1003, 0]
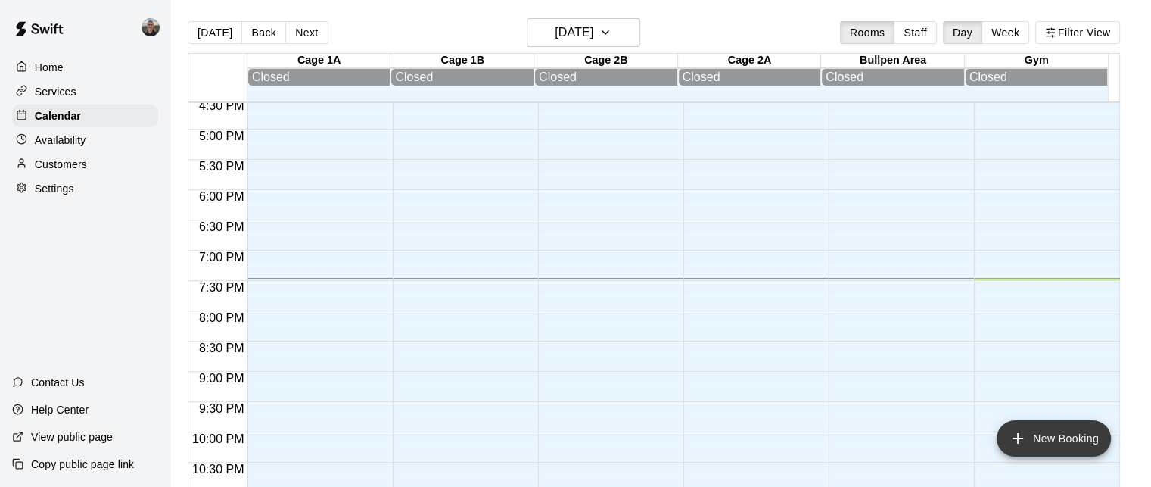
click at [1062, 439] on button "New Booking" at bounding box center [1054, 438] width 114 height 36
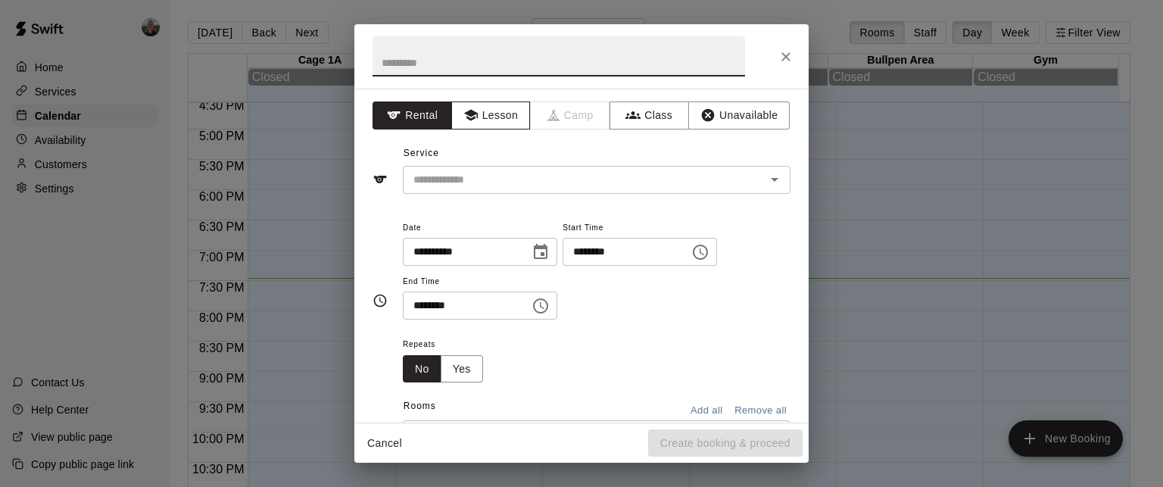
click at [478, 113] on button "Lesson" at bounding box center [490, 115] width 79 height 28
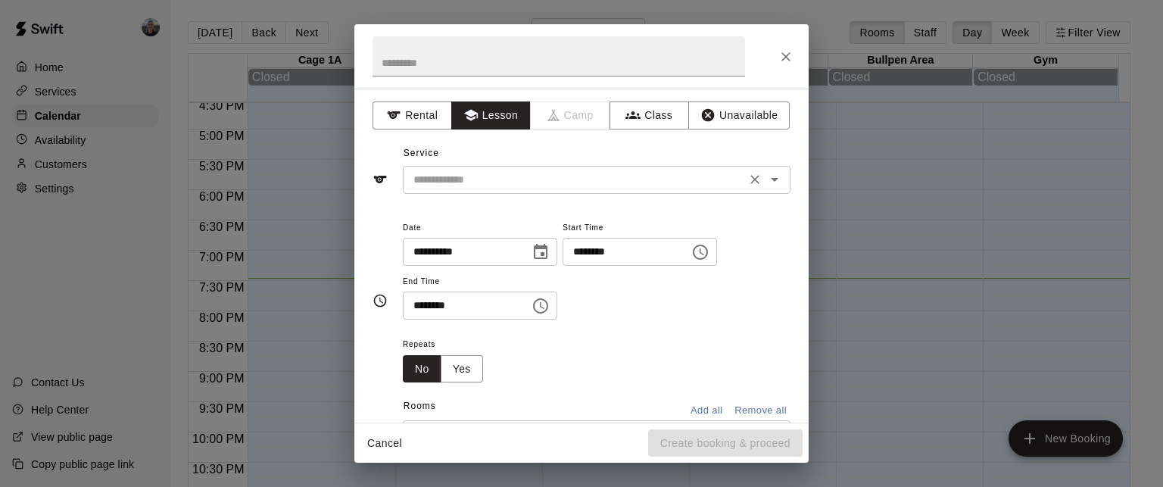
click at [482, 178] on input "text" at bounding box center [574, 179] width 334 height 19
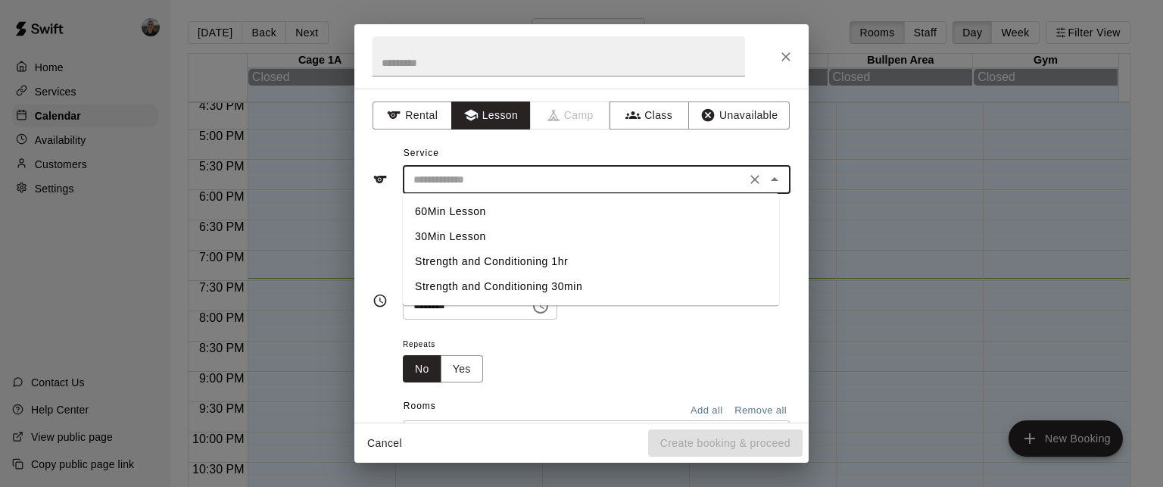
click at [475, 265] on li "Strength and Conditioning 1hr" at bounding box center [591, 261] width 376 height 25
type input "**********"
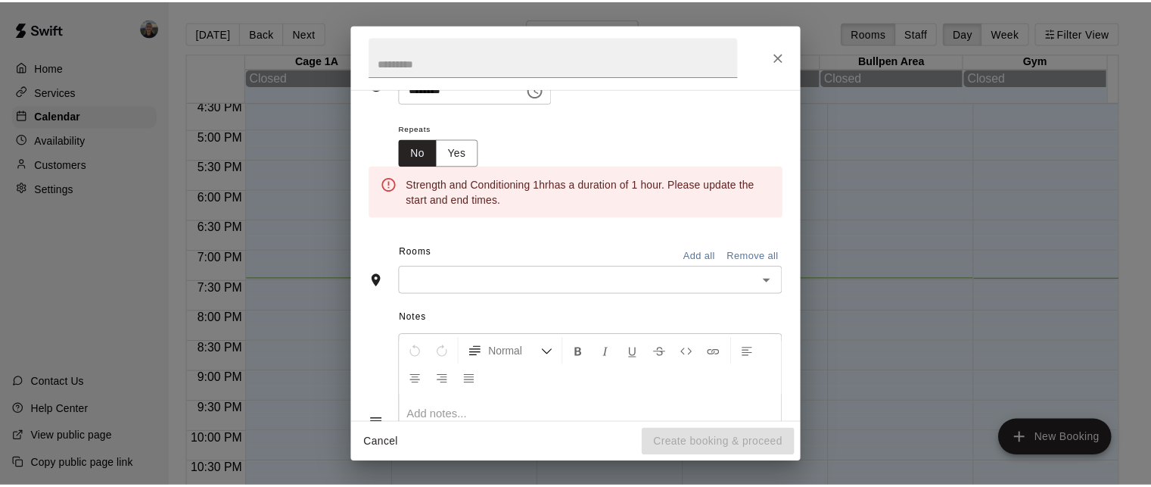
scroll to position [227, 0]
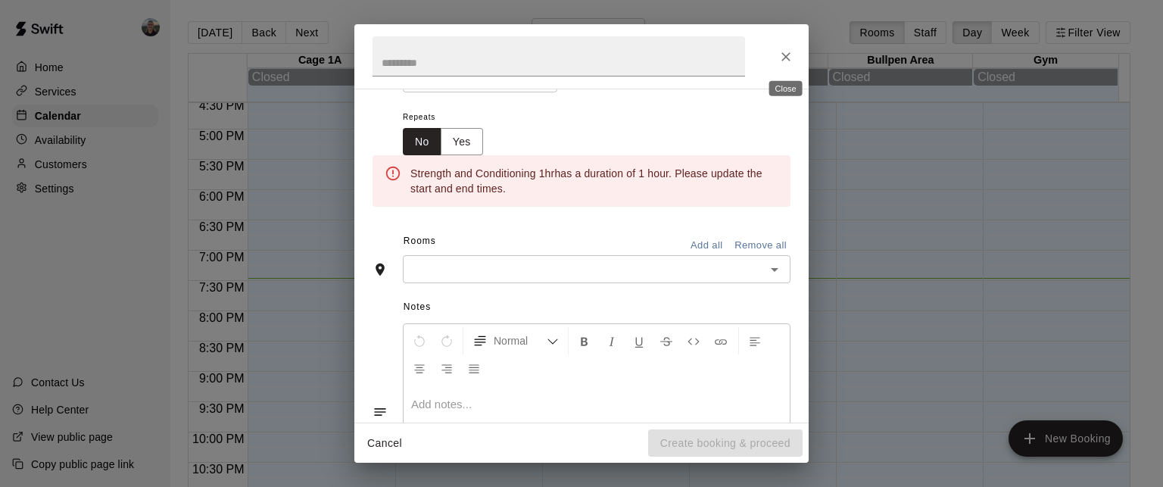
click at [781, 57] on icon "Close" at bounding box center [785, 56] width 15 height 15
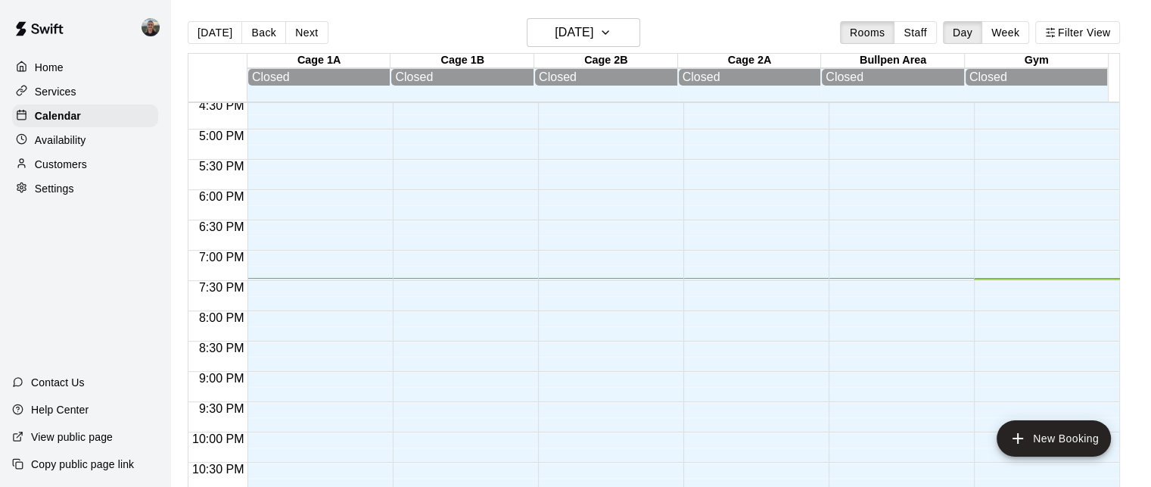
click at [75, 164] on p "Customers" at bounding box center [61, 164] width 52 height 15
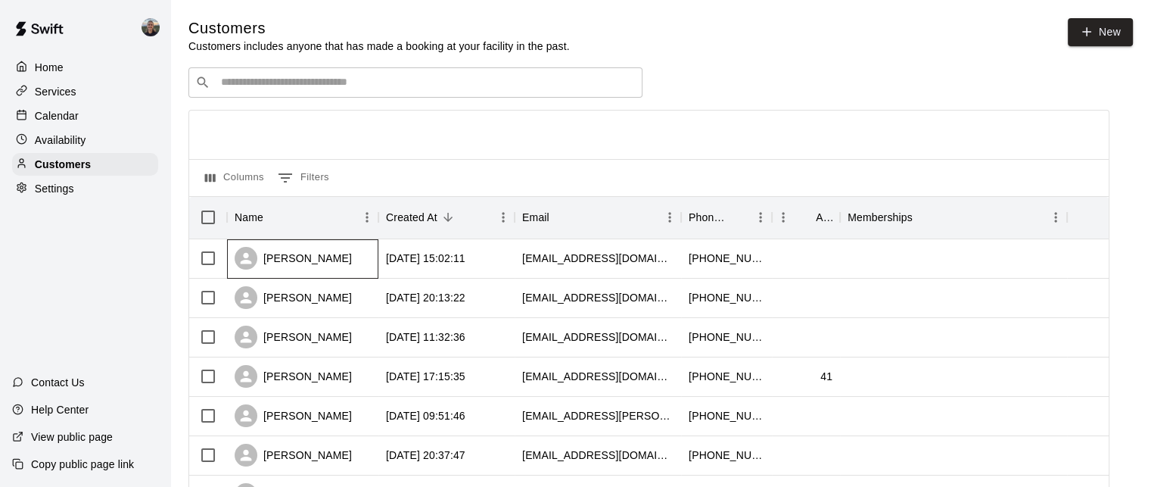
click at [293, 254] on div "[PERSON_NAME]" at bounding box center [293, 258] width 117 height 23
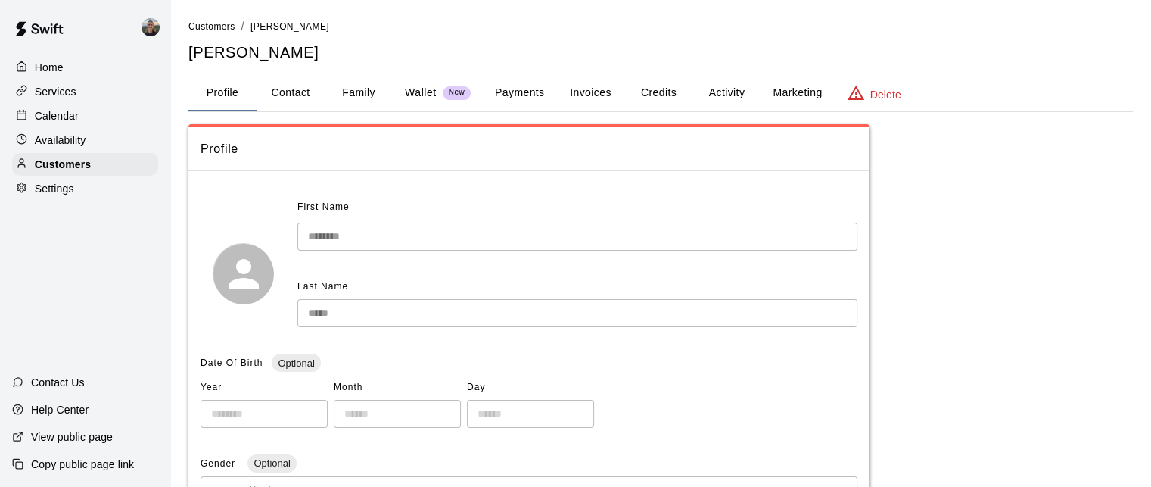
click at [42, 91] on p "Services" at bounding box center [56, 91] width 42 height 15
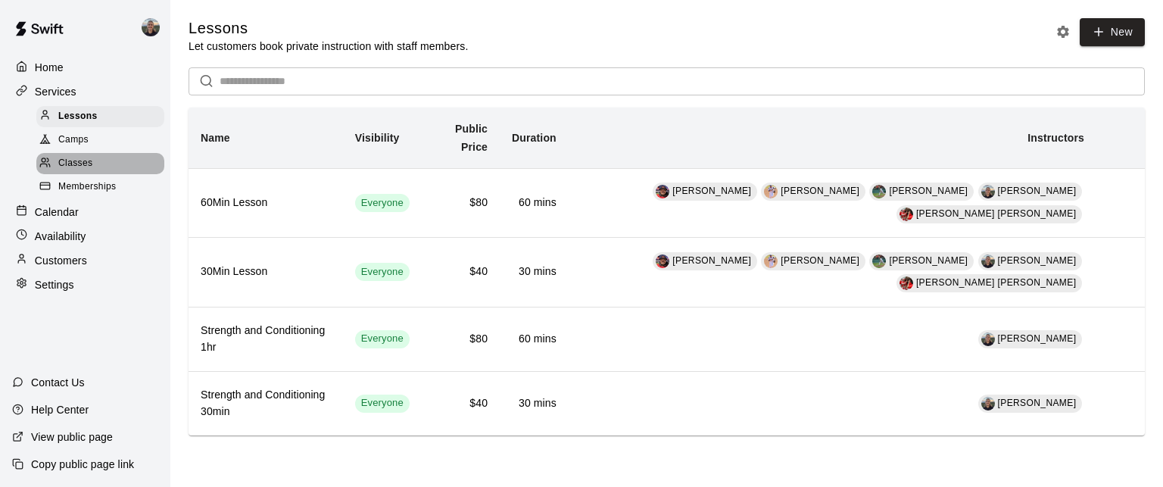
click at [89, 163] on span "Classes" at bounding box center [75, 163] width 34 height 15
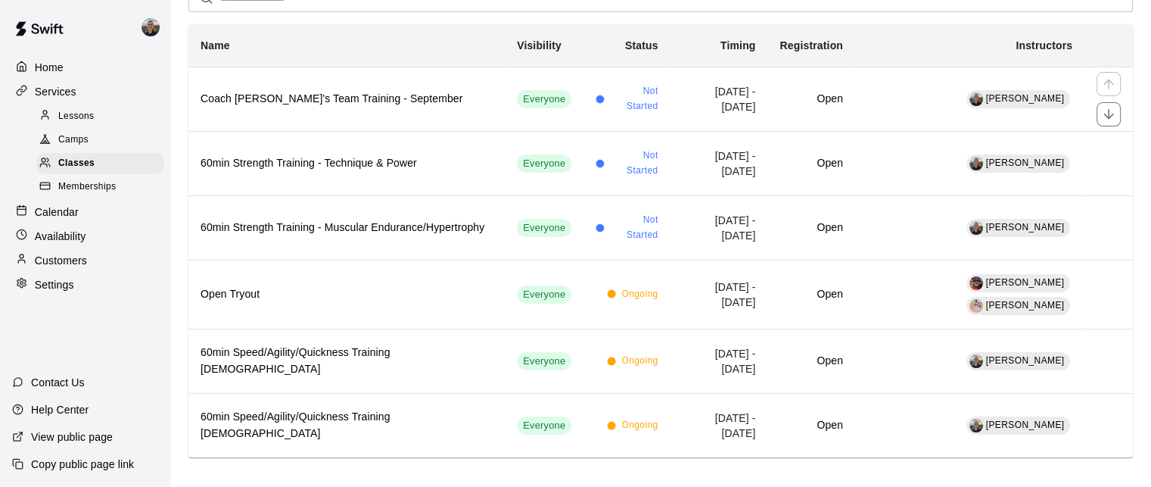
scroll to position [139, 0]
